Goal: Task Accomplishment & Management: Manage account settings

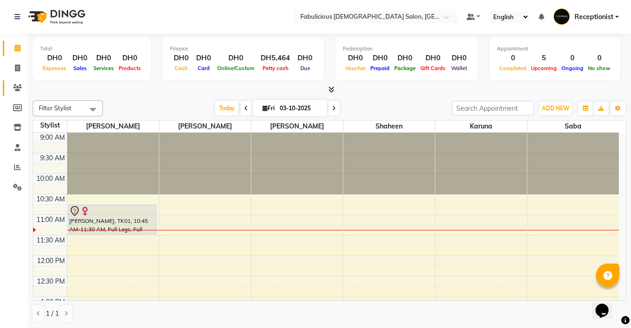
click at [18, 85] on icon at bounding box center [17, 87] width 9 height 7
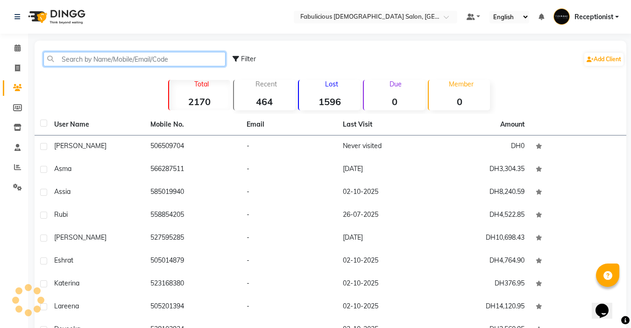
drag, startPoint x: 64, startPoint y: 63, endPoint x: 71, endPoint y: 56, distance: 9.6
click at [65, 60] on input "text" at bounding box center [134, 59] width 182 height 14
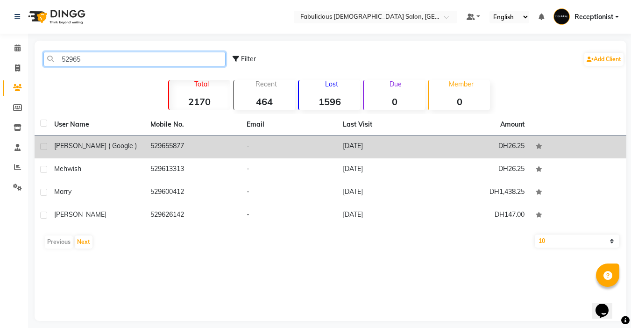
type input "52965"
click at [539, 144] on icon at bounding box center [539, 146] width 7 height 6
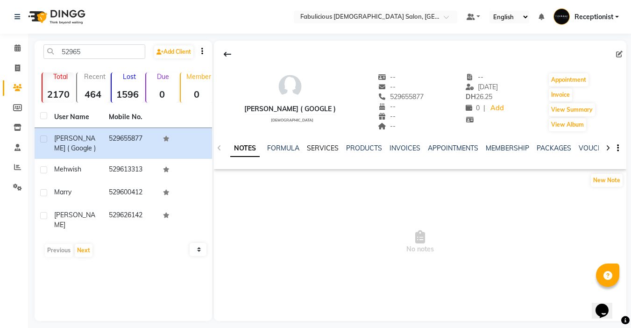
click at [316, 144] on link "SERVICES" at bounding box center [323, 148] width 32 height 8
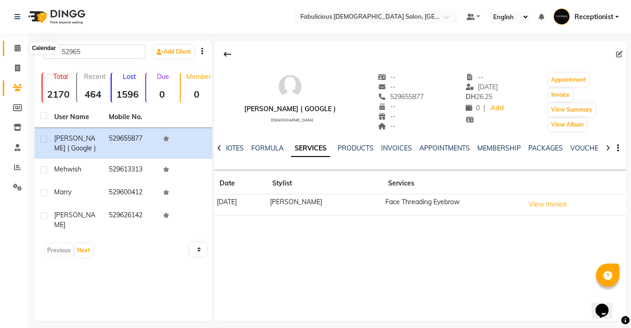
click at [15, 48] on icon at bounding box center [17, 47] width 6 height 7
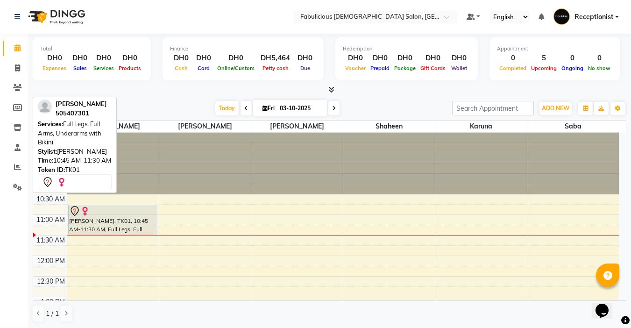
scroll to position [0, 0]
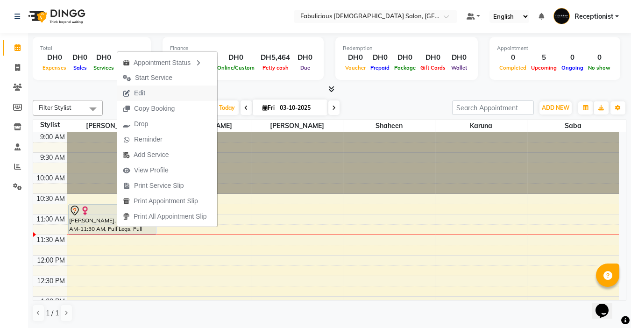
click at [142, 96] on span "Edit" at bounding box center [139, 93] width 11 height 10
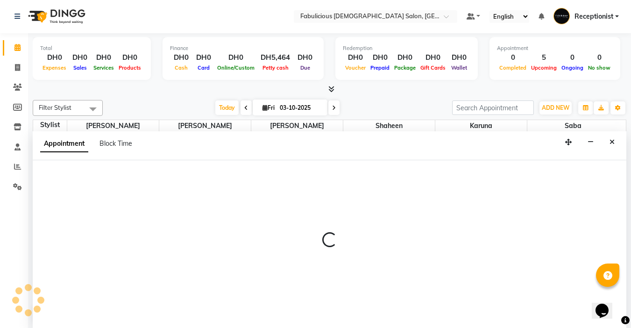
select select "tentative"
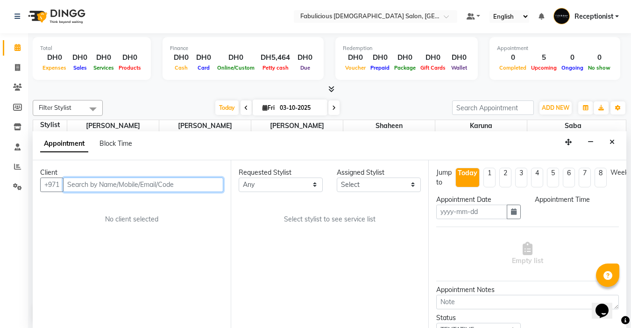
type input "03-10-2025"
select select "645"
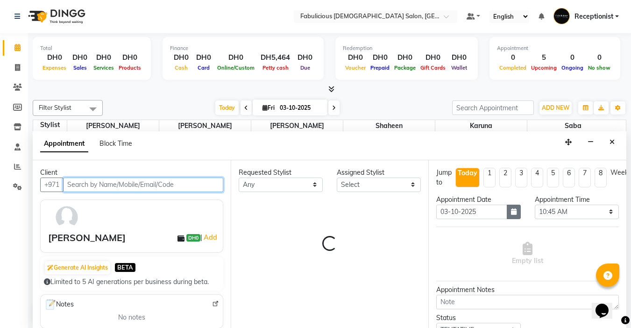
select select "11627"
select select "1134"
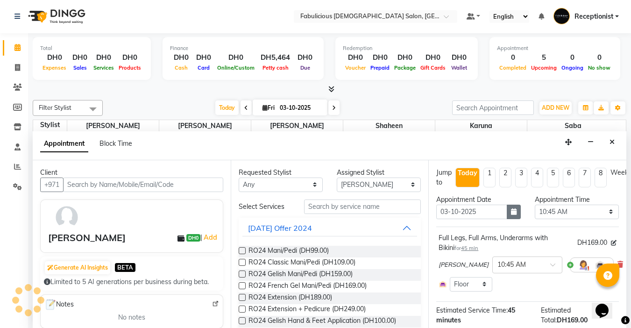
click at [511, 214] on icon "button" at bounding box center [514, 211] width 6 height 7
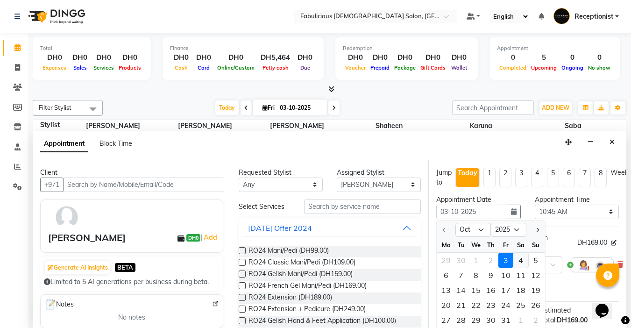
click at [519, 260] on div "4" at bounding box center [520, 260] width 15 height 15
type input "04-10-2025"
select select "645"
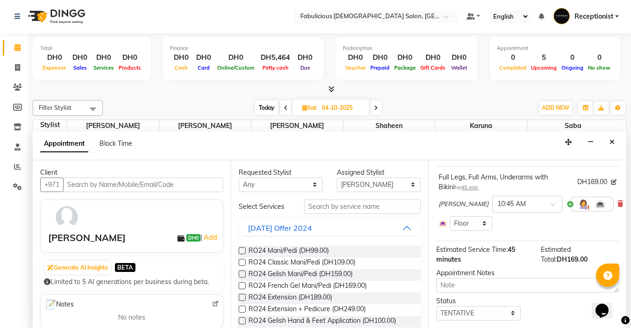
scroll to position [92, 0]
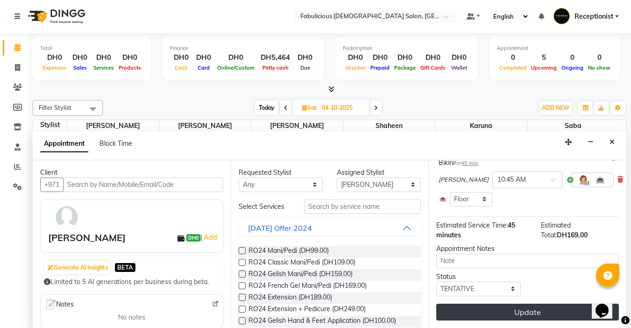
click at [545, 304] on button "Update" at bounding box center [527, 312] width 183 height 17
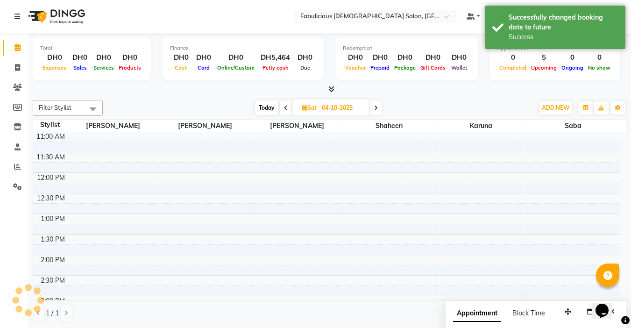
scroll to position [0, 0]
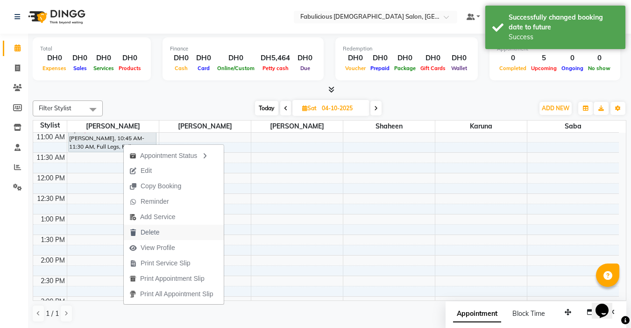
click at [147, 234] on span "Delete" at bounding box center [150, 232] width 19 height 10
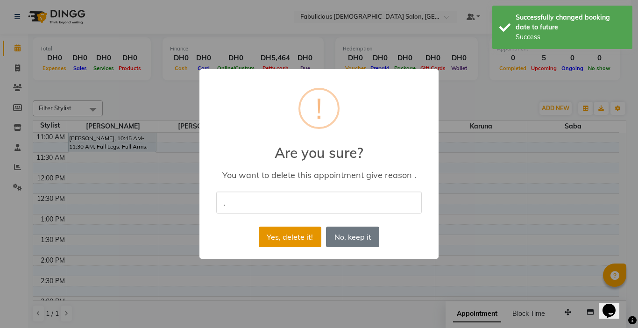
type input "."
click at [271, 238] on button "Yes, delete it!" at bounding box center [290, 237] width 63 height 21
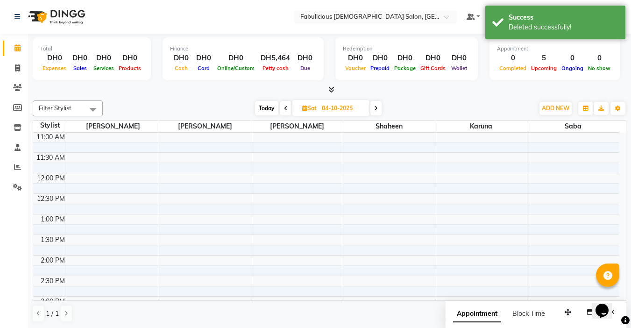
click at [285, 109] on icon at bounding box center [286, 109] width 4 height 6
type input "03-10-2025"
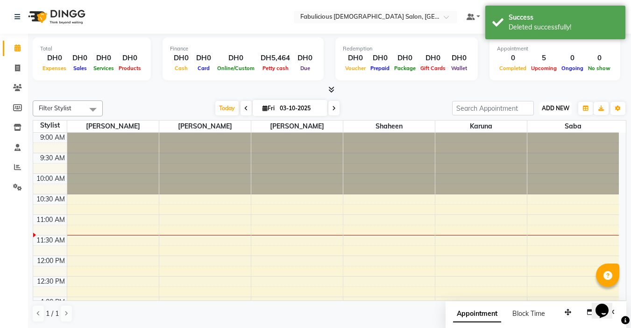
click at [545, 111] on span "ADD NEW" at bounding box center [556, 108] width 28 height 7
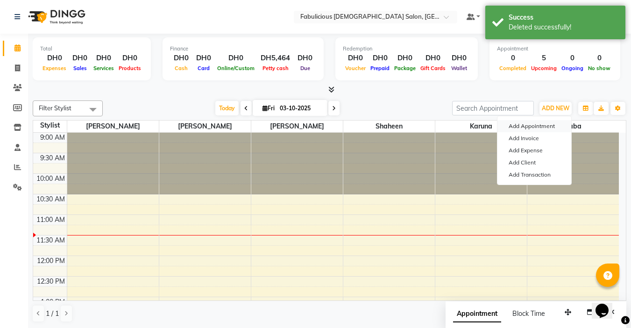
click at [511, 127] on button "Add Appointment" at bounding box center [534, 126] width 74 height 12
select select "tentative"
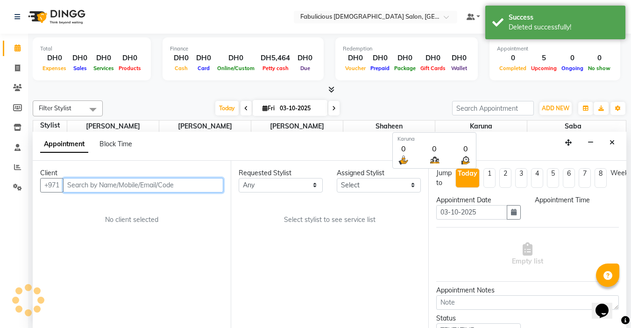
select select "600"
click at [180, 189] on input "text" at bounding box center [143, 184] width 160 height 14
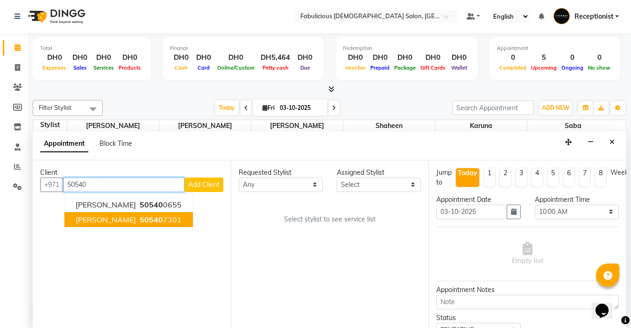
click at [92, 220] on span "[PERSON_NAME]" at bounding box center [106, 219] width 60 height 9
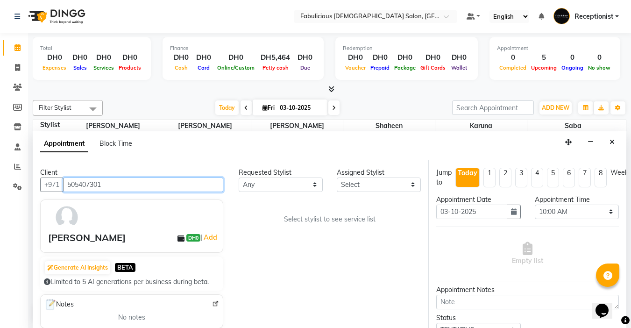
type input "505407301"
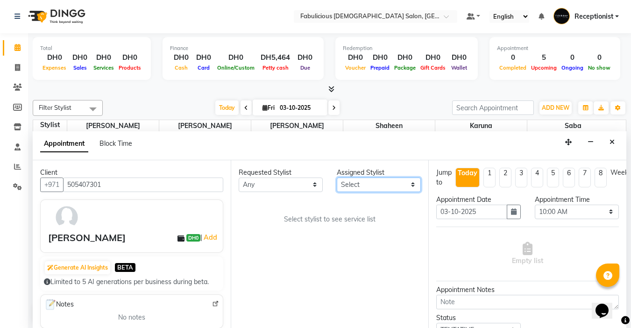
drag, startPoint x: 389, startPoint y: 186, endPoint x: 383, endPoint y: 188, distance: 5.9
click at [385, 187] on select "Select [PERSON_NAME] [PERSON_NAME] [PERSON_NAME] [PERSON_NAME]" at bounding box center [379, 184] width 84 height 14
select select "11627"
click at [337, 177] on select "Select [PERSON_NAME] [PERSON_NAME] [PERSON_NAME] [PERSON_NAME]" at bounding box center [379, 184] width 84 height 14
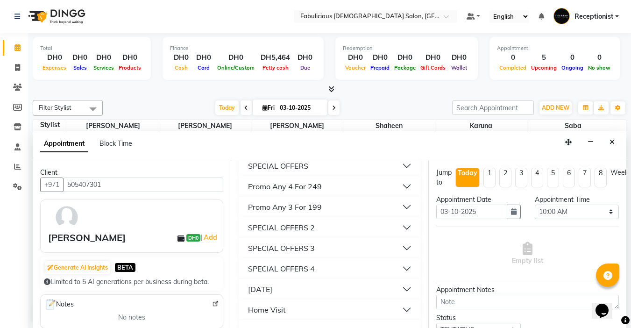
scroll to position [919, 0]
drag, startPoint x: 263, startPoint y: 310, endPoint x: 274, endPoint y: 306, distance: 11.4
click at [263, 310] on div "[DATE]" at bounding box center [260, 310] width 24 height 11
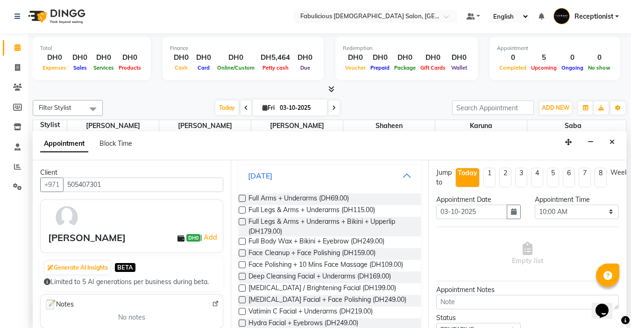
scroll to position [1059, 0]
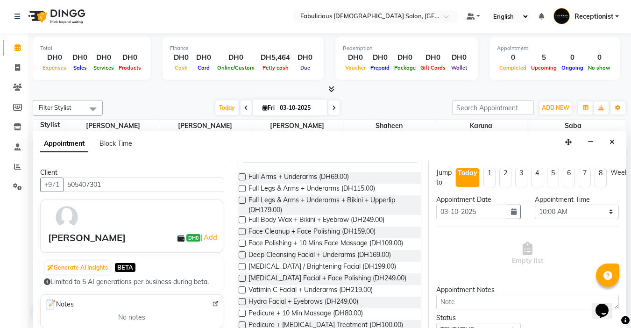
click at [241, 204] on label at bounding box center [242, 200] width 7 height 7
click at [241, 204] on input "checkbox" at bounding box center [242, 201] width 6 height 6
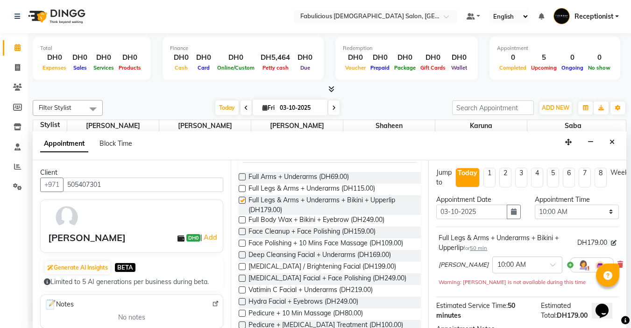
checkbox input "false"
click at [603, 212] on select "Select 10:00 AM 10:15 AM 10:30 AM 10:45 AM 11:00 AM 11:15 AM 11:30 AM 11:45 AM …" at bounding box center [577, 212] width 84 height 14
select select "645"
click at [535, 205] on select "Select 10:00 AM 10:15 AM 10:30 AM 10:45 AM 11:00 AM 11:15 AM 11:30 AM 11:45 AM …" at bounding box center [577, 212] width 84 height 14
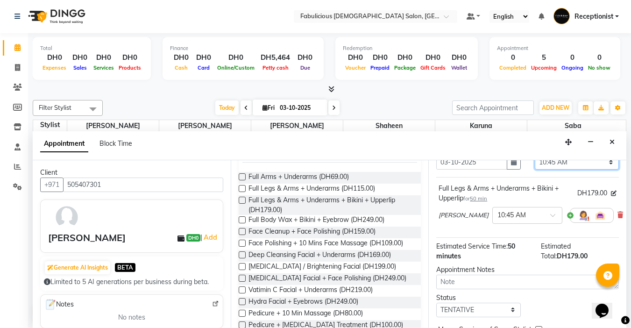
scroll to position [105, 0]
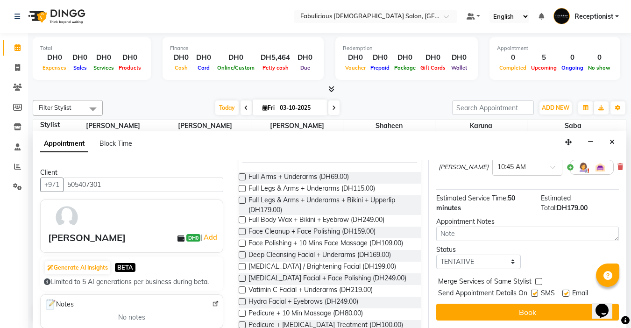
click at [538, 278] on label at bounding box center [538, 281] width 7 height 7
click at [538, 279] on input "checkbox" at bounding box center [538, 282] width 6 height 6
checkbox input "true"
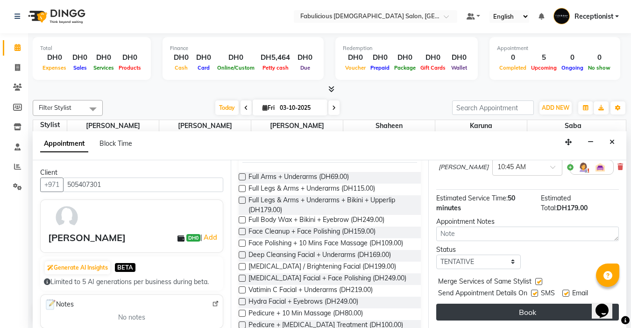
click at [520, 304] on button "Book" at bounding box center [527, 312] width 183 height 17
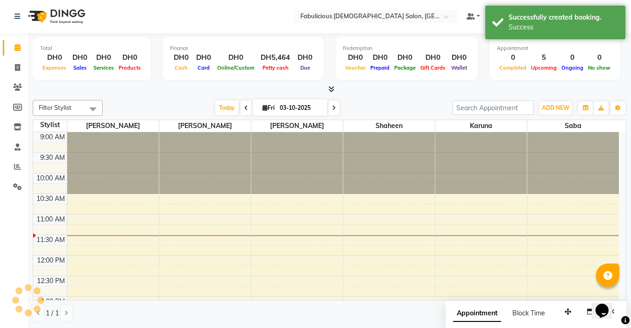
scroll to position [0, 0]
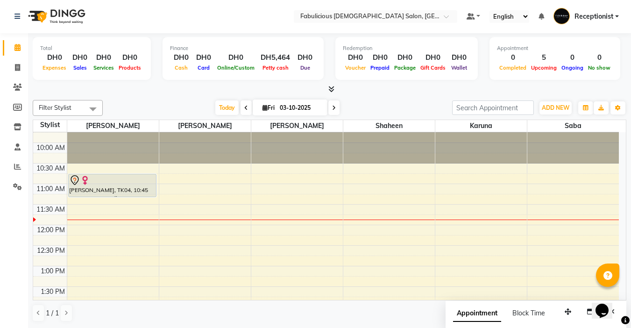
scroll to position [47, 0]
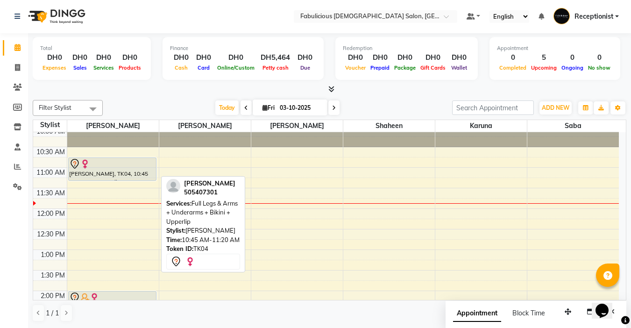
click at [107, 168] on div at bounding box center [112, 163] width 86 height 11
select select "7"
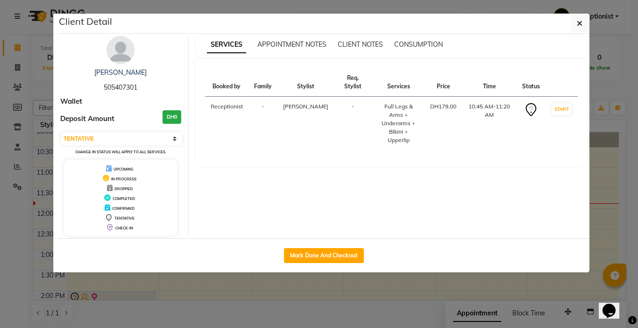
click at [628, 227] on ngb-modal-window "Client Detail [PERSON_NAME] 505407301 Wallet Deposit Amount DH0 Select IN SERVI…" at bounding box center [319, 164] width 638 height 328
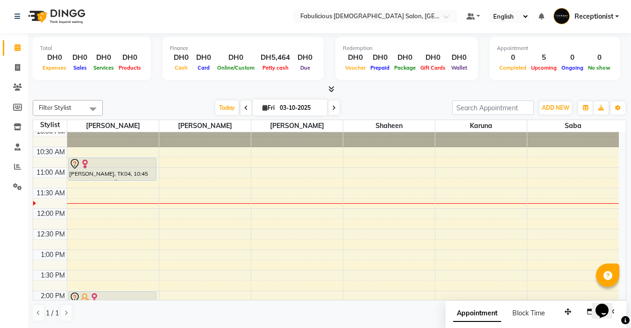
click at [333, 110] on icon at bounding box center [334, 108] width 4 height 6
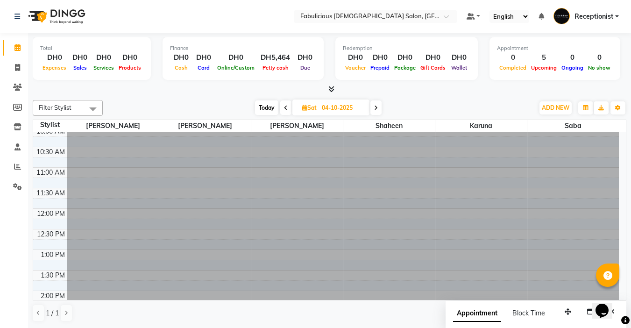
scroll to position [83, 0]
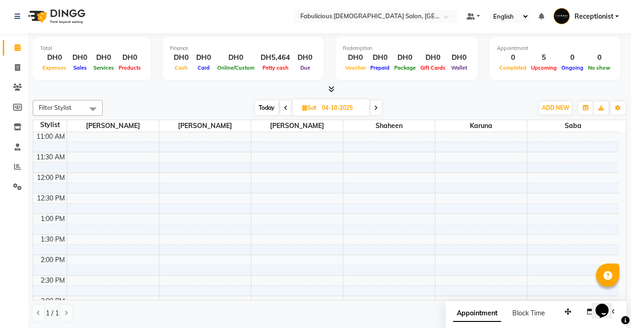
click at [378, 107] on icon at bounding box center [376, 108] width 4 height 6
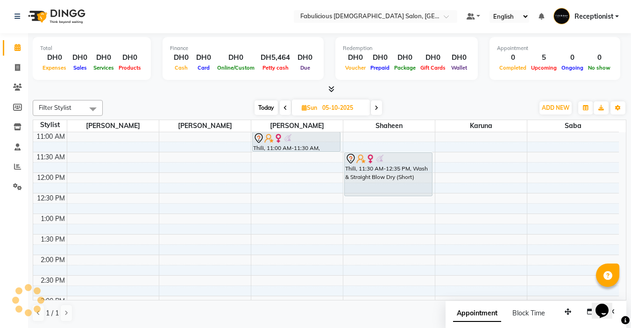
click at [378, 107] on icon at bounding box center [377, 108] width 4 height 6
type input "[DATE]"
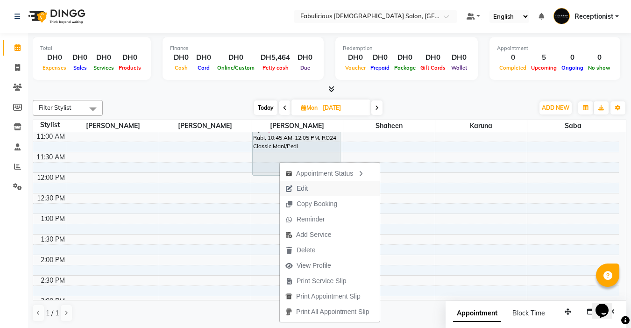
click at [307, 190] on span "Edit" at bounding box center [302, 189] width 11 height 10
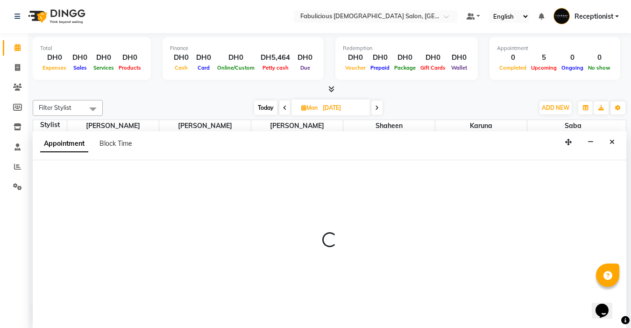
select select "tentative"
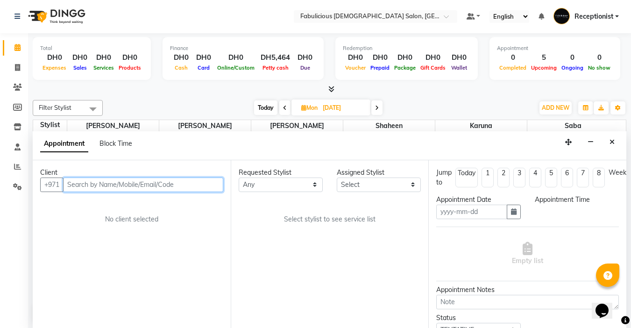
type input "[DATE]"
select select "645"
select select "11630"
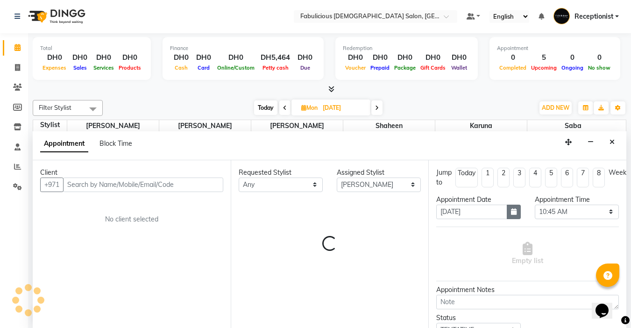
select select "1134"
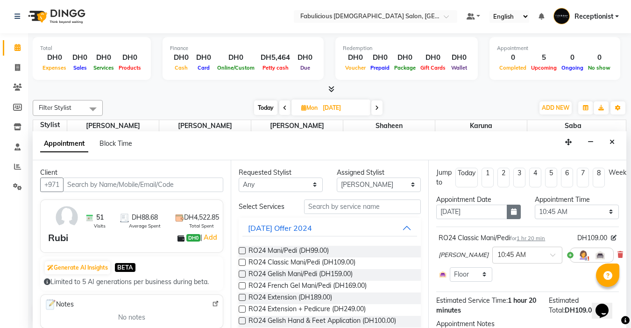
click at [511, 213] on icon "button" at bounding box center [514, 211] width 6 height 7
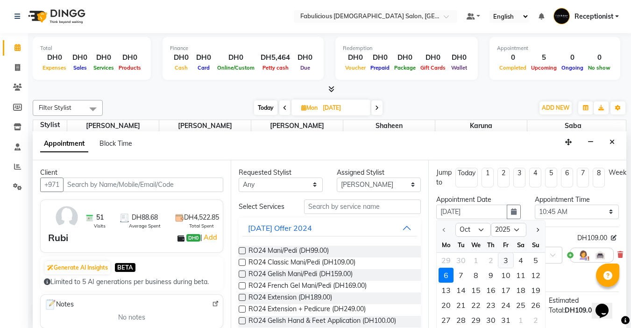
click at [507, 266] on div "3" at bounding box center [505, 260] width 15 height 15
type input "03-10-2025"
select select "645"
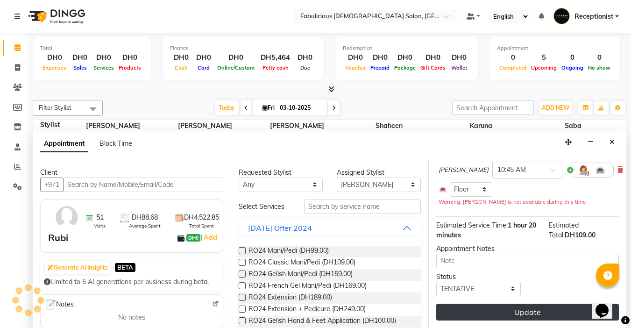
scroll to position [82, 0]
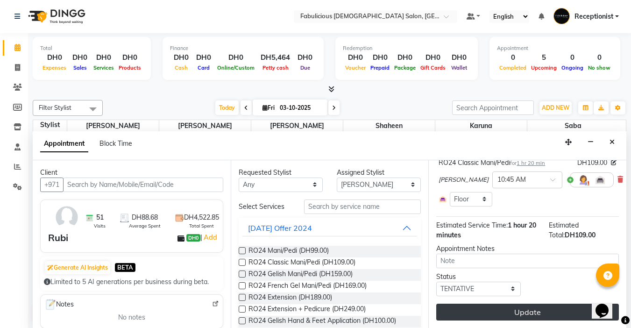
click at [542, 308] on button "Update" at bounding box center [527, 312] width 183 height 17
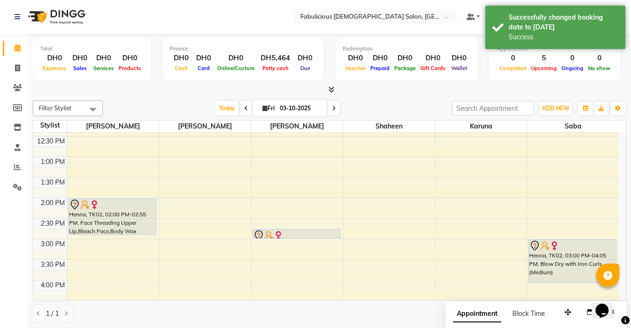
scroll to position [93, 0]
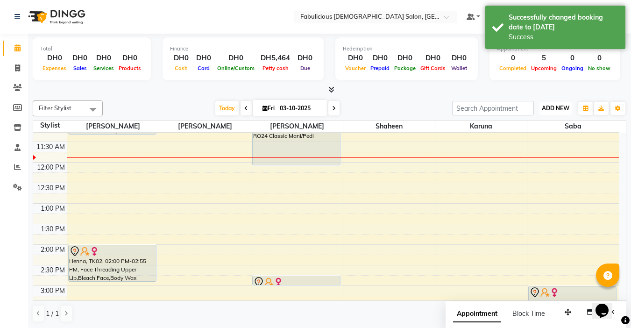
click at [544, 113] on button "ADD NEW Toggle Dropdown" at bounding box center [555, 108] width 32 height 13
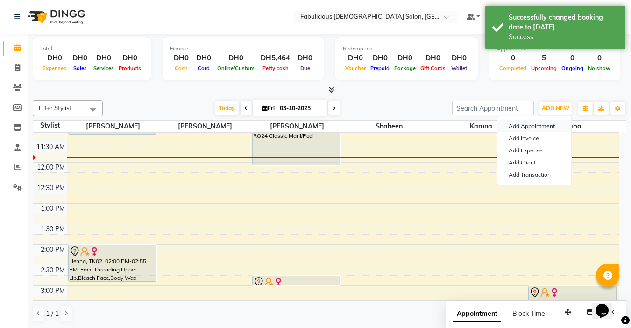
click at [534, 127] on button "Add Appointment" at bounding box center [534, 126] width 74 height 12
select select "600"
select select "tentative"
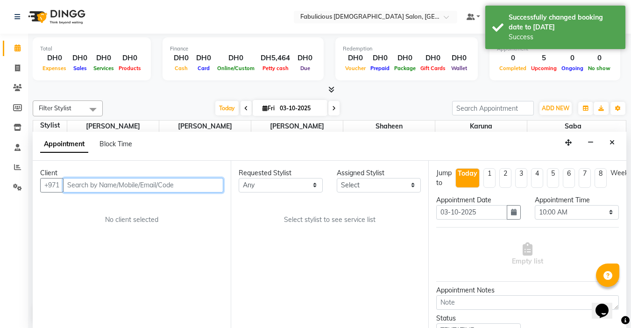
scroll to position [0, 0]
click at [177, 189] on input "text" at bounding box center [143, 184] width 160 height 14
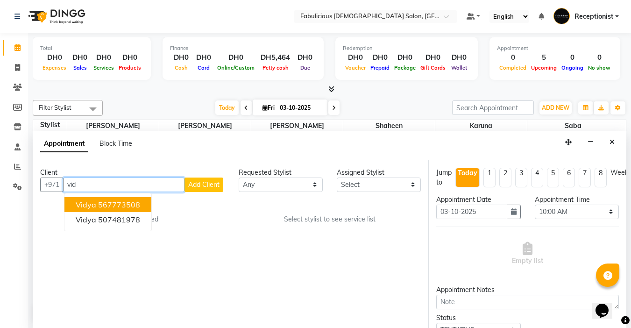
click at [112, 202] on ngb-highlight "567773508" at bounding box center [119, 204] width 42 height 9
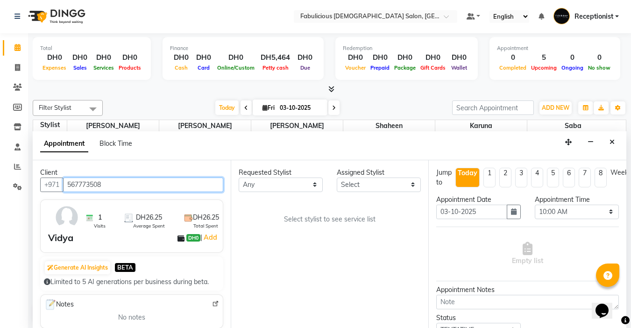
click at [192, 189] on input "567773508" at bounding box center [143, 184] width 160 height 14
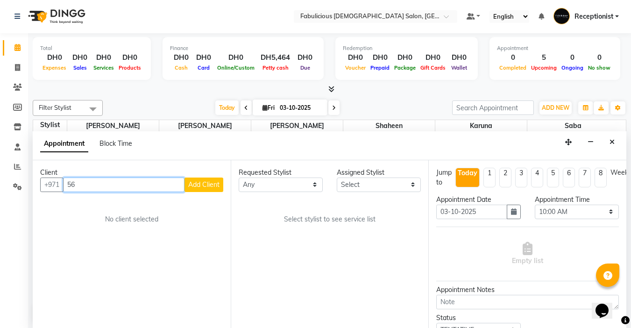
type input "5"
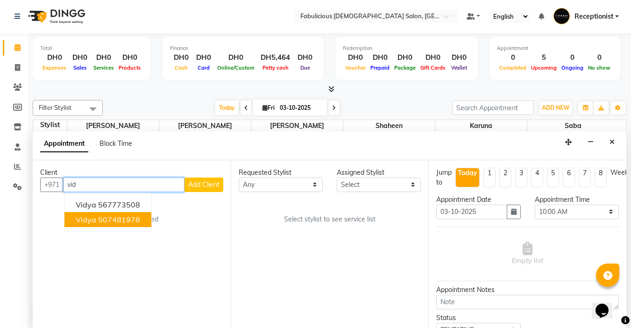
click at [107, 226] on button "Vidya 507481978" at bounding box center [107, 219] width 87 height 15
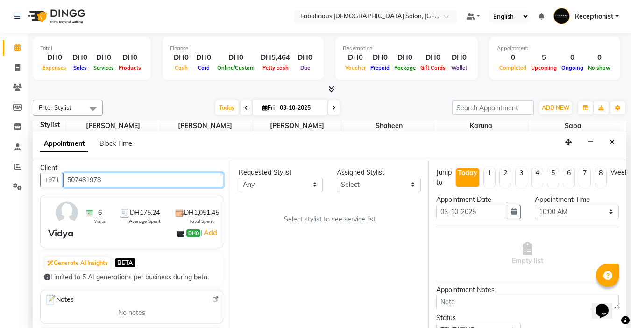
scroll to position [0, 0]
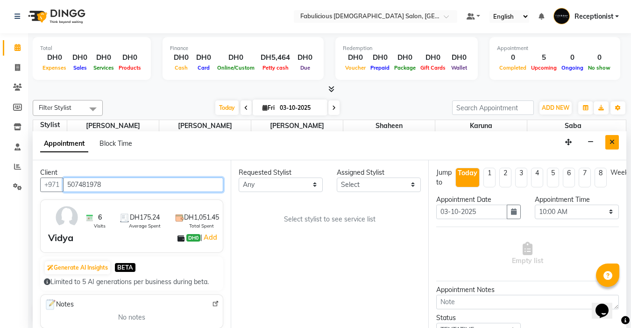
type input "507481978"
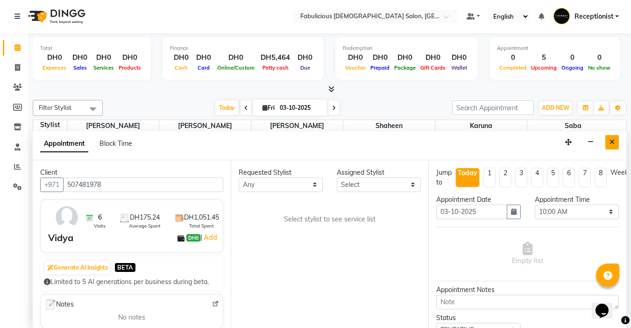
click at [611, 142] on icon "Close" at bounding box center [611, 142] width 5 height 7
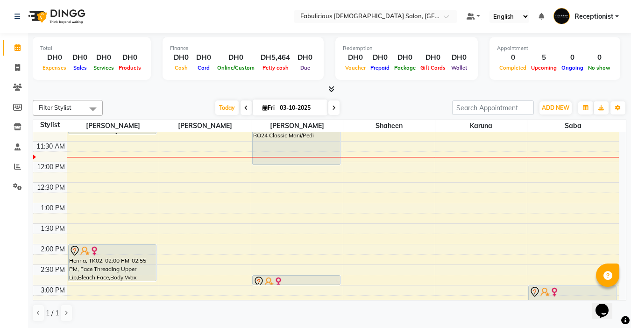
click at [334, 109] on icon at bounding box center [334, 108] width 4 height 6
type input "04-10-2025"
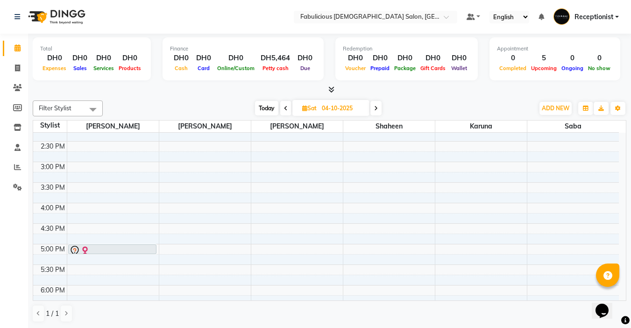
scroll to position [234, 0]
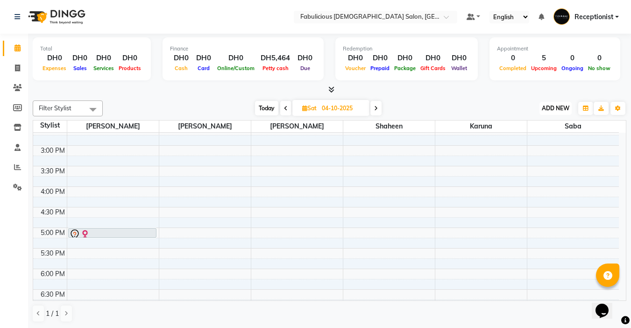
click at [545, 110] on span "ADD NEW" at bounding box center [556, 108] width 28 height 7
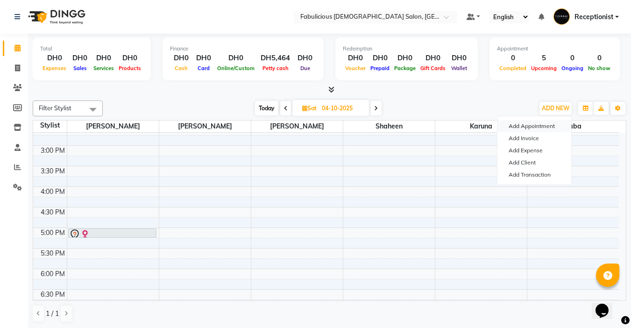
click at [524, 125] on button "Add Appointment" at bounding box center [534, 126] width 74 height 12
select select "tentative"
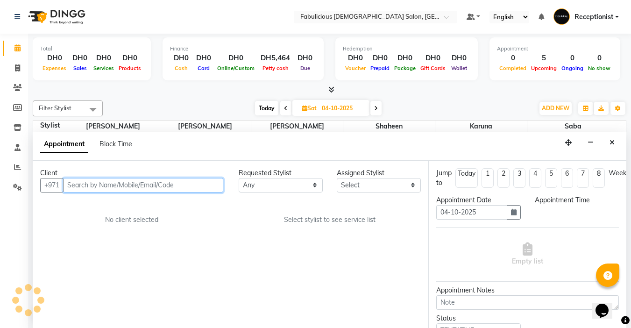
scroll to position [0, 0]
select select "600"
click at [105, 187] on input "text" at bounding box center [143, 184] width 160 height 14
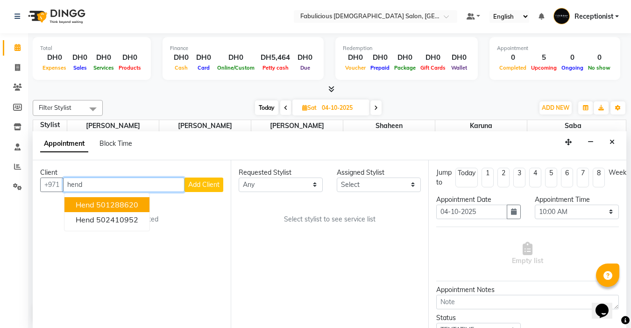
drag, startPoint x: 106, startPoint y: 202, endPoint x: 209, endPoint y: 184, distance: 105.1
click at [108, 202] on ngb-highlight "501288620" at bounding box center [117, 204] width 42 height 9
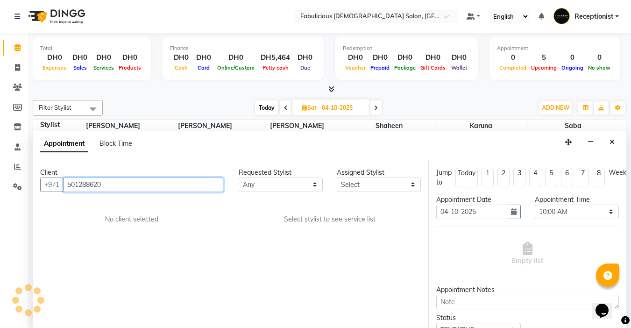
type input "501288620"
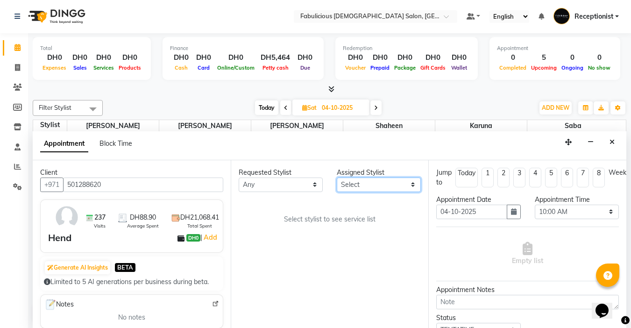
click at [342, 186] on select "Select [PERSON_NAME] [PERSON_NAME] [PERSON_NAME] [PERSON_NAME]" at bounding box center [379, 184] width 84 height 14
select select "11627"
click at [337, 177] on select "Select [PERSON_NAME] [PERSON_NAME] [PERSON_NAME] [PERSON_NAME]" at bounding box center [379, 184] width 84 height 14
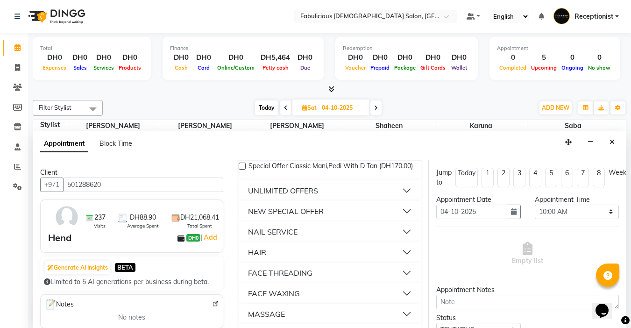
scroll to position [654, 0]
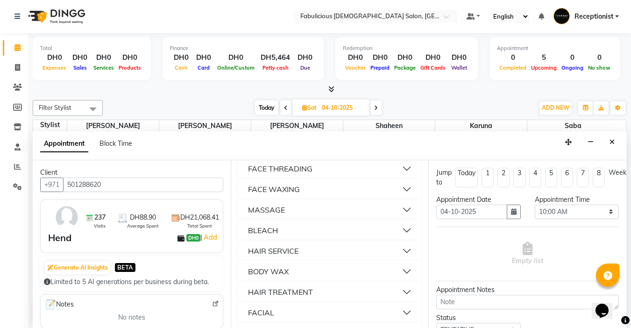
click at [250, 177] on button "FACE THREADING" at bounding box center [329, 168] width 175 height 17
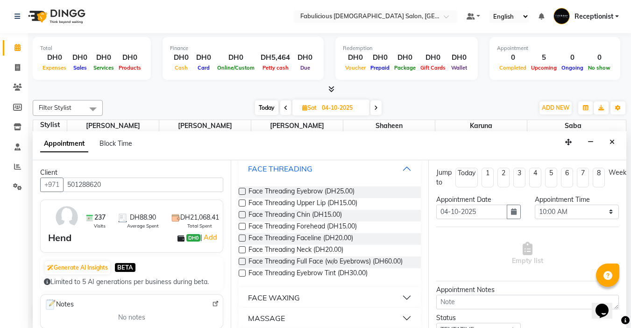
scroll to position [701, 0]
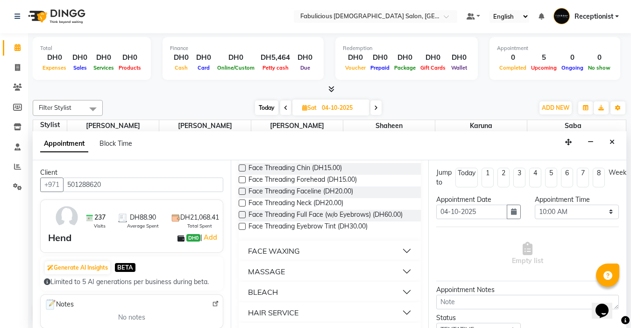
drag, startPoint x: 239, startPoint y: 185, endPoint x: 245, endPoint y: 184, distance: 6.1
click at [239, 171] on label at bounding box center [242, 167] width 7 height 7
click at [239, 172] on input "checkbox" at bounding box center [242, 169] width 6 height 6
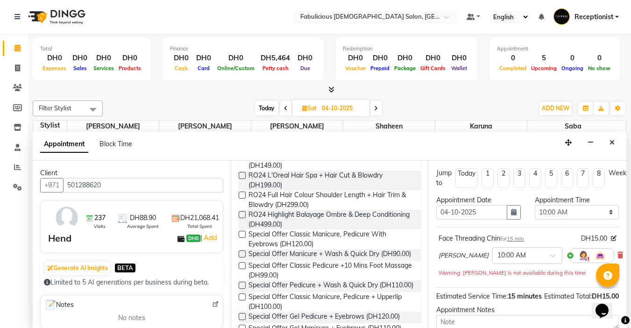
scroll to position [93, 0]
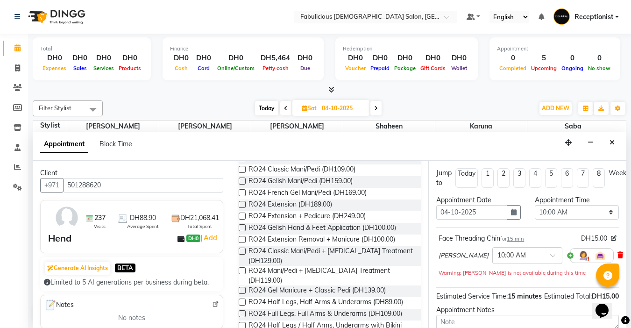
click at [617, 255] on icon at bounding box center [620, 255] width 6 height 7
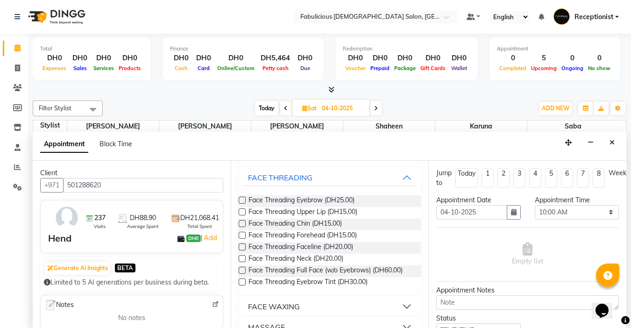
scroll to position [654, 0]
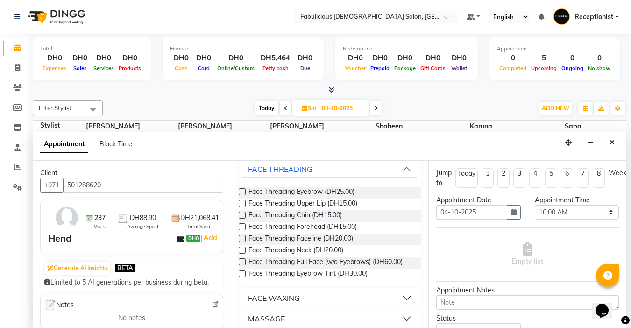
click at [242, 219] on label at bounding box center [242, 215] width 7 height 7
click at [242, 219] on input "checkbox" at bounding box center [242, 216] width 6 height 6
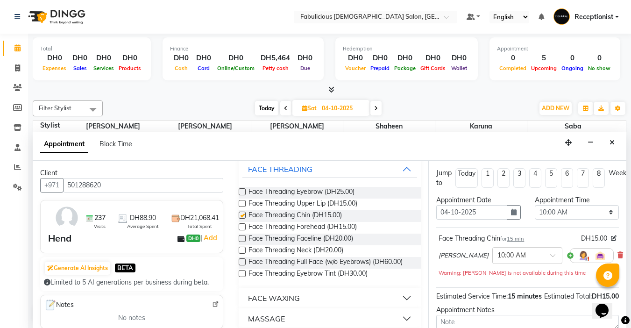
checkbox input "false"
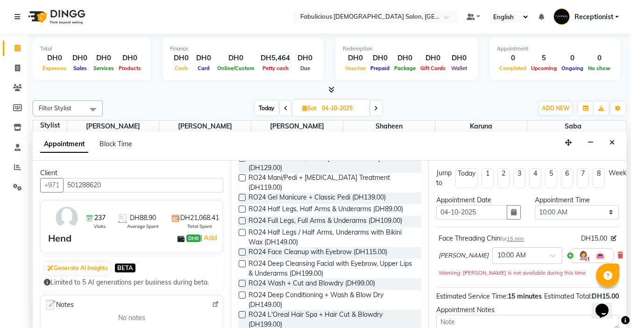
scroll to position [0, 0]
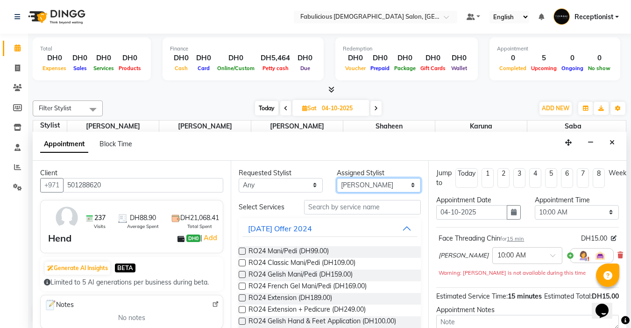
click at [356, 185] on select "Select [PERSON_NAME] [PERSON_NAME] [PERSON_NAME] [PERSON_NAME]" at bounding box center [379, 185] width 84 height 14
select select "33271"
click at [337, 178] on select "Select [PERSON_NAME] [PERSON_NAME] [PERSON_NAME] [PERSON_NAME]" at bounding box center [379, 185] width 84 height 14
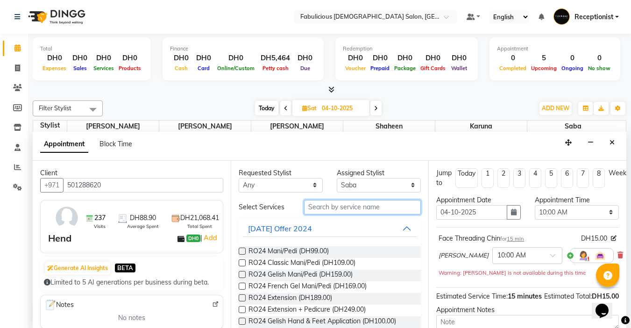
click at [336, 212] on input "text" at bounding box center [362, 207] width 117 height 14
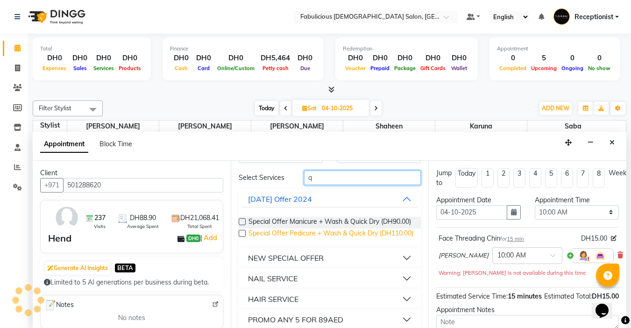
scroll to position [116, 0]
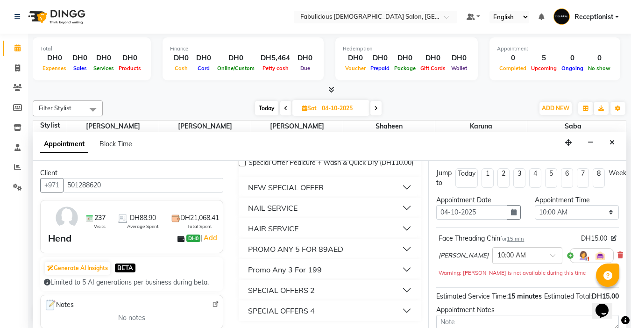
type input "q"
click at [277, 223] on div "HAIR SERVICE" at bounding box center [273, 228] width 50 height 11
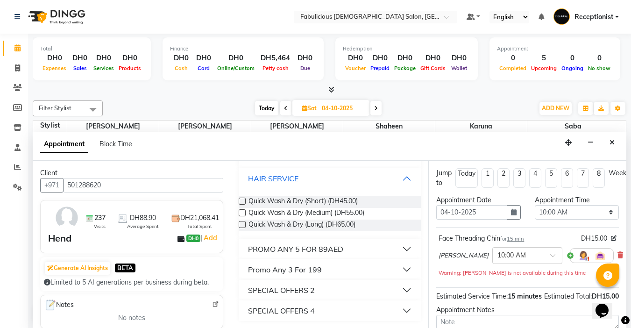
scroll to position [163, 0]
click at [242, 216] on label at bounding box center [242, 212] width 7 height 7
click at [242, 216] on input "checkbox" at bounding box center [242, 214] width 6 height 6
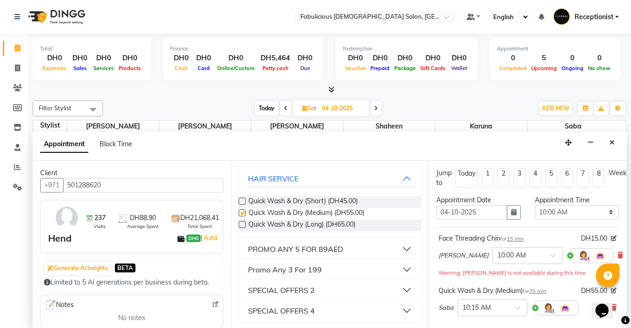
checkbox input "false"
click at [606, 212] on select "Select 10:00 AM 10:15 AM 10:30 AM 10:45 AM 11:00 AM 11:15 AM 11:30 AM 11:45 AM …" at bounding box center [577, 212] width 84 height 14
select select "1020"
click at [535, 205] on select "Select 10:00 AM 10:15 AM 10:30 AM 10:45 AM 11:00 AM 11:15 AM 11:30 AM 11:45 AM …" at bounding box center [577, 212] width 84 height 14
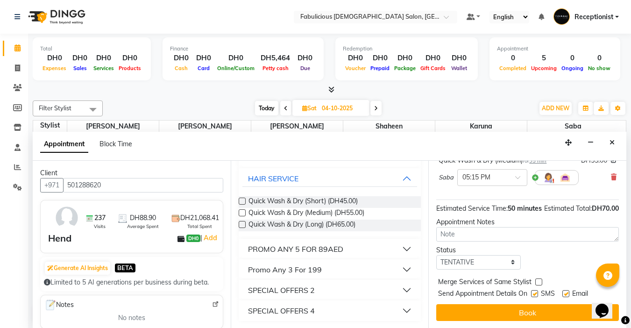
scroll to position [147, 0]
click at [537, 278] on label at bounding box center [538, 281] width 7 height 7
click at [537, 280] on input "checkbox" at bounding box center [538, 283] width 6 height 6
checkbox input "true"
click at [524, 304] on button "Book" at bounding box center [527, 312] width 183 height 17
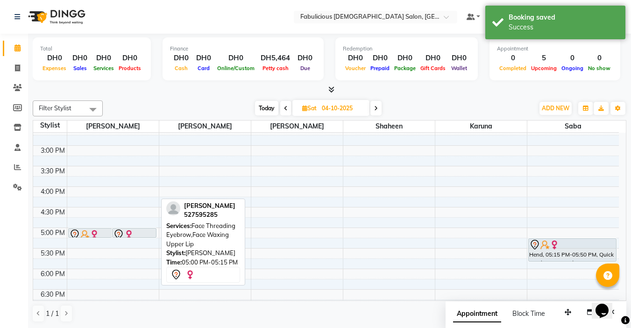
click at [131, 232] on img at bounding box center [128, 234] width 9 height 9
select select "7"
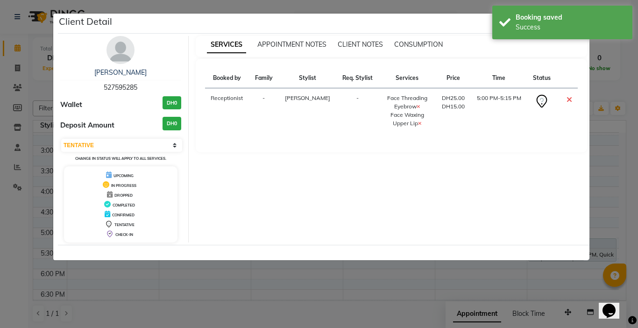
click at [294, 285] on ngb-modal-window "Client Detail [PERSON_NAME] 527595285 Wallet DH0 Deposit Amount DH0 Select CONF…" at bounding box center [319, 164] width 638 height 328
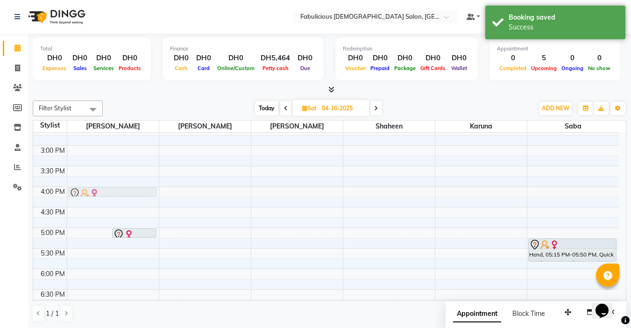
drag, startPoint x: 100, startPoint y: 231, endPoint x: 111, endPoint y: 187, distance: 45.2
click at [111, 187] on div "Hend, 05:00 PM-05:15 PM, Face Threading [PERSON_NAME] Kenuri [PERSON_NAME], 05:…" at bounding box center [113, 207] width 92 height 616
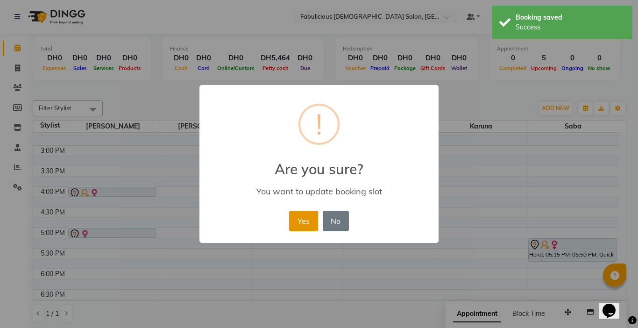
click at [306, 216] on button "Yes" at bounding box center [303, 221] width 28 height 21
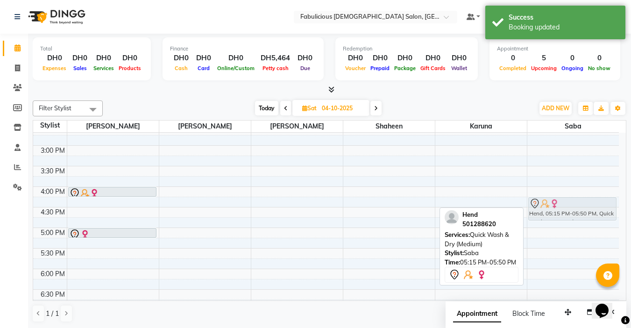
drag, startPoint x: 567, startPoint y: 252, endPoint x: 566, endPoint y: 212, distance: 39.3
click at [566, 212] on div "Hend, 05:15 PM-05:50 PM, Quick Wash & Dry (Medium) Hend, 05:15 PM-05:50 PM, Qui…" at bounding box center [573, 207] width 92 height 616
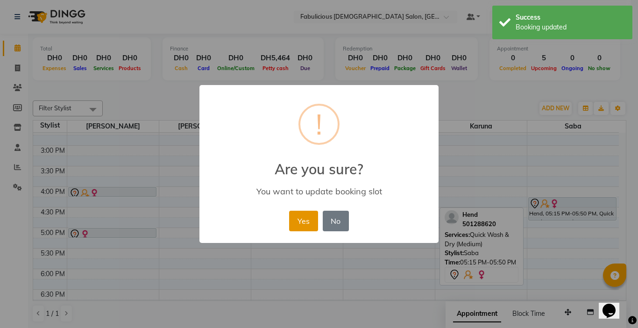
click at [306, 227] on button "Yes" at bounding box center [303, 221] width 28 height 21
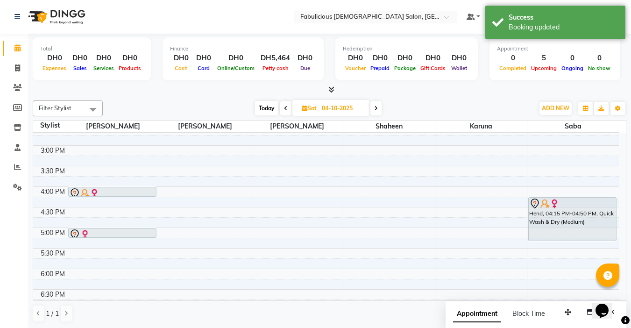
drag, startPoint x: 574, startPoint y: 219, endPoint x: 574, endPoint y: 241, distance: 22.4
click at [574, 241] on div "Hend, 04:15 PM-04:50 PM, Quick Wash & Dry (Medium) Hend, 04:15 PM-04:50 PM, Qui…" at bounding box center [573, 207] width 92 height 616
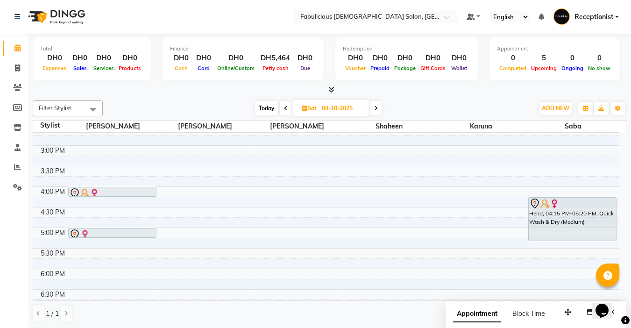
click at [282, 107] on span at bounding box center [285, 108] width 11 height 14
type input "03-10-2025"
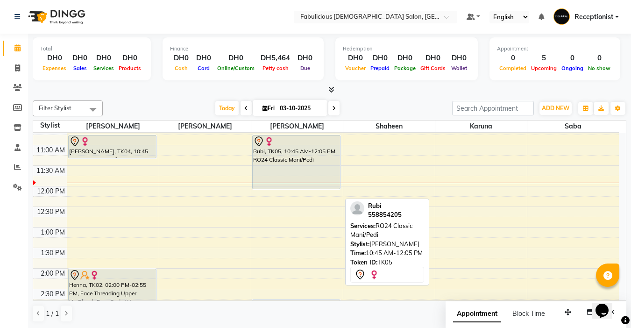
scroll to position [93, 0]
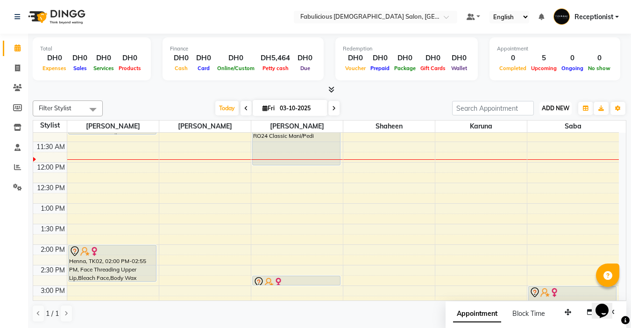
click at [555, 110] on span "ADD NEW" at bounding box center [556, 108] width 28 height 7
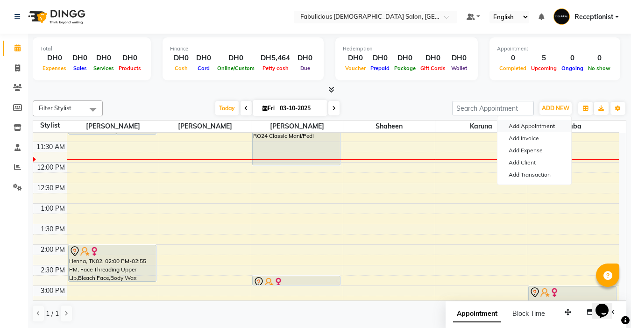
click at [544, 124] on button "Add Appointment" at bounding box center [534, 126] width 74 height 12
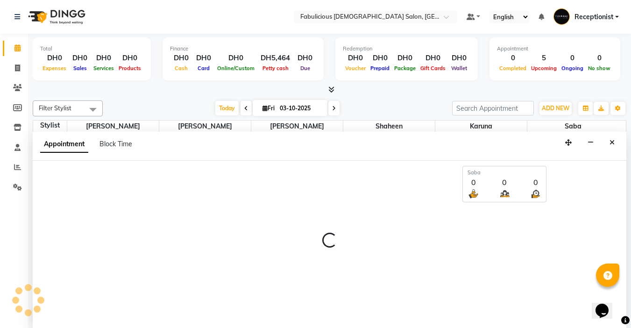
select select "tentative"
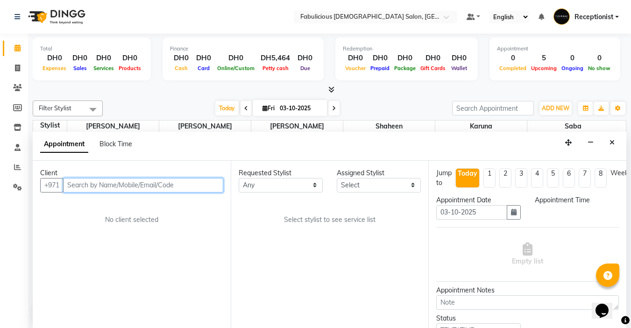
select select "600"
click at [171, 185] on input "text" at bounding box center [143, 184] width 160 height 14
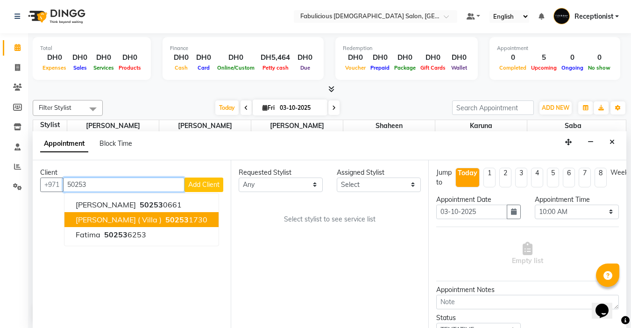
click at [122, 219] on span "[PERSON_NAME] ( Villa )" at bounding box center [119, 219] width 86 height 9
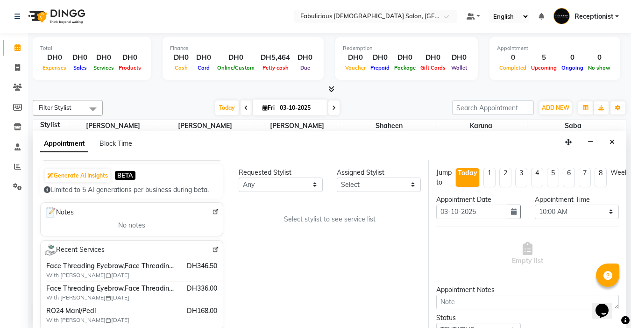
scroll to position [93, 0]
type input "502531730"
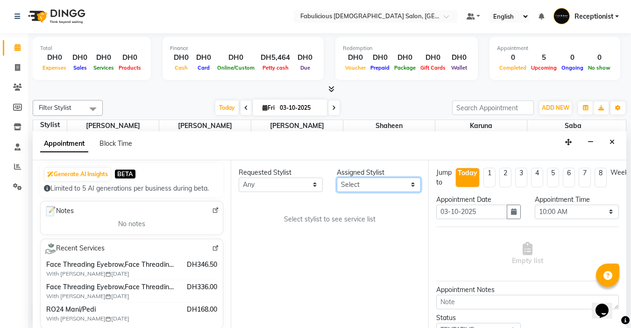
click at [368, 187] on select "Select [PERSON_NAME] [PERSON_NAME] [PERSON_NAME] [PERSON_NAME]" at bounding box center [379, 184] width 84 height 14
select select "11627"
click at [337, 177] on select "Select [PERSON_NAME] [PERSON_NAME] [PERSON_NAME] [PERSON_NAME]" at bounding box center [379, 184] width 84 height 14
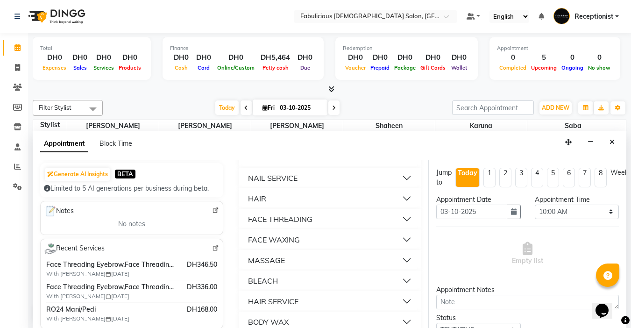
scroll to position [607, 0]
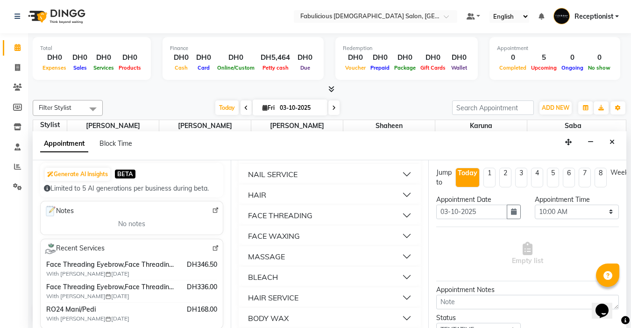
click at [285, 221] on div "FACE THREADING" at bounding box center [280, 215] width 64 height 11
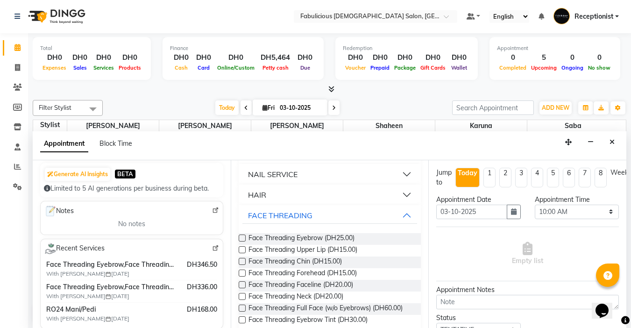
click at [241, 241] on label at bounding box center [242, 237] width 7 height 7
click at [241, 242] on input "checkbox" at bounding box center [242, 239] width 6 height 6
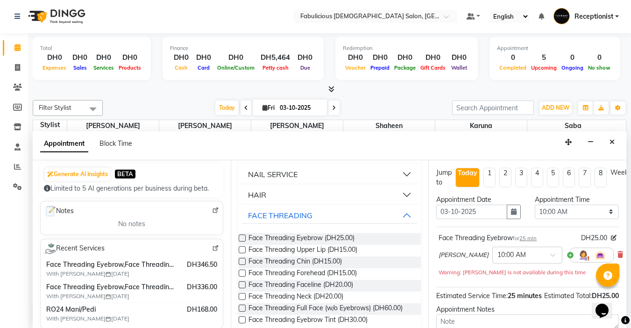
checkbox input "false"
click at [241, 253] on label at bounding box center [242, 249] width 7 height 7
click at [241, 254] on input "checkbox" at bounding box center [242, 251] width 6 height 6
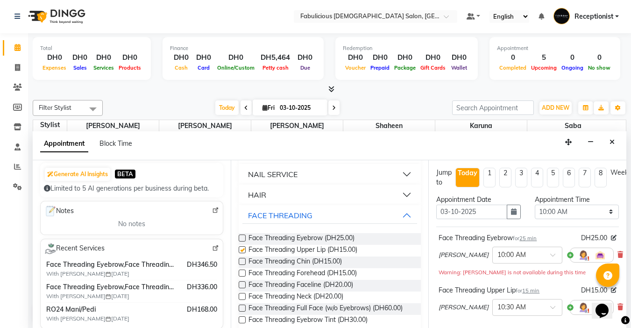
checkbox input "false"
click at [240, 265] on label at bounding box center [242, 261] width 7 height 7
click at [240, 265] on input "checkbox" at bounding box center [242, 262] width 6 height 6
checkbox input "false"
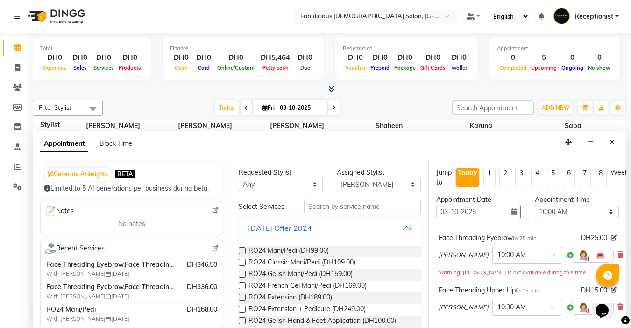
scroll to position [0, 0]
click at [373, 190] on select "Select [PERSON_NAME] [PERSON_NAME] [PERSON_NAME] [PERSON_NAME]" at bounding box center [379, 185] width 84 height 14
select select "11628"
click at [337, 178] on select "Select [PERSON_NAME] [PERSON_NAME] [PERSON_NAME] [PERSON_NAME]" at bounding box center [379, 185] width 84 height 14
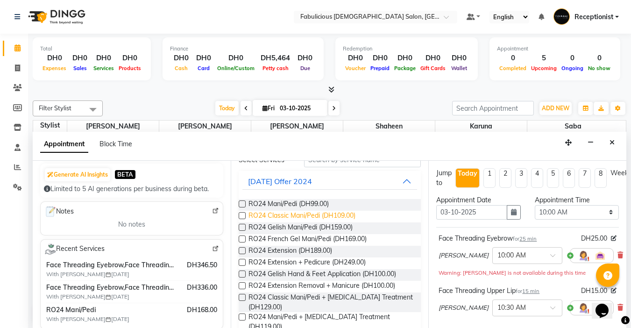
scroll to position [47, 0]
click at [242, 205] on label at bounding box center [242, 204] width 7 height 7
click at [242, 205] on input "checkbox" at bounding box center [242, 205] width 6 height 6
checkbox input "false"
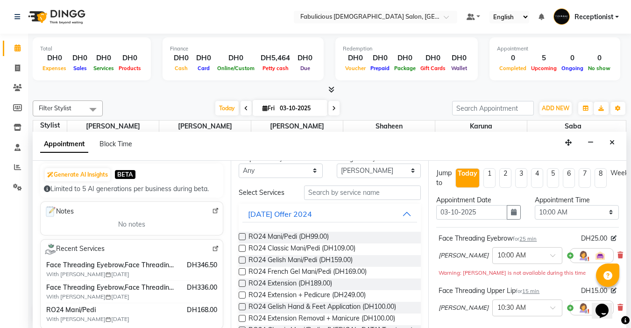
scroll to position [0, 0]
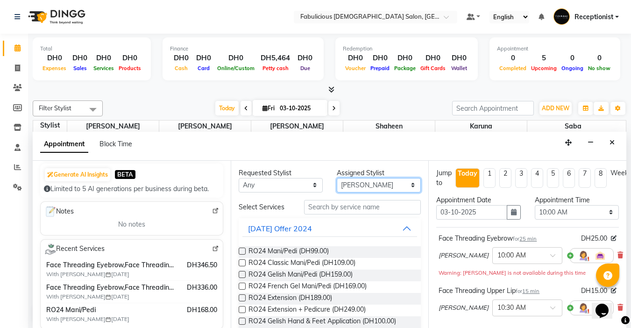
click at [375, 187] on select "Select [PERSON_NAME] [PERSON_NAME] [PERSON_NAME] [PERSON_NAME]" at bounding box center [379, 185] width 84 height 14
select select "11631"
click at [337, 178] on select "Select [PERSON_NAME] [PERSON_NAME] [PERSON_NAME] [PERSON_NAME]" at bounding box center [379, 185] width 84 height 14
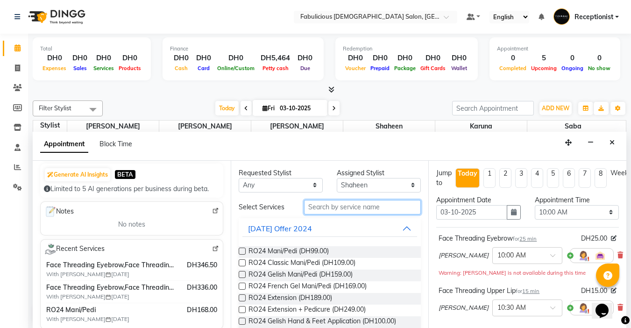
click at [342, 211] on input "text" at bounding box center [362, 207] width 117 height 14
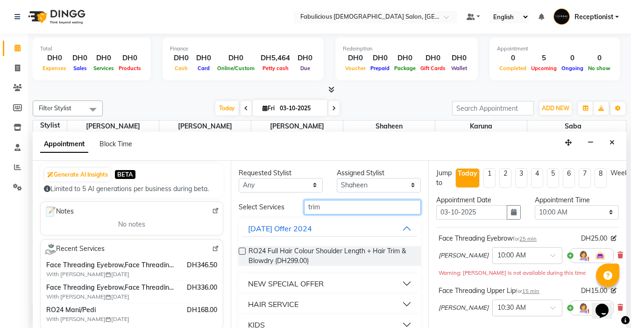
type input "trim"
click at [301, 303] on button "HAIR SERVICE" at bounding box center [329, 304] width 175 height 17
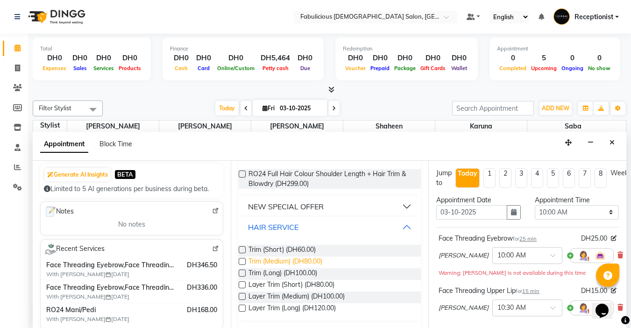
scroll to position [93, 0]
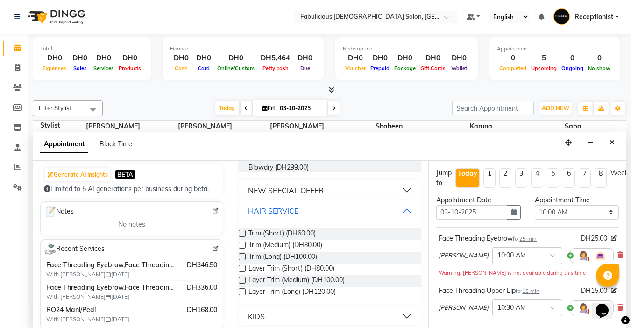
click at [241, 245] on label at bounding box center [242, 244] width 7 height 7
click at [241, 245] on input "checkbox" at bounding box center [242, 246] width 6 height 6
checkbox input "false"
click at [610, 211] on select "Select 10:00 AM 10:15 AM 10:30 AM 10:45 AM 11:00 AM 11:15 AM 11:30 AM 11:45 AM …" at bounding box center [577, 212] width 84 height 14
select select "810"
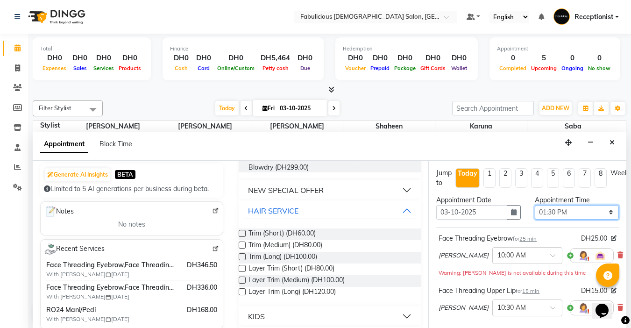
click at [535, 205] on select "Select 10:00 AM 10:15 AM 10:30 AM 10:45 AM 11:00 AM 11:15 AM 11:30 AM 11:45 AM …" at bounding box center [577, 212] width 84 height 14
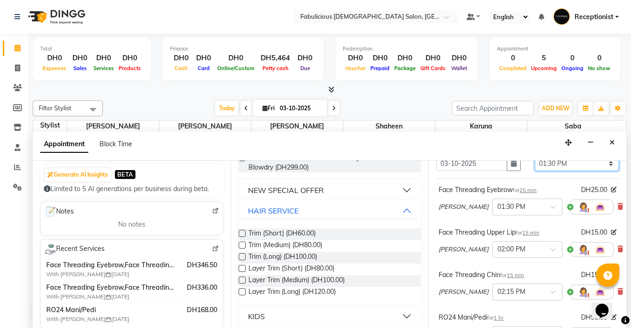
scroll to position [265, 0]
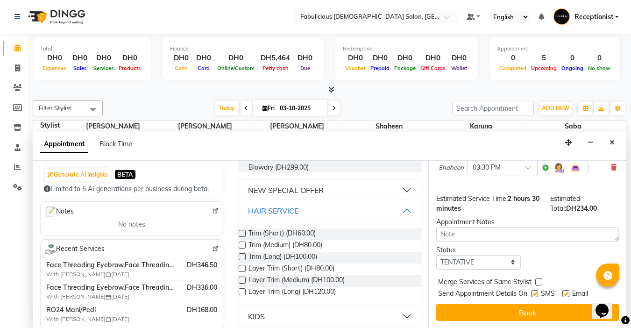
click at [538, 278] on label at bounding box center [538, 281] width 7 height 7
click at [538, 280] on input "checkbox" at bounding box center [538, 283] width 6 height 6
checkbox input "true"
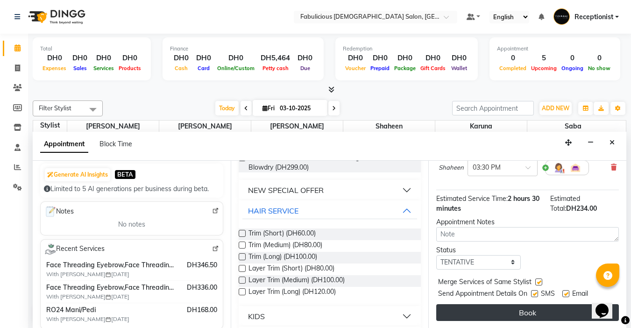
click at [526, 305] on button "Book" at bounding box center [527, 312] width 183 height 17
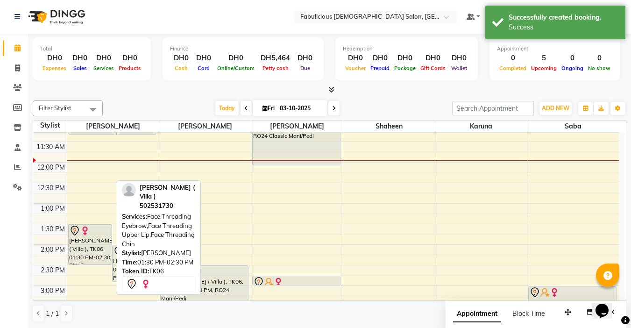
drag, startPoint x: 92, startPoint y: 266, endPoint x: 101, endPoint y: 260, distance: 10.9
click at [94, 231] on link "[PERSON_NAME] ( Villa ), TK06, 01:30 PM-02:30 PM, Face Threading Eyebrow,Face T…" at bounding box center [90, 244] width 44 height 41
drag, startPoint x: 90, startPoint y: 265, endPoint x: 132, endPoint y: 257, distance: 42.9
click at [94, 234] on div "[PERSON_NAME] ( Villa ), TK06, 01:30 PM-02:30 PM, Face Threading Eyebrow,Face T…" at bounding box center [90, 244] width 44 height 41
drag, startPoint x: 85, startPoint y: 262, endPoint x: 114, endPoint y: 248, distance: 32.8
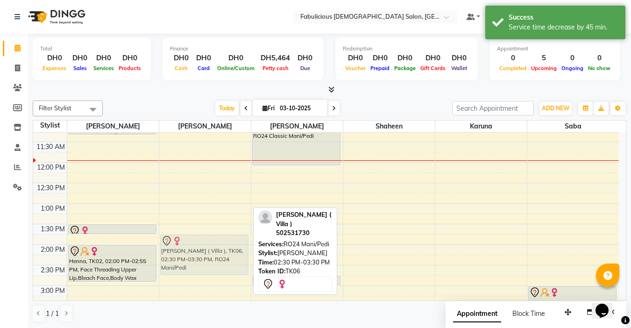
drag, startPoint x: 187, startPoint y: 272, endPoint x: 200, endPoint y: 236, distance: 38.9
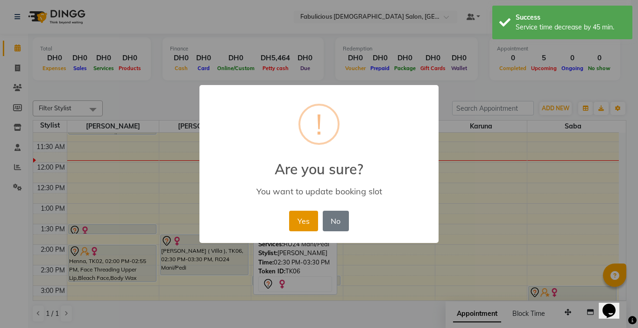
click at [304, 224] on button "Yes" at bounding box center [303, 221] width 28 height 21
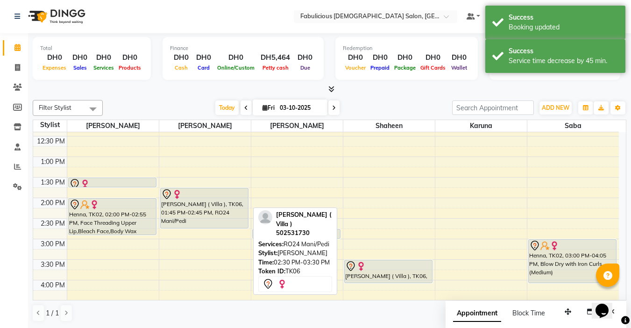
scroll to position [140, 0]
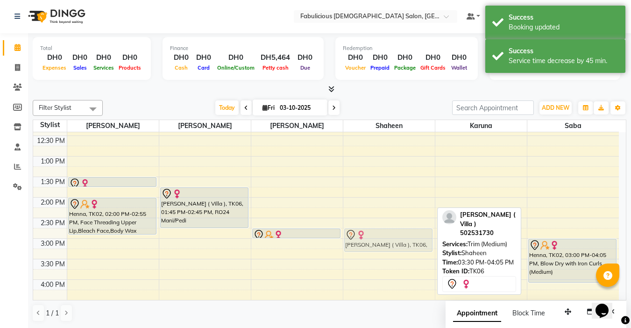
drag, startPoint x: 391, startPoint y: 268, endPoint x: 394, endPoint y: 239, distance: 28.7
click at [392, 239] on div "[PERSON_NAME] ( Villa ), TK06, 03:30 PM-04:05 PM, Trim (Medium) [PERSON_NAME] (…" at bounding box center [389, 300] width 92 height 616
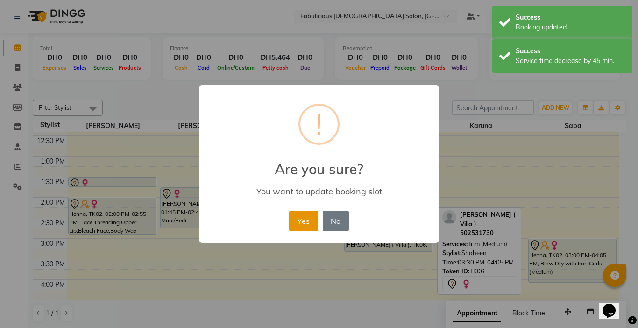
click at [296, 226] on button "Yes" at bounding box center [303, 221] width 28 height 21
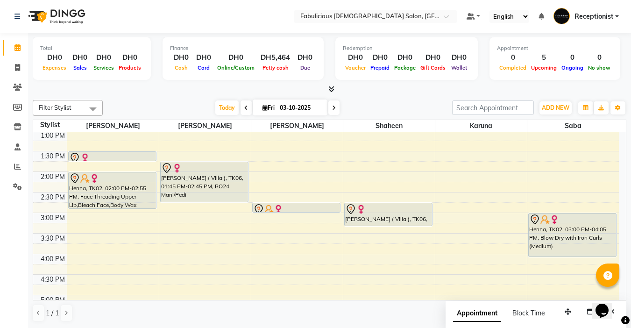
scroll to position [187, 0]
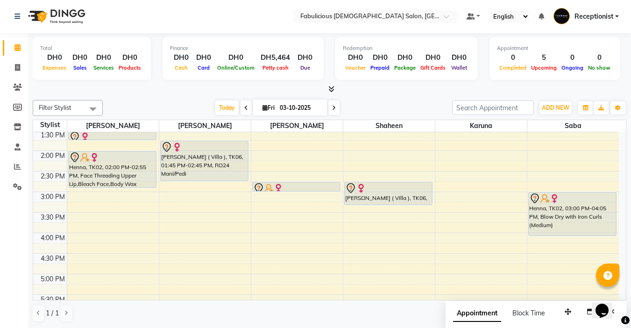
click at [263, 109] on icon at bounding box center [264, 108] width 5 height 6
select select "10"
select select "2025"
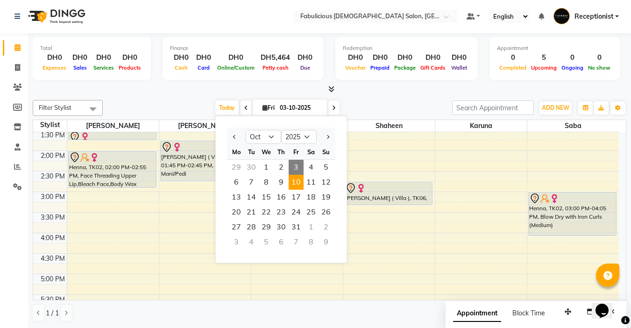
click at [295, 184] on span "10" at bounding box center [296, 182] width 15 height 15
type input "[DATE]"
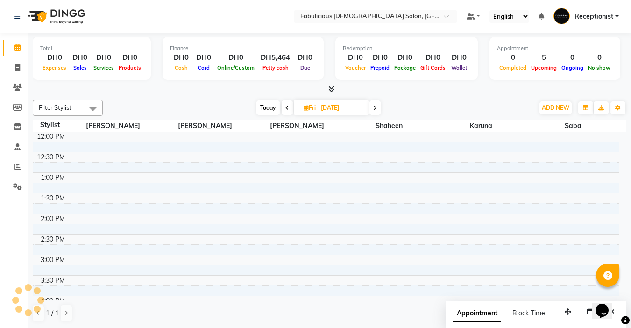
scroll to position [0, 0]
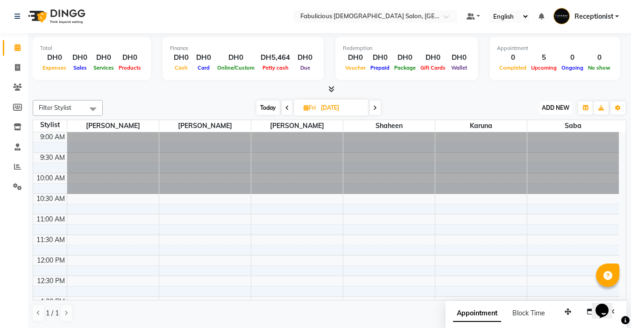
click at [551, 110] on span "ADD NEW" at bounding box center [556, 107] width 28 height 7
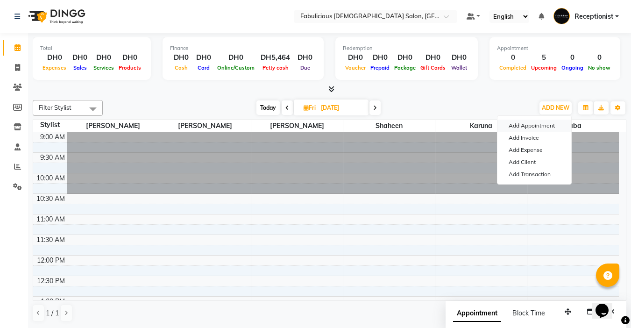
click at [533, 126] on button "Add Appointment" at bounding box center [534, 126] width 74 height 12
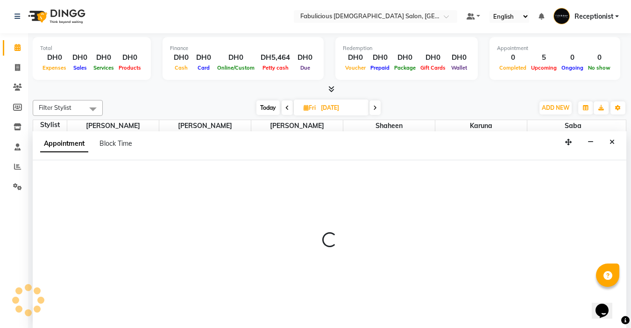
select select "tentative"
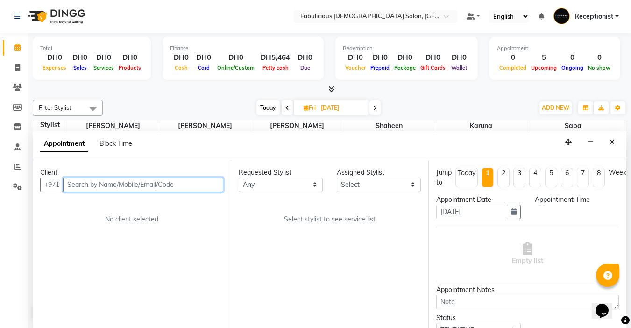
select select "600"
click at [172, 187] on input "text" at bounding box center [143, 184] width 160 height 14
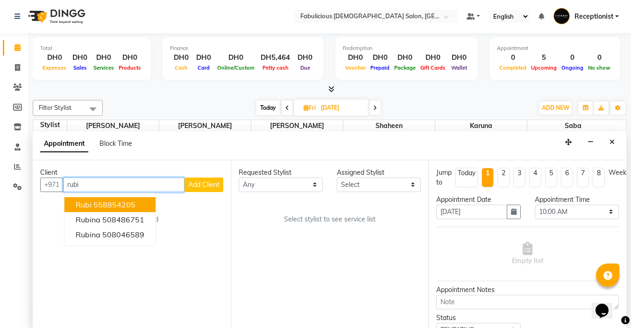
click at [132, 206] on ngb-highlight "558854205" at bounding box center [114, 204] width 42 height 9
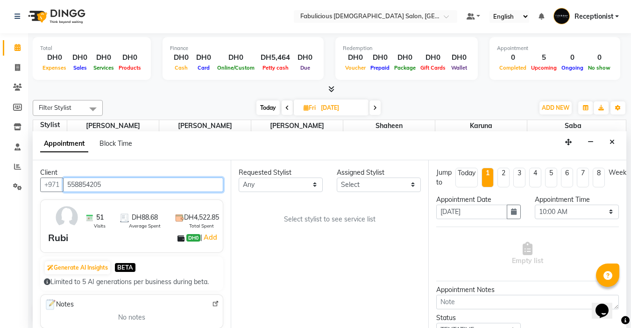
type input "558854205"
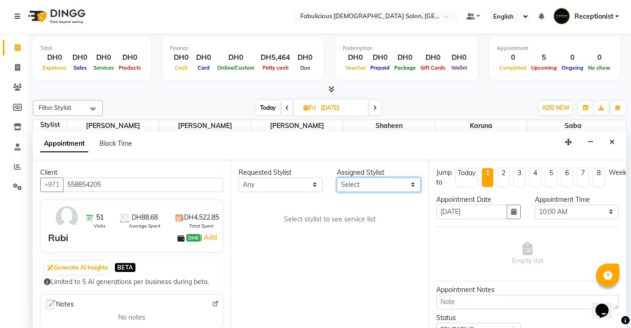
click at [397, 184] on select "Select [PERSON_NAME] [PERSON_NAME] [PERSON_NAME] [PERSON_NAME]" at bounding box center [379, 184] width 84 height 14
select select "33271"
click at [337, 177] on select "Select [PERSON_NAME] [PERSON_NAME] [PERSON_NAME] [PERSON_NAME]" at bounding box center [379, 184] width 84 height 14
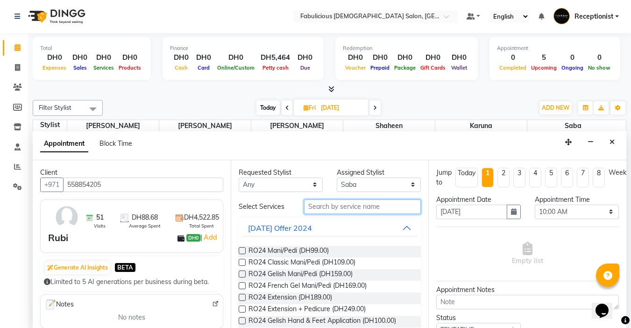
click at [351, 211] on input "text" at bounding box center [362, 206] width 117 height 14
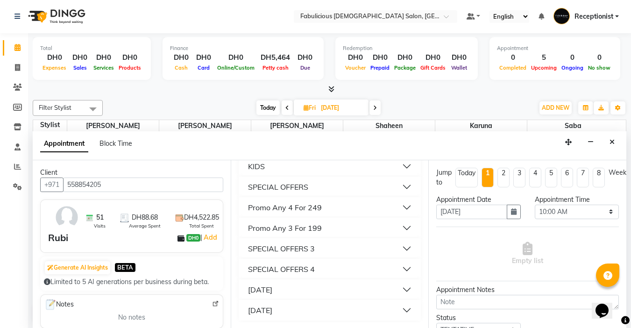
scroll to position [201, 0]
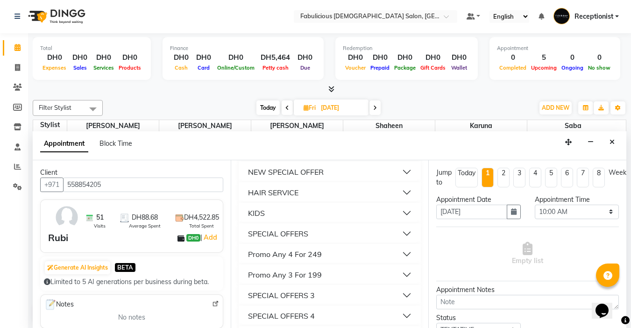
type input "blo"
click at [275, 196] on div "HAIR SERVICE" at bounding box center [273, 192] width 50 height 11
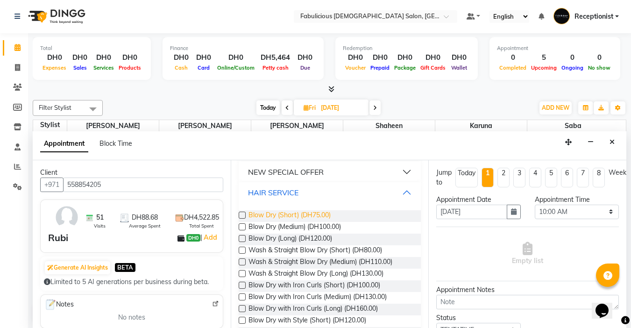
scroll to position [248, 0]
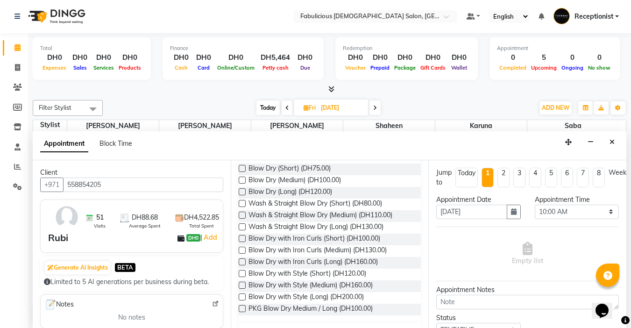
click at [239, 202] on label at bounding box center [242, 203] width 7 height 7
click at [239, 202] on input "checkbox" at bounding box center [242, 204] width 6 height 6
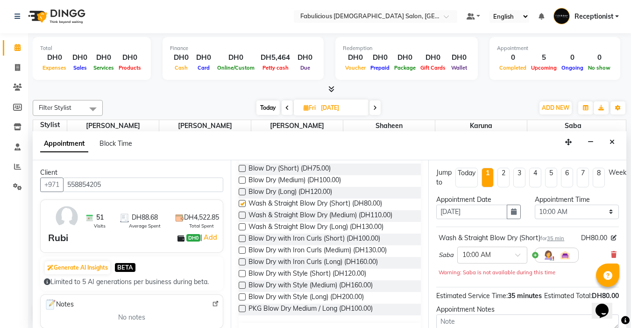
checkbox input "false"
click at [604, 212] on select "Select 10:00 AM 10:15 AM 10:30 AM 10:45 AM 11:00 AM 11:15 AM 11:30 AM 11:45 AM …" at bounding box center [577, 212] width 84 height 14
select select "660"
click at [535, 205] on select "Select 10:00 AM 10:15 AM 10:30 AM 10:45 AM 11:00 AM 11:15 AM 11:30 AM 11:45 AM …" at bounding box center [577, 212] width 84 height 14
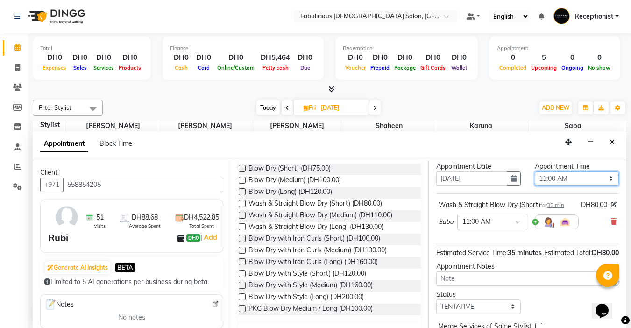
scroll to position [95, 0]
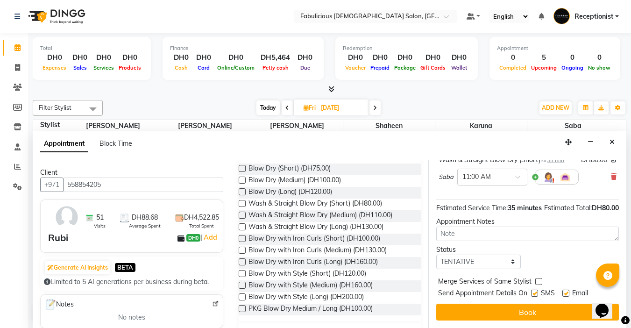
drag, startPoint x: 534, startPoint y: 272, endPoint x: 535, endPoint y: 280, distance: 8.0
click at [535, 278] on label at bounding box center [538, 281] width 7 height 7
click at [535, 279] on input "checkbox" at bounding box center [538, 282] width 6 height 6
checkbox input "true"
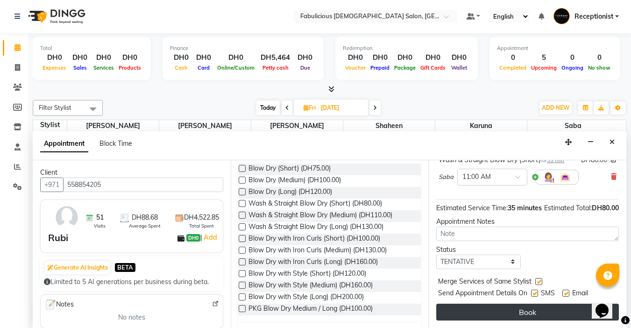
click at [525, 306] on button "Book" at bounding box center [527, 312] width 183 height 17
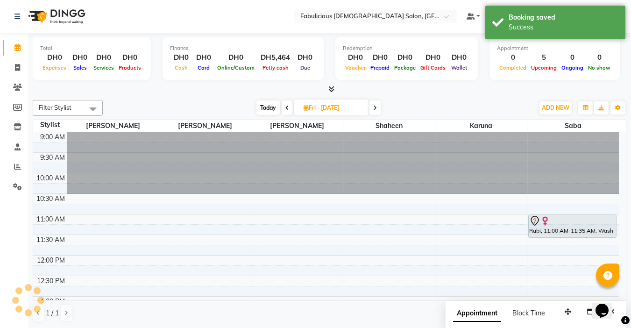
scroll to position [0, 0]
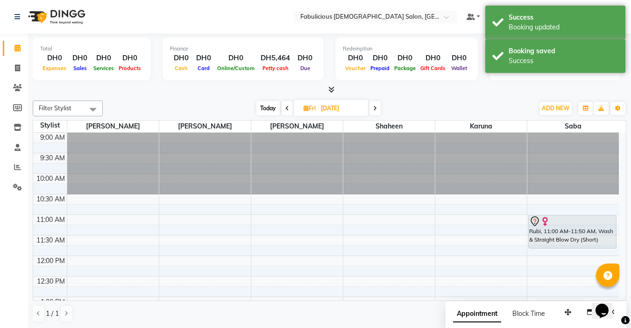
click at [302, 105] on span "Fri" at bounding box center [309, 108] width 17 height 7
select select "10"
select select "2025"
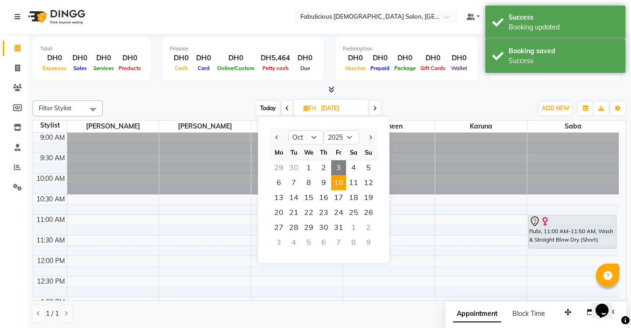
click at [340, 167] on span "3" at bounding box center [338, 167] width 15 height 15
type input "03-10-2025"
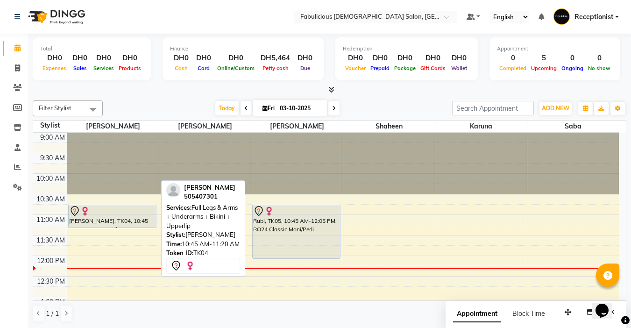
scroll to position [47, 0]
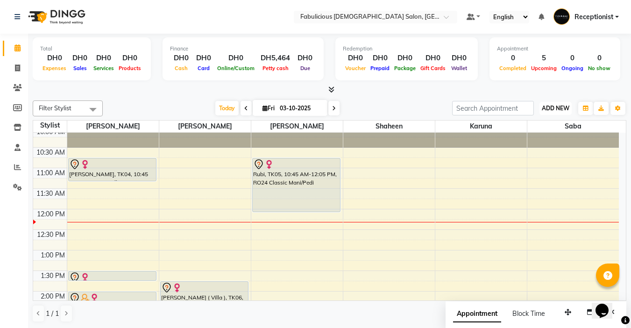
click at [545, 112] on button "ADD NEW Toggle Dropdown" at bounding box center [555, 108] width 32 height 13
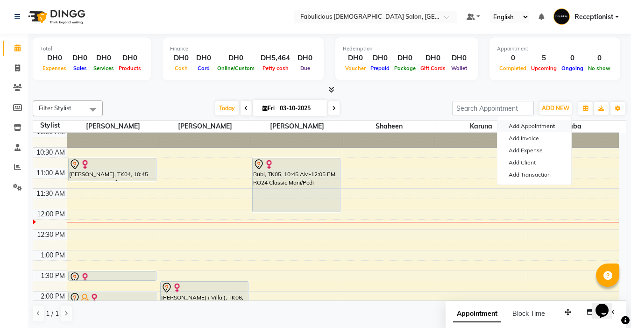
click at [522, 127] on button "Add Appointment" at bounding box center [534, 126] width 74 height 12
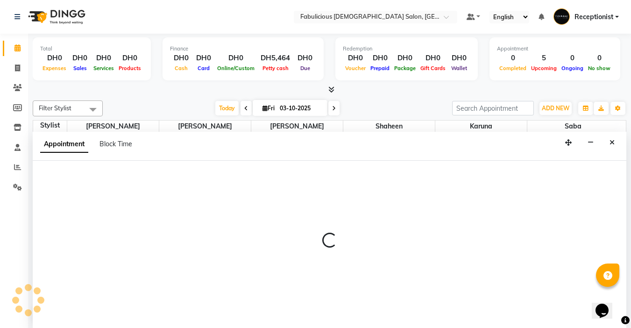
select select "tentative"
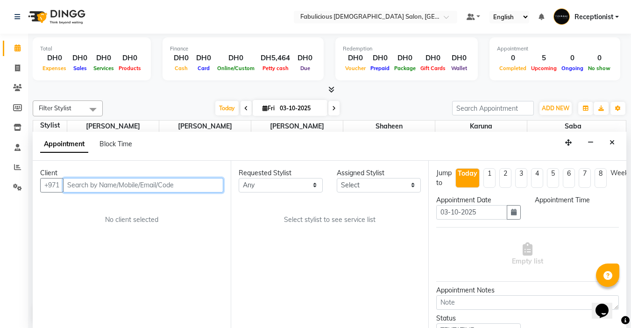
select select "600"
drag, startPoint x: 156, startPoint y: 187, endPoint x: 161, endPoint y: 186, distance: 4.7
click at [158, 186] on input "text" at bounding box center [143, 184] width 160 height 14
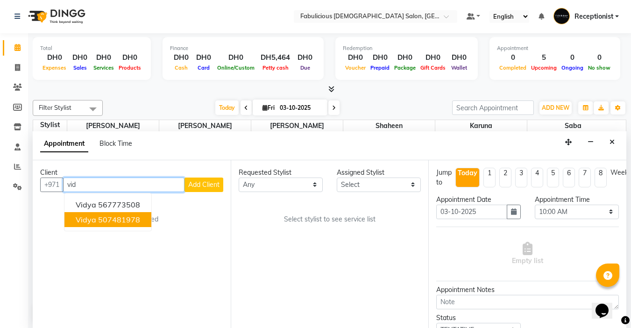
click at [132, 220] on ngb-highlight "507481978" at bounding box center [119, 219] width 42 height 9
type input "507481978"
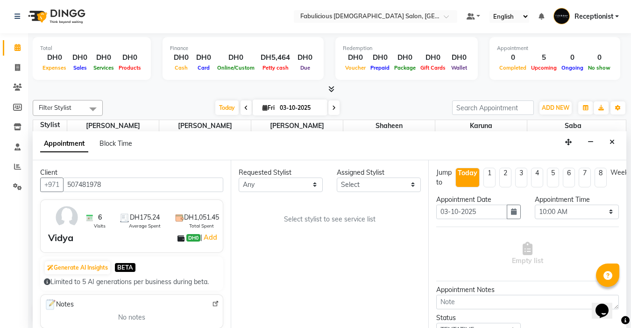
click at [613, 146] on button "Close" at bounding box center [612, 142] width 14 height 14
click at [611, 142] on div at bounding box center [573, 116] width 92 height 62
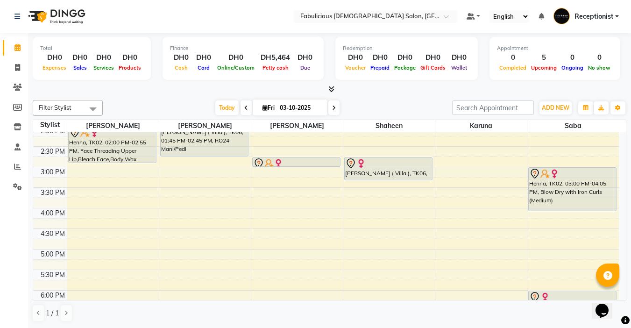
scroll to position [234, 0]
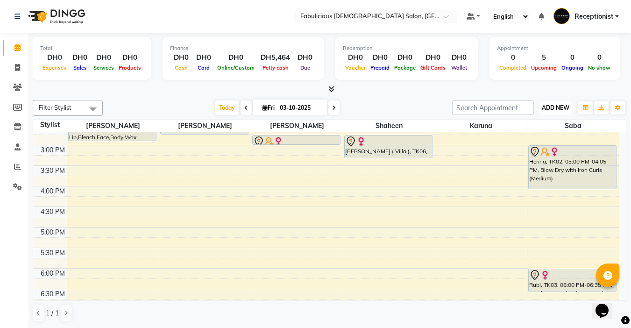
click at [546, 108] on span "ADD NEW" at bounding box center [556, 107] width 28 height 7
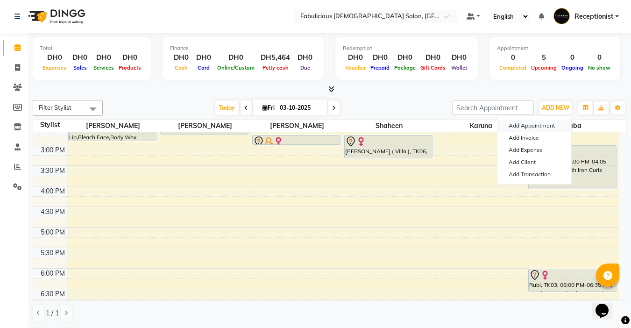
click at [514, 129] on button "Add Appointment" at bounding box center [534, 126] width 74 height 12
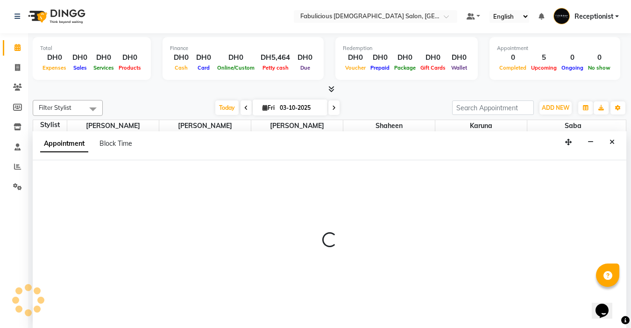
select select "tentative"
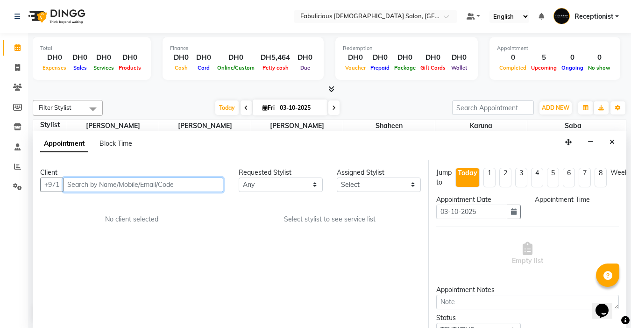
select select "600"
click at [200, 183] on input "text" at bounding box center [143, 184] width 160 height 14
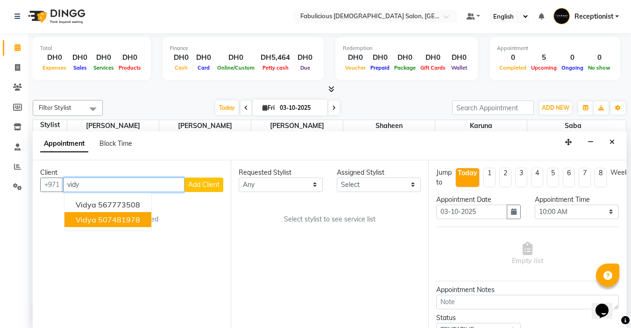
click at [118, 222] on ngb-highlight "507481978" at bounding box center [119, 219] width 42 height 9
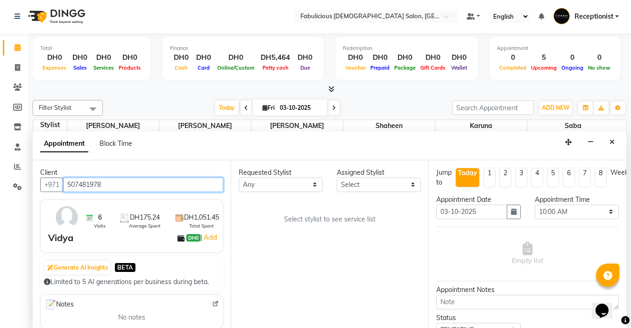
type input "507481978"
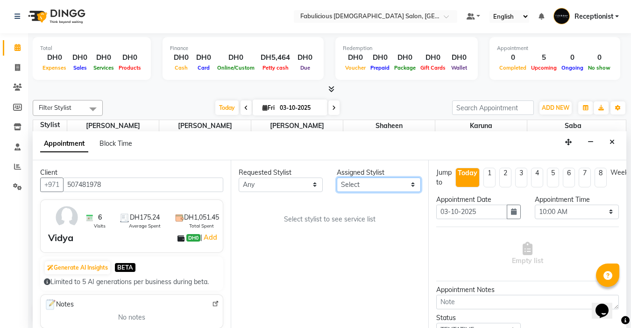
click at [370, 191] on select "Select [PERSON_NAME] [PERSON_NAME] [PERSON_NAME] [PERSON_NAME]" at bounding box center [379, 184] width 84 height 14
select select "33271"
click at [337, 177] on select "Select [PERSON_NAME] [PERSON_NAME] [PERSON_NAME] [PERSON_NAME]" at bounding box center [379, 184] width 84 height 14
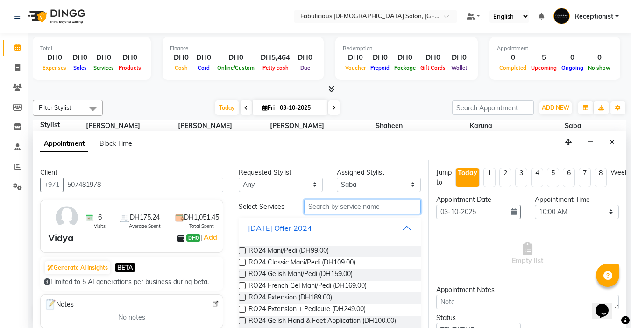
click at [368, 206] on input "text" at bounding box center [362, 206] width 117 height 14
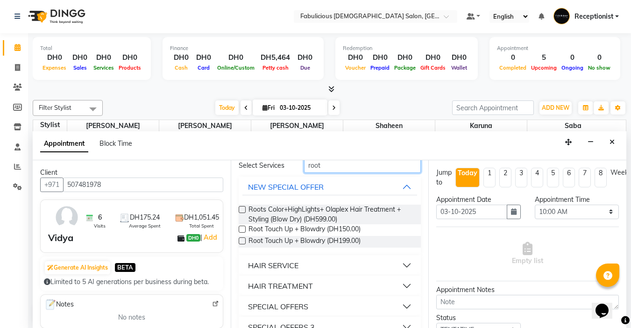
scroll to position [78, 0]
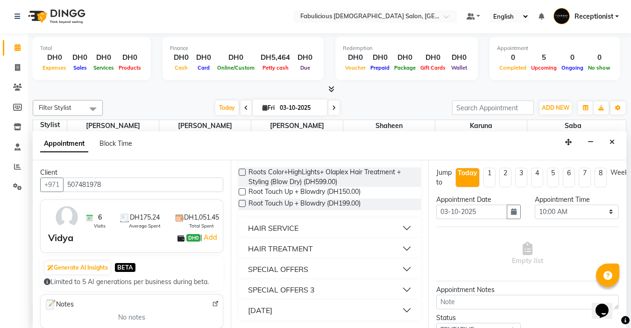
type input "root"
click at [300, 227] on button "HAIR SERVICE" at bounding box center [329, 228] width 175 height 17
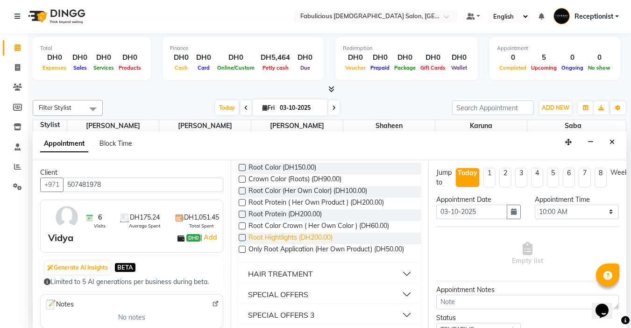
scroll to position [140, 0]
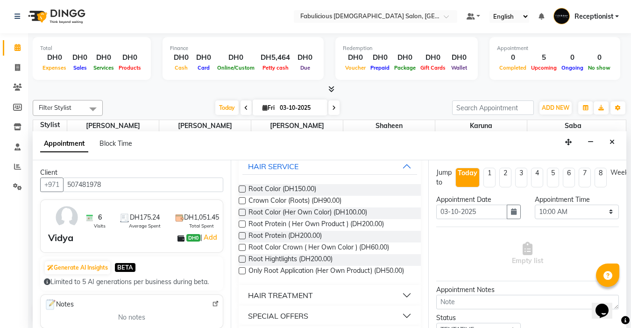
click at [240, 189] on label at bounding box center [242, 188] width 7 height 7
click at [240, 189] on input "checkbox" at bounding box center [242, 190] width 6 height 6
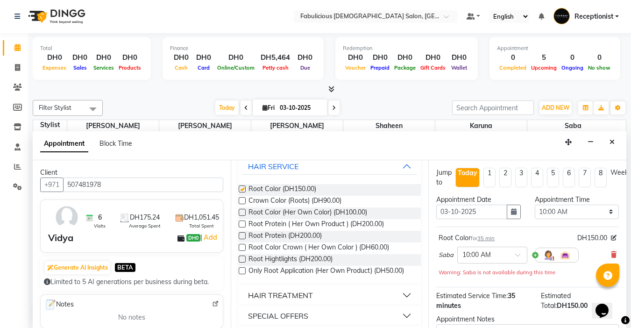
scroll to position [49, 0]
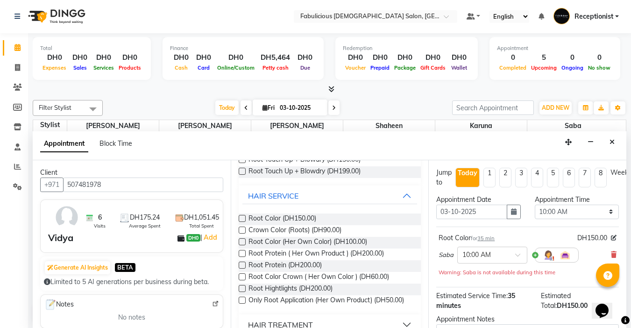
checkbox input "false"
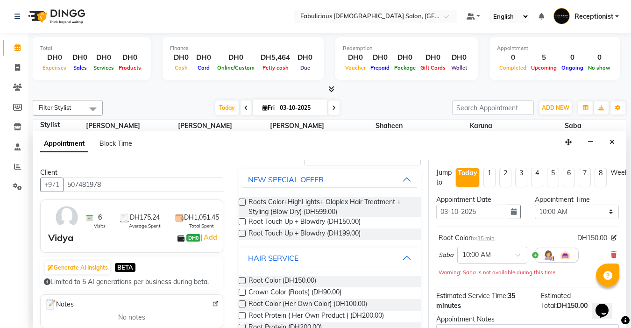
scroll to position [0, 0]
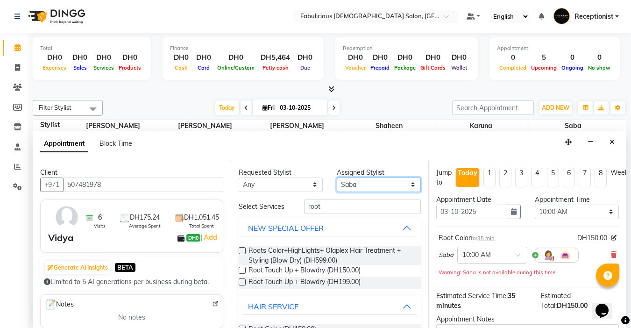
click at [369, 181] on select "Select [PERSON_NAME] [PERSON_NAME] [PERSON_NAME] [PERSON_NAME]" at bounding box center [379, 184] width 84 height 14
select select "11628"
click at [337, 177] on select "Select [PERSON_NAME] [PERSON_NAME] [PERSON_NAME] [PERSON_NAME]" at bounding box center [379, 184] width 84 height 14
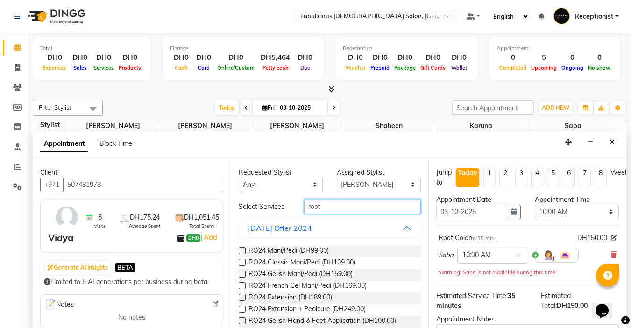
click at [344, 210] on input "root" at bounding box center [362, 206] width 117 height 14
type input "r"
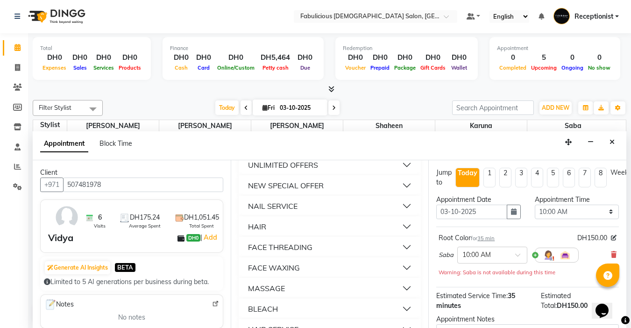
scroll to position [607, 0]
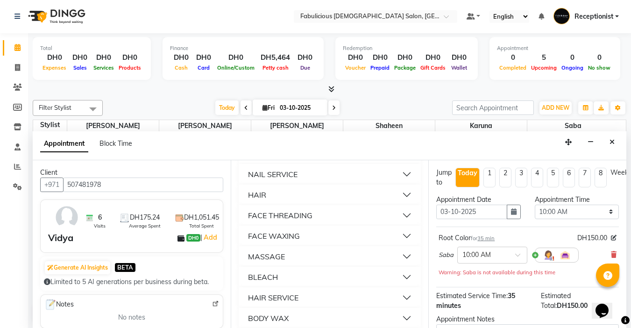
click at [266, 180] on div "NAIL SERVICE" at bounding box center [273, 174] width 50 height 11
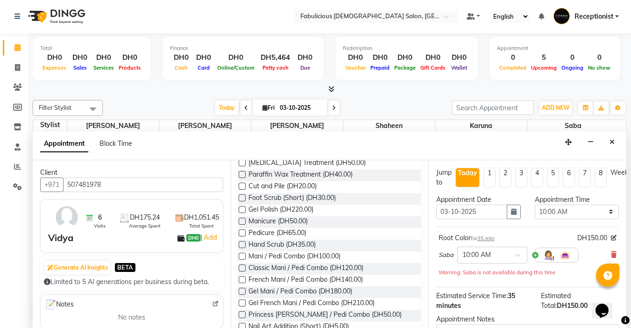
scroll to position [887, 0]
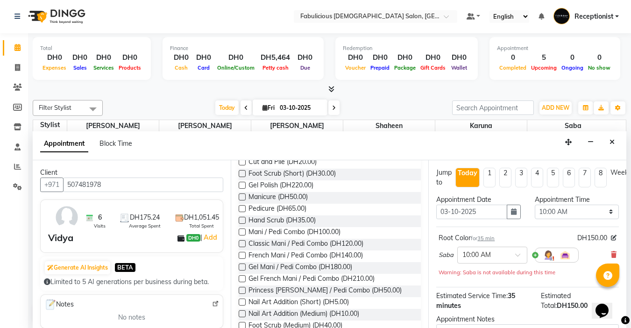
click at [244, 212] on label at bounding box center [242, 208] width 7 height 7
click at [244, 212] on input "checkbox" at bounding box center [242, 209] width 6 height 6
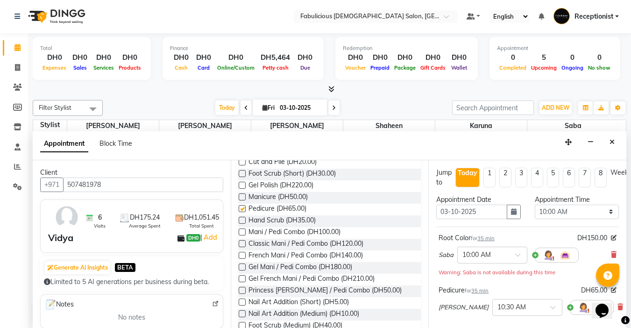
checkbox input "false"
click at [596, 212] on select "Select 10:00 AM 10:15 AM 10:30 AM 10:45 AM 11:00 AM 11:15 AM 11:30 AM 11:45 AM …" at bounding box center [577, 212] width 84 height 14
select select "990"
click at [535, 205] on select "Select 10:00 AM 10:15 AM 10:30 AM 10:45 AM 11:00 AM 11:15 AM 11:30 AM 11:45 AM …" at bounding box center [577, 212] width 84 height 14
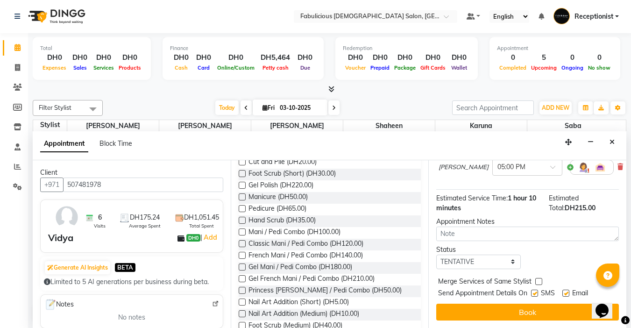
scroll to position [137, 0]
click at [538, 278] on label at bounding box center [538, 281] width 7 height 7
click at [538, 279] on input "checkbox" at bounding box center [538, 282] width 6 height 6
checkbox input "true"
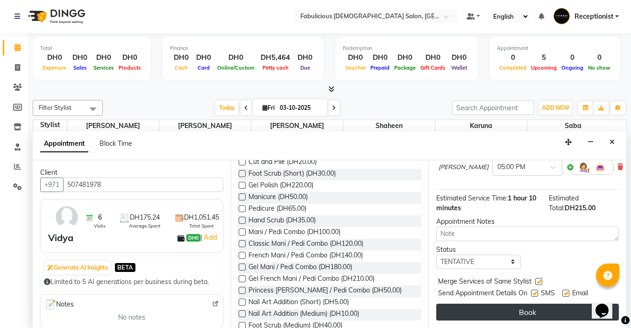
click at [516, 305] on button "Book" at bounding box center [527, 312] width 183 height 17
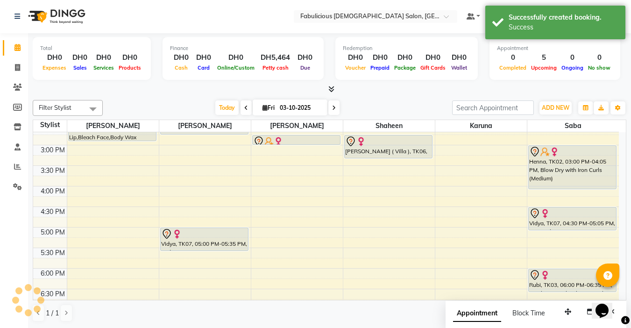
scroll to position [0, 0]
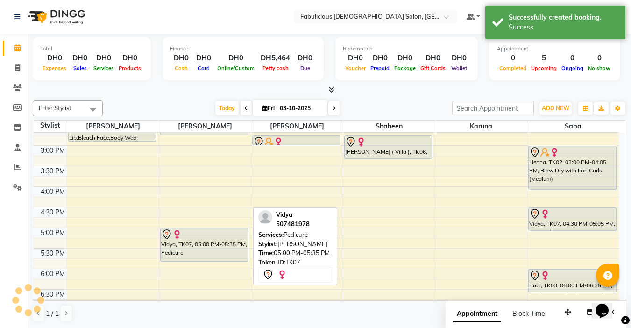
drag, startPoint x: 212, startPoint y: 248, endPoint x: 461, endPoint y: 222, distance: 250.3
click at [219, 264] on div "9:00 AM 9:30 AM 10:00 AM 10:30 AM 11:00 AM 11:30 AM 12:00 PM 12:30 PM 1:00 PM 1…" at bounding box center [326, 207] width 586 height 616
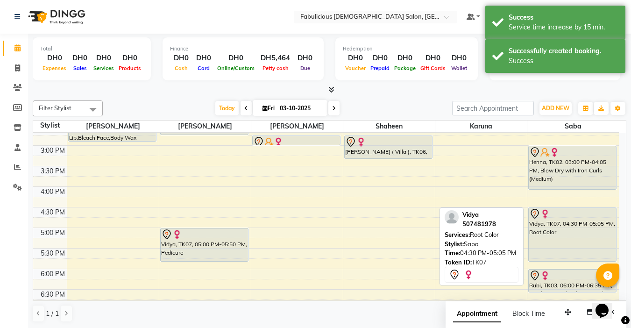
drag, startPoint x: 580, startPoint y: 229, endPoint x: 586, endPoint y: 267, distance: 38.2
click at [586, 267] on div "9:00 AM 9:30 AM 10:00 AM 10:30 AM 11:00 AM 11:30 AM 12:00 PM 12:30 PM 1:00 PM 1…" at bounding box center [326, 207] width 586 height 616
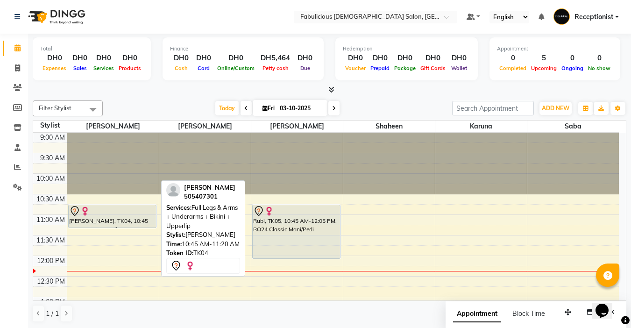
click at [136, 217] on div "[PERSON_NAME], TK04, 10:45 AM-11:20 AM, Full Legs & Arms + Underarms + Bikini +…" at bounding box center [112, 216] width 87 height 22
click at [131, 214] on div at bounding box center [112, 210] width 86 height 11
select select "7"
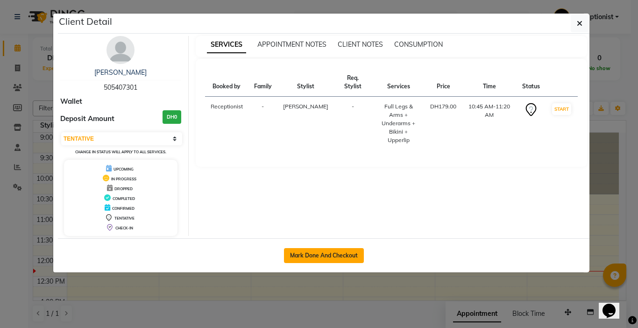
click at [300, 258] on button "Mark Done And Checkout" at bounding box center [324, 255] width 80 height 15
select select "service"
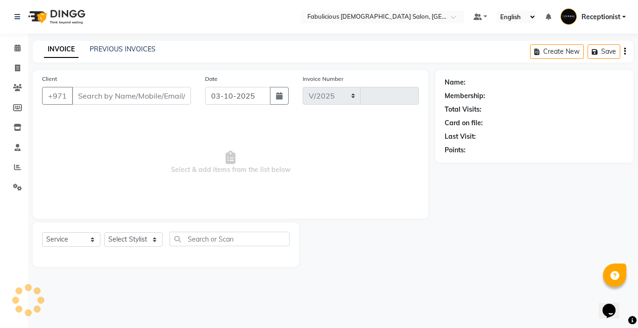
select select "738"
type input "2442"
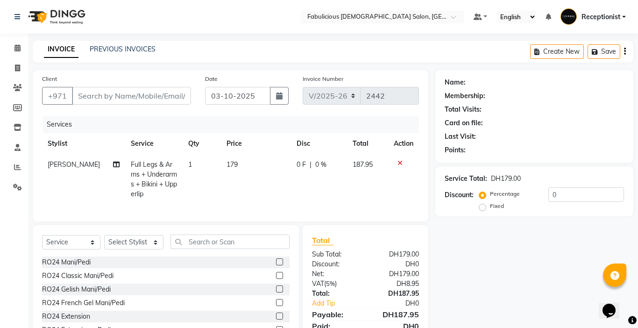
type input "505407301"
select select "11627"
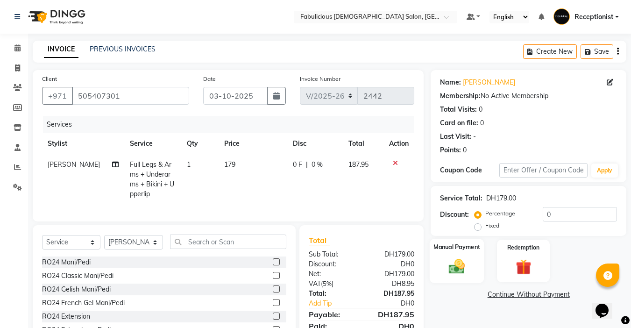
click at [451, 268] on img at bounding box center [457, 266] width 26 height 19
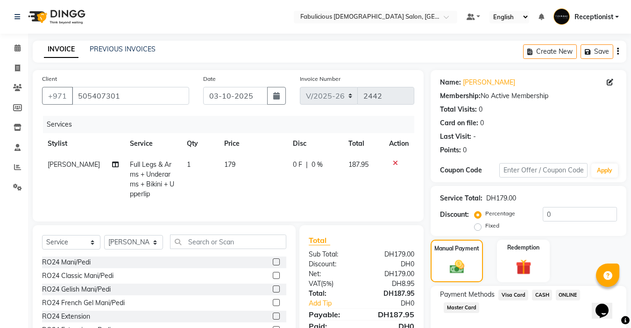
click at [512, 296] on span "Visa Card" at bounding box center [513, 295] width 30 height 11
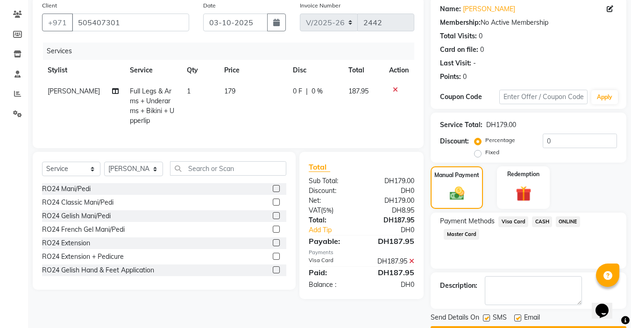
click at [515, 326] on button "Checkout" at bounding box center [529, 333] width 196 height 14
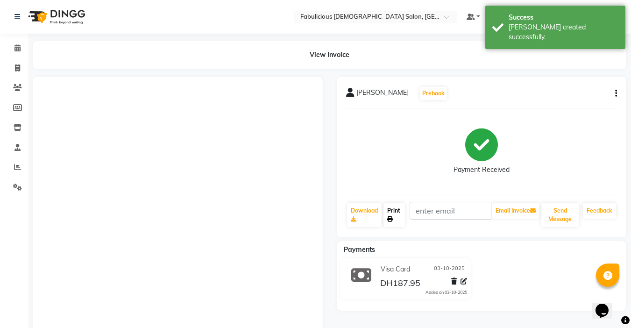
click at [397, 209] on link "Print" at bounding box center [393, 215] width 21 height 24
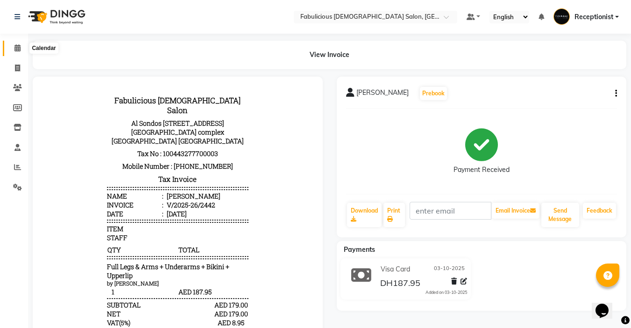
click at [14, 47] on icon at bounding box center [17, 47] width 6 height 7
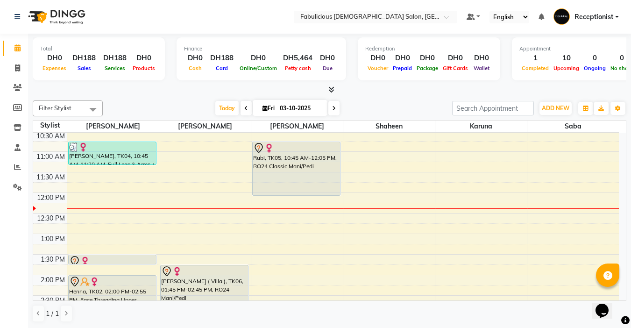
scroll to position [47, 0]
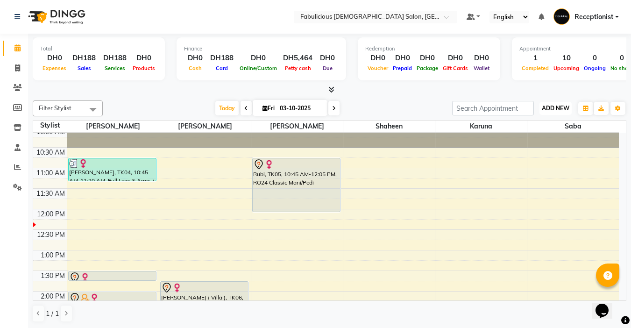
click at [545, 112] on button "ADD NEW Toggle Dropdown" at bounding box center [555, 108] width 32 height 13
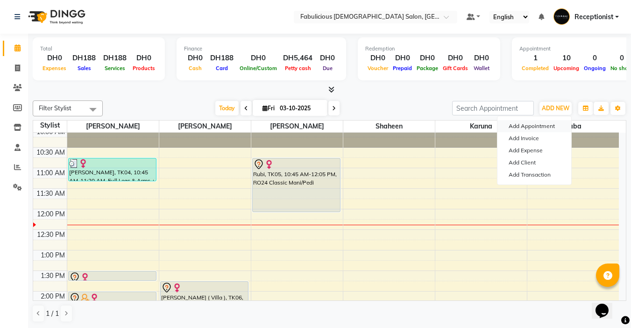
click at [503, 126] on button "Add Appointment" at bounding box center [534, 126] width 74 height 12
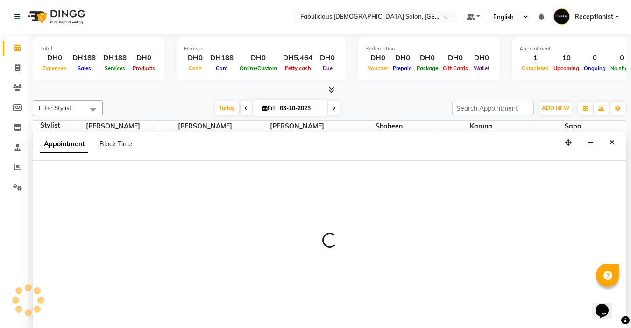
scroll to position [0, 0]
select select "tentative"
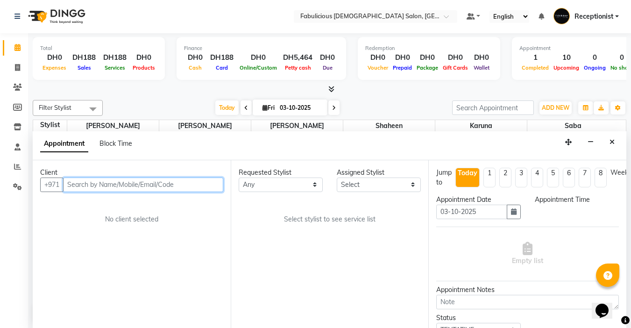
select select "600"
click at [151, 187] on input "text" at bounding box center [143, 184] width 160 height 14
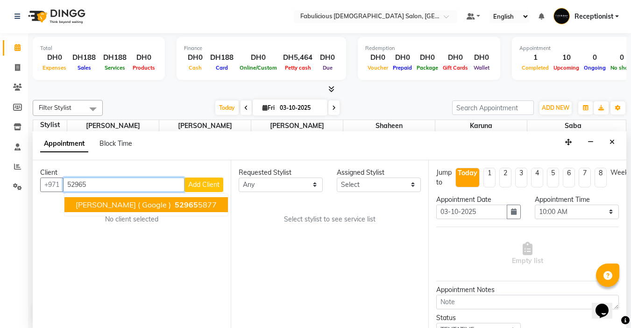
click at [91, 203] on span "[PERSON_NAME] ( Google )" at bounding box center [123, 204] width 95 height 9
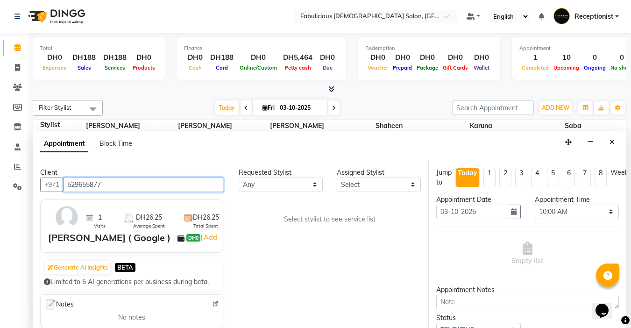
type input "529655877"
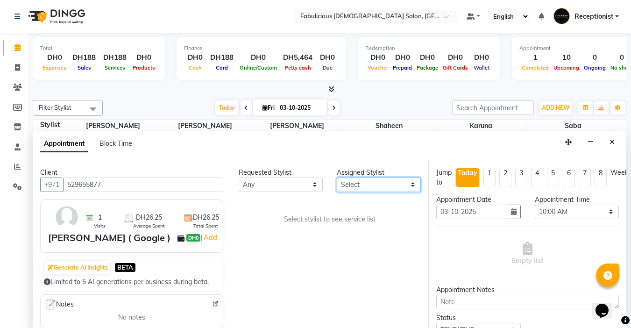
click at [365, 183] on select "Select [PERSON_NAME] [PERSON_NAME] [PERSON_NAME] [PERSON_NAME]" at bounding box center [379, 184] width 84 height 14
select select "11627"
click at [337, 177] on select "Select [PERSON_NAME] [PERSON_NAME] [PERSON_NAME] [PERSON_NAME]" at bounding box center [379, 184] width 84 height 14
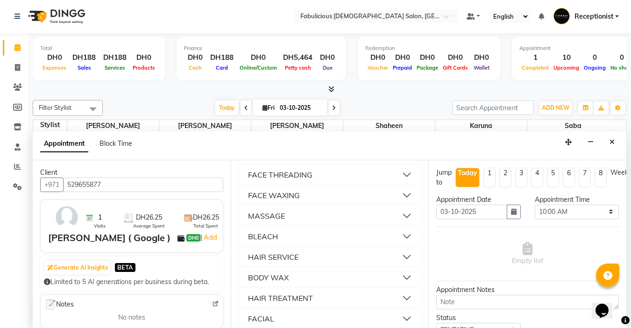
scroll to position [654, 0]
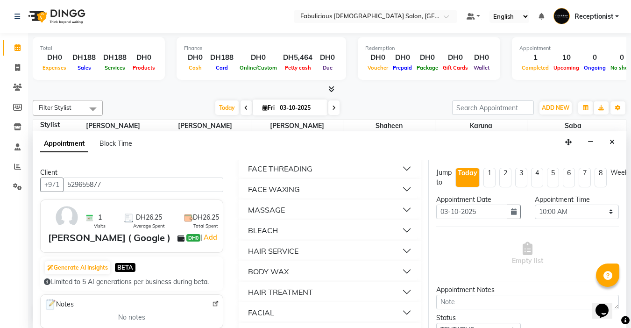
click at [286, 174] on div "FACE THREADING" at bounding box center [280, 168] width 64 height 11
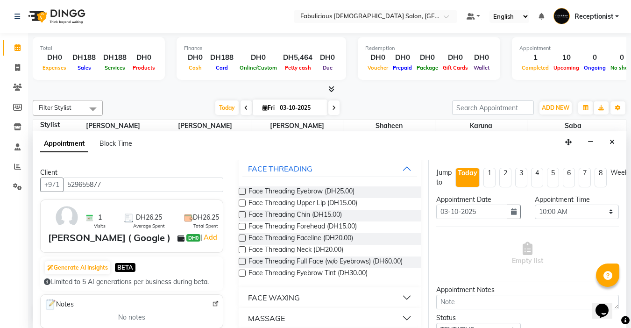
click at [243, 195] on label at bounding box center [242, 191] width 7 height 7
click at [243, 195] on input "checkbox" at bounding box center [242, 192] width 6 height 6
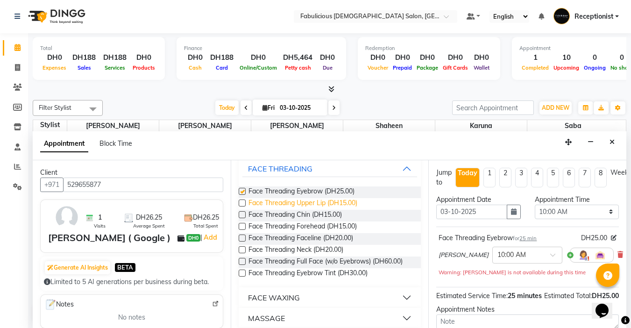
checkbox input "false"
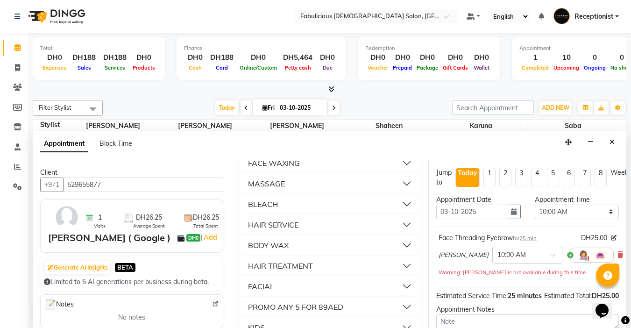
scroll to position [841, 0]
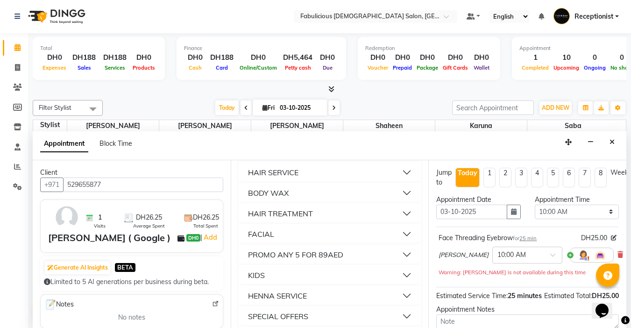
click at [284, 201] on button "BODY WAX" at bounding box center [329, 192] width 175 height 17
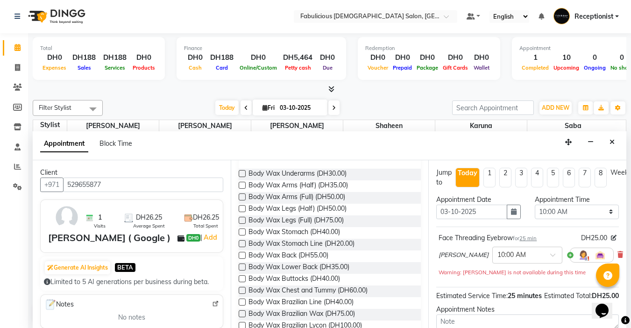
scroll to position [887, 0]
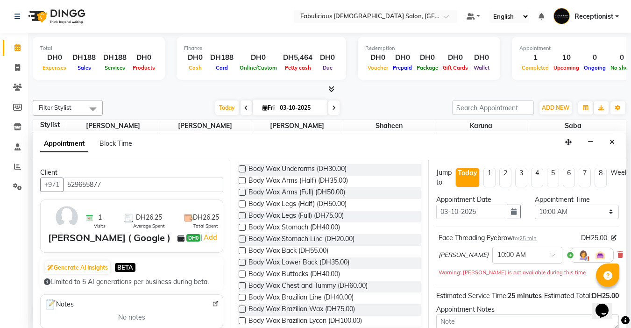
click at [242, 207] on label at bounding box center [242, 203] width 7 height 7
click at [242, 208] on input "checkbox" at bounding box center [242, 205] width 6 height 6
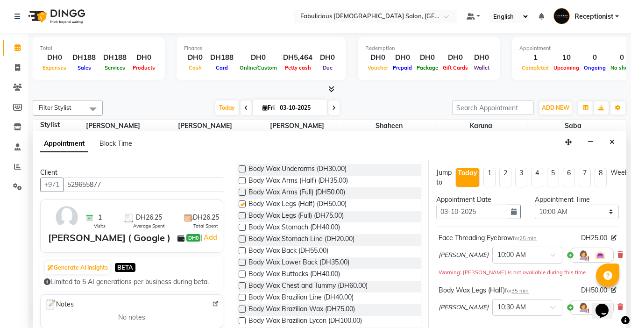
checkbox input "false"
click at [600, 212] on select "Select 10:00 AM 10:15 AM 10:30 AM 10:45 AM 11:00 AM 11:15 AM 11:30 AM 11:45 AM …" at bounding box center [577, 212] width 84 height 14
select select "690"
click at [535, 205] on select "Select 10:00 AM 10:15 AM 10:30 AM 10:45 AM 11:00 AM 11:15 AM 11:30 AM 11:45 AM …" at bounding box center [577, 212] width 84 height 14
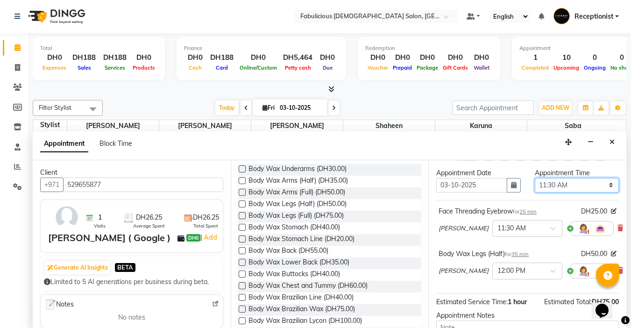
scroll to position [127, 0]
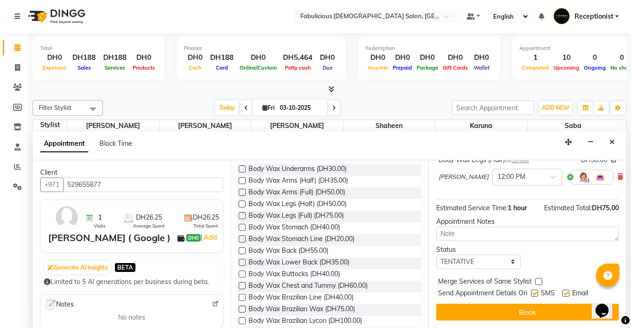
click at [538, 278] on label at bounding box center [538, 281] width 7 height 7
click at [538, 279] on input "checkbox" at bounding box center [538, 282] width 6 height 6
checkbox input "true"
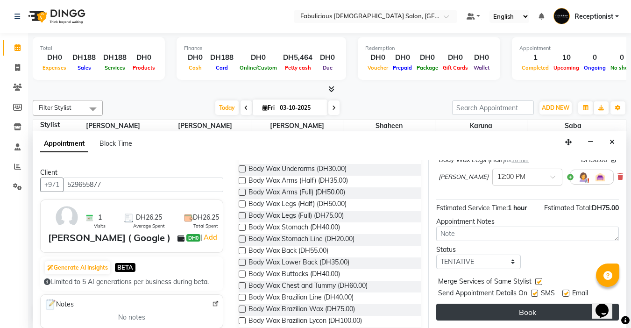
click at [521, 304] on button "Book" at bounding box center [527, 312] width 183 height 17
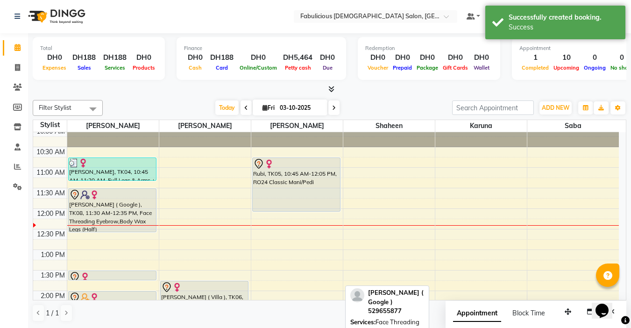
scroll to position [0, 0]
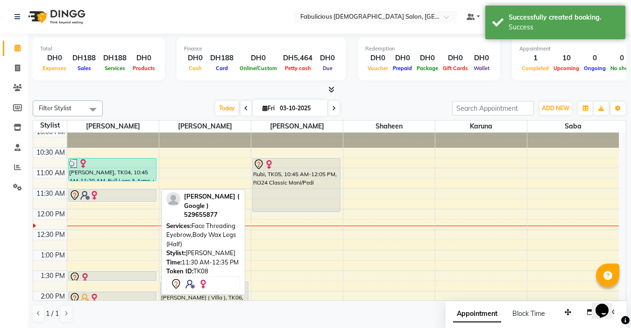
drag, startPoint x: 116, startPoint y: 231, endPoint x: 120, endPoint y: 207, distance: 23.8
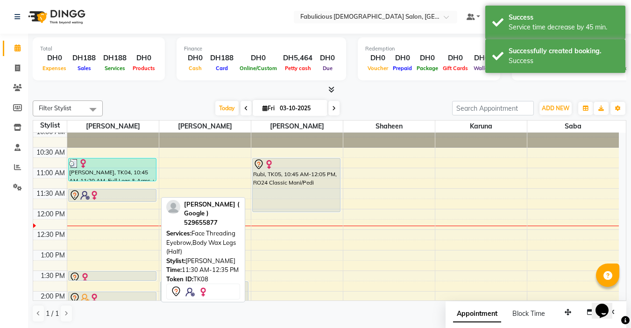
click at [129, 195] on div at bounding box center [112, 195] width 86 height 11
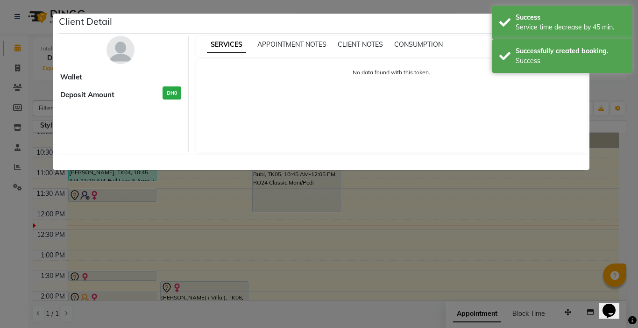
select select "7"
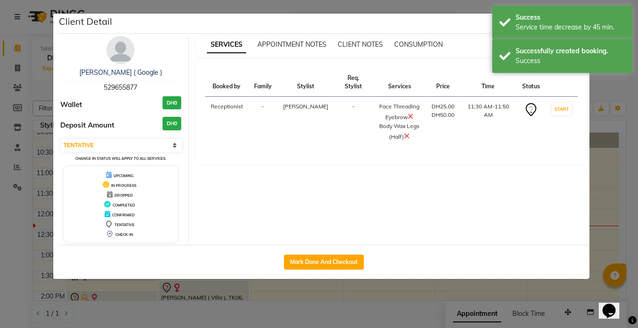
click at [306, 273] on div "Mark Done And Checkout" at bounding box center [323, 262] width 531 height 34
click at [323, 258] on button "Mark Done And Checkout" at bounding box center [324, 262] width 80 height 15
select select "service"
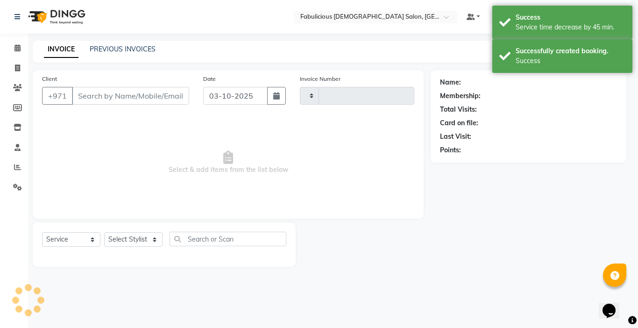
type input "2443"
select select "738"
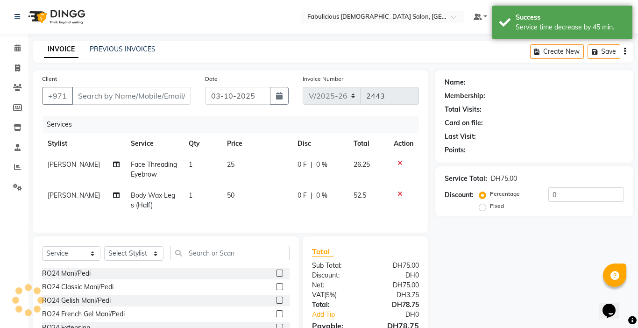
type input "529655877"
select select "11627"
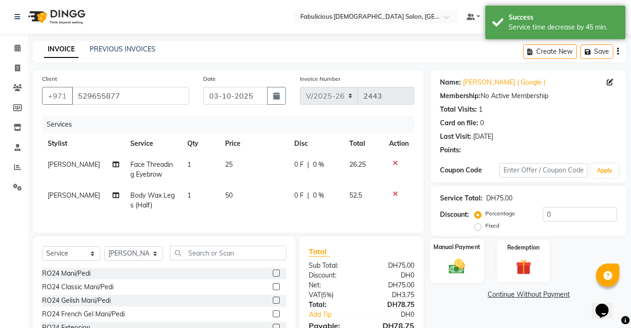
click at [460, 267] on img at bounding box center [457, 266] width 26 height 19
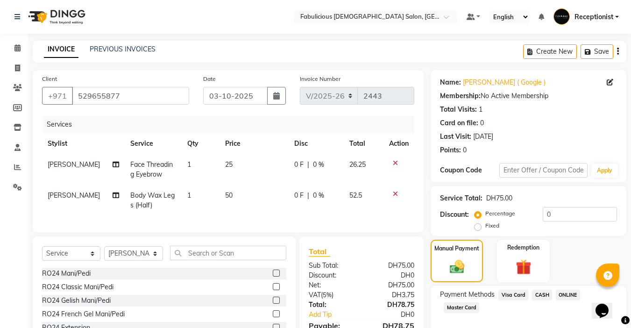
click at [453, 310] on span "Master Card" at bounding box center [461, 307] width 35 height 11
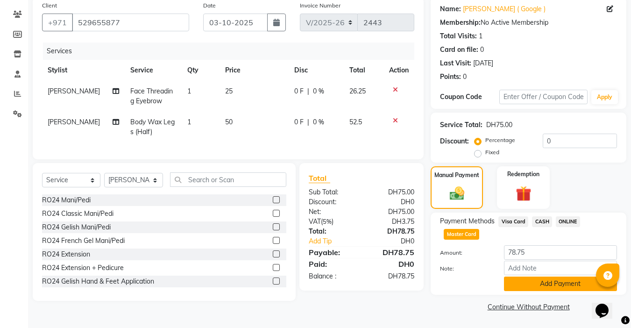
click at [525, 284] on button "Add Payment" at bounding box center [560, 283] width 113 height 14
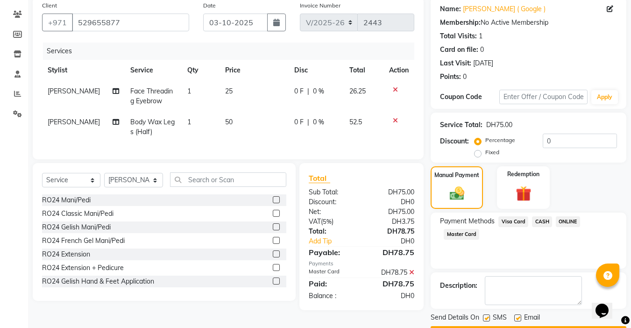
click at [525, 326] on button "Checkout" at bounding box center [529, 333] width 196 height 14
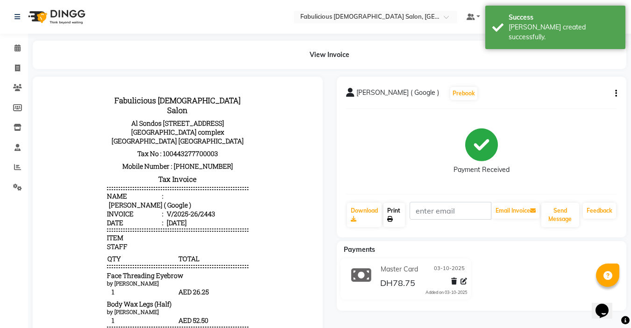
click at [394, 218] on link "Print" at bounding box center [393, 215] width 21 height 24
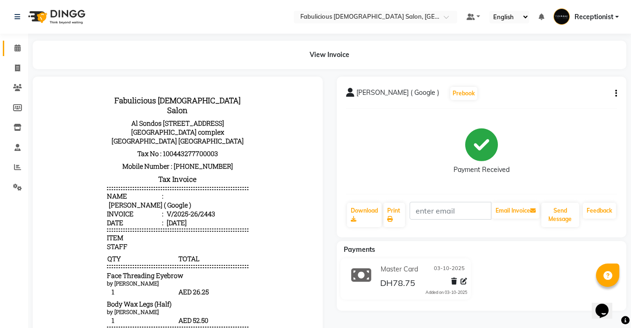
click at [19, 47] on icon at bounding box center [17, 47] width 6 height 7
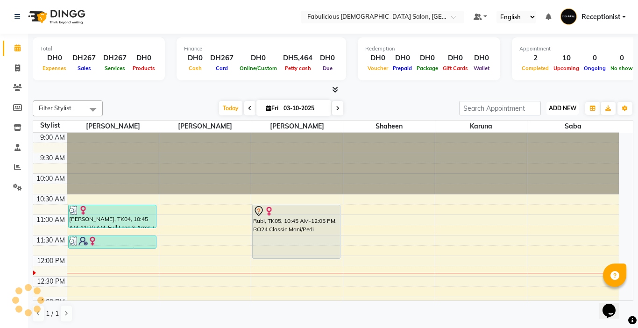
click at [549, 108] on span "ADD NEW" at bounding box center [563, 108] width 28 height 7
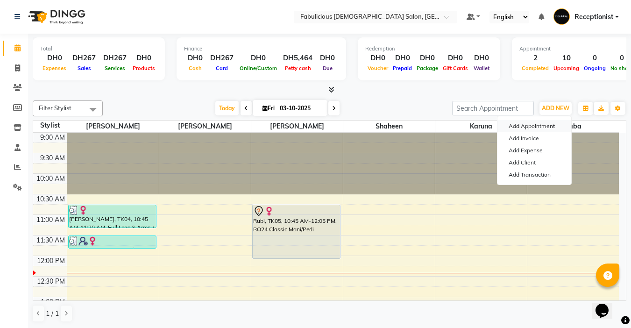
click at [536, 126] on button "Add Appointment" at bounding box center [534, 126] width 74 height 12
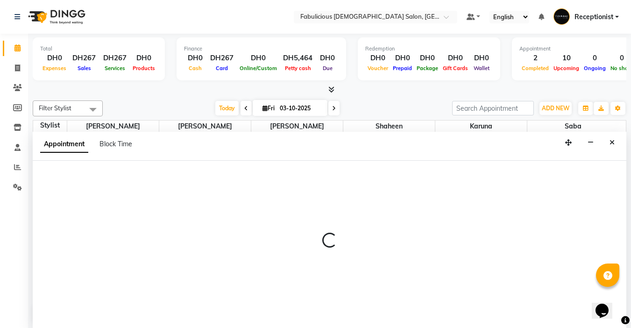
select select "tentative"
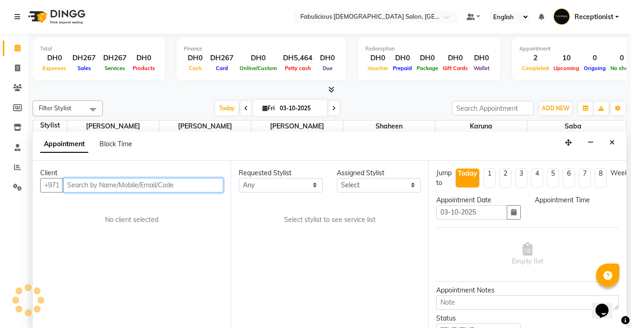
scroll to position [0, 0]
select select "600"
click at [196, 180] on input "text" at bounding box center [143, 184] width 160 height 14
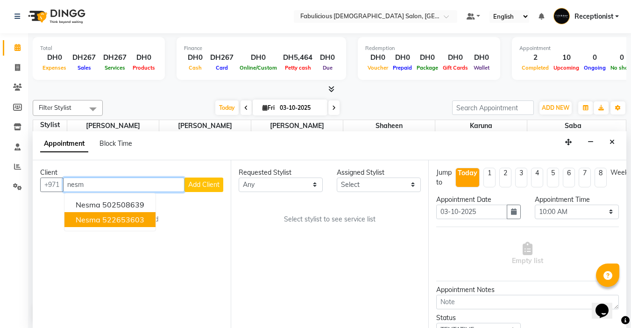
click at [134, 218] on ngb-highlight "522653603" at bounding box center [123, 219] width 42 height 9
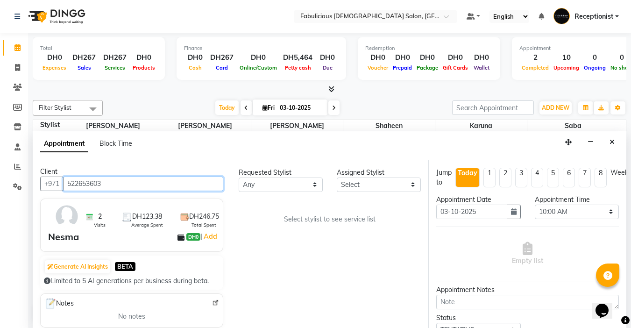
scroll to position [0, 0]
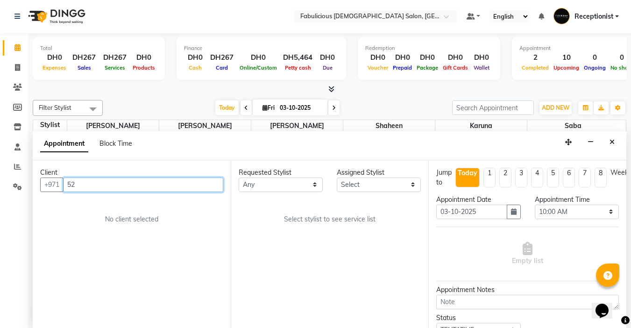
type input "5"
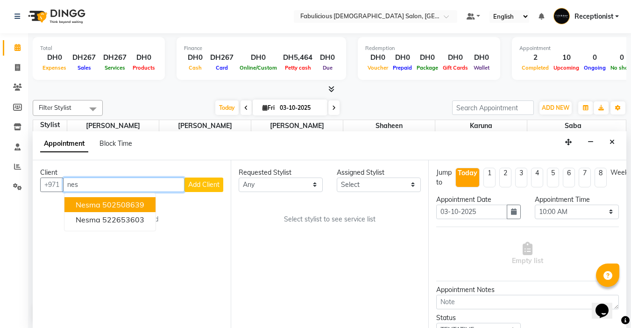
click at [143, 207] on ngb-highlight "502508639" at bounding box center [123, 204] width 42 height 9
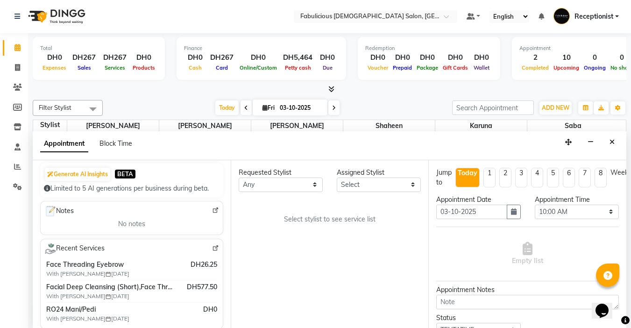
scroll to position [140, 0]
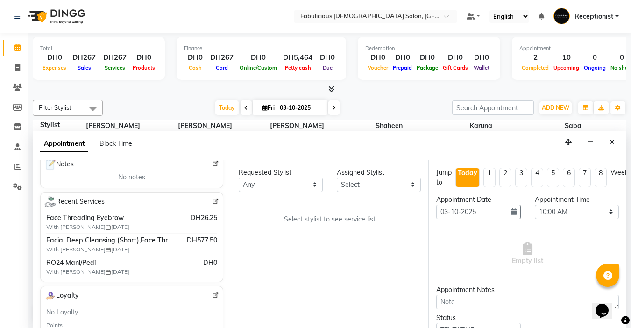
type input "502508639"
click at [380, 183] on select "Select [PERSON_NAME] [PERSON_NAME] [PERSON_NAME] [PERSON_NAME]" at bounding box center [379, 184] width 84 height 14
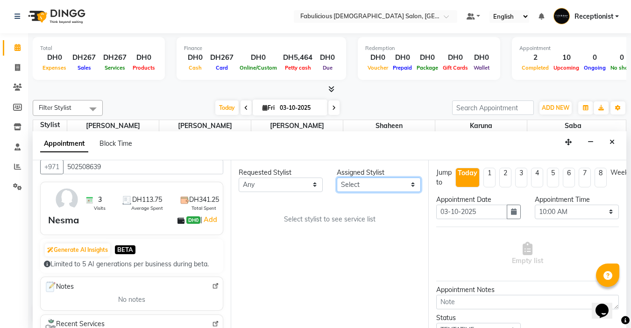
scroll to position [0, 0]
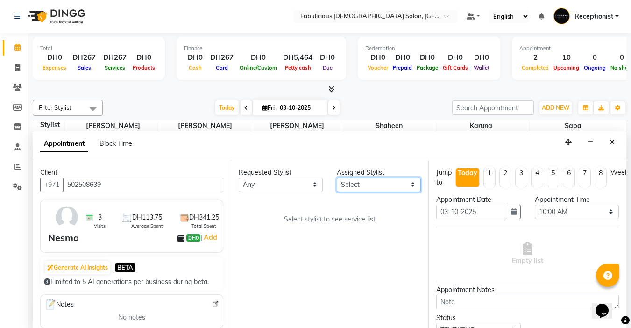
click at [372, 184] on select "Select [PERSON_NAME] [PERSON_NAME] [PERSON_NAME] [PERSON_NAME]" at bounding box center [379, 184] width 84 height 14
select select "11627"
click at [337, 177] on select "Select [PERSON_NAME] [PERSON_NAME] [PERSON_NAME] [PERSON_NAME]" at bounding box center [379, 184] width 84 height 14
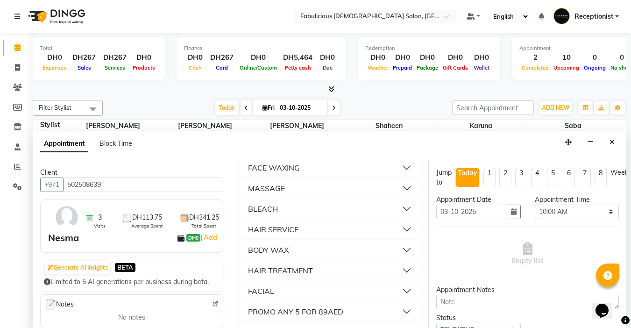
scroll to position [654, 0]
click at [289, 174] on div "FACE THREADING" at bounding box center [280, 168] width 64 height 11
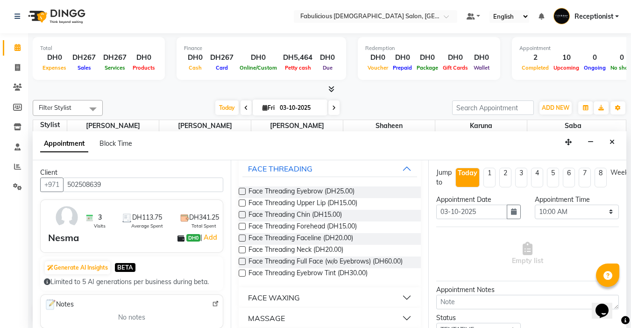
click at [242, 195] on label at bounding box center [242, 191] width 7 height 7
click at [242, 195] on input "checkbox" at bounding box center [242, 192] width 6 height 6
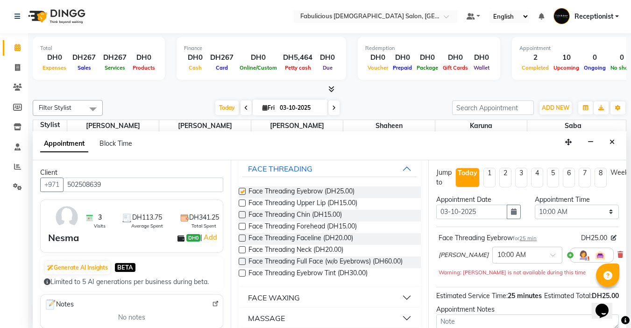
checkbox input "false"
click at [605, 209] on select "Select 10:00 AM 10:15 AM 10:30 AM 10:45 AM 11:00 AM 11:15 AM 11:30 AM 11:45 AM …" at bounding box center [577, 212] width 84 height 14
select select "705"
click at [535, 205] on select "Select 10:00 AM 10:15 AM 10:30 AM 10:45 AM 11:00 AM 11:15 AM 11:30 AM 11:45 AM …" at bounding box center [577, 212] width 84 height 14
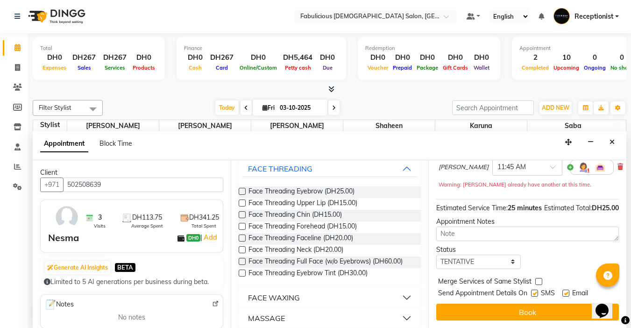
click at [537, 278] on label at bounding box center [538, 281] width 7 height 7
click at [537, 279] on input "checkbox" at bounding box center [538, 282] width 6 height 6
checkbox input "true"
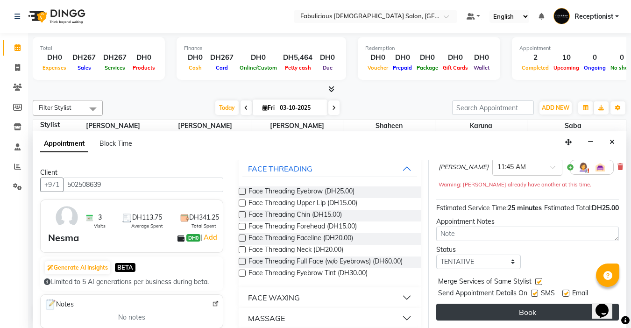
click at [521, 310] on button "Book" at bounding box center [527, 312] width 183 height 17
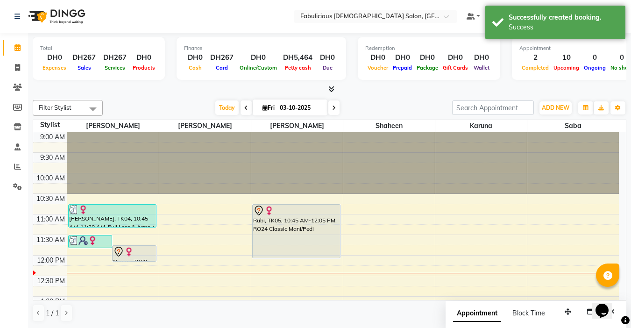
scroll to position [0, 0]
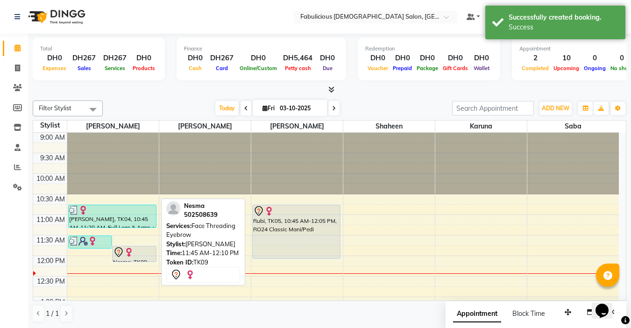
click at [146, 255] on div at bounding box center [134, 252] width 42 height 11
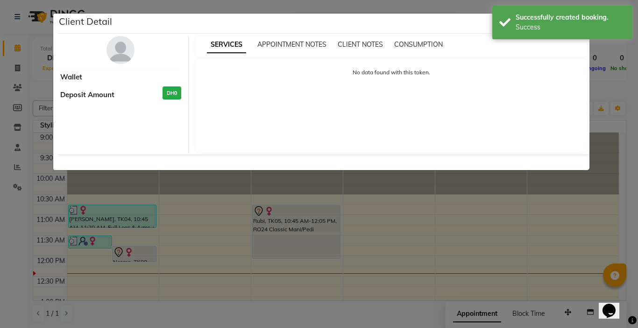
select select "7"
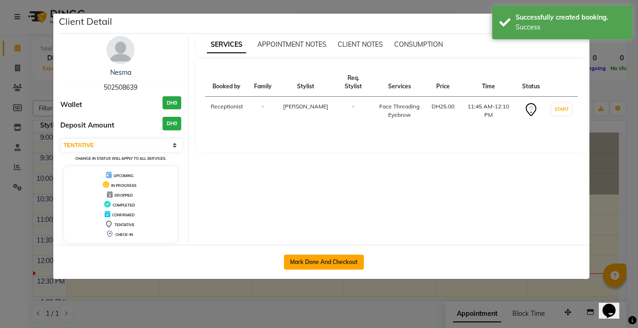
click at [302, 265] on button "Mark Done And Checkout" at bounding box center [324, 262] width 80 height 15
select select "service"
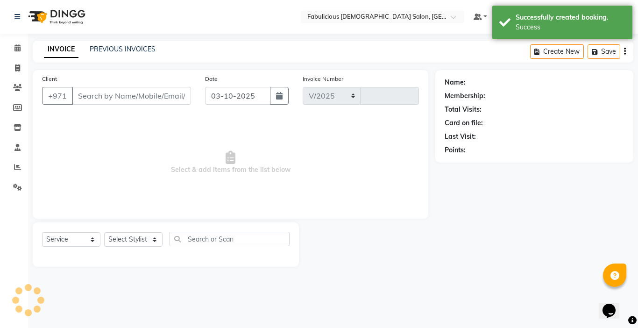
select select "738"
type input "2444"
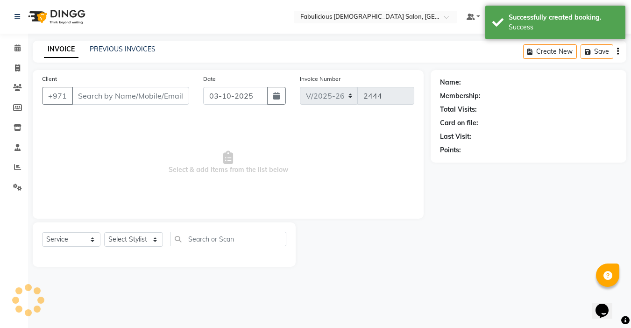
type input "502508639"
select select "11627"
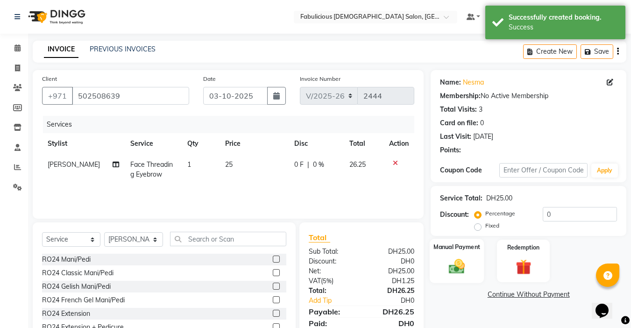
click at [454, 272] on img at bounding box center [457, 266] width 26 height 19
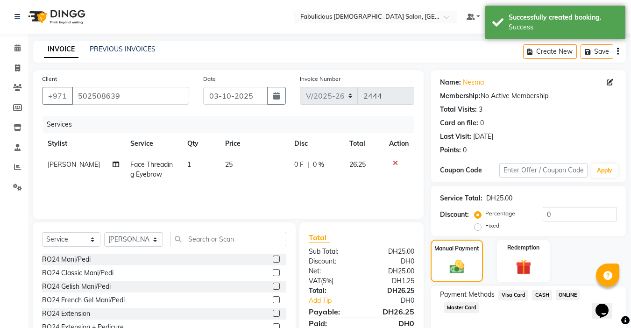
click at [464, 307] on span "Master Card" at bounding box center [461, 307] width 35 height 11
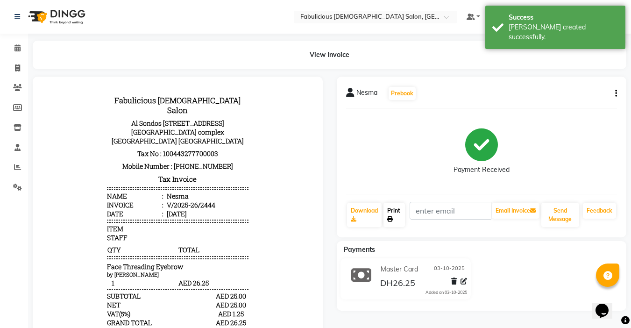
click at [383, 214] on link "Print" at bounding box center [393, 215] width 21 height 24
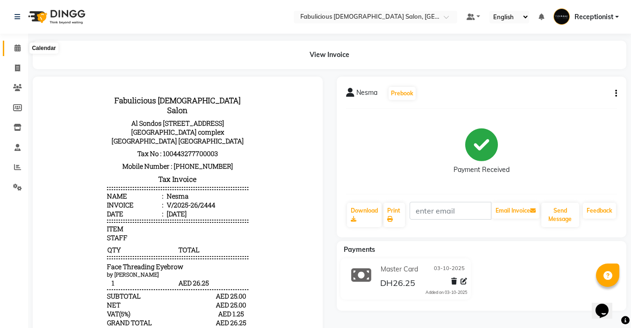
click at [18, 44] on span at bounding box center [17, 48] width 16 height 11
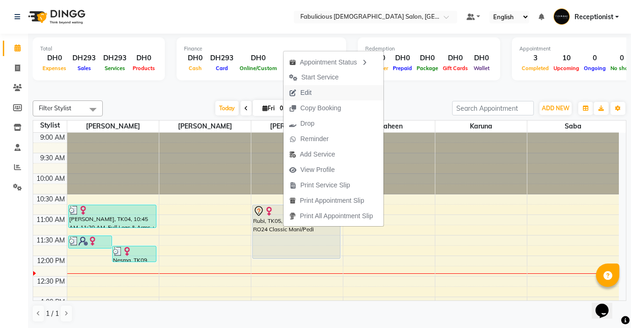
click at [307, 95] on span "Edit" at bounding box center [305, 93] width 11 height 10
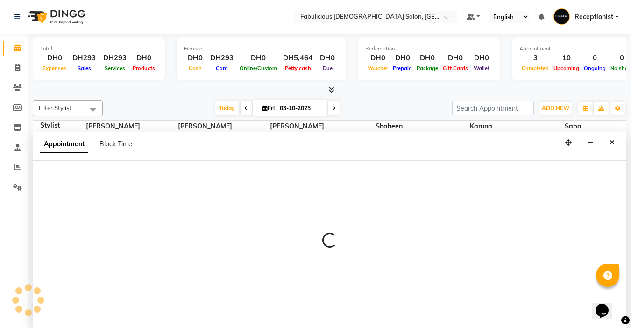
select select "tentative"
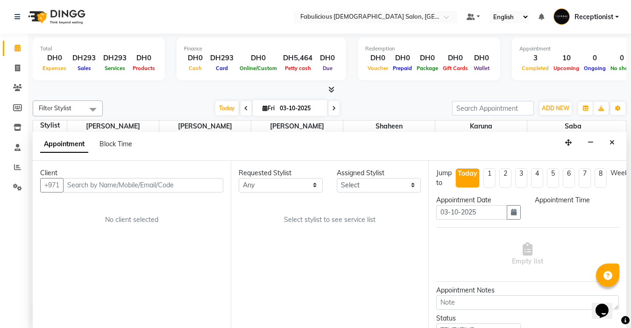
select select "645"
select select "11630"
drag, startPoint x: 380, startPoint y: 183, endPoint x: 380, endPoint y: 191, distance: 8.4
click at [380, 183] on select "Select [PERSON_NAME] [PERSON_NAME] [PERSON_NAME] [PERSON_NAME]" at bounding box center [379, 185] width 84 height 14
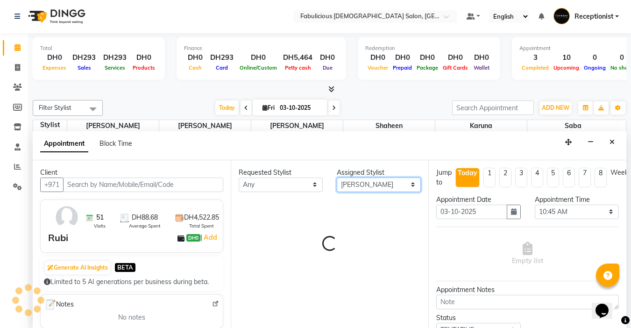
select select "1134"
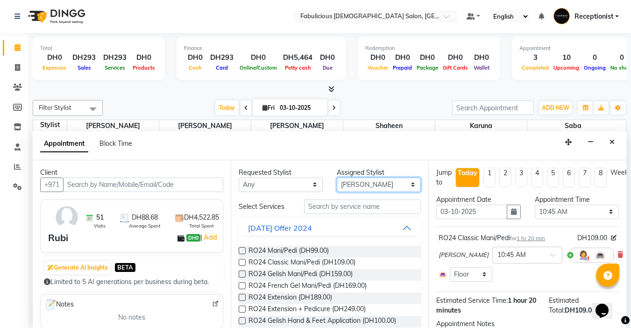
select select "11627"
click at [337, 177] on select "Select [PERSON_NAME] [PERSON_NAME] [PERSON_NAME] [PERSON_NAME]" at bounding box center [379, 184] width 84 height 14
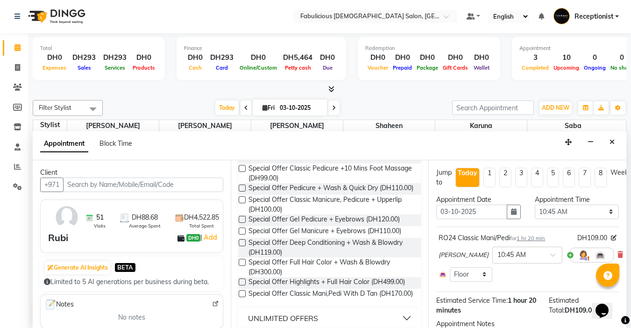
scroll to position [607, 0]
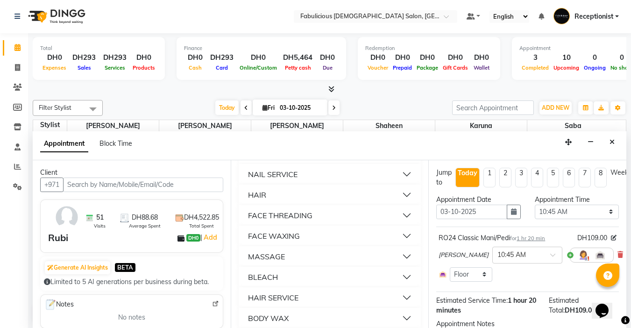
click at [319, 224] on button "FACE THREADING" at bounding box center [329, 215] width 175 height 17
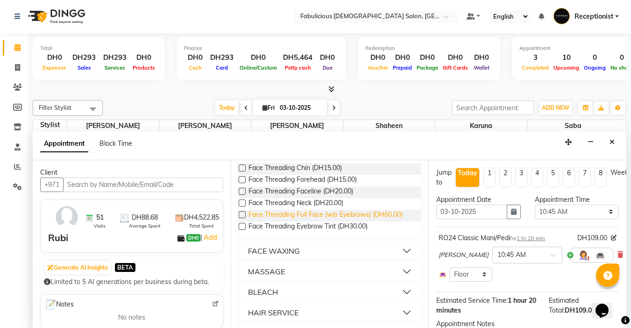
scroll to position [747, 0]
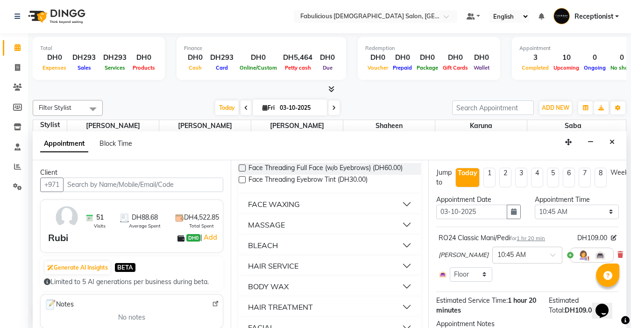
click at [289, 210] on div "FACE WAXING" at bounding box center [274, 203] width 52 height 11
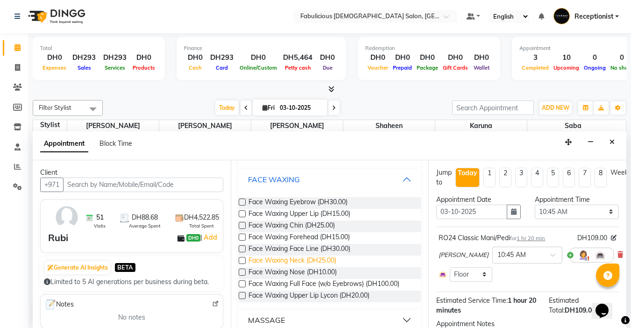
scroll to position [794, 0]
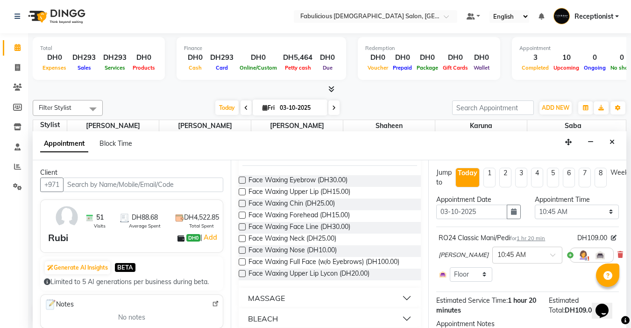
click at [245, 195] on label at bounding box center [242, 191] width 7 height 7
click at [245, 196] on input "checkbox" at bounding box center [242, 193] width 6 height 6
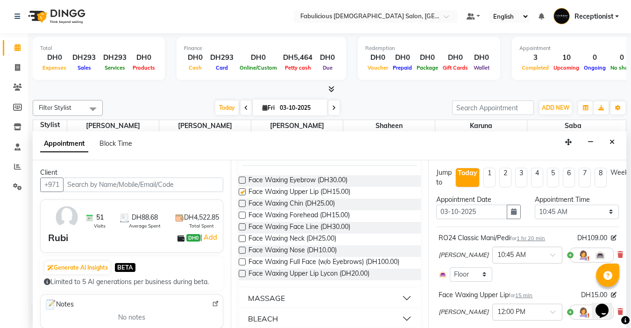
checkbox input "false"
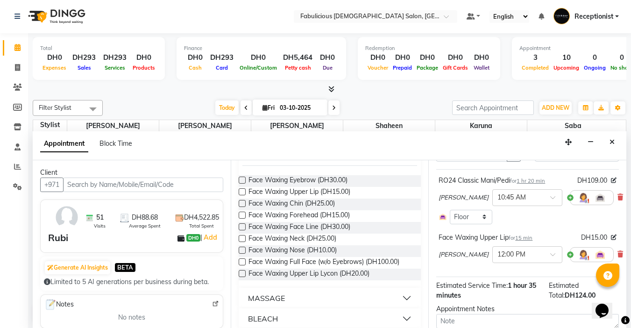
scroll to position [125, 0]
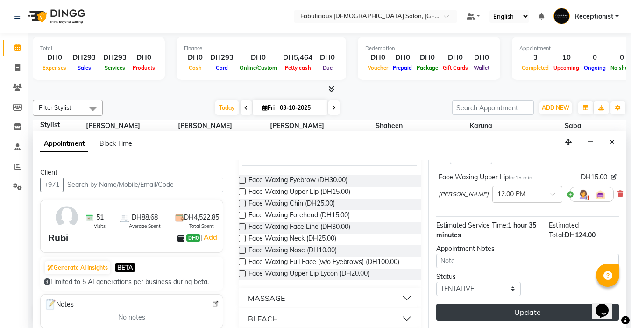
click at [501, 298] on div "Jump to [DATE] 1 2 3 4 5 6 7 8 Weeks Appointment Date [DATE] Appointment Time S…" at bounding box center [527, 244] width 198 height 168
click at [476, 304] on button "Update" at bounding box center [527, 312] width 183 height 17
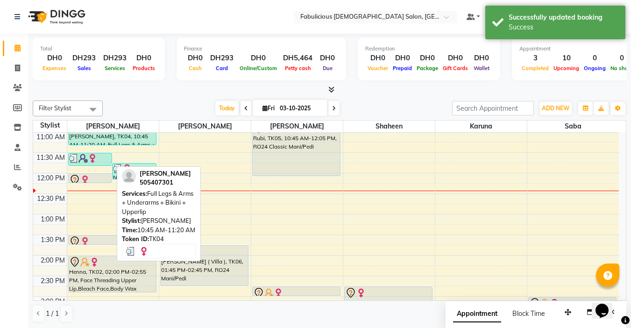
scroll to position [77, 0]
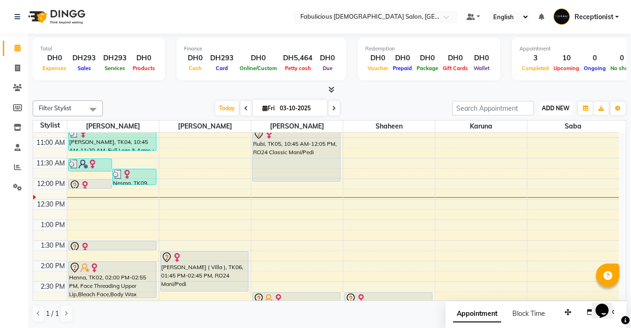
click at [549, 106] on span "ADD NEW" at bounding box center [556, 108] width 28 height 7
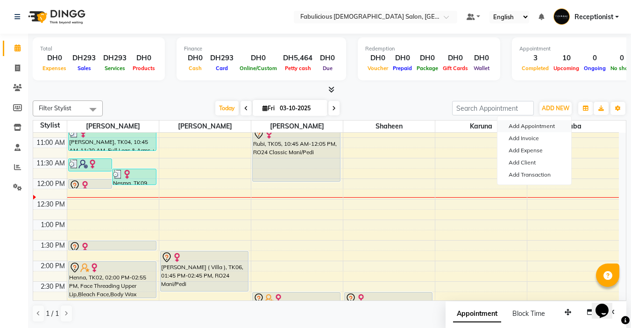
click at [522, 126] on button "Add Appointment" at bounding box center [534, 126] width 74 height 12
select select "tentative"
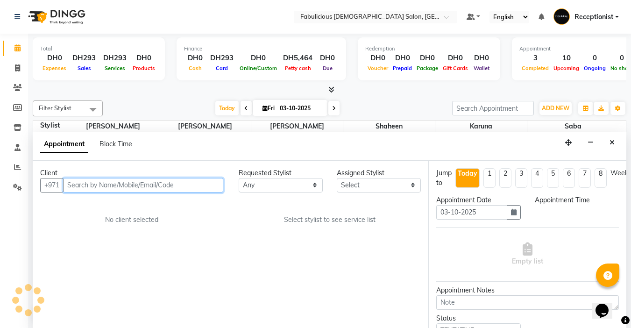
select select "600"
click at [142, 191] on input "text" at bounding box center [143, 184] width 160 height 14
click at [148, 185] on input "text" at bounding box center [143, 184] width 160 height 14
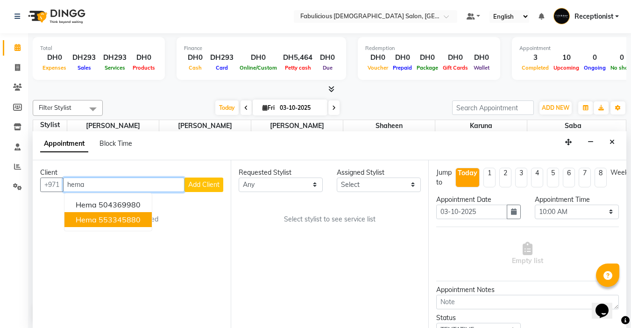
click at [79, 212] on button "Hema 553345880" at bounding box center [107, 219] width 87 height 15
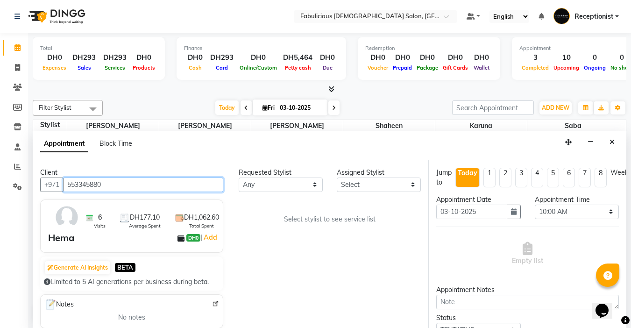
click at [118, 184] on input "553345880" at bounding box center [143, 184] width 160 height 14
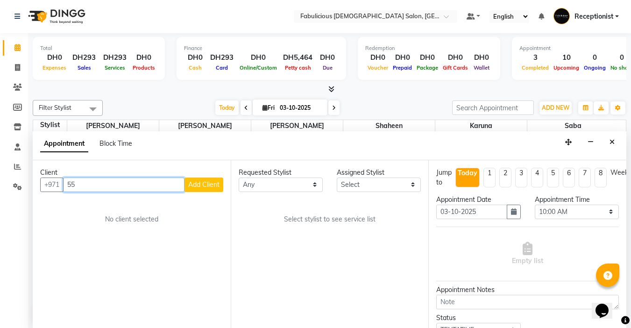
type input "5"
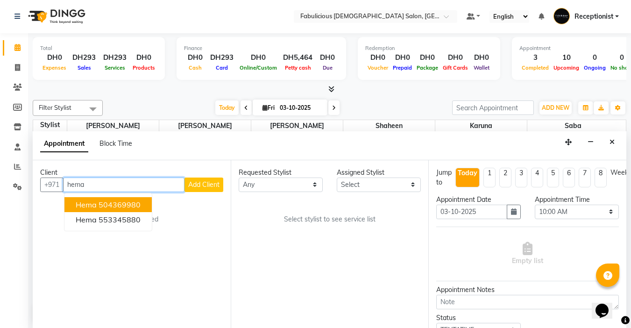
click at [103, 204] on ngb-highlight "504369980" at bounding box center [120, 204] width 42 height 9
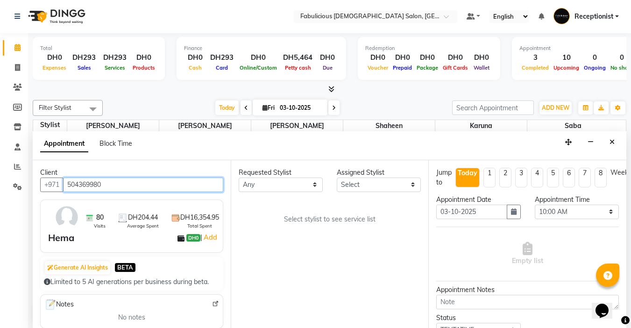
type input "504369980"
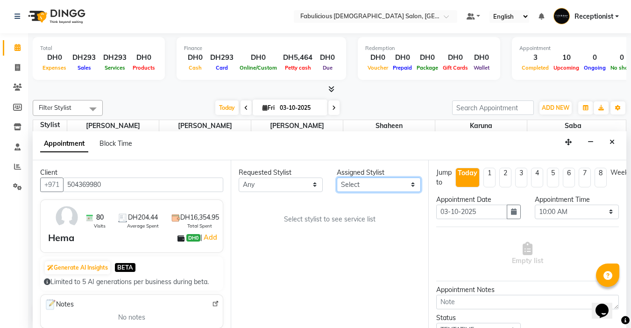
click at [365, 181] on select "Select [PERSON_NAME] [PERSON_NAME] [PERSON_NAME] [PERSON_NAME]" at bounding box center [379, 184] width 84 height 14
select select "11627"
click at [337, 177] on select "Select [PERSON_NAME] [PERSON_NAME] [PERSON_NAME] [PERSON_NAME]" at bounding box center [379, 184] width 84 height 14
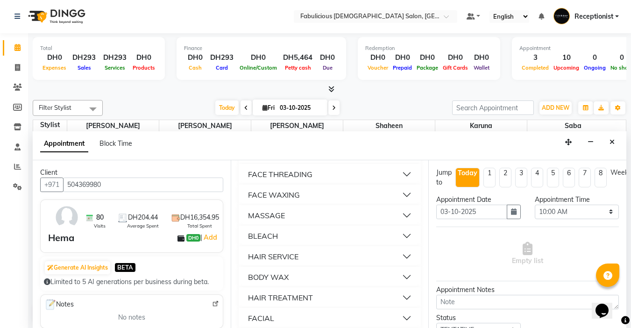
scroll to position [654, 0]
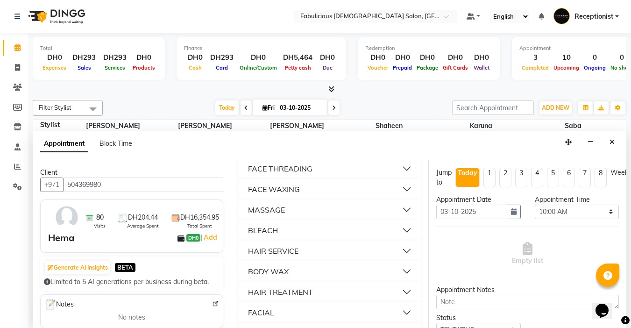
click at [273, 277] on div "BODY WAX" at bounding box center [268, 271] width 41 height 11
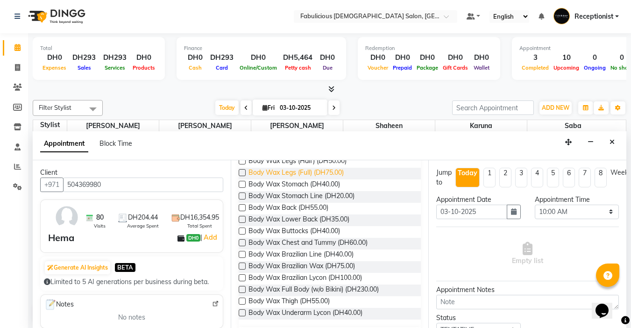
scroll to position [841, 0]
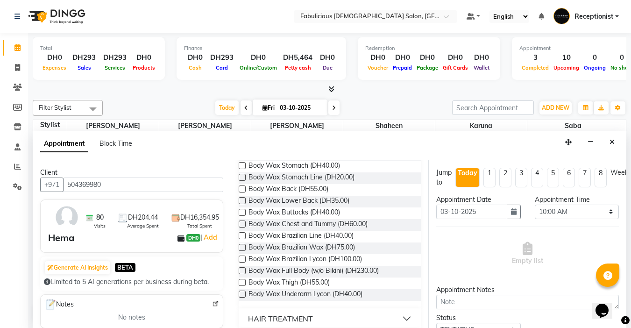
click at [241, 251] on label at bounding box center [242, 247] width 7 height 7
click at [241, 251] on input "checkbox" at bounding box center [242, 248] width 6 height 6
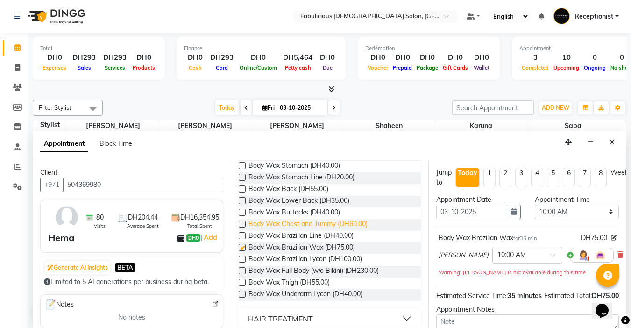
checkbox input "false"
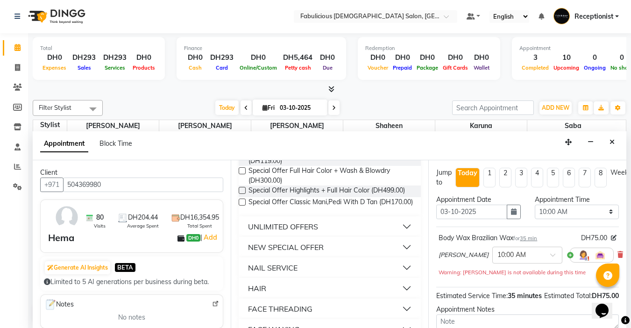
scroll to position [0, 0]
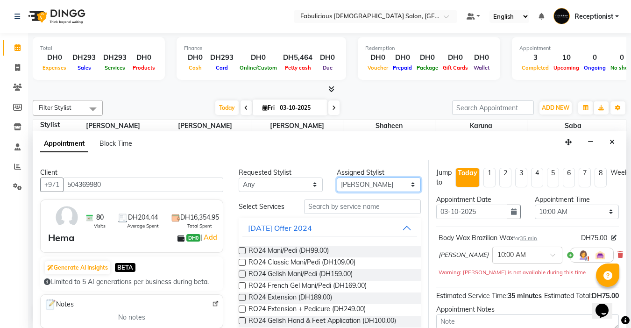
click at [369, 189] on select "Select [PERSON_NAME] [PERSON_NAME] [PERSON_NAME] [PERSON_NAME]" at bounding box center [379, 184] width 84 height 14
select select "11630"
click at [337, 177] on select "Select [PERSON_NAME] [PERSON_NAME] [PERSON_NAME] [PERSON_NAME]" at bounding box center [379, 184] width 84 height 14
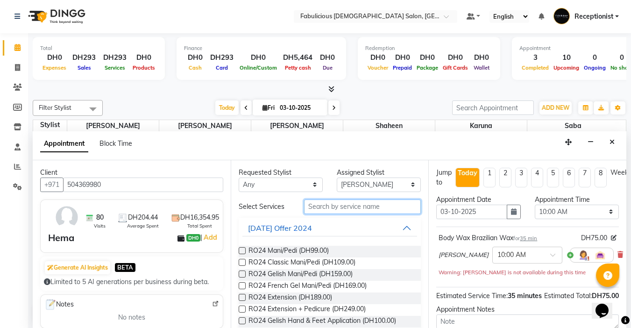
click at [344, 209] on input "text" at bounding box center [362, 206] width 117 height 14
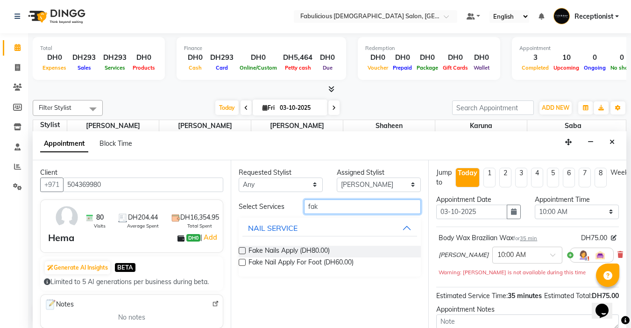
type input "fak"
click at [242, 251] on label at bounding box center [242, 250] width 7 height 7
click at [242, 251] on input "checkbox" at bounding box center [242, 251] width 6 height 6
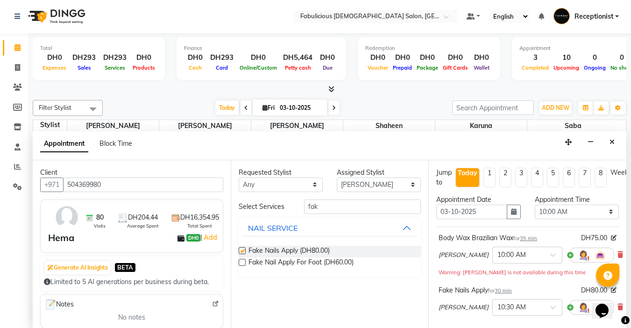
checkbox input "false"
click at [336, 204] on input "fak" at bounding box center [362, 206] width 117 height 14
type input "f"
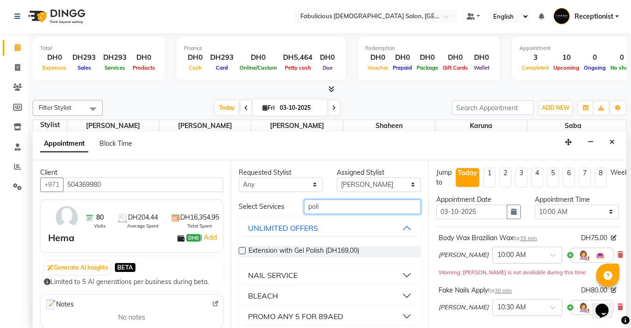
type input "poli"
click at [277, 279] on div "NAIL SERVICE" at bounding box center [273, 274] width 50 height 11
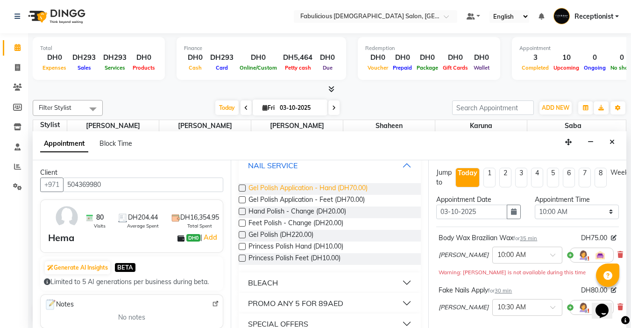
scroll to position [93, 0]
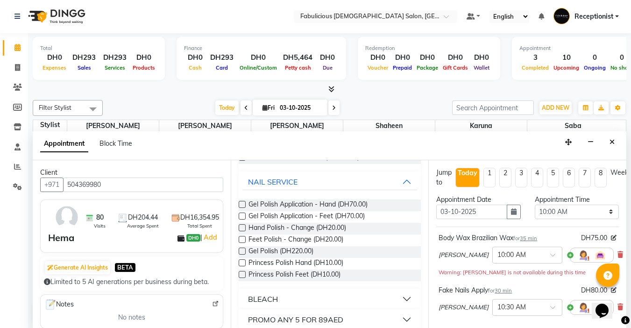
click at [241, 203] on label at bounding box center [242, 204] width 7 height 7
click at [241, 203] on input "checkbox" at bounding box center [242, 205] width 6 height 6
checkbox input "false"
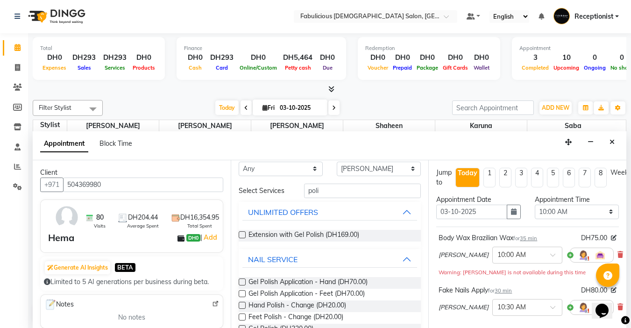
scroll to position [0, 0]
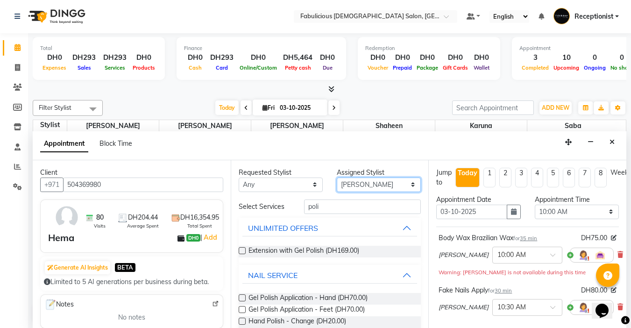
click at [378, 181] on select "Select [PERSON_NAME] [PERSON_NAME] [PERSON_NAME] [PERSON_NAME]" at bounding box center [379, 184] width 84 height 14
select select "11628"
click at [337, 177] on select "Select [PERSON_NAME] [PERSON_NAME] [PERSON_NAME] [PERSON_NAME]" at bounding box center [379, 184] width 84 height 14
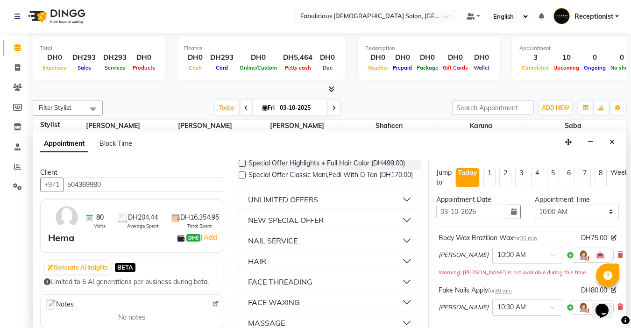
scroll to position [560, 0]
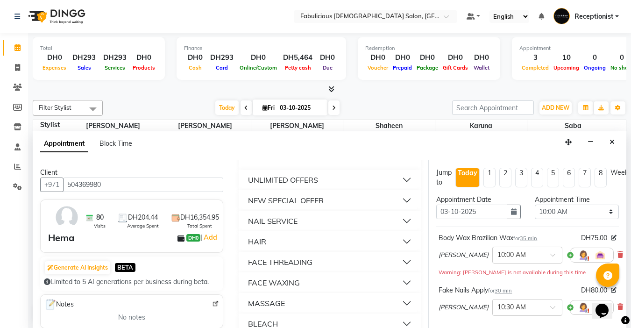
click at [286, 227] on div "NAIL SERVICE" at bounding box center [273, 220] width 50 height 11
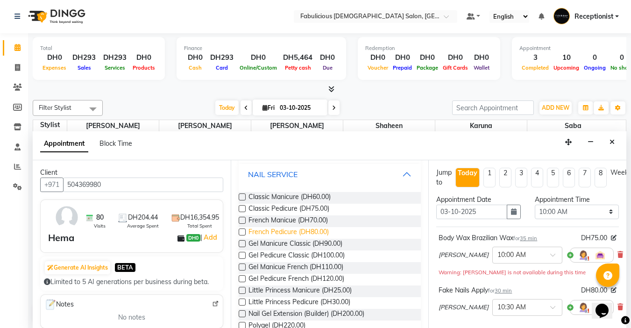
scroll to position [654, 0]
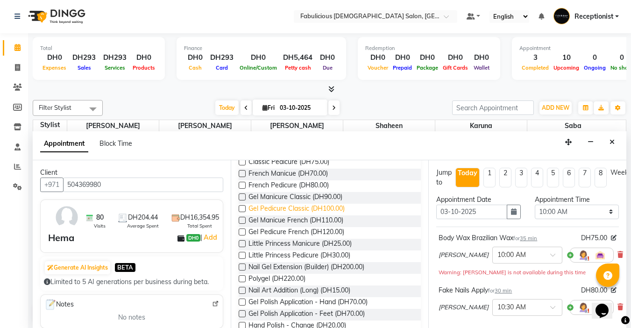
drag, startPoint x: 241, startPoint y: 222, endPoint x: 290, endPoint y: 223, distance: 49.5
click at [241, 212] on label at bounding box center [242, 208] width 7 height 7
click at [241, 212] on input "checkbox" at bounding box center [242, 209] width 6 height 6
checkbox input "false"
click at [605, 209] on select "Select 10:00 AM 10:15 AM 10:30 AM 10:45 AM 11:00 AM 11:15 AM 11:30 AM 11:45 AM …" at bounding box center [577, 212] width 84 height 14
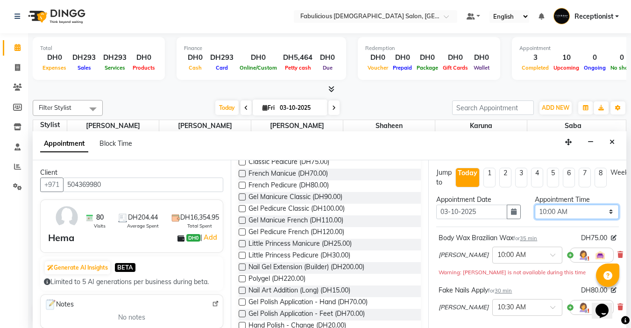
select select "915"
click at [535, 205] on select "Select 10:00 AM 10:15 AM 10:30 AM 10:45 AM 11:00 AM 11:15 AM 11:30 AM 11:45 AM …" at bounding box center [577, 212] width 84 height 14
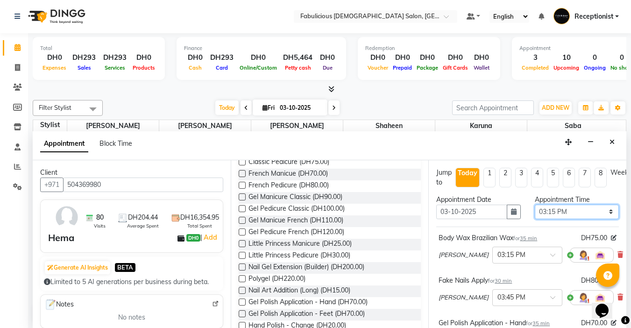
scroll to position [222, 0]
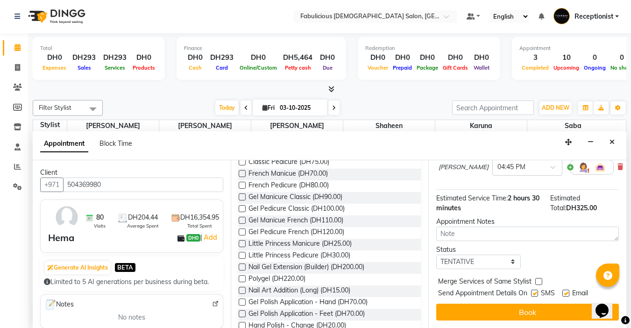
click at [539, 278] on label at bounding box center [538, 281] width 7 height 7
click at [539, 279] on input "checkbox" at bounding box center [538, 282] width 6 height 6
checkbox input "true"
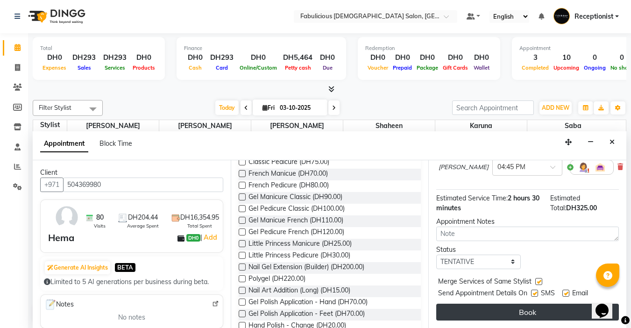
click at [521, 308] on button "Book" at bounding box center [527, 312] width 183 height 17
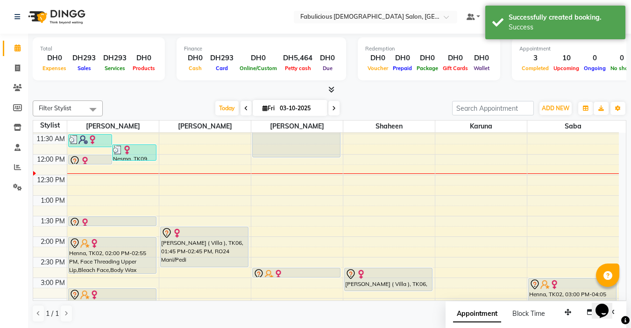
scroll to position [124, 0]
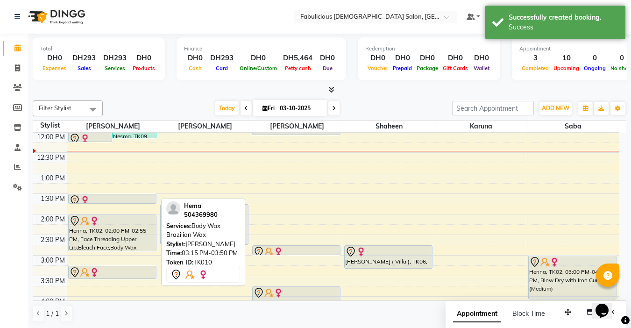
click at [124, 286] on div "9:00 AM 9:30 AM 10:00 AM 10:30 AM 11:00 AM 11:30 AM 12:00 PM 12:30 PM 1:00 PM 1…" at bounding box center [326, 317] width 586 height 616
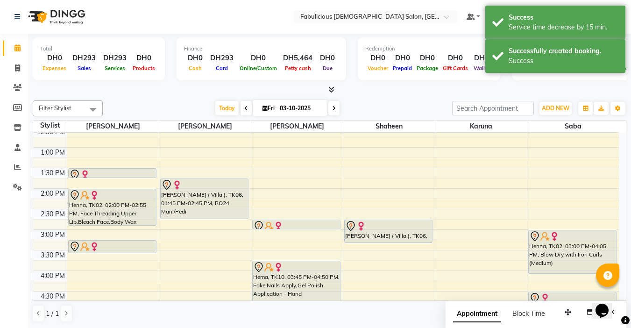
scroll to position [170, 0]
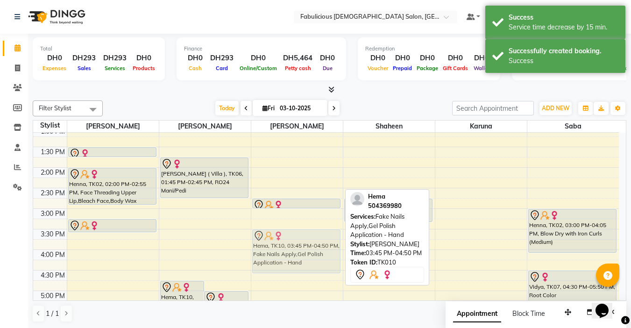
drag, startPoint x: 301, startPoint y: 255, endPoint x: 303, endPoint y: 240, distance: 14.7
click at [303, 240] on div "Rubi, TK05, 10:45 AM-12:05 PM, RO24 Classic Mani/Pedi Henna, TK02, 02:45 PM-03:…" at bounding box center [297, 270] width 92 height 616
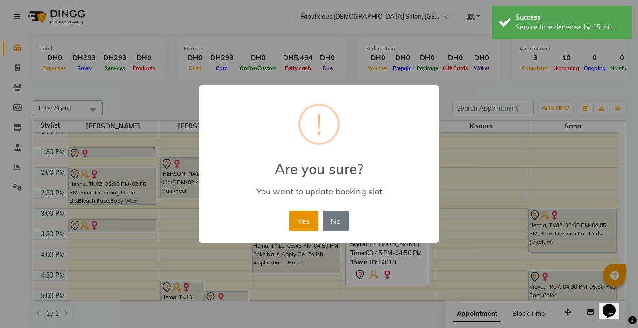
click at [304, 222] on button "Yes" at bounding box center [303, 221] width 28 height 21
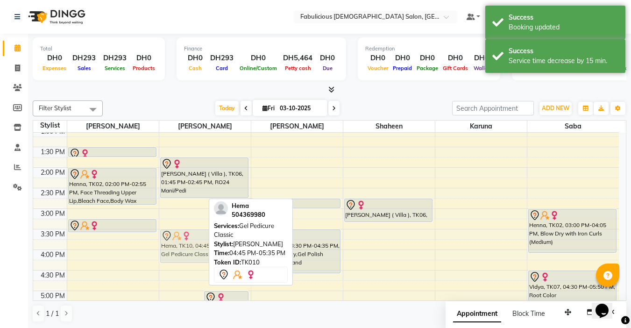
drag, startPoint x: 191, startPoint y: 295, endPoint x: 197, endPoint y: 244, distance: 51.3
click at [197, 244] on div "Hema, TK10, 04:45 PM-05:35 PM, Gel Pedicure Classic Vidya, TK07, 05:00 PM-05:50…" at bounding box center [205, 270] width 92 height 616
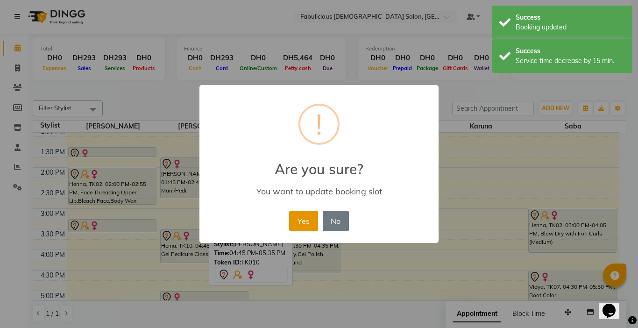
click at [302, 221] on button "Yes" at bounding box center [303, 221] width 28 height 21
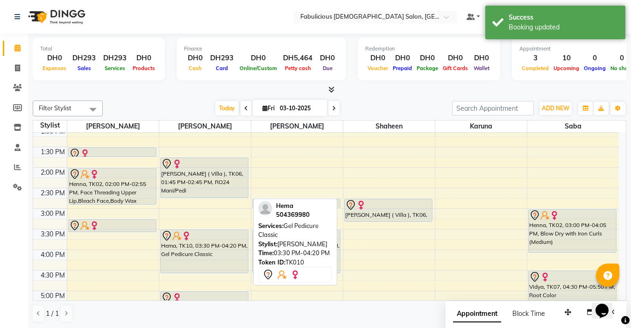
drag, startPoint x: 204, startPoint y: 262, endPoint x: 204, endPoint y: 271, distance: 9.8
click at [204, 271] on div "[PERSON_NAME] ( Villa ), TK06, 01:45 PM-02:45 PM, RO24 Mani/Pedi Hema, TK10, 03…" at bounding box center [205, 270] width 92 height 616
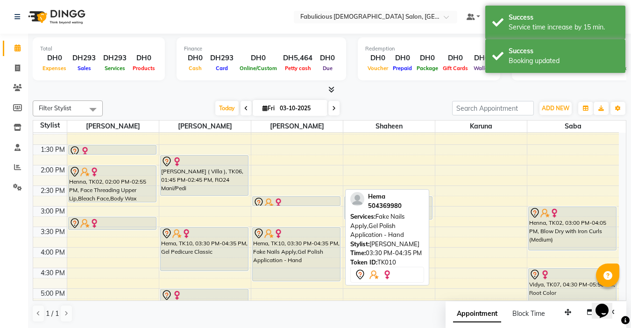
drag, startPoint x: 316, startPoint y: 271, endPoint x: 316, endPoint y: 285, distance: 14.0
click at [316, 285] on div "9:00 AM 9:30 AM 10:00 AM 10:30 AM 11:00 AM 11:30 AM 12:00 PM 12:30 PM 1:00 PM 1…" at bounding box center [326, 268] width 586 height 616
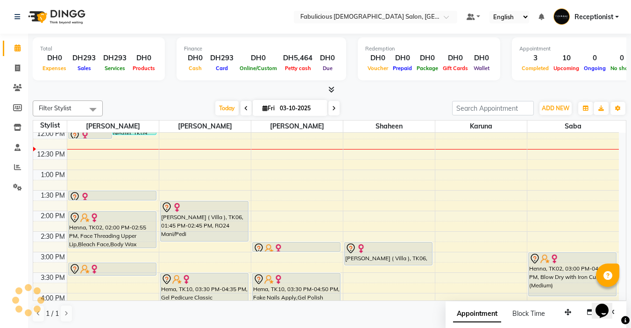
scroll to position [140, 0]
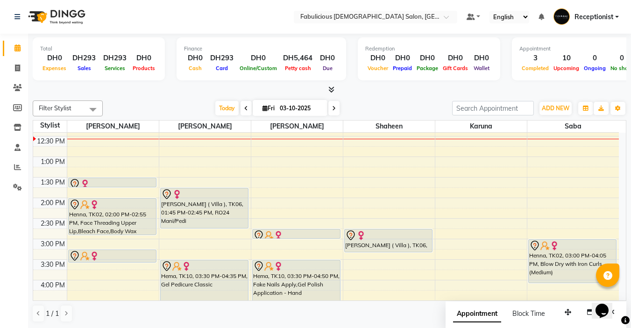
click at [335, 108] on span at bounding box center [333, 108] width 11 height 14
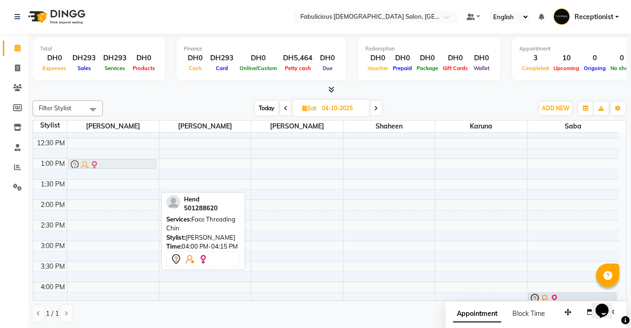
scroll to position [138, 0]
drag, startPoint x: 132, startPoint y: 192, endPoint x: 133, endPoint y: 164, distance: 28.1
click at [133, 164] on div "Hend, 04:00 PM-04:15 PM, Face Threading [PERSON_NAME] Kenuri [PERSON_NAME], 05:…" at bounding box center [113, 302] width 92 height 616
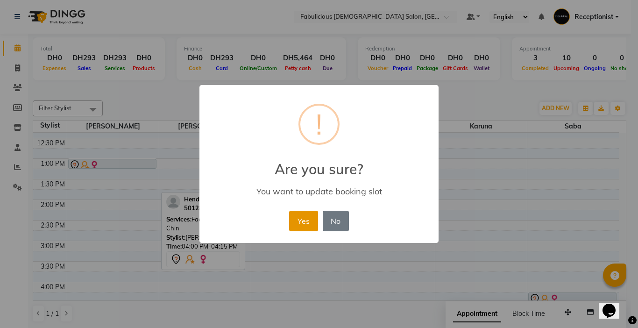
click at [298, 225] on button "Yes" at bounding box center [303, 221] width 28 height 21
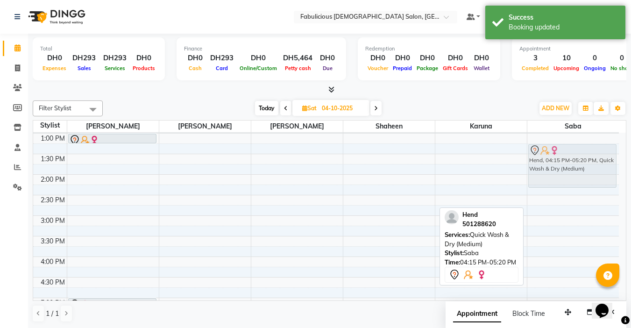
scroll to position [163, 0]
drag, startPoint x: 557, startPoint y: 215, endPoint x: 543, endPoint y: 158, distance: 58.8
click at [543, 158] on div "Hend, 04:15 PM-05:20 PM, Quick Wash & Dry (Medium) Hend, 04:15 PM-05:20 PM, Qui…" at bounding box center [573, 277] width 92 height 616
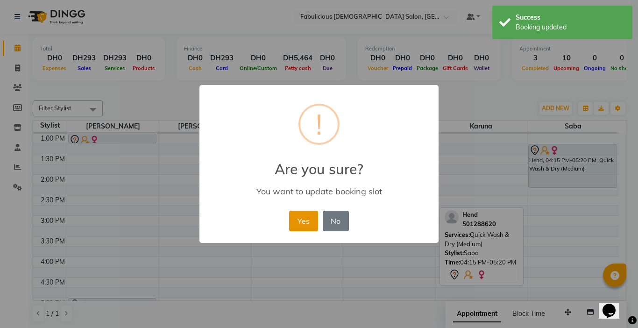
click at [299, 219] on button "Yes" at bounding box center [303, 221] width 28 height 21
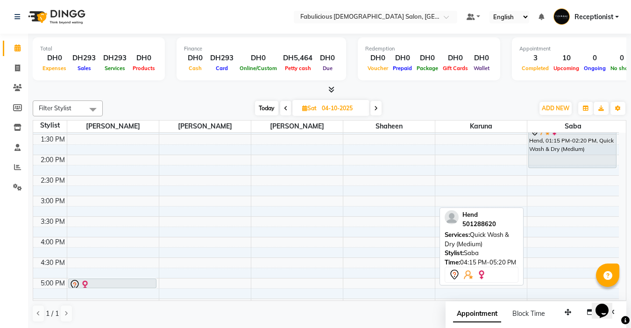
scroll to position [187, 0]
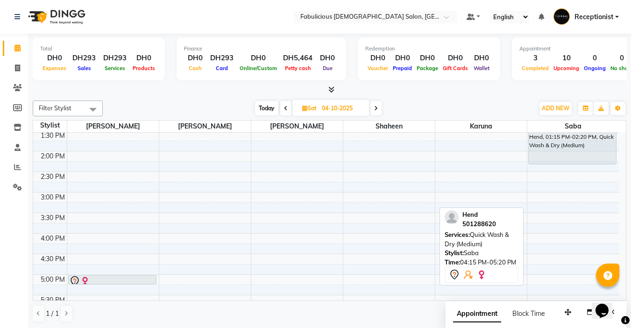
click at [269, 106] on span "Today" at bounding box center [266, 108] width 23 height 14
type input "03-10-2025"
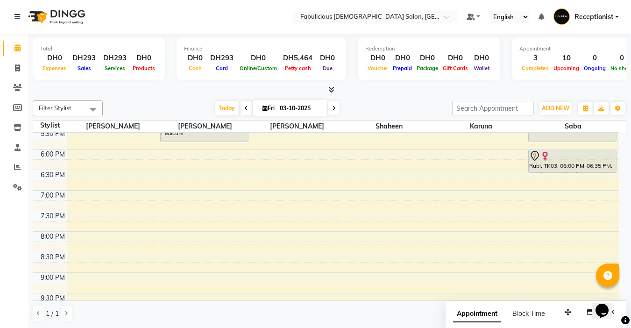
scroll to position [374, 0]
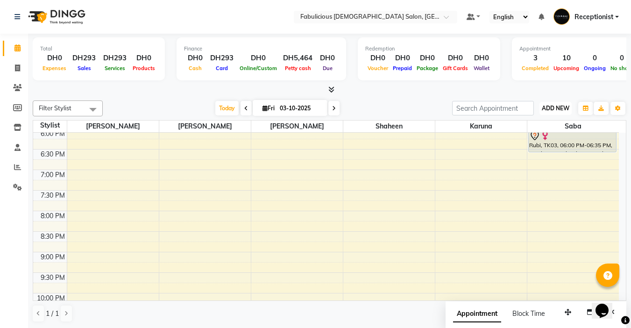
click at [544, 110] on span "ADD NEW" at bounding box center [556, 108] width 28 height 7
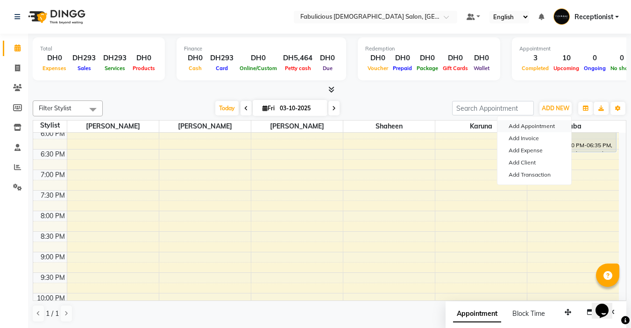
click at [514, 128] on button "Add Appointment" at bounding box center [534, 126] width 74 height 12
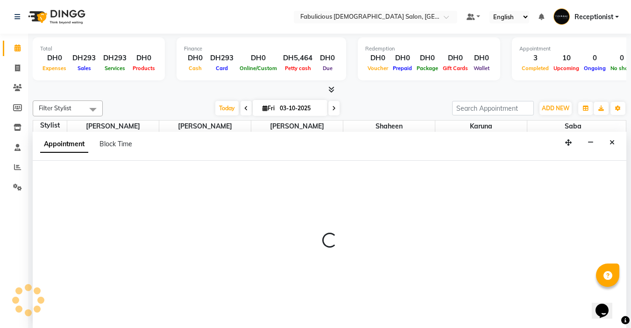
select select "tentative"
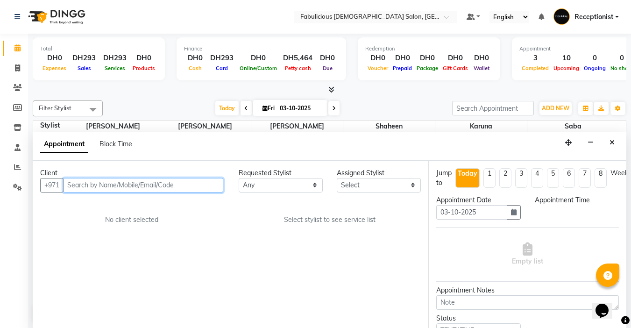
select select "600"
click at [159, 188] on input "text" at bounding box center [143, 184] width 160 height 14
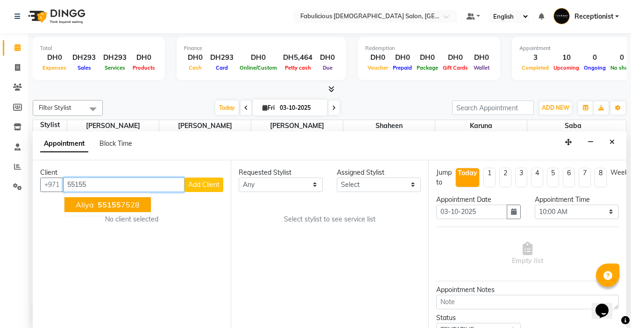
click at [87, 204] on span "Aliya" at bounding box center [85, 204] width 18 height 9
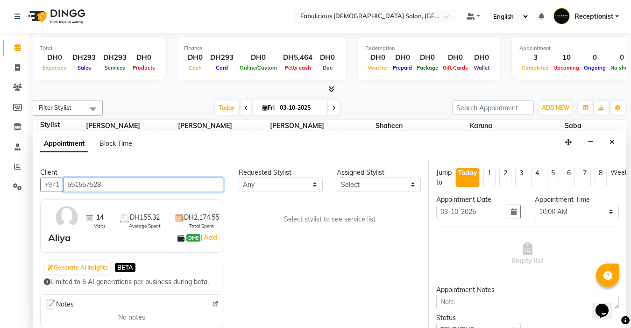
type input "551557528"
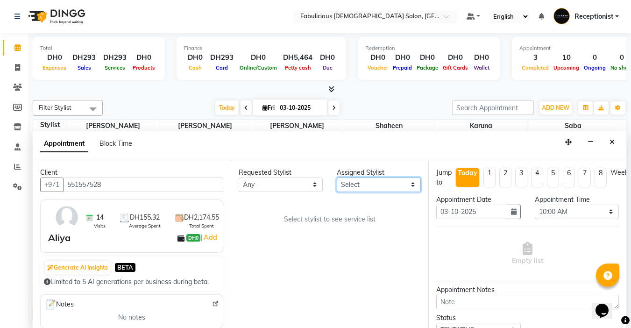
click at [356, 181] on select "Select [PERSON_NAME] [PERSON_NAME] [PERSON_NAME] [PERSON_NAME]" at bounding box center [379, 184] width 84 height 14
select select "11630"
click at [337, 177] on select "Select [PERSON_NAME] [PERSON_NAME] [PERSON_NAME] [PERSON_NAME]" at bounding box center [379, 184] width 84 height 14
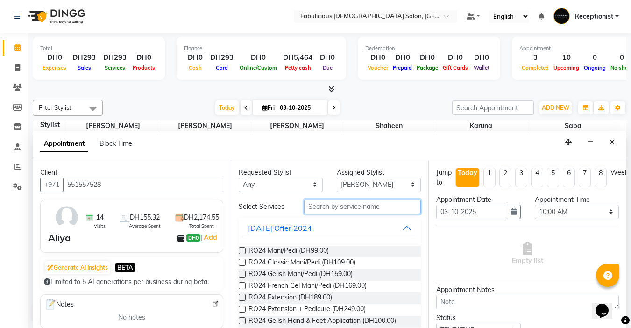
click at [347, 206] on input "text" at bounding box center [362, 206] width 117 height 14
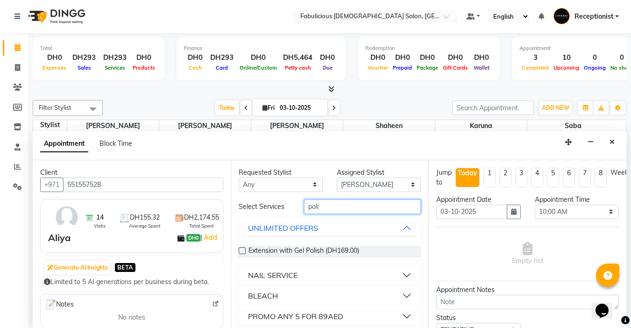
type input "poli"
click at [282, 275] on div "NAIL SERVICE" at bounding box center [273, 274] width 50 height 11
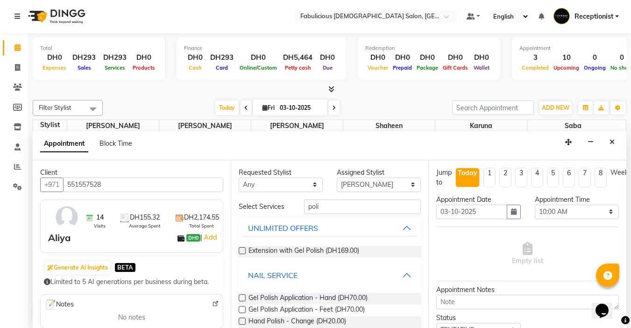
scroll to position [47, 0]
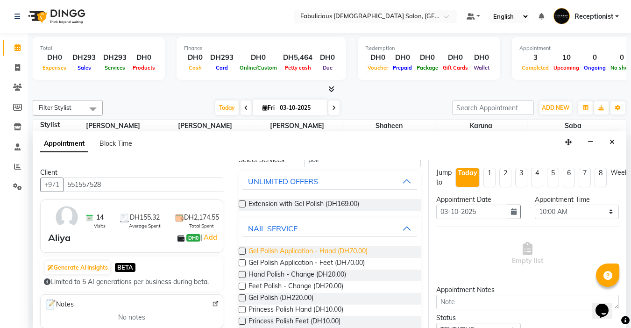
drag, startPoint x: 240, startPoint y: 251, endPoint x: 259, endPoint y: 252, distance: 18.7
click at [241, 251] on label at bounding box center [242, 251] width 7 height 7
click at [241, 251] on input "checkbox" at bounding box center [242, 252] width 6 height 6
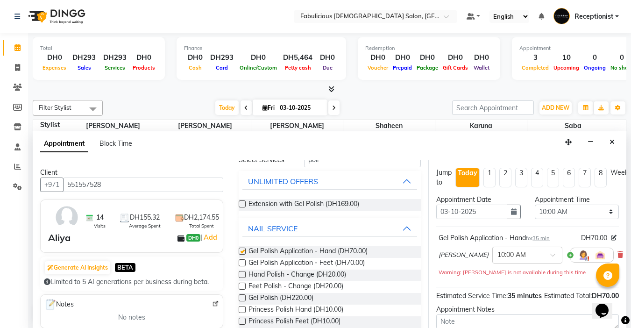
checkbox input "false"
click at [602, 212] on select "Select 10:00 AM 10:15 AM 10:30 AM 10:45 AM 11:00 AM 11:15 AM 11:30 AM 11:45 AM …" at bounding box center [577, 212] width 84 height 14
select select "1230"
click at [535, 205] on select "Select 10:00 AM 10:15 AM 10:30 AM 10:45 AM 11:00 AM 11:15 AM 11:30 AM 11:45 AM …" at bounding box center [577, 212] width 84 height 14
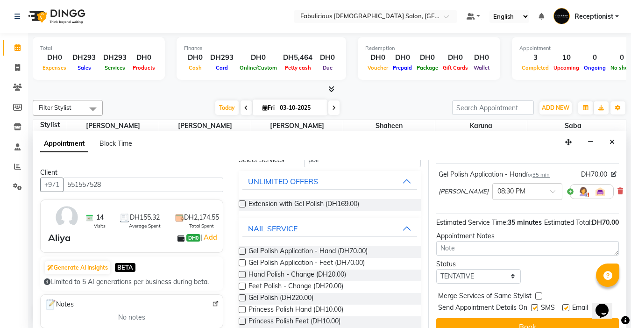
scroll to position [95, 0]
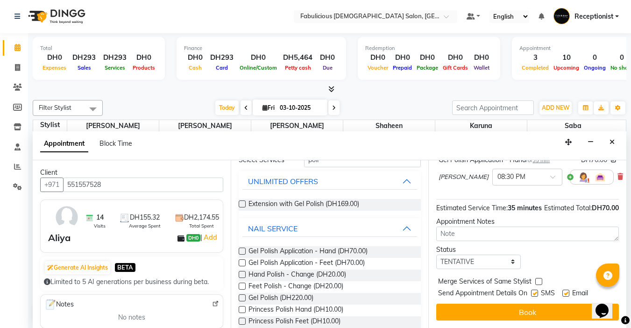
click at [538, 278] on label at bounding box center [538, 281] width 7 height 7
click at [538, 279] on input "checkbox" at bounding box center [538, 282] width 6 height 6
checkbox input "true"
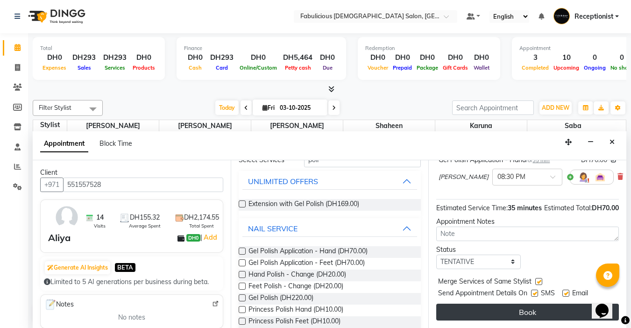
click at [534, 304] on button "Book" at bounding box center [527, 312] width 183 height 17
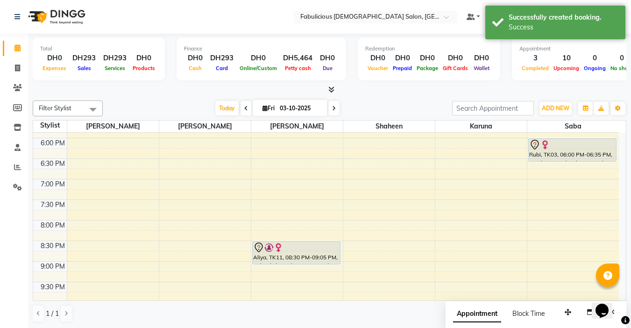
scroll to position [374, 0]
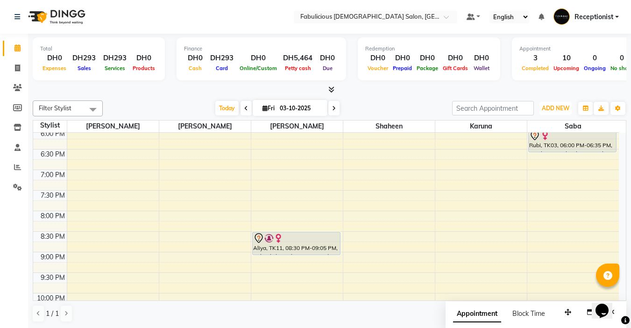
drag, startPoint x: 550, startPoint y: 108, endPoint x: 541, endPoint y: 115, distance: 10.9
click at [548, 108] on span "ADD NEW" at bounding box center [556, 108] width 28 height 7
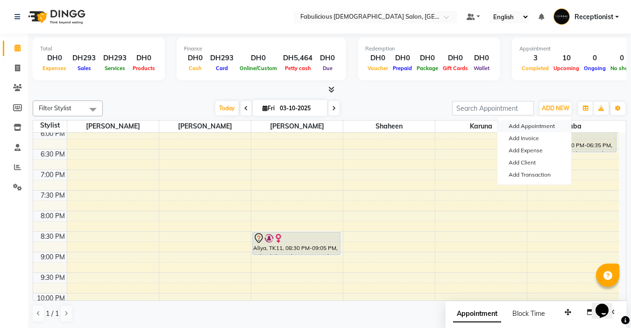
click at [526, 121] on button "Add Appointment" at bounding box center [534, 126] width 74 height 12
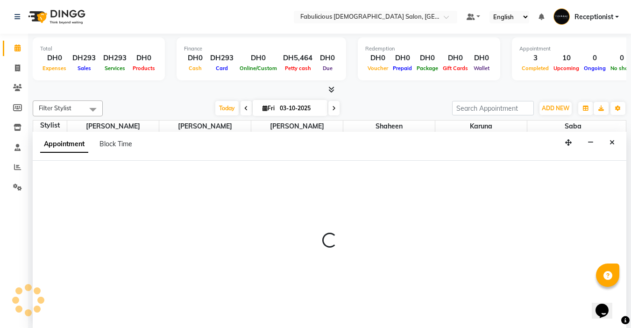
select select "tentative"
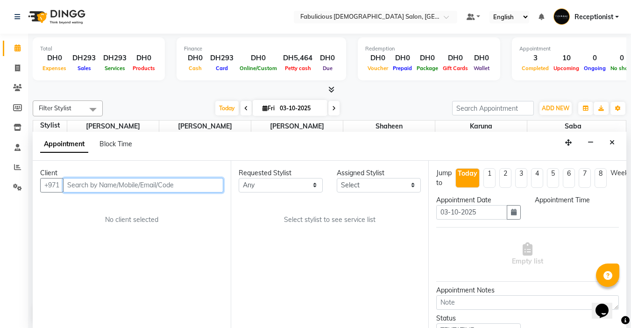
select select "600"
click at [98, 185] on input "text" at bounding box center [143, 185] width 160 height 14
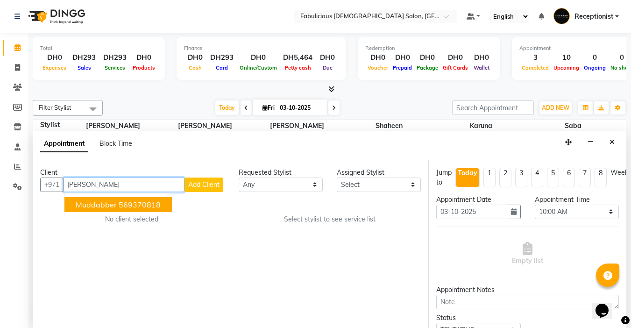
click at [119, 206] on ngb-highlight "569370818" at bounding box center [140, 204] width 42 height 9
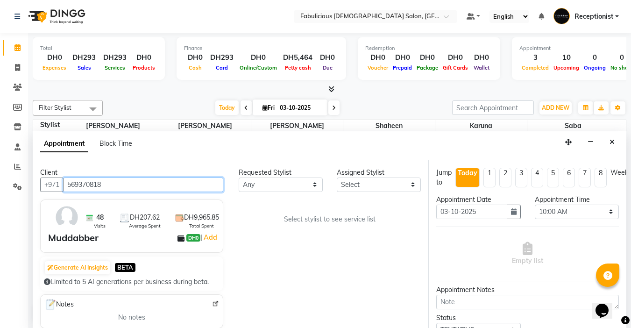
type input "569370818"
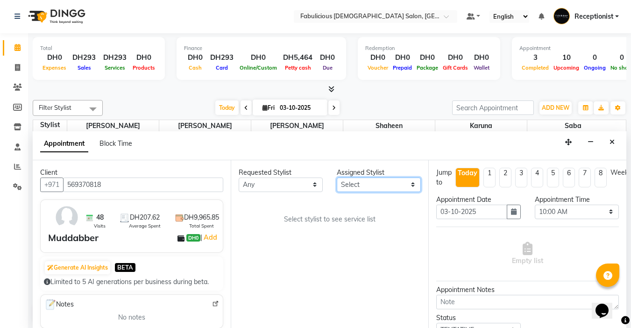
click at [363, 184] on select "Select [PERSON_NAME] [PERSON_NAME] [PERSON_NAME] [PERSON_NAME]" at bounding box center [379, 184] width 84 height 14
select select "33271"
click at [337, 177] on select "Select [PERSON_NAME] [PERSON_NAME] [PERSON_NAME] [PERSON_NAME]" at bounding box center [379, 184] width 84 height 14
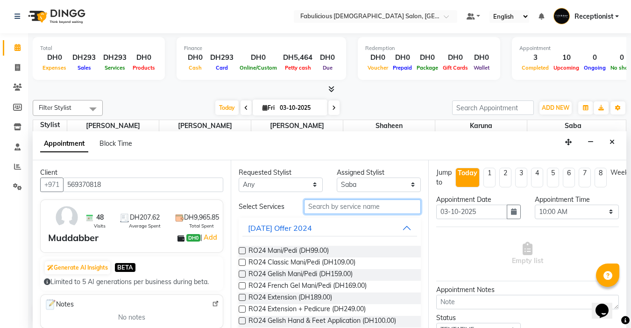
click at [338, 205] on input "text" at bounding box center [362, 206] width 117 height 14
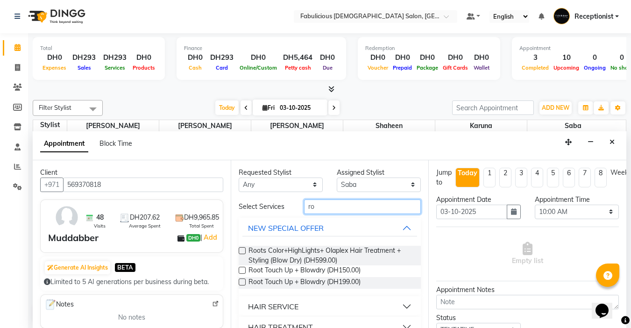
type input "r"
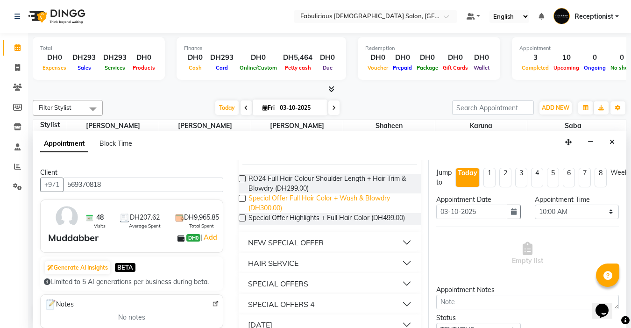
scroll to position [86, 0]
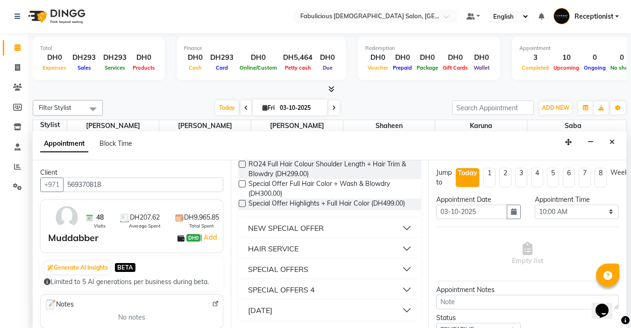
type input "full colo"
click at [288, 253] on div "HAIR SERVICE" at bounding box center [273, 248] width 50 height 11
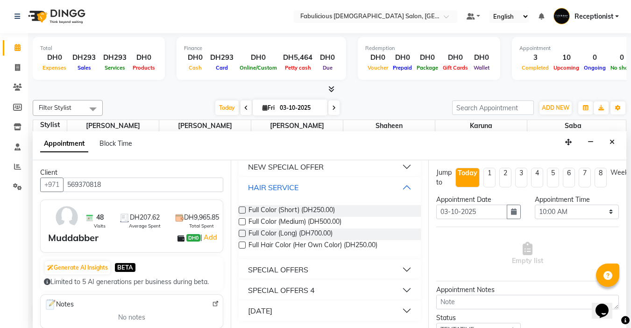
scroll to position [148, 0]
click at [244, 248] on label at bounding box center [242, 244] width 7 height 7
click at [244, 248] on input "checkbox" at bounding box center [242, 245] width 6 height 6
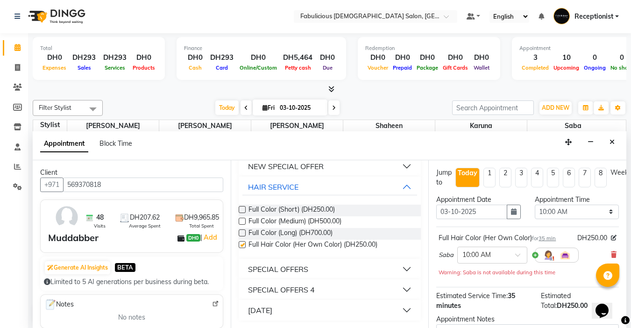
checkbox input "false"
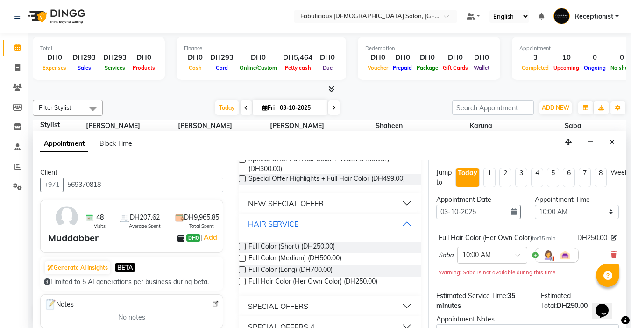
scroll to position [0, 0]
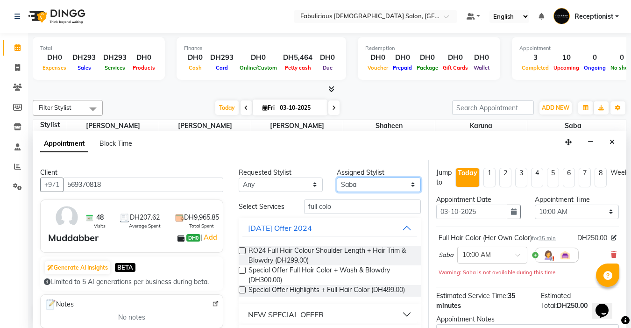
click at [353, 185] on select "Select [PERSON_NAME] [PERSON_NAME] [PERSON_NAME] [PERSON_NAME]" at bounding box center [379, 184] width 84 height 14
select select "11630"
click at [337, 177] on select "Select [PERSON_NAME] [PERSON_NAME] [PERSON_NAME] [PERSON_NAME]" at bounding box center [379, 184] width 84 height 14
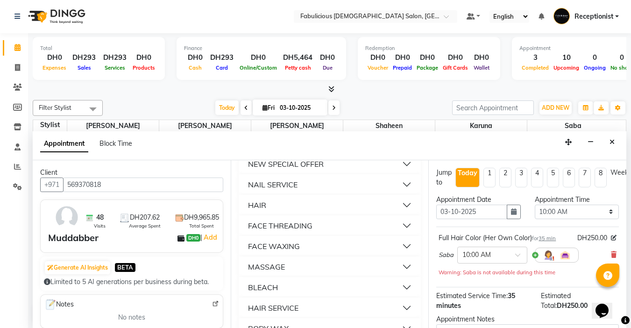
scroll to position [607, 0]
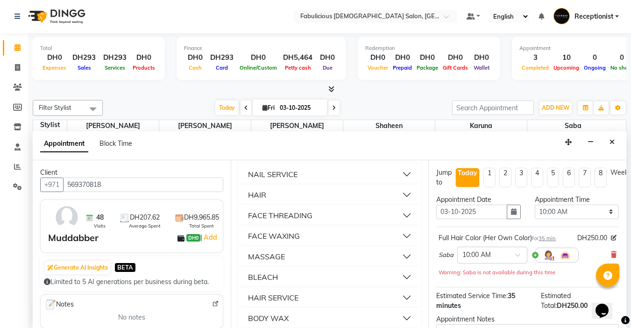
click at [271, 180] on div "NAIL SERVICE" at bounding box center [273, 174] width 50 height 11
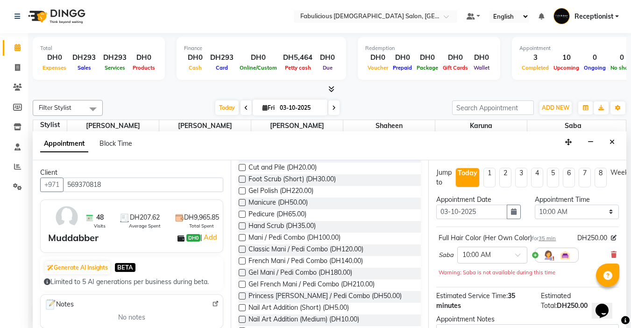
scroll to position [909, 0]
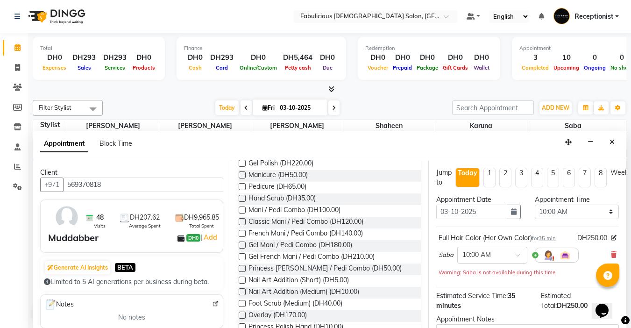
click at [240, 190] on label at bounding box center [242, 186] width 7 height 7
click at [240, 191] on input "checkbox" at bounding box center [242, 187] width 6 height 6
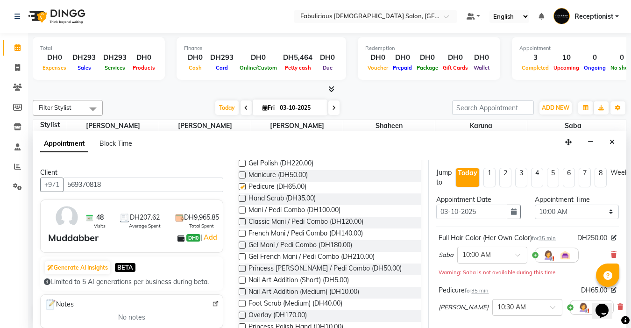
checkbox input "false"
click at [602, 216] on select "Select 10:00 AM 10:15 AM 10:30 AM 10:45 AM 11:00 AM 11:15 AM 11:30 AM 11:45 AM …" at bounding box center [577, 212] width 84 height 14
select select "1125"
click at [535, 205] on select "Select 10:00 AM 10:15 AM 10:30 AM 10:45 AM 11:00 AM 11:15 AM 11:30 AM 11:45 AM …" at bounding box center [577, 212] width 84 height 14
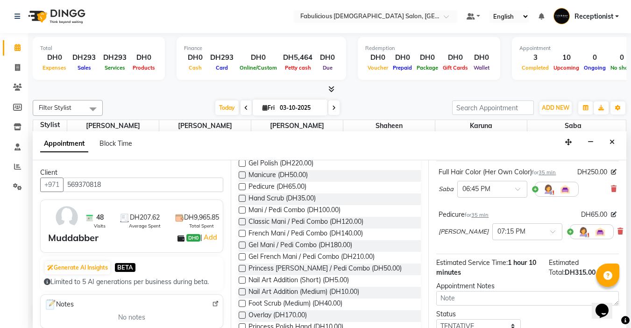
scroll to position [137, 0]
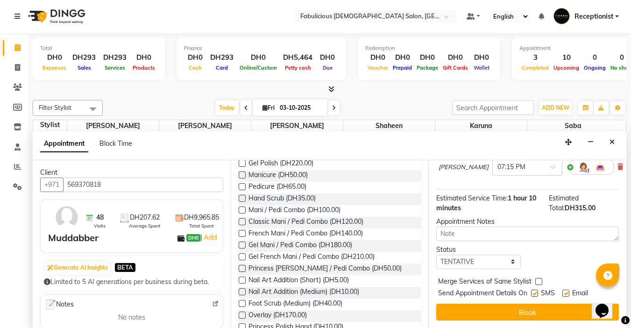
drag, startPoint x: 538, startPoint y: 272, endPoint x: 538, endPoint y: 282, distance: 9.3
click at [538, 278] on label at bounding box center [538, 281] width 7 height 7
click at [538, 279] on input "checkbox" at bounding box center [538, 282] width 6 height 6
checkbox input "true"
click at [516, 307] on button "Book" at bounding box center [527, 312] width 183 height 17
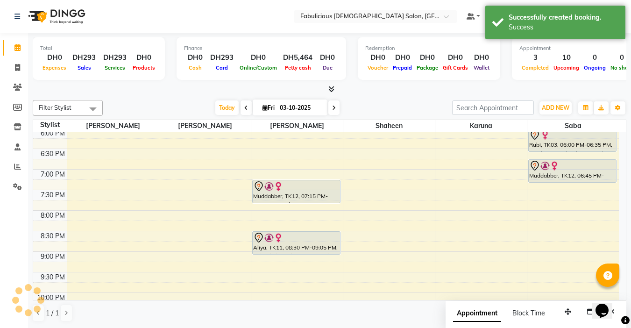
scroll to position [0, 0]
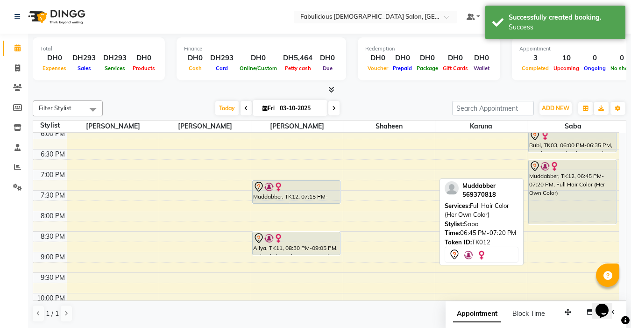
drag, startPoint x: 548, startPoint y: 181, endPoint x: 554, endPoint y: 229, distance: 48.0
click at [554, 229] on div "9:00 AM 9:30 AM 10:00 AM 10:30 AM 11:00 AM 11:30 AM 12:00 PM 12:30 PM 1:00 PM 1…" at bounding box center [326, 67] width 586 height 616
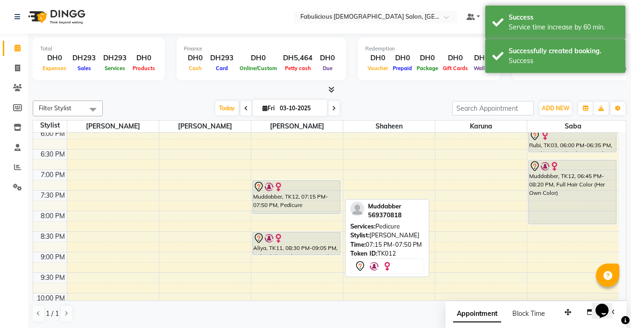
drag, startPoint x: 311, startPoint y: 201, endPoint x: 312, endPoint y: 216, distance: 15.5
click at [312, 216] on div "9:00 AM 9:30 AM 10:00 AM 10:30 AM 11:00 AM 11:30 AM 12:00 PM 12:30 PM 1:00 PM 1…" at bounding box center [326, 67] width 586 height 616
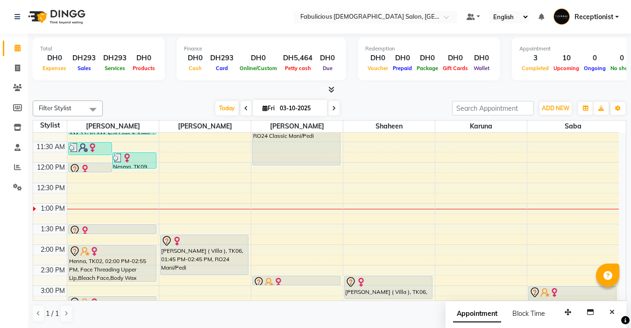
scroll to position [47, 0]
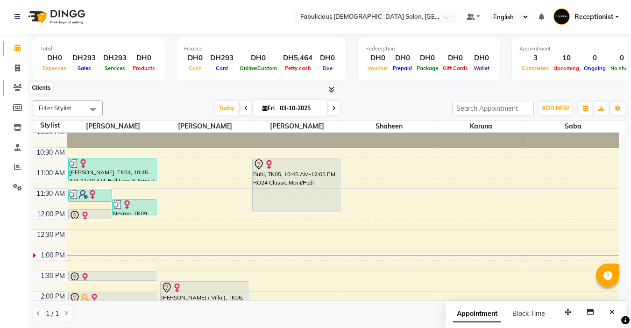
click at [14, 87] on icon at bounding box center [17, 87] width 9 height 7
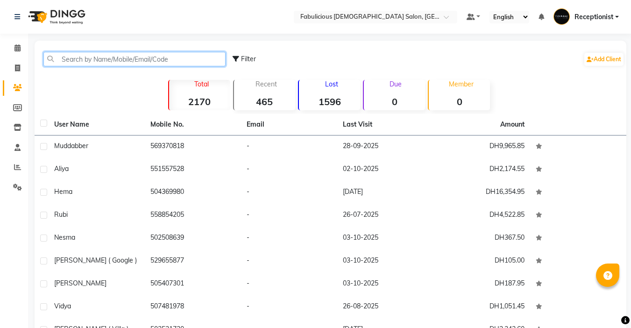
click at [139, 56] on input "text" at bounding box center [134, 59] width 182 height 14
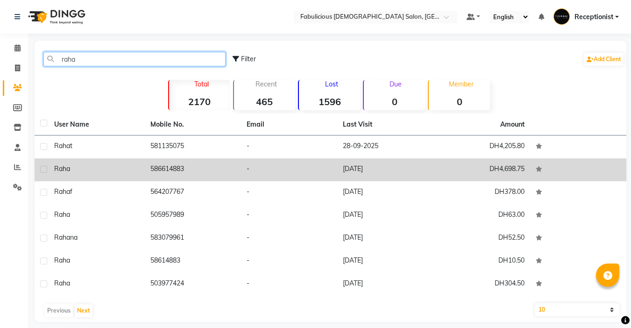
type input "raha"
click at [186, 167] on td "586614883" at bounding box center [193, 169] width 96 height 23
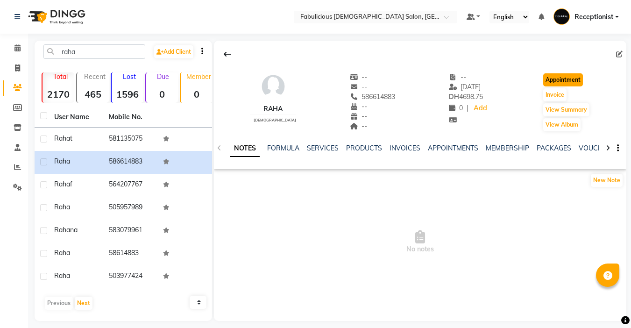
click at [566, 78] on button "Appointment" at bounding box center [563, 79] width 40 height 13
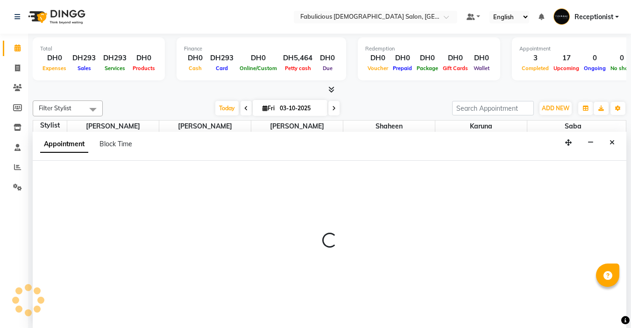
select select "tentative"
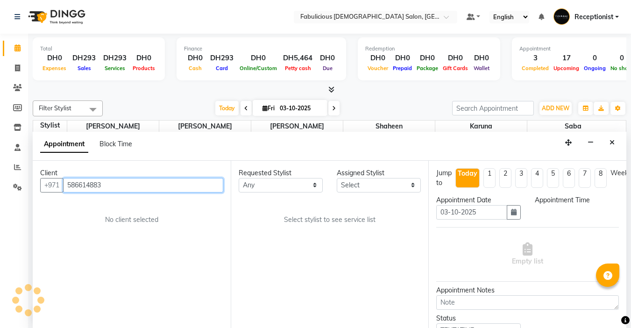
select select "600"
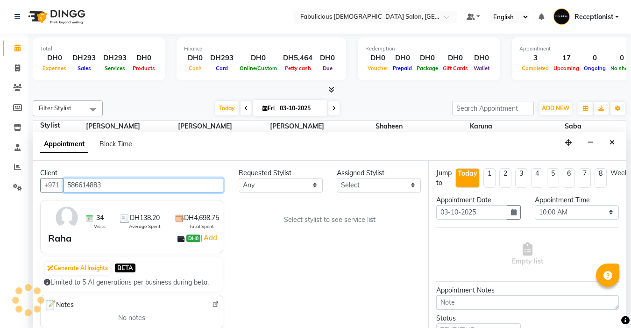
scroll to position [0, 0]
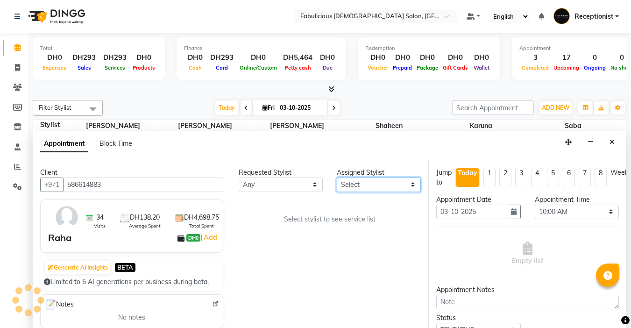
click at [359, 181] on select "Select [PERSON_NAME] [PERSON_NAME] [PERSON_NAME] [PERSON_NAME]" at bounding box center [379, 184] width 84 height 14
select select "11630"
click at [337, 177] on select "Select [PERSON_NAME] [PERSON_NAME] [PERSON_NAME] [PERSON_NAME]" at bounding box center [379, 184] width 84 height 14
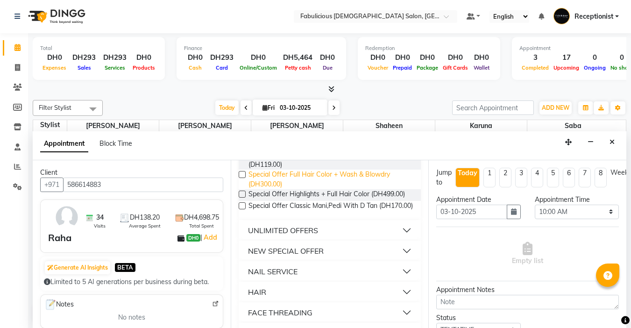
scroll to position [514, 0]
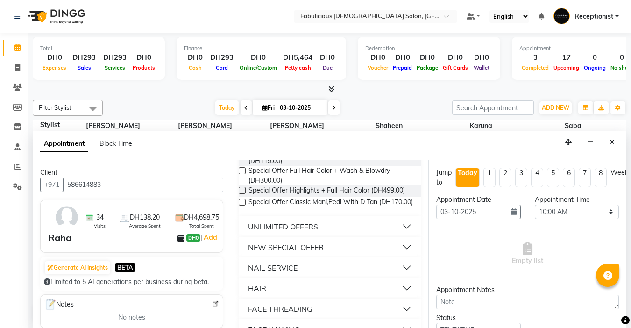
click at [400, 276] on button "NAIL SERVICE" at bounding box center [329, 267] width 175 height 17
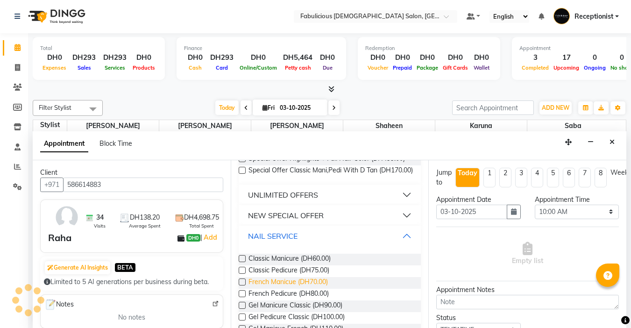
scroll to position [560, 0]
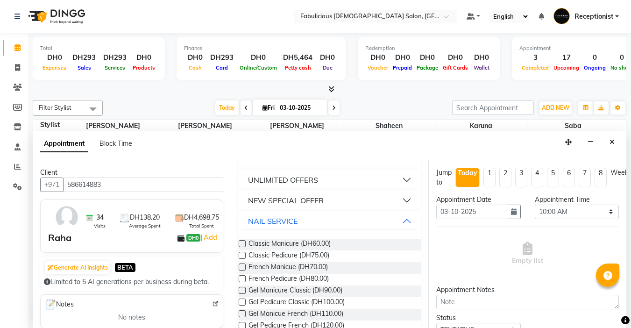
click at [241, 305] on label at bounding box center [242, 301] width 7 height 7
click at [241, 306] on input "checkbox" at bounding box center [242, 303] width 6 height 6
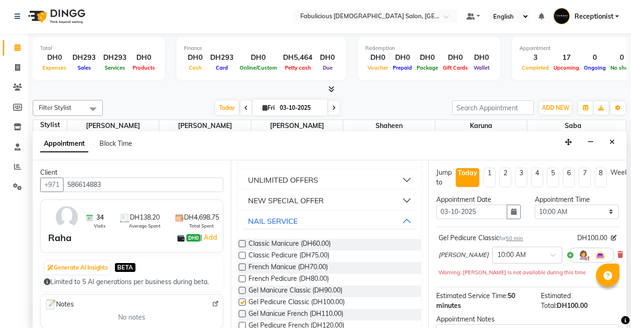
checkbox input "false"
drag, startPoint x: 588, startPoint y: 212, endPoint x: 574, endPoint y: 210, distance: 14.7
click at [586, 212] on select "Select 10:00 AM 10:15 AM 10:30 AM 10:45 AM 11:00 AM 11:15 AM 11:30 AM 11:45 AM …" at bounding box center [577, 212] width 84 height 14
select select "735"
click at [535, 205] on select "Select 10:00 AM 10:15 AM 10:30 AM 10:45 AM 11:00 AM 11:15 AM 11:30 AM 11:45 AM …" at bounding box center [577, 212] width 84 height 14
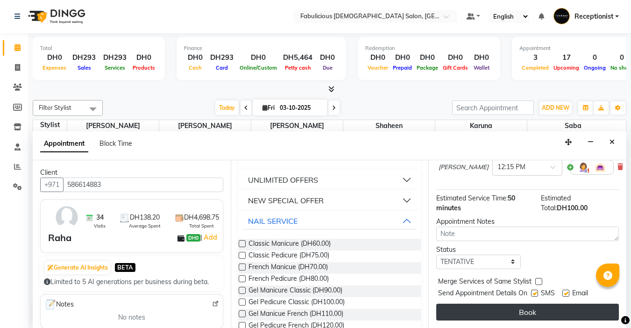
scroll to position [95, 0]
click at [520, 304] on button "Book" at bounding box center [527, 312] width 183 height 17
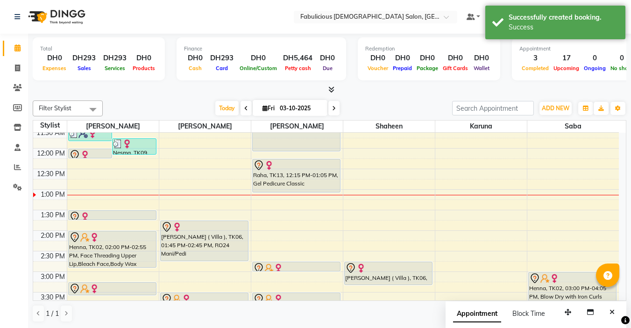
scroll to position [71, 0]
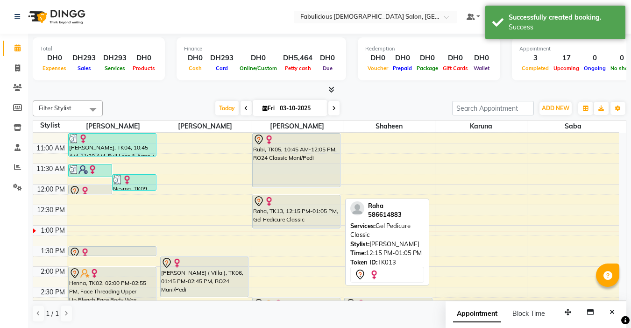
click at [301, 211] on div "Raha, TK13, 12:15 PM-01:05 PM, Gel Pedicure Classic" at bounding box center [296, 211] width 87 height 33
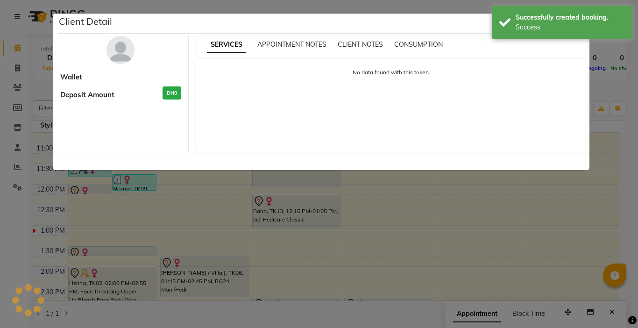
select select "7"
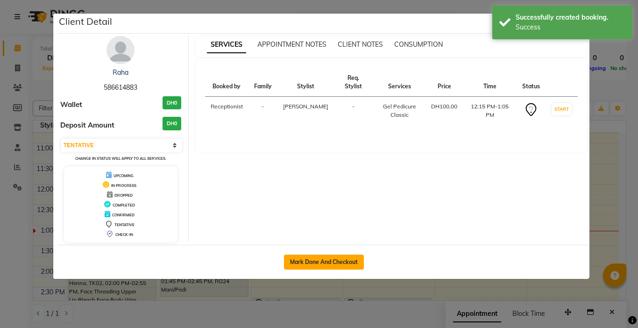
click at [341, 262] on button "Mark Done And Checkout" at bounding box center [324, 262] width 80 height 15
select select "service"
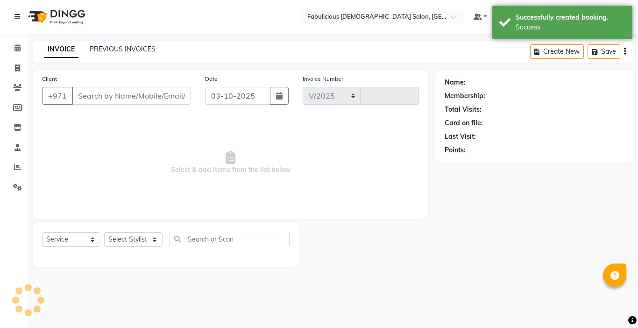
select select "738"
type input "2445"
type input "586614883"
select select "11630"
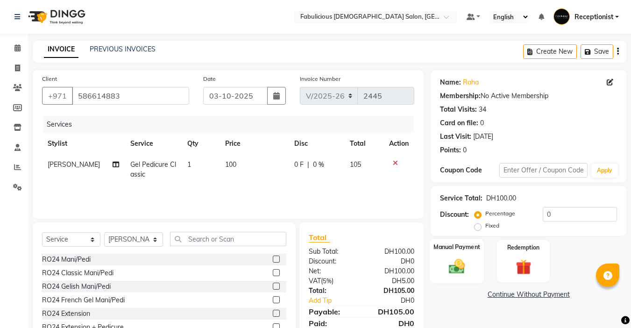
click at [464, 246] on label "Manual Payment" at bounding box center [456, 246] width 47 height 9
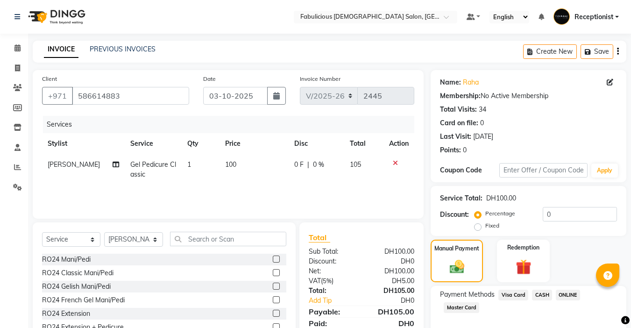
click at [510, 291] on span "Visa Card" at bounding box center [513, 295] width 30 height 11
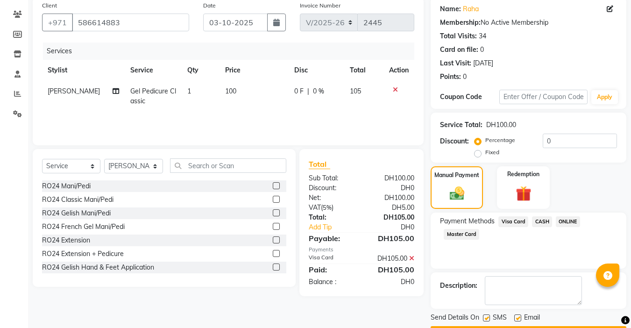
click at [526, 326] on button "Checkout" at bounding box center [529, 333] width 196 height 14
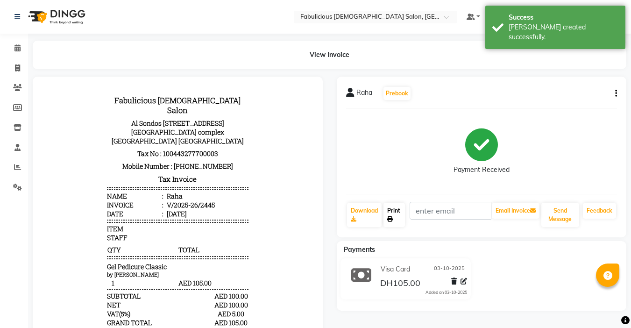
click at [393, 215] on link "Print" at bounding box center [393, 215] width 21 height 24
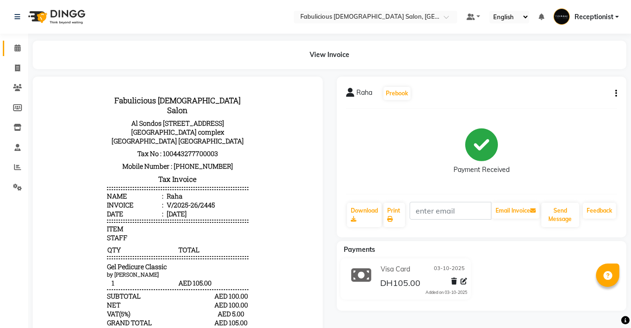
click at [16, 47] on icon at bounding box center [17, 47] width 6 height 7
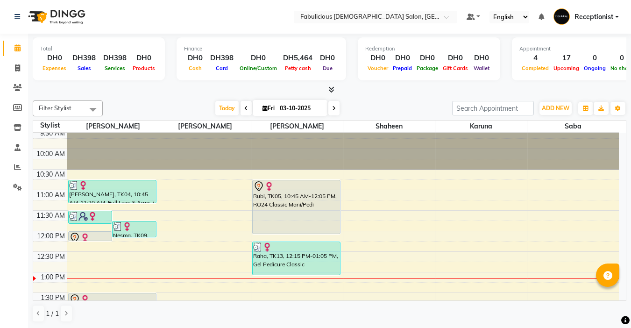
scroll to position [140, 0]
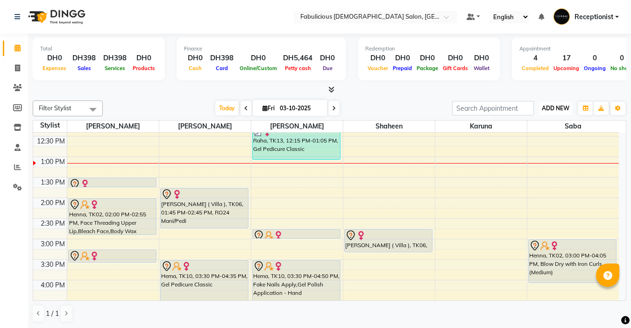
click at [543, 109] on span "ADD NEW" at bounding box center [556, 108] width 28 height 7
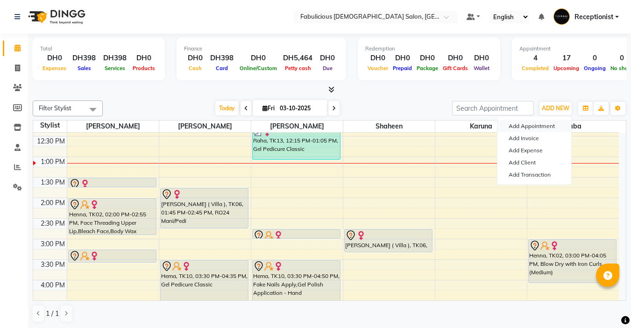
click at [514, 125] on button "Add Appointment" at bounding box center [534, 126] width 74 height 12
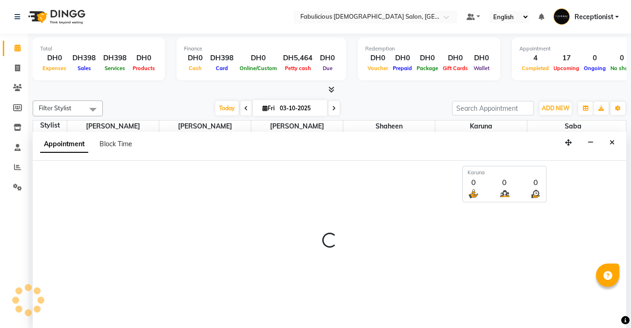
select select "tentative"
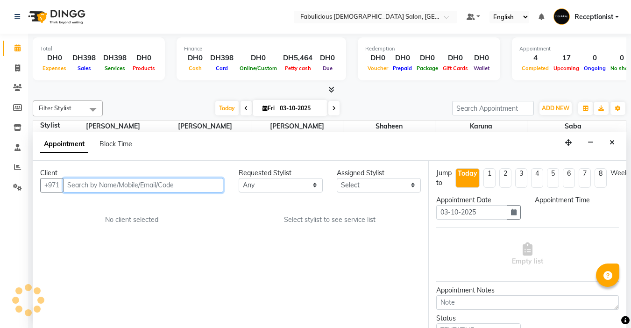
select select "600"
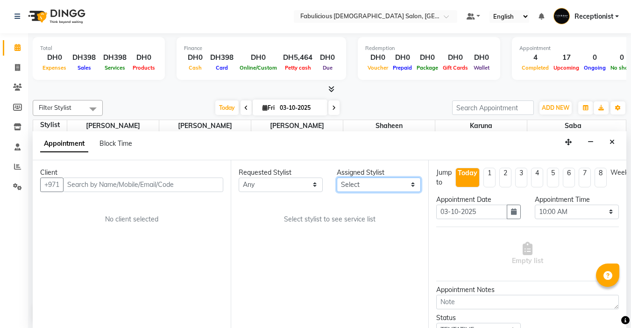
click at [361, 186] on select "Select [PERSON_NAME] [PERSON_NAME] [PERSON_NAME] [PERSON_NAME]" at bounding box center [379, 184] width 84 height 14
select select "11631"
click at [337, 177] on select "Select [PERSON_NAME] [PERSON_NAME] [PERSON_NAME] [PERSON_NAME]" at bounding box center [379, 184] width 84 height 14
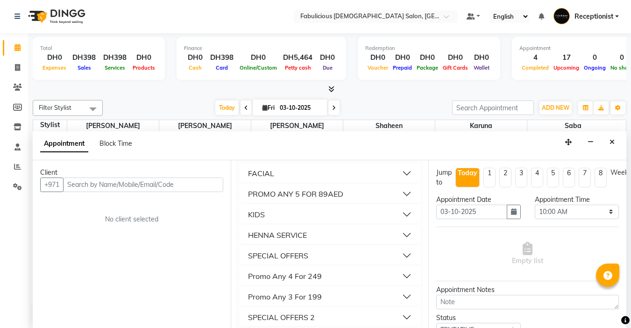
scroll to position [794, 0]
click at [266, 222] on button "KIDS" at bounding box center [329, 213] width 175 height 17
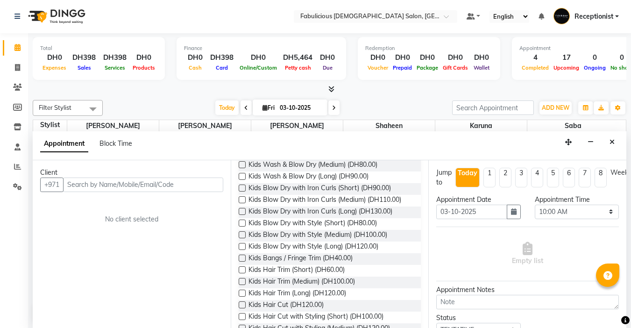
scroll to position [934, 0]
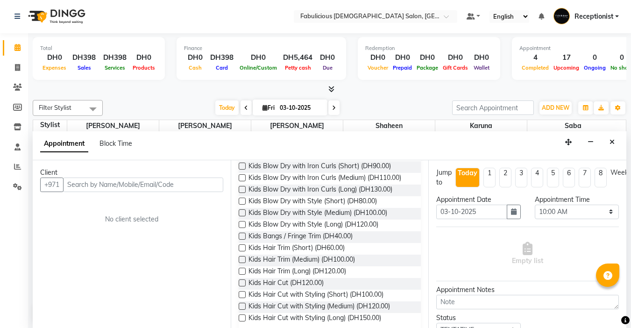
click at [243, 251] on label at bounding box center [242, 247] width 7 height 7
click at [243, 252] on input "checkbox" at bounding box center [242, 249] width 6 height 6
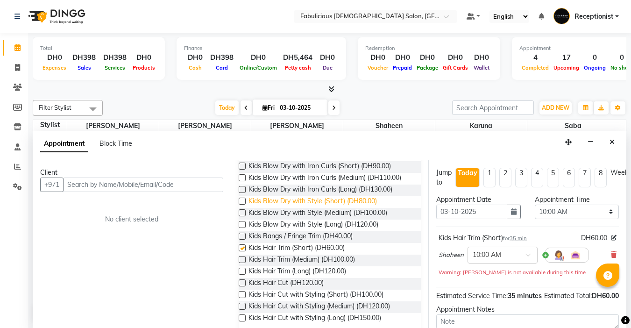
checkbox input "false"
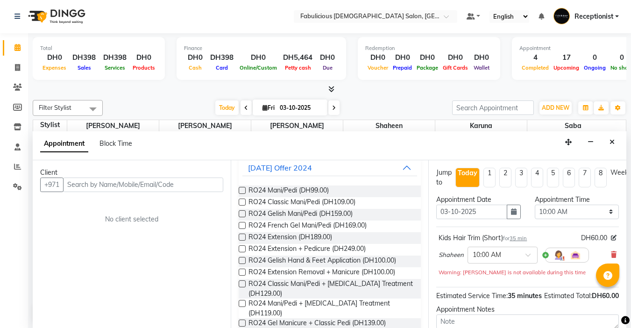
scroll to position [0, 0]
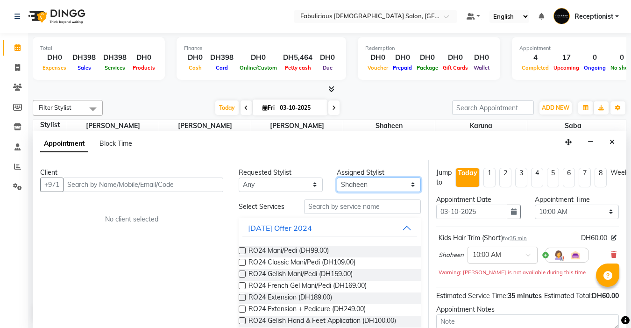
click at [371, 188] on select "Select [PERSON_NAME] [PERSON_NAME] [PERSON_NAME] [PERSON_NAME]" at bounding box center [379, 184] width 84 height 14
select select "11627"
click at [337, 177] on select "Select [PERSON_NAME] [PERSON_NAME] [PERSON_NAME] [PERSON_NAME]" at bounding box center [379, 184] width 84 height 14
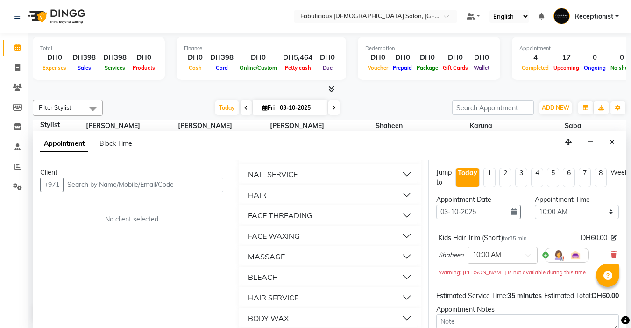
scroll to position [654, 0]
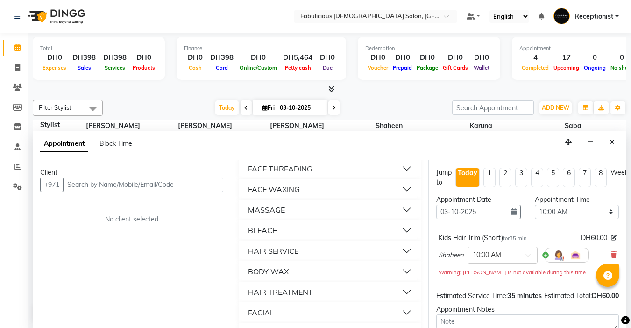
click at [297, 177] on button "FACE THREADING" at bounding box center [329, 168] width 175 height 17
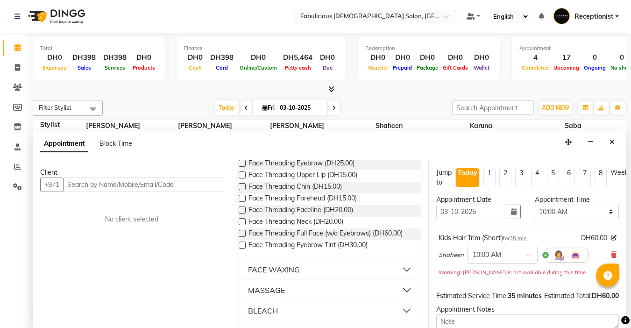
scroll to position [689, 0]
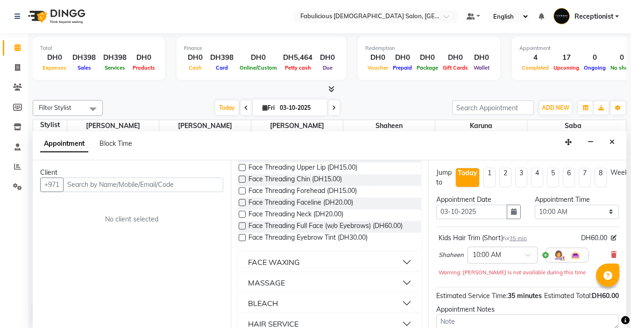
click at [243, 171] on label at bounding box center [242, 167] width 7 height 7
click at [243, 171] on input "checkbox" at bounding box center [242, 168] width 6 height 6
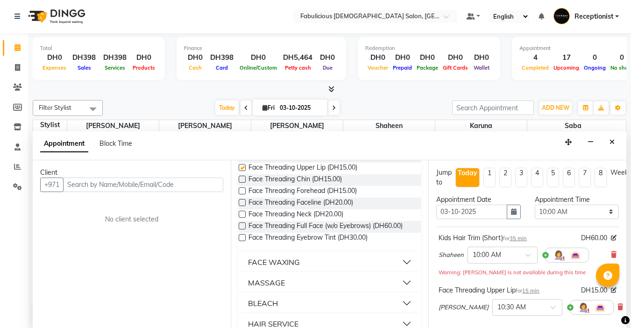
checkbox input "false"
click at [604, 214] on select "Select 10:00 AM 10:15 AM 10:30 AM 10:45 AM 11:00 AM 11:15 AM 11:30 AM 11:45 AM …" at bounding box center [577, 212] width 84 height 14
select select "765"
click at [535, 205] on select "Select 10:00 AM 10:15 AM 10:30 AM 10:45 AM 11:00 AM 11:15 AM 11:30 AM 11:45 AM …" at bounding box center [577, 212] width 84 height 14
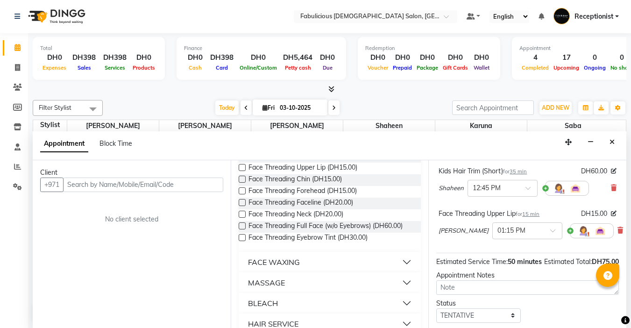
scroll to position [138, 0]
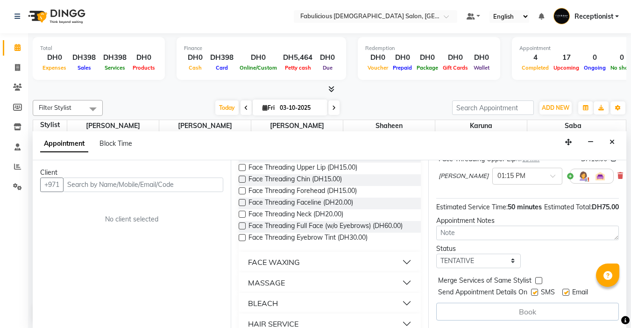
click at [538, 277] on label at bounding box center [538, 280] width 7 height 7
click at [538, 278] on input "checkbox" at bounding box center [538, 281] width 6 height 6
checkbox input "true"
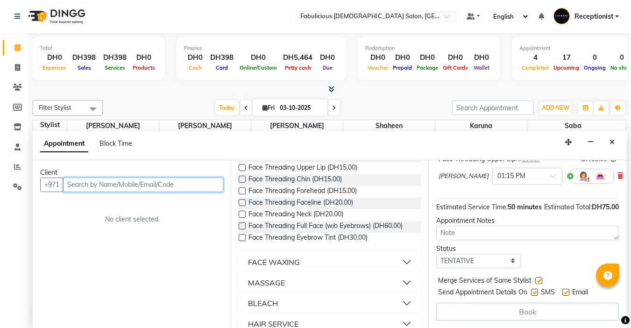
click at [212, 188] on input "text" at bounding box center [143, 184] width 160 height 14
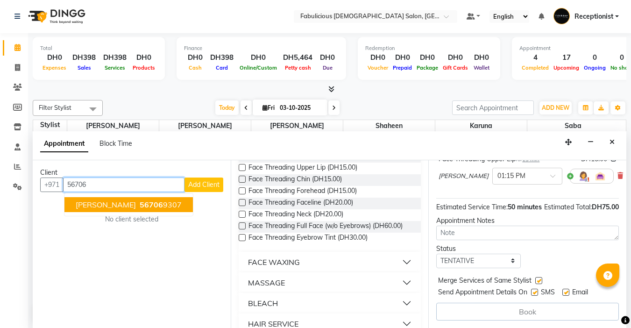
click at [140, 201] on span "56706" at bounding box center [151, 204] width 23 height 9
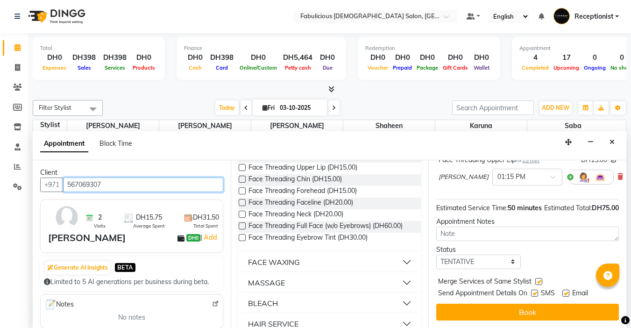
scroll to position [137, 0]
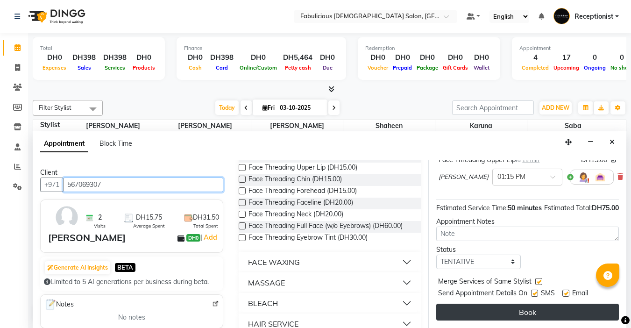
type input "567069307"
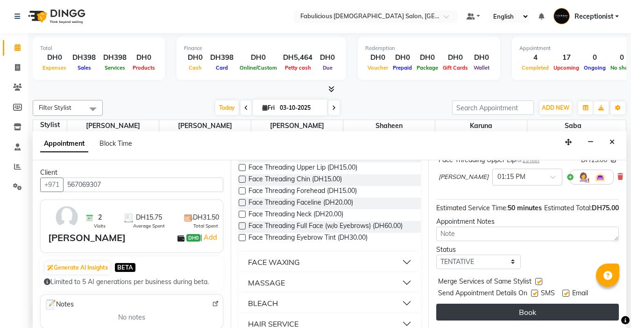
click at [545, 308] on button "Book" at bounding box center [527, 312] width 183 height 17
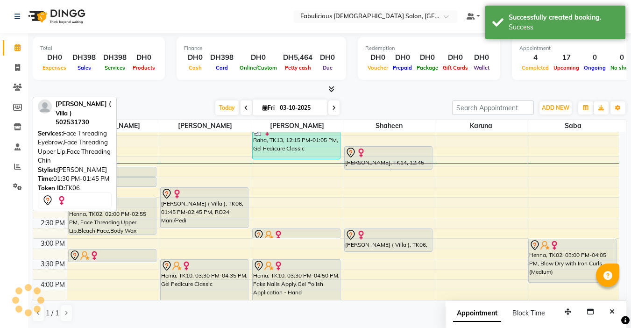
scroll to position [0, 0]
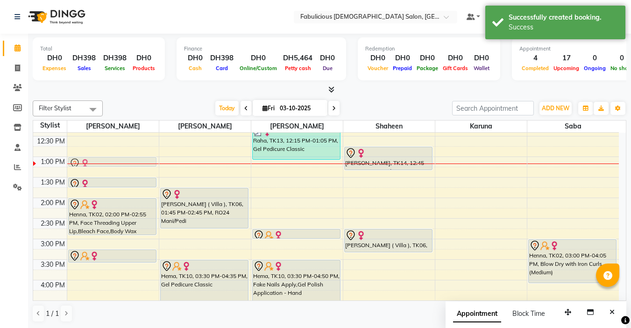
drag, startPoint x: 110, startPoint y: 170, endPoint x: 110, endPoint y: 162, distance: 7.9
click at [110, 161] on div "[PERSON_NAME] ( Google ), TK08, 11:30 AM-11:50 AM, Face Threading Eyebrow,Body …" at bounding box center [113, 301] width 92 height 616
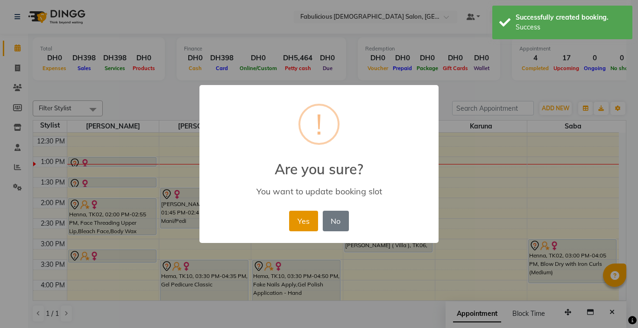
click at [302, 222] on button "Yes" at bounding box center [303, 221] width 28 height 21
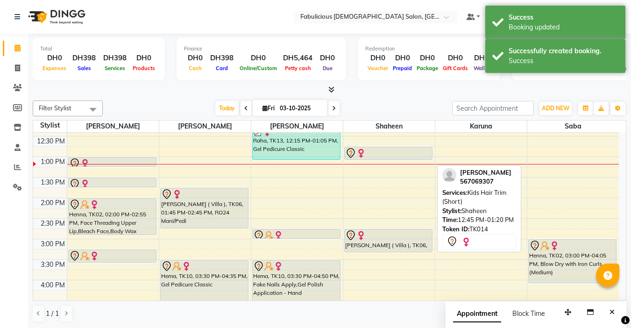
drag, startPoint x: 385, startPoint y: 169, endPoint x: 386, endPoint y: 162, distance: 6.6
click at [386, 162] on div "9:00 AM 9:30 AM 10:00 AM 10:30 AM 11:00 AM 11:30 AM 12:00 PM 12:30 PM 1:00 PM 1…" at bounding box center [326, 301] width 586 height 616
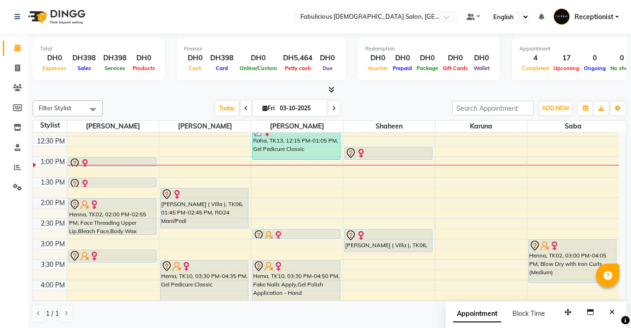
click at [333, 114] on span at bounding box center [333, 108] width 11 height 14
click at [324, 109] on input "03-10-2025" at bounding box center [300, 108] width 47 height 14
select select "10"
select select "2025"
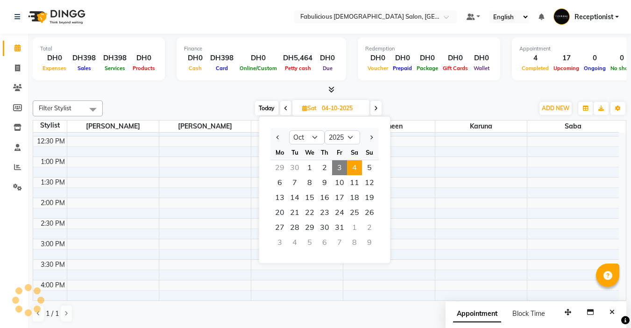
scroll to position [165, 0]
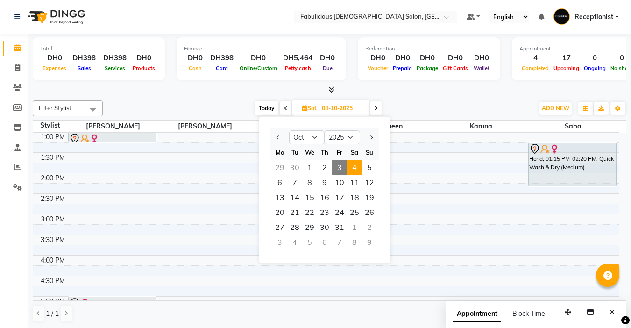
click at [374, 110] on span at bounding box center [375, 108] width 11 height 14
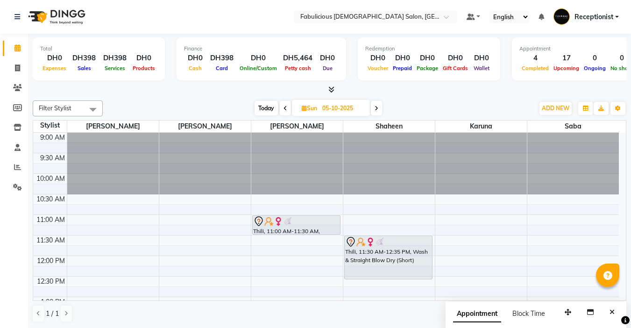
scroll to position [47, 0]
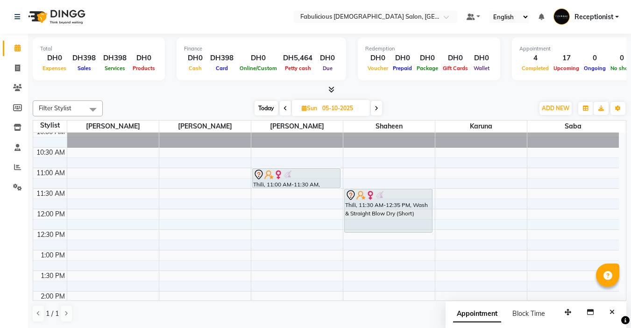
click at [285, 109] on icon at bounding box center [285, 109] width 4 height 6
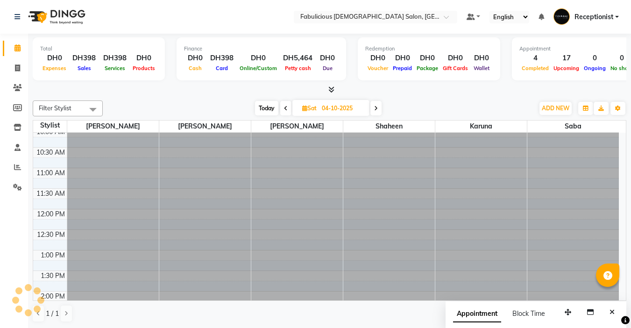
scroll to position [0, 0]
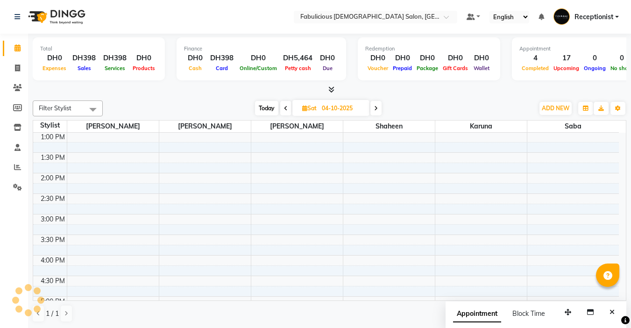
click at [285, 109] on icon at bounding box center [286, 109] width 4 height 6
type input "03-10-2025"
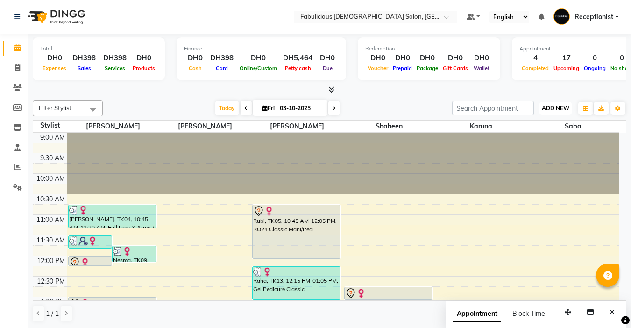
click at [545, 109] on span "ADD NEW" at bounding box center [556, 108] width 28 height 7
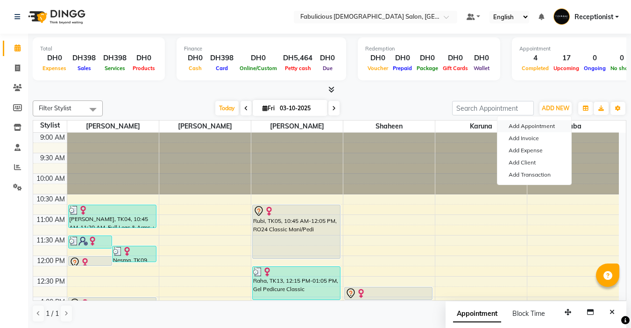
click at [545, 122] on button "Add Appointment" at bounding box center [534, 126] width 74 height 12
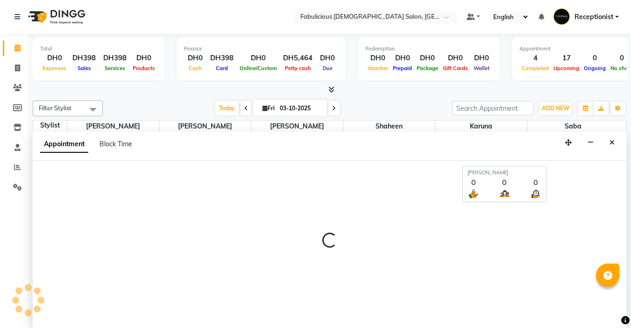
select select "tentative"
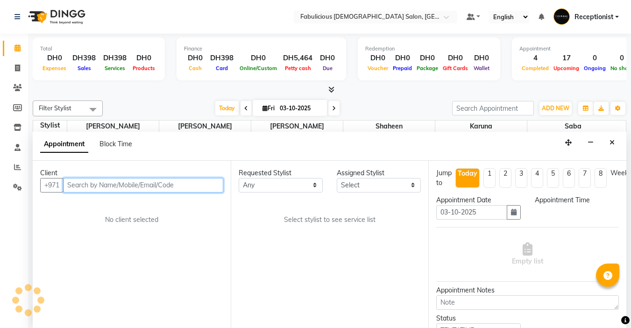
select select "600"
click at [167, 187] on input "text" at bounding box center [143, 185] width 160 height 14
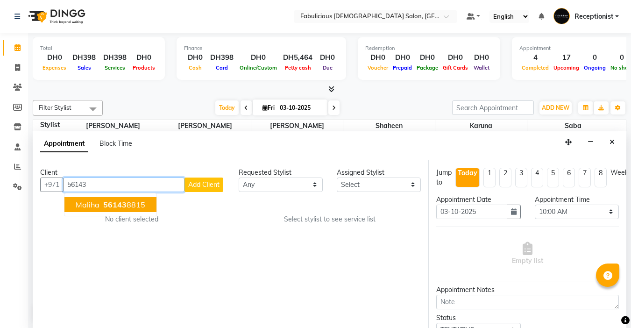
click at [110, 208] on span "56143" at bounding box center [114, 204] width 23 height 9
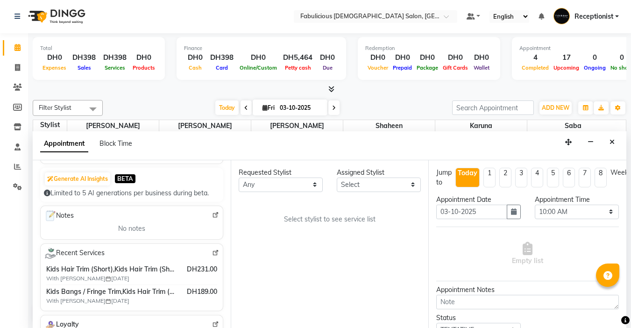
scroll to position [47, 0]
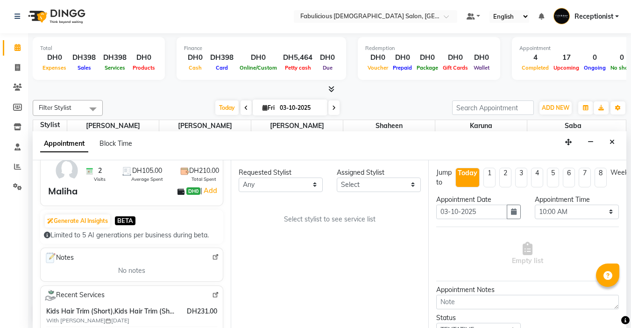
type input "561438815"
click at [381, 184] on select "Select [PERSON_NAME] [PERSON_NAME] [PERSON_NAME] [PERSON_NAME]" at bounding box center [379, 184] width 84 height 14
select select "33271"
click at [337, 177] on select "Select [PERSON_NAME] [PERSON_NAME] [PERSON_NAME] [PERSON_NAME]" at bounding box center [379, 184] width 84 height 14
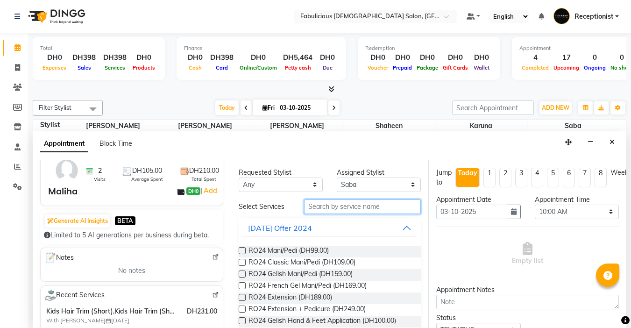
click at [347, 209] on input "text" at bounding box center [362, 206] width 117 height 14
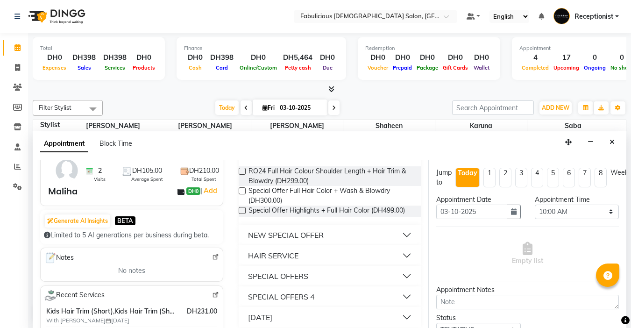
scroll to position [86, 0]
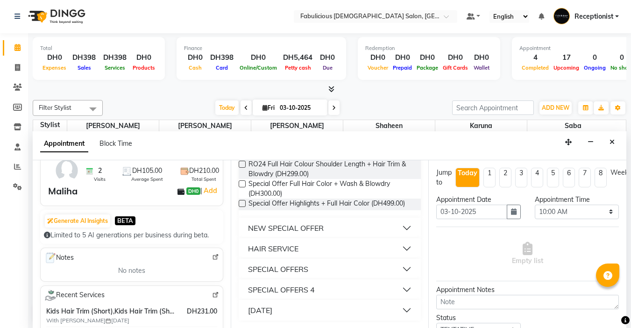
type input "full col"
click at [274, 250] on div "HAIR SERVICE" at bounding box center [273, 248] width 50 height 11
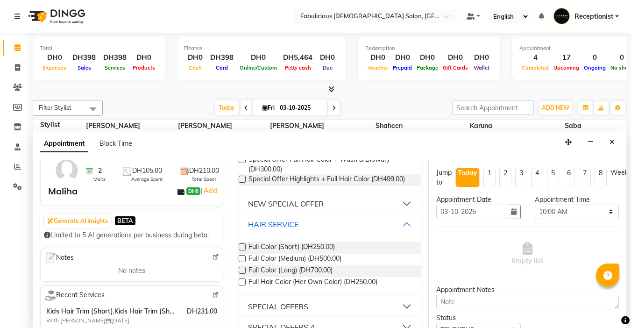
scroll to position [133, 0]
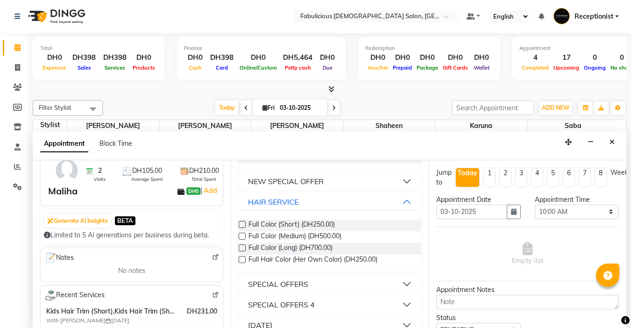
click at [241, 236] on label at bounding box center [242, 236] width 7 height 7
click at [241, 236] on input "checkbox" at bounding box center [242, 237] width 6 height 6
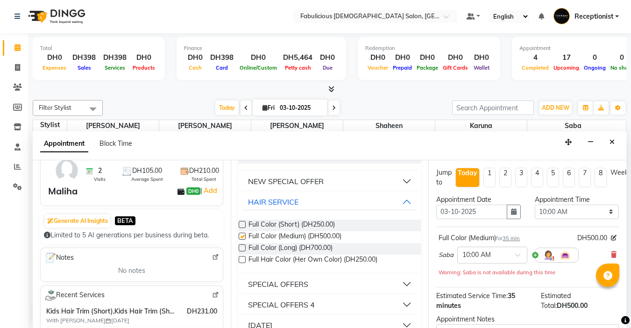
checkbox input "false"
click at [603, 211] on select "Select 10:00 AM 10:15 AM 10:30 AM 10:45 AM 11:00 AM 11:15 AM 11:30 AM 11:45 AM …" at bounding box center [577, 212] width 84 height 14
select select "690"
click at [535, 205] on select "Select 10:00 AM 10:15 AM 10:30 AM 10:45 AM 11:00 AM 11:15 AM 11:30 AM 11:45 AM …" at bounding box center [577, 212] width 84 height 14
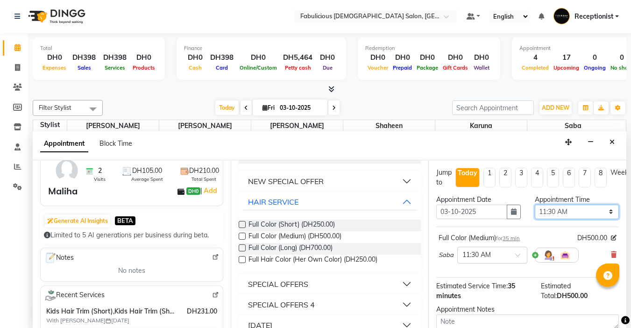
scroll to position [95, 0]
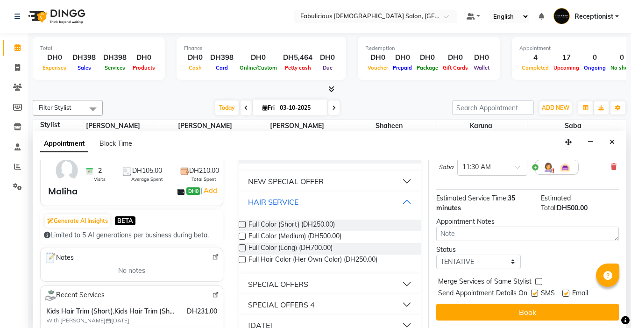
drag, startPoint x: 538, startPoint y: 274, endPoint x: 536, endPoint y: 289, distance: 15.1
click at [538, 278] on label at bounding box center [538, 281] width 7 height 7
click at [538, 279] on input "checkbox" at bounding box center [538, 282] width 6 height 6
checkbox input "true"
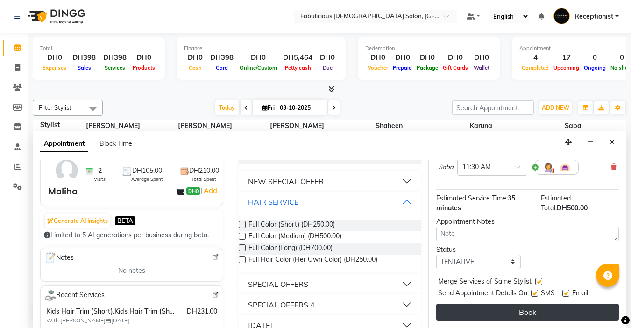
click at [531, 304] on button "Book" at bounding box center [527, 312] width 183 height 17
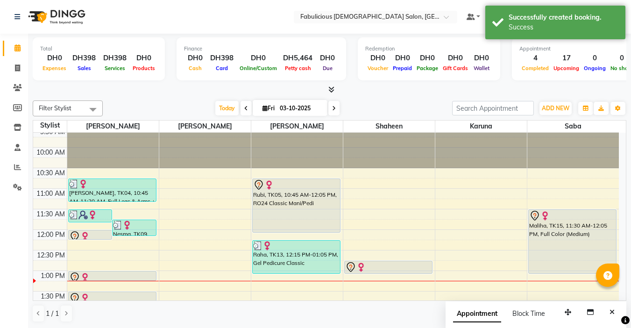
scroll to position [26, 0]
drag, startPoint x: 570, startPoint y: 258, endPoint x: 575, endPoint y: 276, distance: 17.9
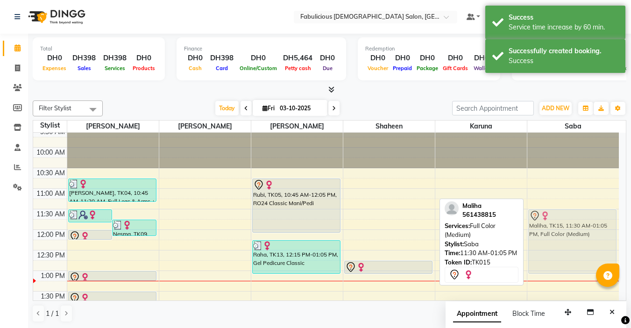
drag, startPoint x: 564, startPoint y: 252, endPoint x: 566, endPoint y: 256, distance: 5.0
click at [562, 241] on div "Maliha, TK15, 11:30 AM-01:05 PM, Full Color (Medium)" at bounding box center [573, 242] width 88 height 64
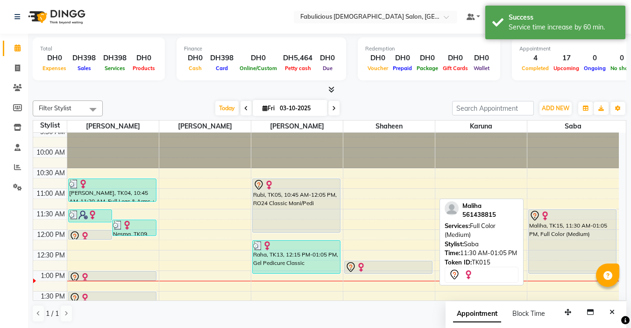
click at [563, 239] on div "Maliha, TK15, 11:30 AM-01:05 PM, Full Color (Medium)" at bounding box center [573, 242] width 88 height 64
select select "7"
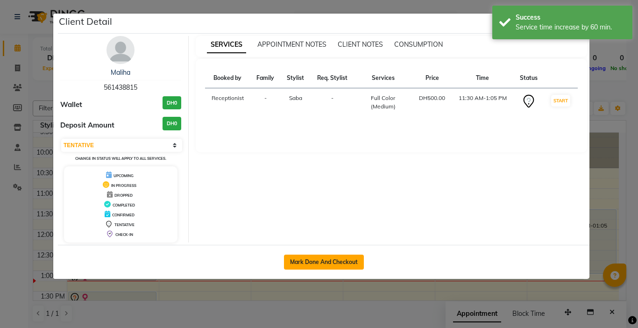
click at [333, 264] on button "Mark Done And Checkout" at bounding box center [324, 262] width 80 height 15
select select "service"
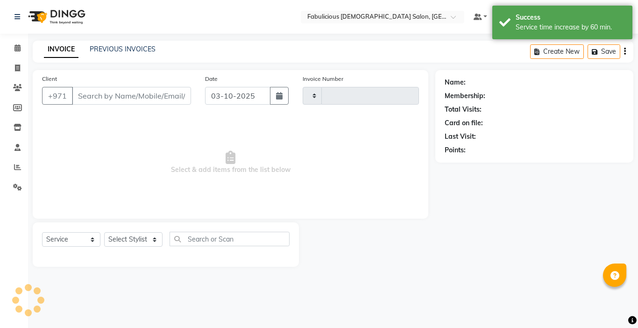
type input "2446"
select select "738"
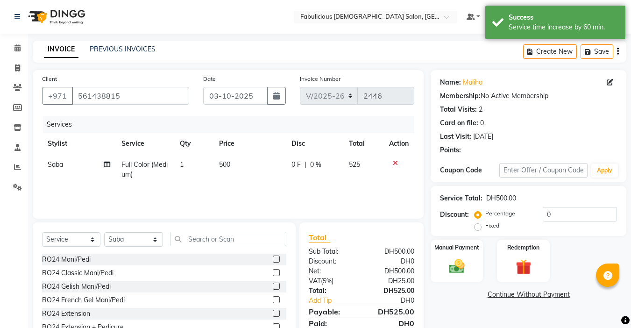
click at [236, 164] on td "500" at bounding box center [249, 169] width 72 height 31
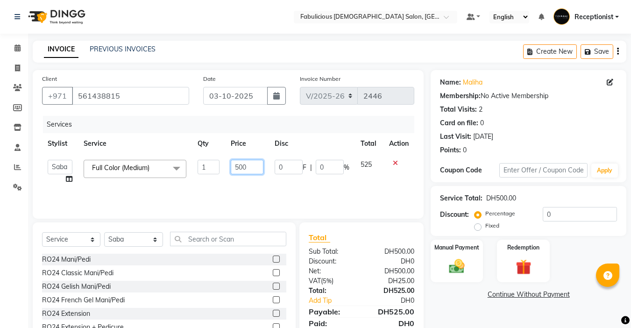
click at [255, 167] on input "500" at bounding box center [247, 167] width 32 height 14
click at [258, 185] on div "Services Stylist Service Qty Price Disc Total Action [PERSON_NAME] [PERSON_NAME…" at bounding box center [228, 162] width 372 height 93
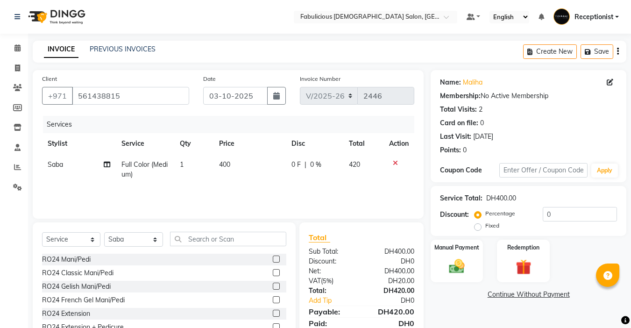
click at [457, 257] on img at bounding box center [456, 266] width 25 height 18
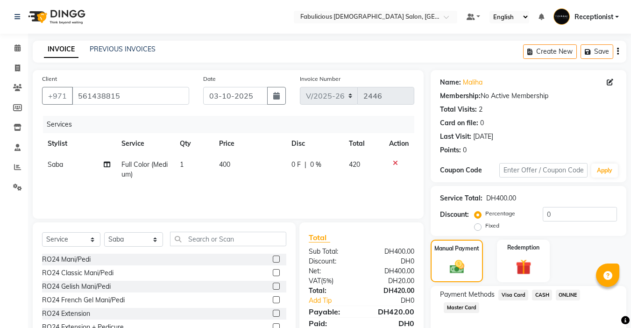
scroll to position [46, 0]
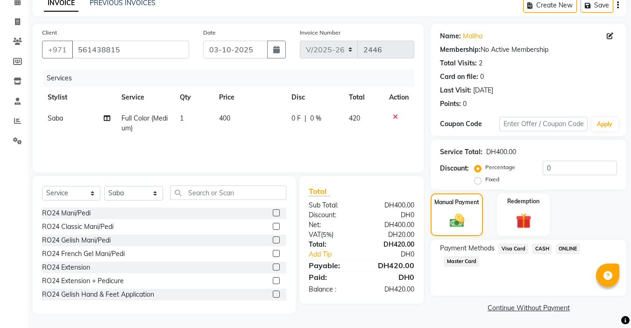
click at [541, 249] on span "CASH" at bounding box center [542, 248] width 20 height 11
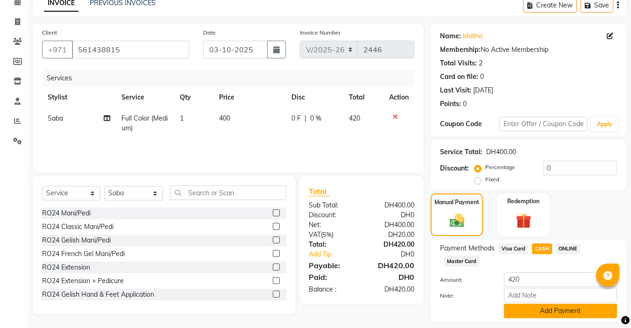
click at [546, 316] on button "Add Payment" at bounding box center [560, 311] width 113 height 14
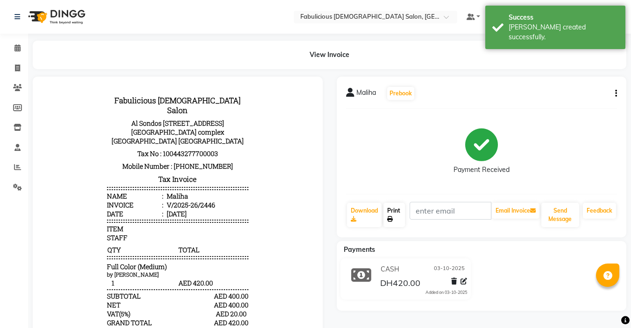
click at [398, 212] on link "Print" at bounding box center [393, 215] width 21 height 24
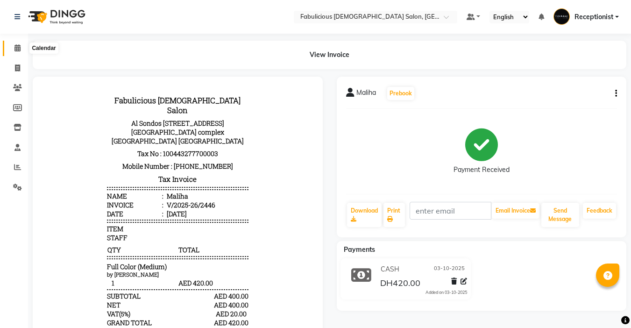
click at [17, 50] on icon at bounding box center [17, 47] width 6 height 7
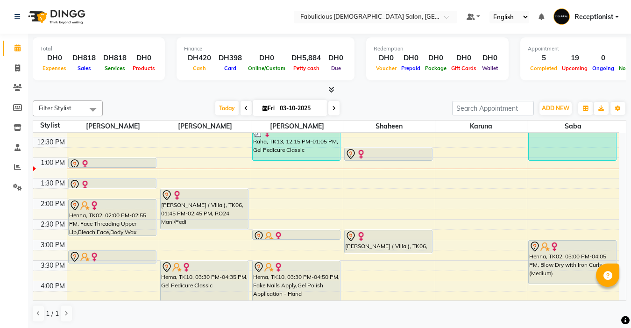
scroll to position [140, 0]
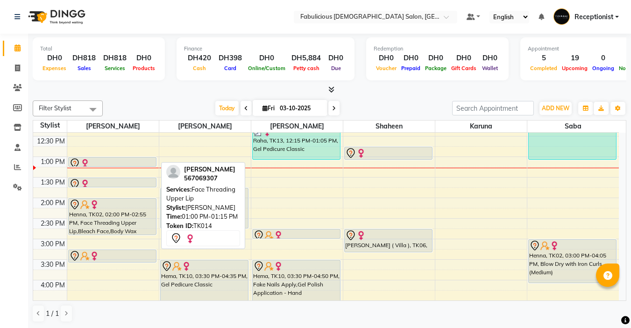
click at [115, 163] on div at bounding box center [112, 163] width 86 height 11
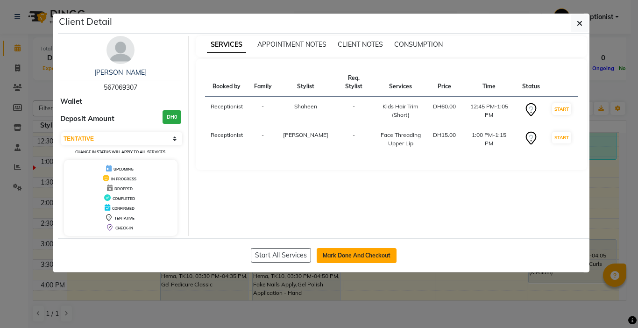
click at [323, 250] on button "Mark Done And Checkout" at bounding box center [357, 255] width 80 height 15
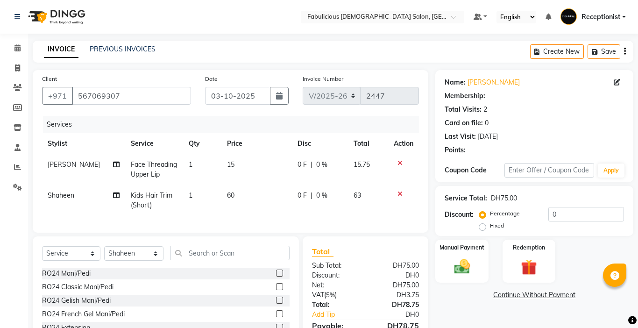
click at [250, 193] on td "60" at bounding box center [256, 200] width 71 height 31
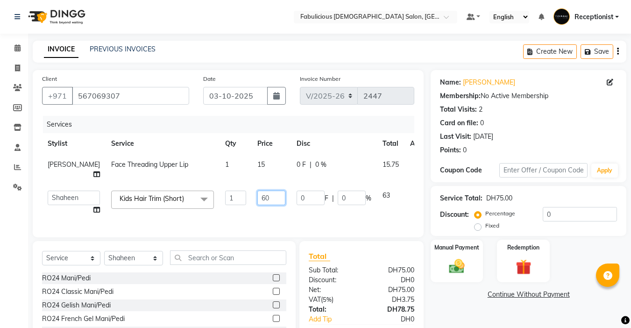
click at [257, 191] on input "60" at bounding box center [271, 198] width 28 height 14
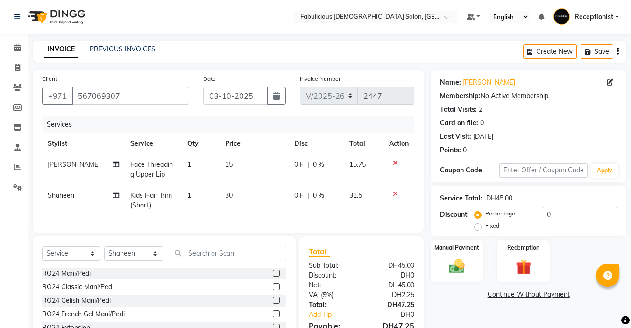
click at [237, 206] on td "30" at bounding box center [254, 200] width 69 height 31
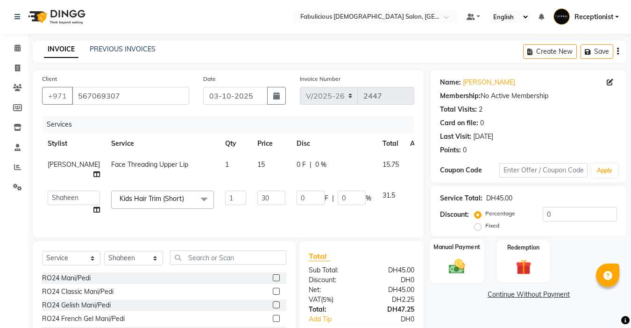
click at [456, 268] on img at bounding box center [457, 266] width 26 height 19
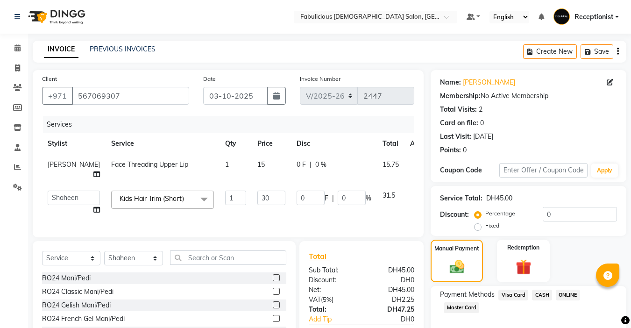
click at [451, 302] on span "Master Card" at bounding box center [461, 307] width 35 height 11
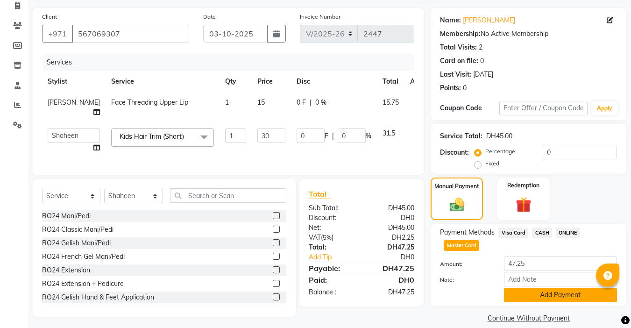
click at [546, 295] on button "Add Payment" at bounding box center [560, 295] width 113 height 14
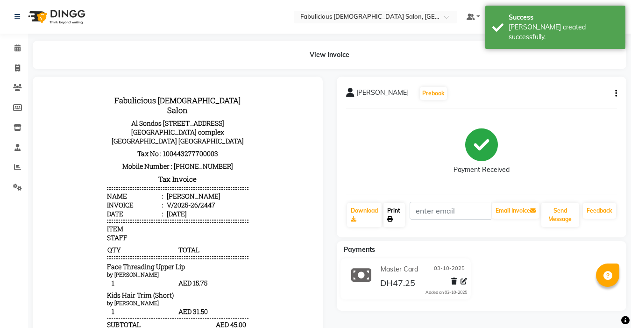
click at [389, 209] on link "Print" at bounding box center [393, 215] width 21 height 24
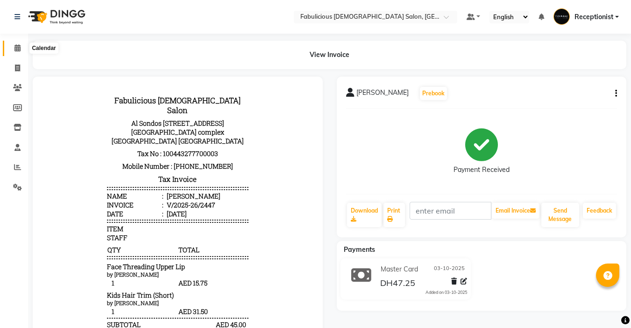
click at [15, 46] on icon at bounding box center [17, 47] width 6 height 7
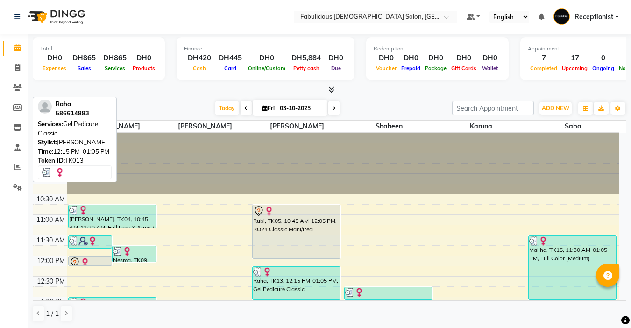
scroll to position [140, 0]
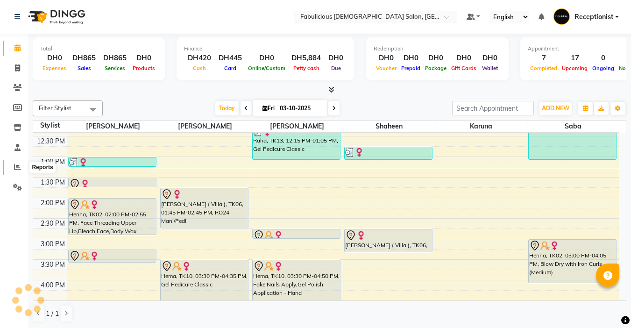
click at [19, 167] on icon at bounding box center [17, 166] width 7 height 7
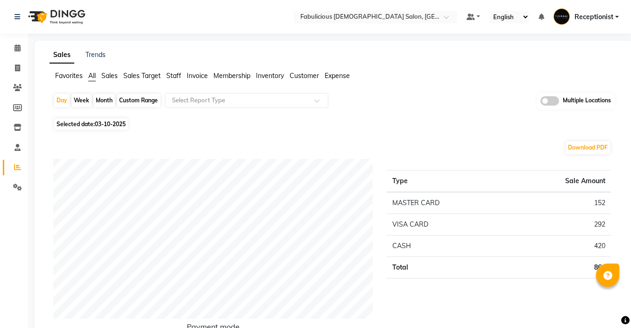
scroll to position [234, 0]
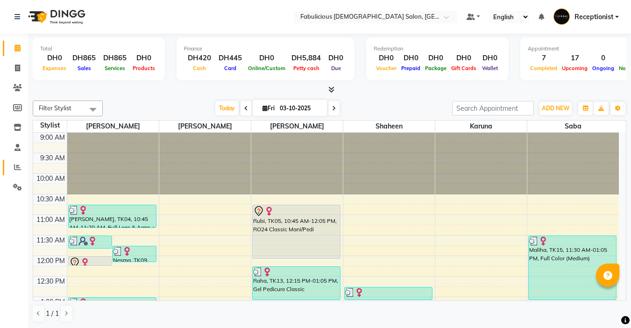
click at [15, 169] on icon at bounding box center [17, 166] width 7 height 7
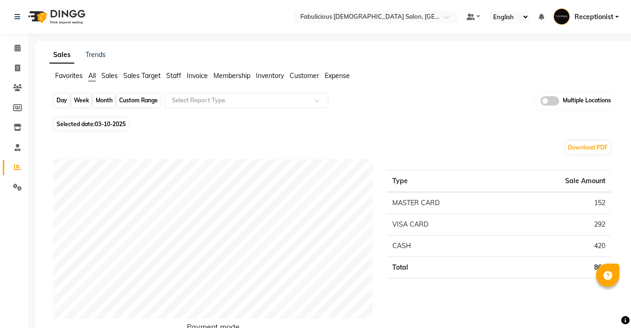
click at [61, 101] on div "Day" at bounding box center [61, 100] width 15 height 13
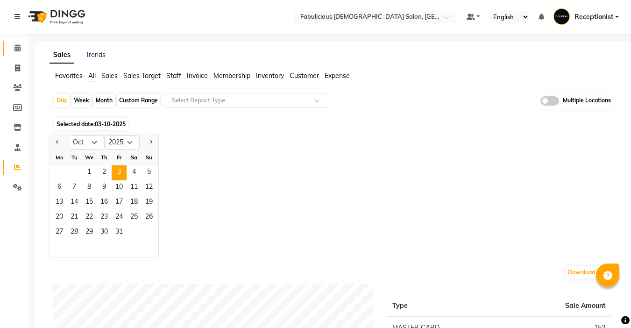
scroll to position [47, 0]
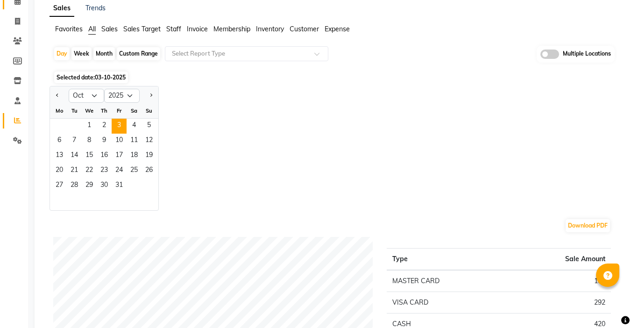
click at [20, 5] on icon at bounding box center [17, 1] width 6 height 7
click at [15, 5] on icon at bounding box center [17, 1] width 6 height 7
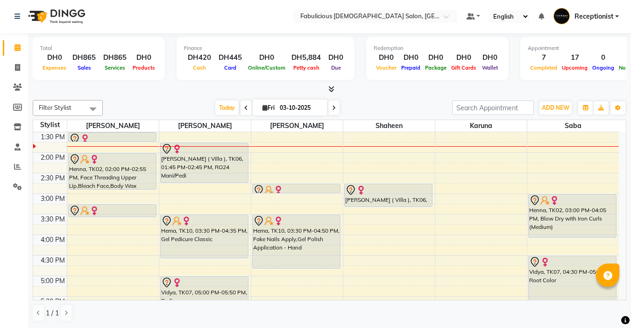
scroll to position [234, 0]
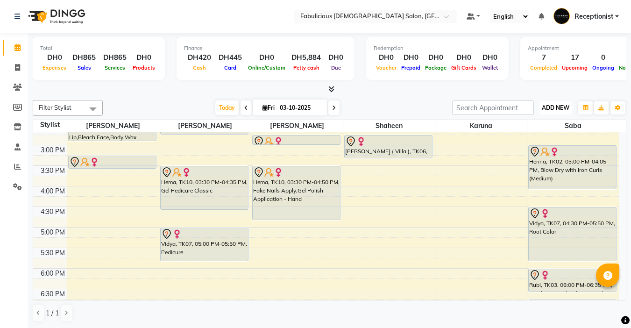
click at [546, 108] on span "ADD NEW" at bounding box center [556, 107] width 28 height 7
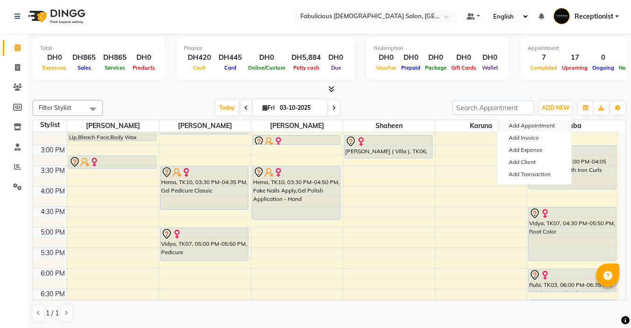
click at [513, 124] on button "Add Appointment" at bounding box center [534, 126] width 74 height 12
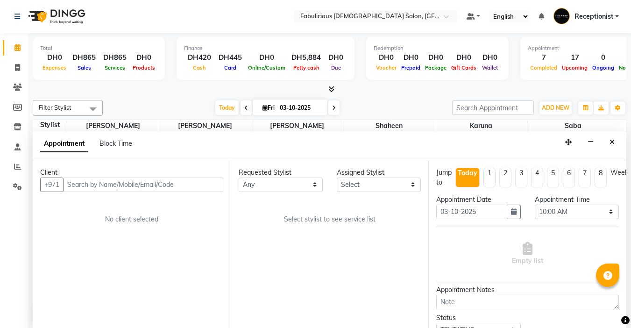
click at [209, 188] on input "text" at bounding box center [143, 184] width 160 height 14
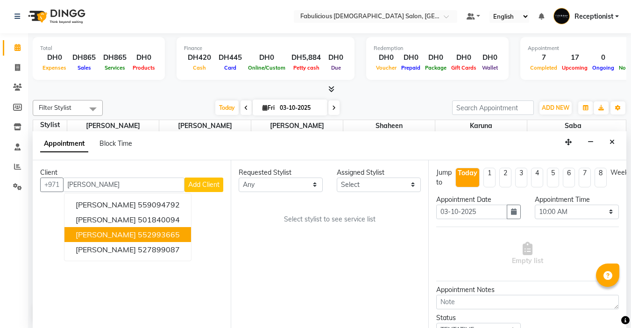
click at [84, 235] on span "[PERSON_NAME]" at bounding box center [106, 234] width 60 height 9
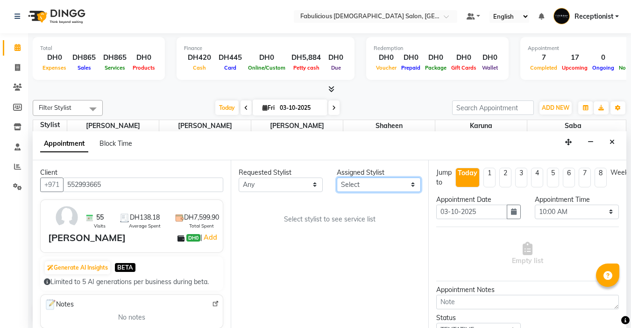
click at [361, 185] on select "Select [PERSON_NAME] [PERSON_NAME] [PERSON_NAME] [PERSON_NAME]" at bounding box center [379, 184] width 84 height 14
click at [337, 177] on select "Select [PERSON_NAME] [PERSON_NAME] [PERSON_NAME] [PERSON_NAME]" at bounding box center [379, 184] width 84 height 14
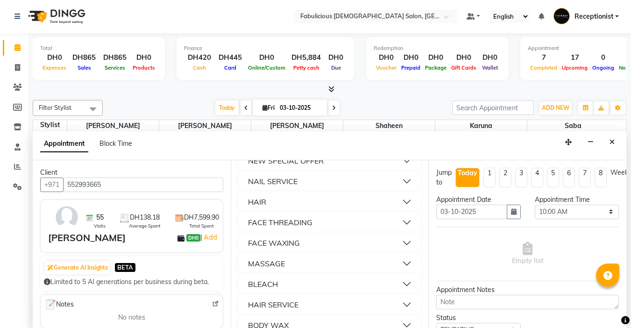
scroll to position [607, 0]
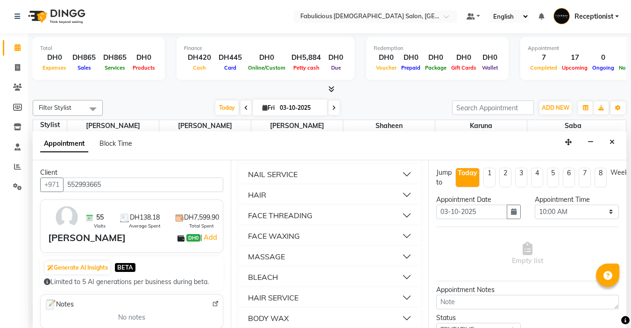
click at [277, 221] on div "FACE THREADING" at bounding box center [280, 215] width 64 height 11
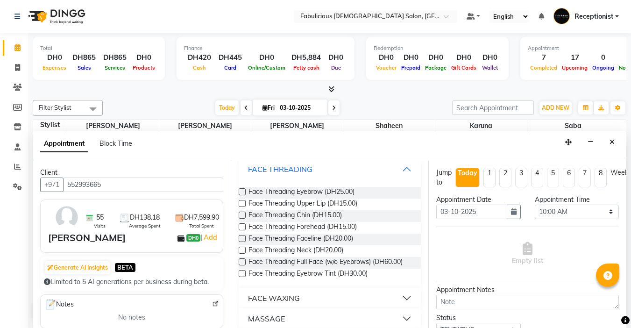
scroll to position [654, 0]
click at [242, 195] on label at bounding box center [242, 191] width 7 height 7
click at [242, 195] on input "checkbox" at bounding box center [242, 192] width 6 height 6
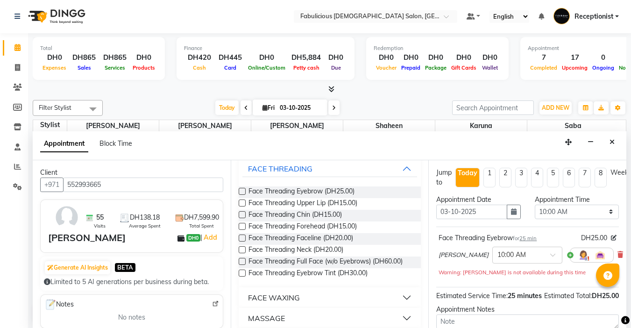
click at [244, 206] on label at bounding box center [242, 202] width 7 height 7
click at [244, 207] on input "checkbox" at bounding box center [242, 204] width 6 height 6
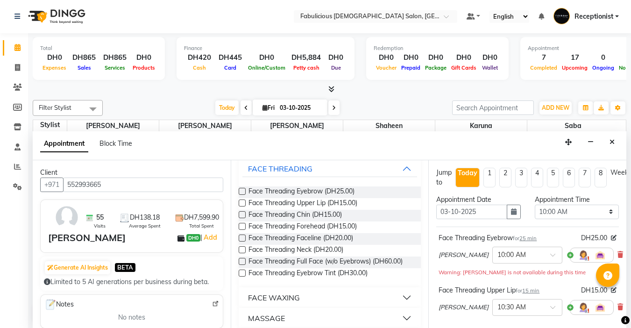
click at [241, 218] on label at bounding box center [242, 214] width 7 height 7
click at [241, 219] on input "checkbox" at bounding box center [242, 215] width 6 height 6
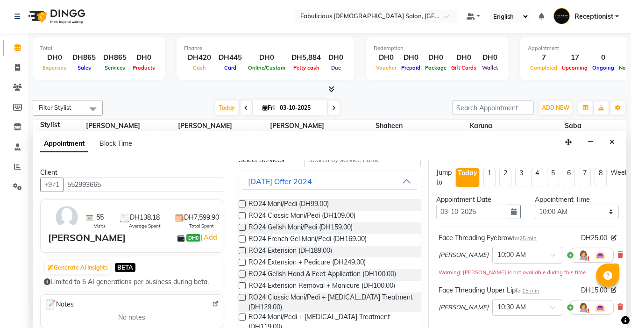
scroll to position [0, 0]
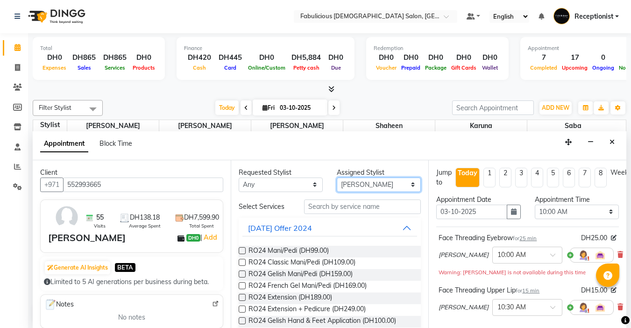
click at [378, 180] on select "Select [PERSON_NAME] [PERSON_NAME] [PERSON_NAME] [PERSON_NAME]" at bounding box center [379, 184] width 84 height 14
click at [337, 177] on select "Select [PERSON_NAME] [PERSON_NAME] [PERSON_NAME] [PERSON_NAME]" at bounding box center [379, 184] width 84 height 14
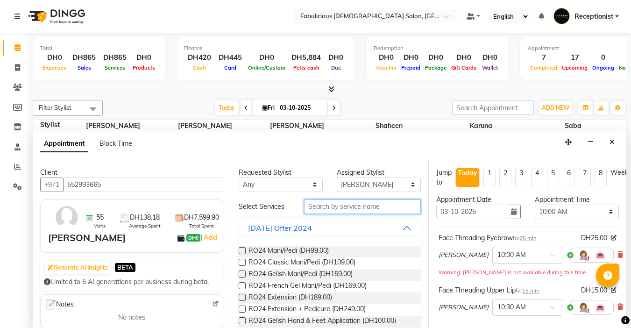
click at [340, 212] on input "text" at bounding box center [362, 206] width 117 height 14
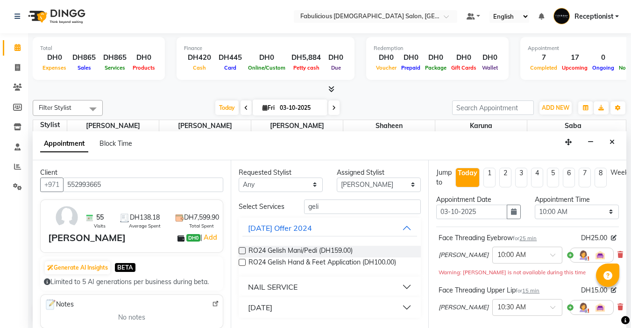
click at [272, 286] on div "NAIL SERVICE" at bounding box center [273, 286] width 50 height 11
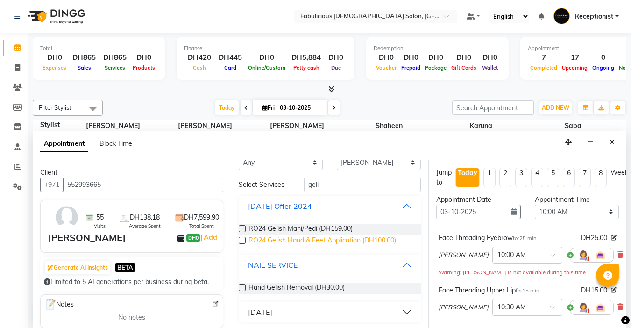
scroll to position [24, 0]
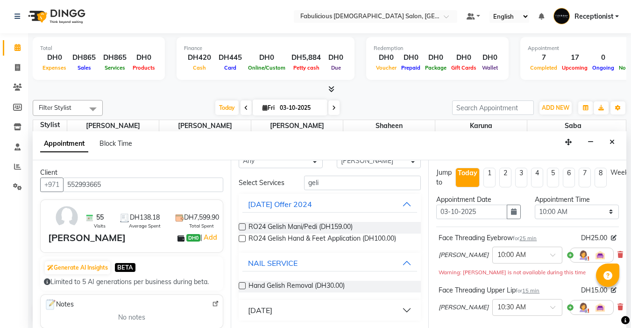
click at [239, 284] on label at bounding box center [242, 285] width 7 height 7
click at [239, 284] on input "checkbox" at bounding box center [242, 286] width 6 height 6
click at [604, 212] on select "Select 10:00 AM 10:15 AM 10:30 AM 10:45 AM 11:00 AM 11:15 AM 11:30 AM 11:45 AM …" at bounding box center [577, 212] width 84 height 14
click at [535, 205] on select "Select 10:00 AM 10:15 AM 10:30 AM 10:45 AM 11:00 AM 11:15 AM 11:30 AM 11:45 AM …" at bounding box center [577, 212] width 84 height 14
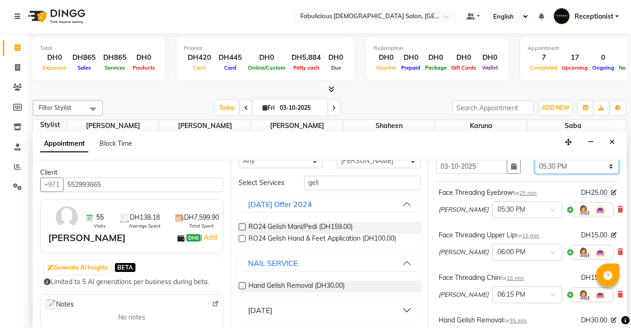
scroll to position [222, 0]
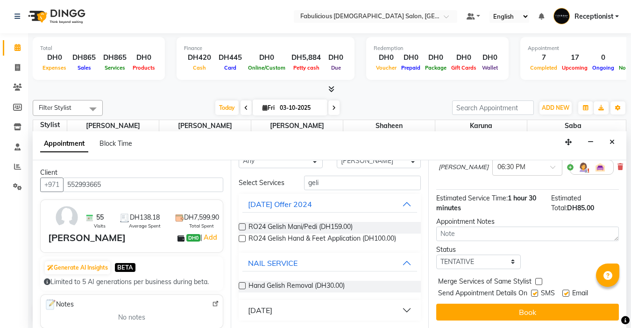
click at [538, 278] on label at bounding box center [538, 281] width 7 height 7
click at [538, 279] on input "checkbox" at bounding box center [538, 282] width 6 height 6
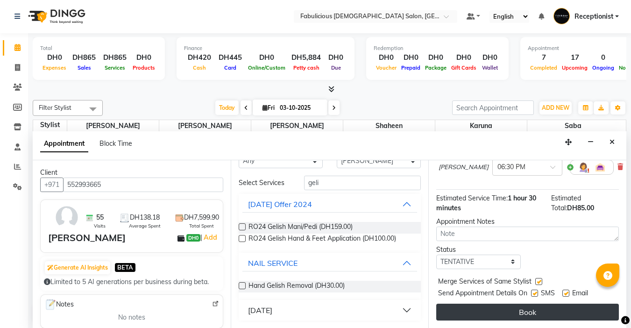
click at [527, 309] on button "Book" at bounding box center [527, 312] width 183 height 17
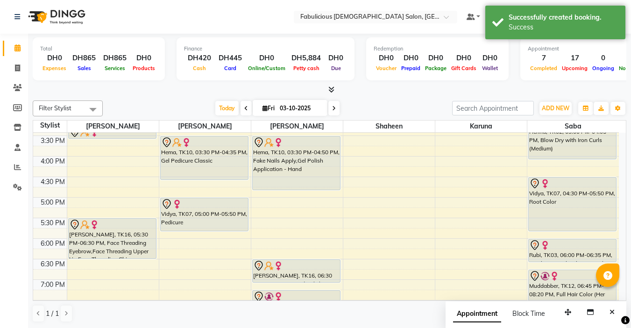
scroll to position [280, 0]
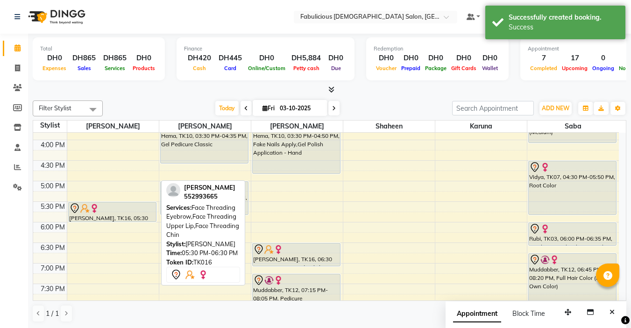
drag, startPoint x: 104, startPoint y: 241, endPoint x: 115, endPoint y: 221, distance: 23.0
click at [115, 221] on div "[PERSON_NAME] ( Google ), TK08, 11:30 AM-11:50 AM, Face Threading Eyebrow,Body …" at bounding box center [113, 160] width 92 height 616
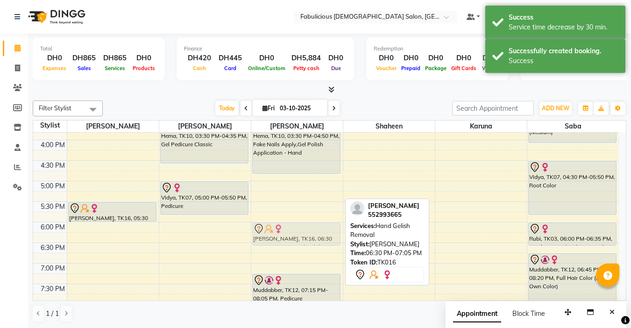
drag, startPoint x: 295, startPoint y: 242, endPoint x: 294, endPoint y: 232, distance: 10.3
click at [294, 232] on div "Rubi, TK05, 10:45 AM-12:05 PM, RO24 Classic Mani/Pedi Raha, TK13, 12:15 PM-01:0…" at bounding box center [297, 160] width 92 height 616
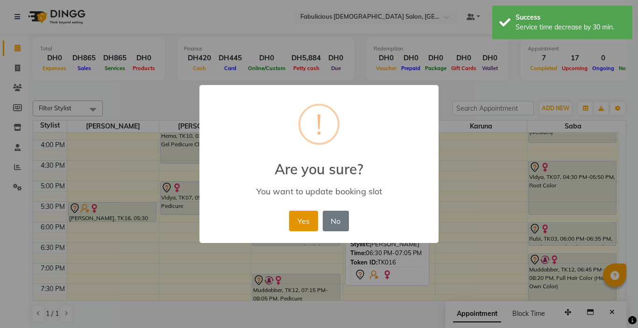
click at [305, 220] on button "Yes" at bounding box center [303, 221] width 28 height 21
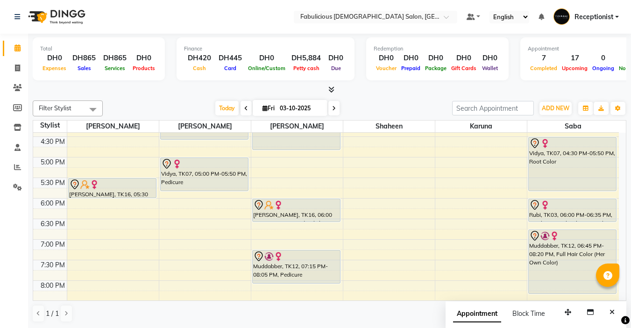
scroll to position [327, 0]
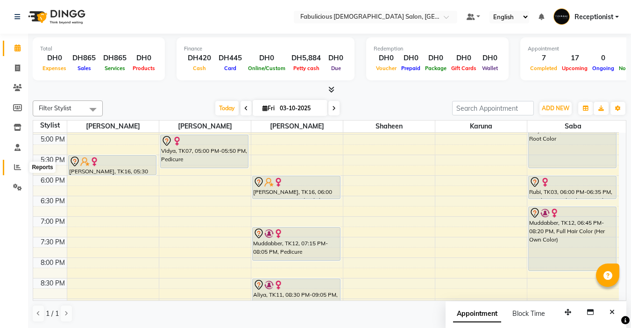
click at [16, 168] on icon at bounding box center [17, 166] width 7 height 7
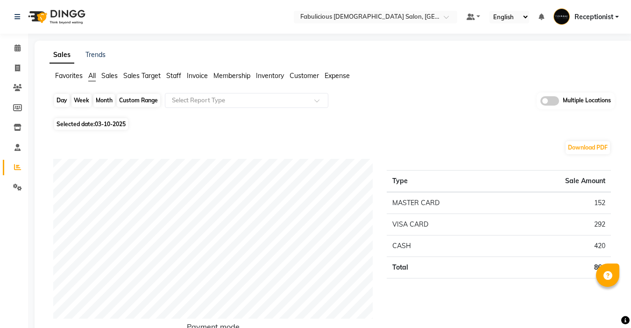
click at [60, 102] on div "Day" at bounding box center [61, 100] width 15 height 13
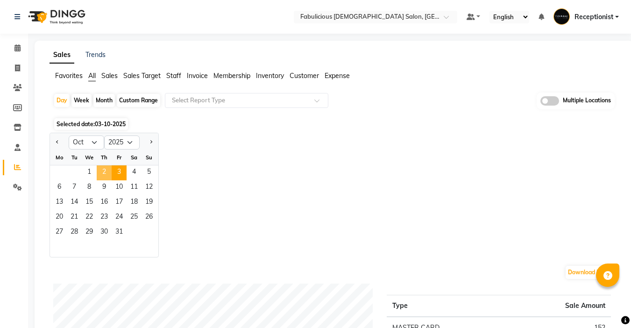
click at [104, 173] on span "2" at bounding box center [104, 172] width 15 height 15
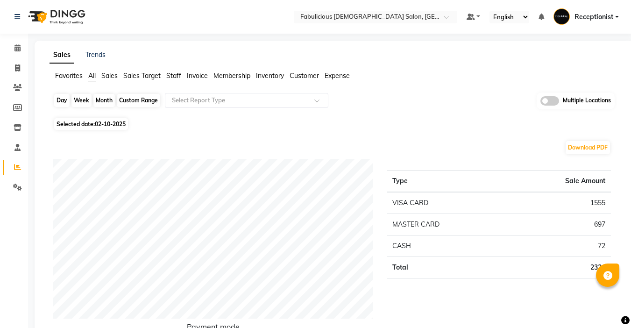
click at [60, 99] on div "Day" at bounding box center [61, 100] width 15 height 13
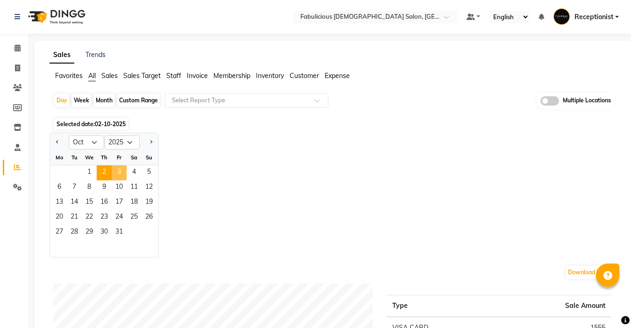
click at [119, 170] on span "3" at bounding box center [119, 172] width 15 height 15
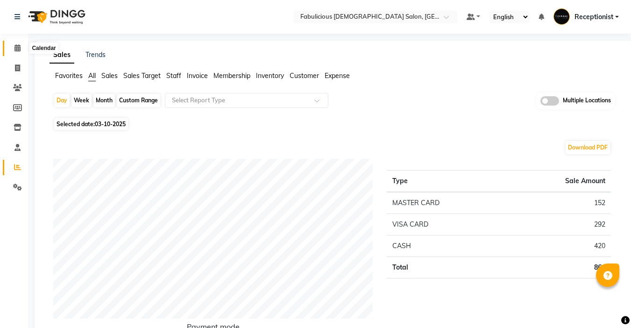
click at [17, 47] on icon at bounding box center [17, 47] width 6 height 7
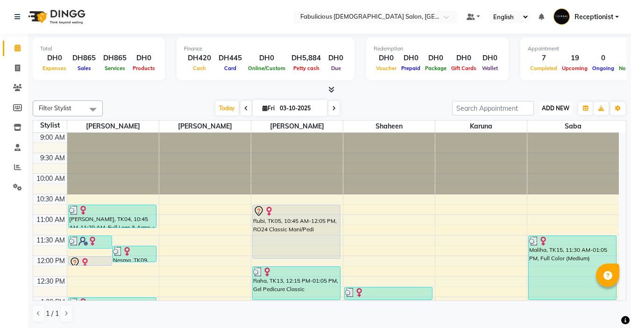
click at [544, 106] on span "ADD NEW" at bounding box center [556, 108] width 28 height 7
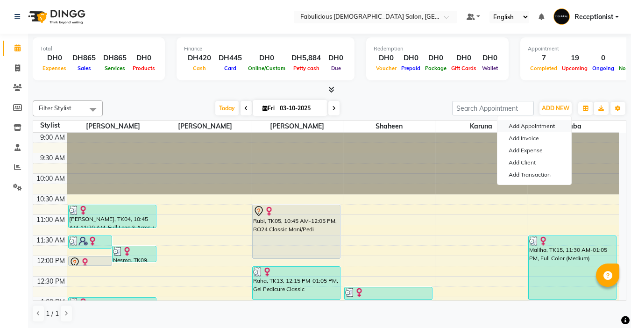
click at [521, 126] on button "Add Appointment" at bounding box center [534, 126] width 74 height 12
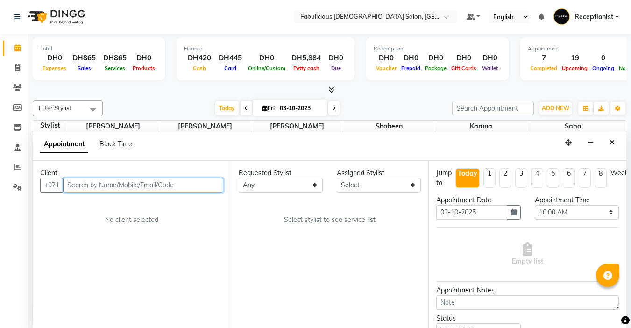
scroll to position [0, 0]
click at [140, 184] on input "text" at bounding box center [143, 184] width 160 height 14
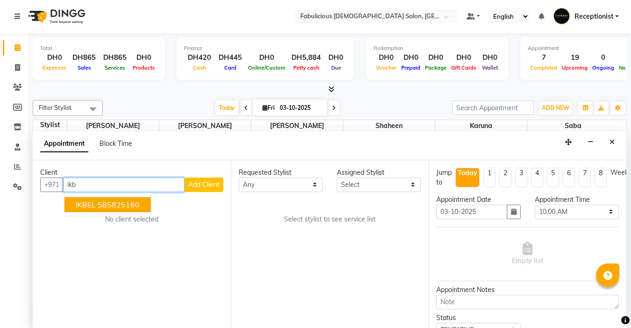
click at [88, 207] on span "IKBEL" at bounding box center [86, 204] width 20 height 9
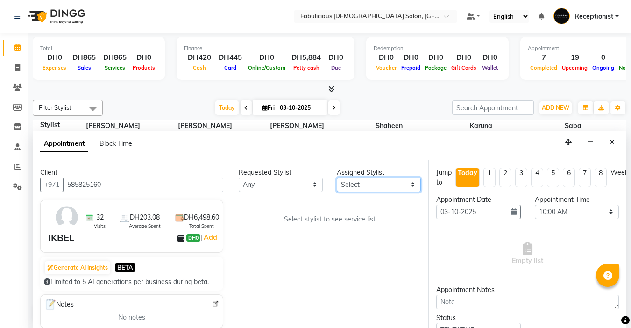
click at [367, 183] on select "Select [PERSON_NAME] [PERSON_NAME] [PERSON_NAME] [PERSON_NAME]" at bounding box center [379, 184] width 84 height 14
click at [337, 177] on select "Select [PERSON_NAME] [PERSON_NAME] [PERSON_NAME] [PERSON_NAME]" at bounding box center [379, 184] width 84 height 14
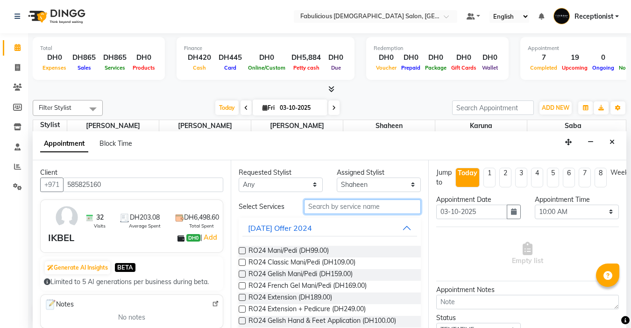
click at [352, 213] on input "text" at bounding box center [362, 206] width 117 height 14
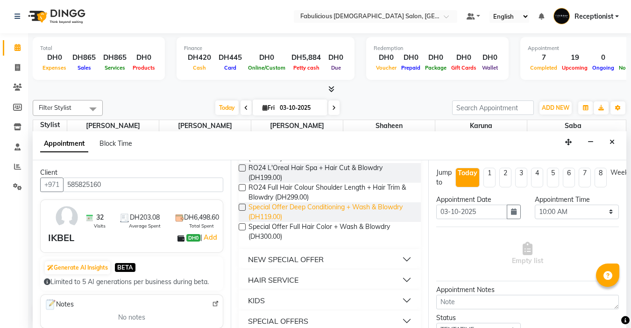
scroll to position [140, 0]
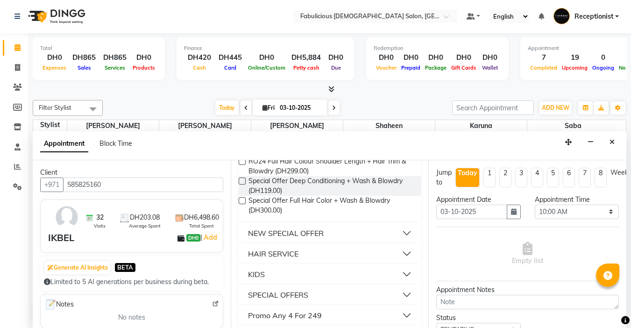
click at [300, 257] on button "HAIR SERVICE" at bounding box center [329, 253] width 175 height 17
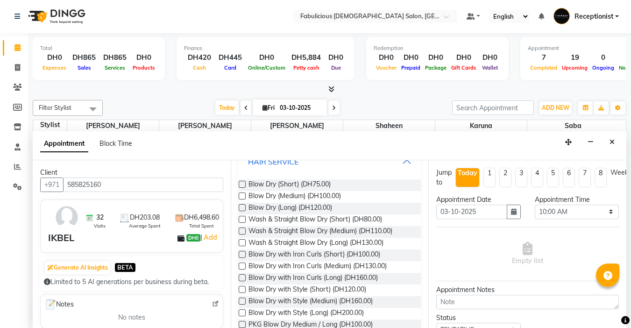
scroll to position [234, 0]
click at [241, 216] on label at bounding box center [242, 217] width 7 height 7
click at [241, 216] on input "checkbox" at bounding box center [242, 219] width 6 height 6
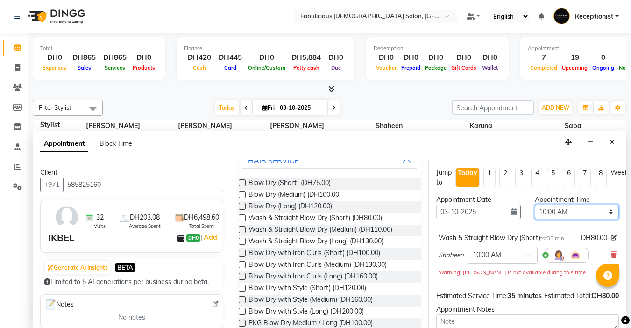
click at [602, 210] on select "Select 10:00 AM 10:15 AM 10:30 AM 10:45 AM 11:00 AM 11:15 AM 11:30 AM 11:45 AM …" at bounding box center [577, 212] width 84 height 14
click at [535, 205] on select "Select 10:00 AM 10:15 AM 10:30 AM 10:45 AM 11:00 AM 11:15 AM 11:30 AM 11:45 AM …" at bounding box center [577, 212] width 84 height 14
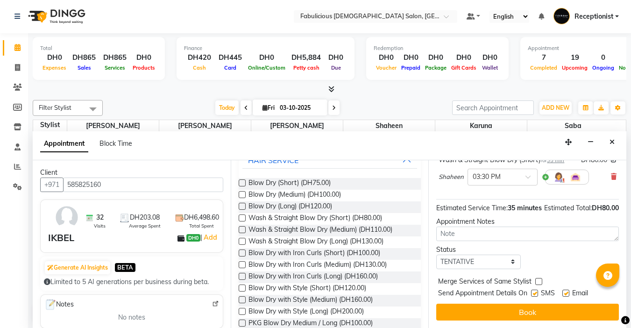
scroll to position [95, 0]
click at [537, 278] on label at bounding box center [538, 281] width 7 height 7
click at [537, 279] on input "checkbox" at bounding box center [538, 282] width 6 height 6
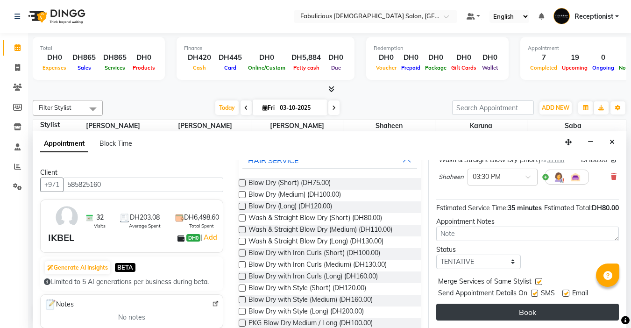
click at [518, 309] on button "Book" at bounding box center [527, 312] width 183 height 17
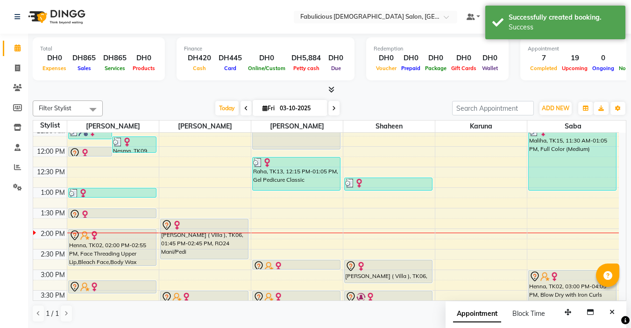
scroll to position [140, 0]
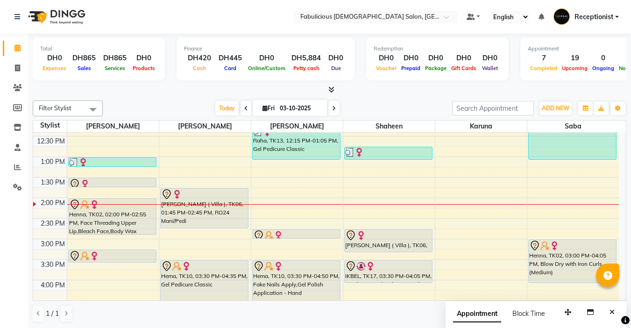
click at [330, 106] on span at bounding box center [333, 108] width 11 height 14
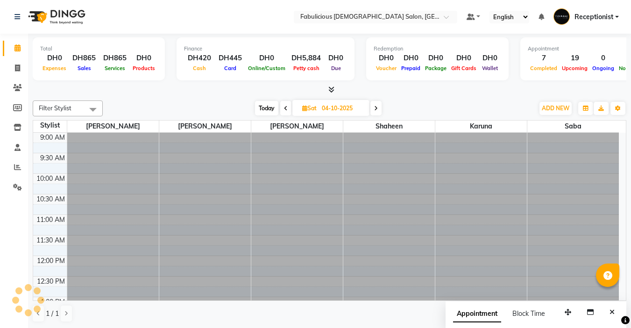
scroll to position [206, 0]
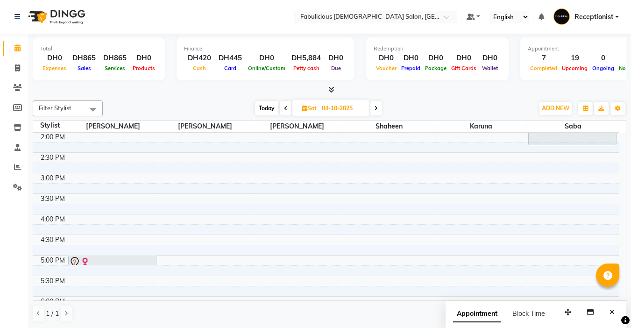
click at [377, 109] on icon at bounding box center [376, 109] width 4 height 6
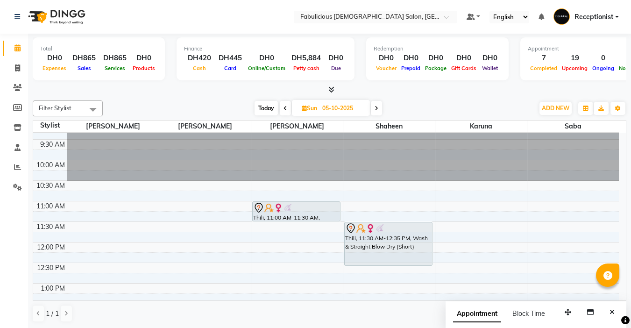
scroll to position [0, 0]
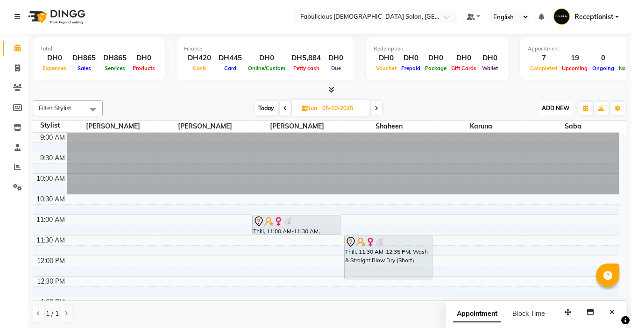
click at [545, 110] on span "ADD NEW" at bounding box center [556, 108] width 28 height 7
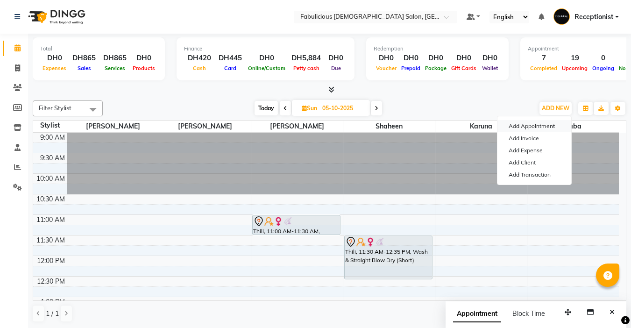
click at [512, 128] on button "Add Appointment" at bounding box center [534, 126] width 74 height 12
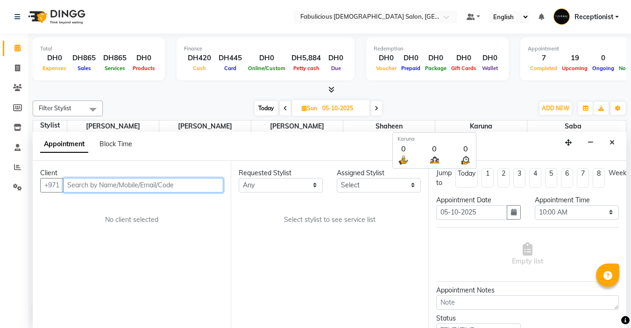
scroll to position [0, 0]
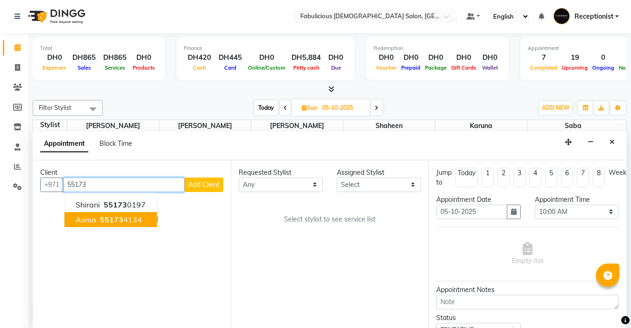
click at [81, 221] on span "Asma" at bounding box center [86, 219] width 21 height 9
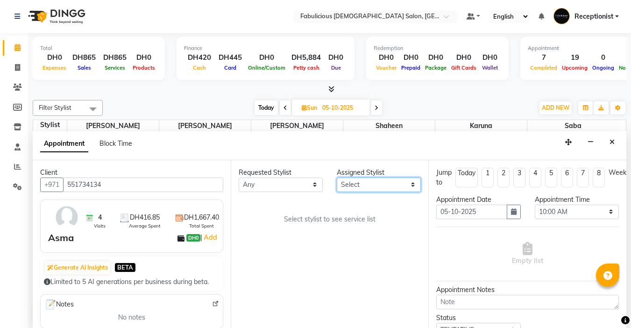
click at [371, 182] on select "Select [PERSON_NAME] [PERSON_NAME] [PERSON_NAME] [PERSON_NAME]" at bounding box center [379, 184] width 84 height 14
click at [337, 177] on select "Select [PERSON_NAME] [PERSON_NAME] [PERSON_NAME] [PERSON_NAME]" at bounding box center [379, 184] width 84 height 14
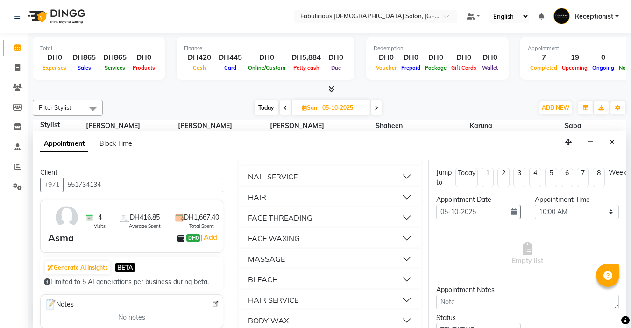
scroll to position [654, 0]
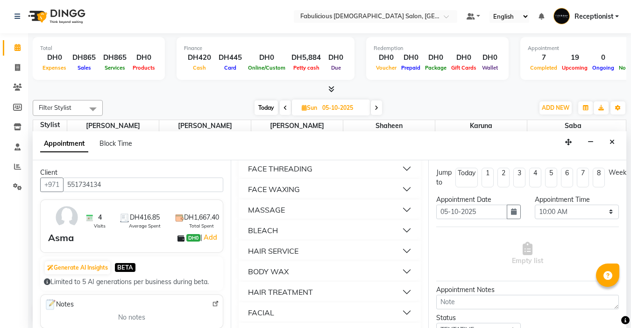
click at [251, 236] on div "BLEACH" at bounding box center [263, 230] width 30 height 11
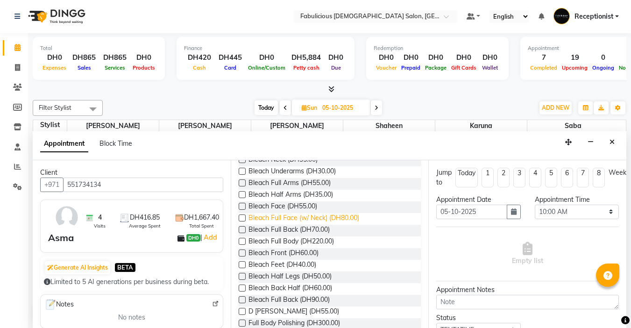
scroll to position [794, 0]
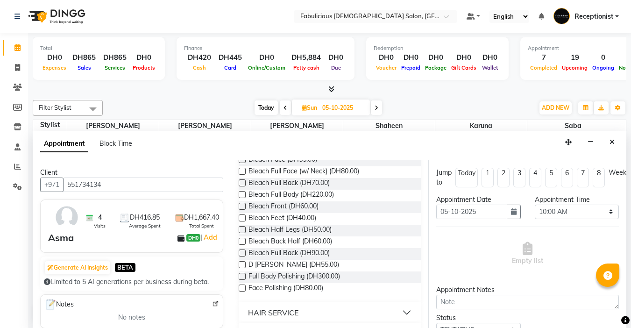
click at [241, 163] on label at bounding box center [242, 159] width 7 height 7
click at [241, 163] on input "checkbox" at bounding box center [242, 160] width 6 height 6
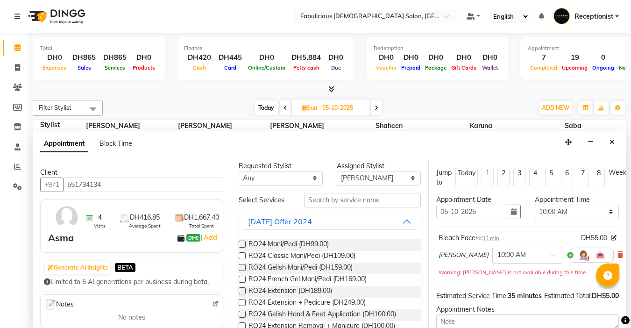
scroll to position [0, 0]
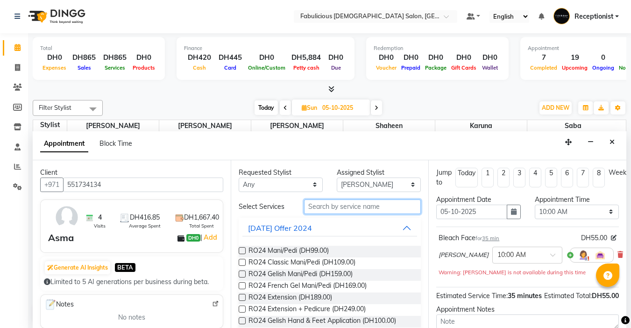
click at [329, 208] on input "text" at bounding box center [362, 206] width 117 height 14
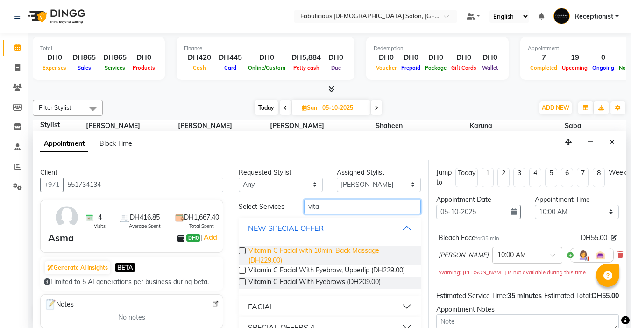
scroll to position [25, 0]
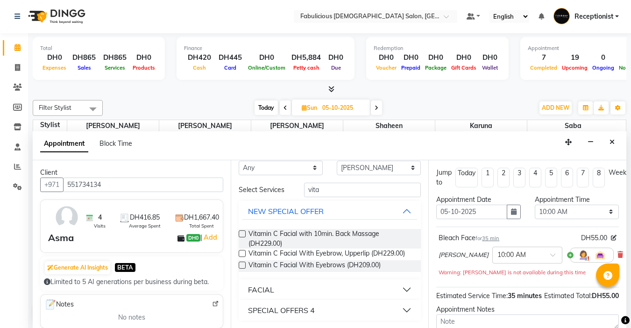
click at [273, 305] on div "SPECIAL OFFERS 4" at bounding box center [281, 310] width 67 height 11
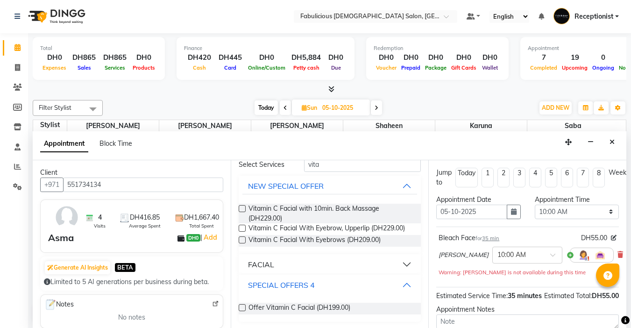
scroll to position [51, 0]
click at [241, 306] on label at bounding box center [242, 306] width 7 height 7
click at [241, 306] on input "checkbox" at bounding box center [242, 307] width 6 height 6
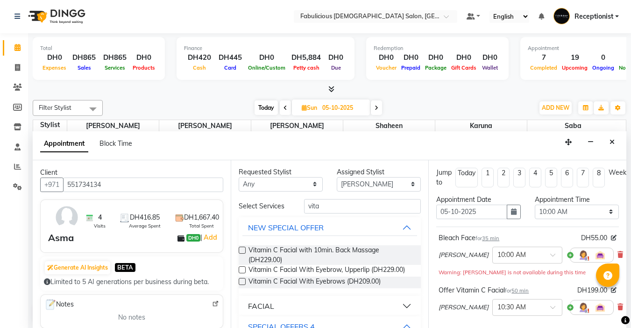
scroll to position [0, 0]
click at [344, 206] on input "vita" at bounding box center [362, 206] width 117 height 14
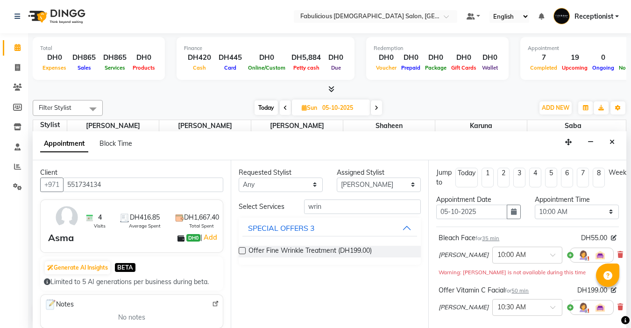
click at [241, 249] on label at bounding box center [242, 250] width 7 height 7
click at [241, 249] on input "checkbox" at bounding box center [242, 251] width 6 height 6
click at [374, 184] on select "Select [PERSON_NAME] [PERSON_NAME] [PERSON_NAME] [PERSON_NAME]" at bounding box center [379, 184] width 84 height 14
click at [337, 177] on select "Select [PERSON_NAME] [PERSON_NAME] [PERSON_NAME] [PERSON_NAME]" at bounding box center [379, 184] width 84 height 14
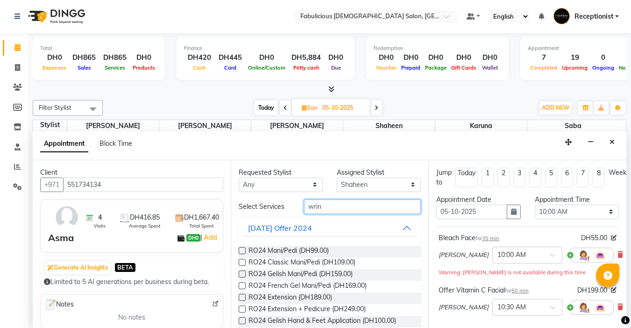
click at [339, 208] on input "wrin" at bounding box center [362, 206] width 117 height 14
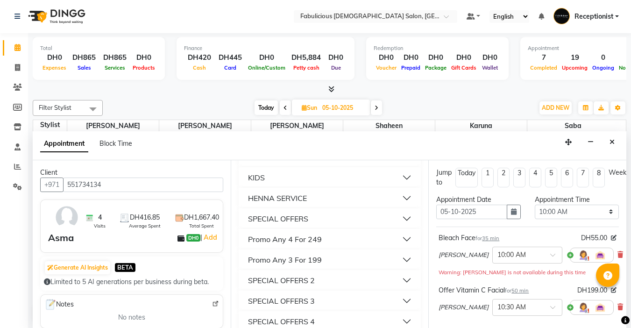
scroll to position [841, 0]
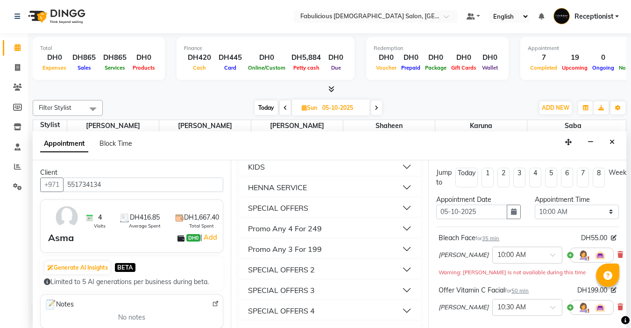
click at [290, 213] on div "SPECIAL OFFERS" at bounding box center [278, 207] width 60 height 11
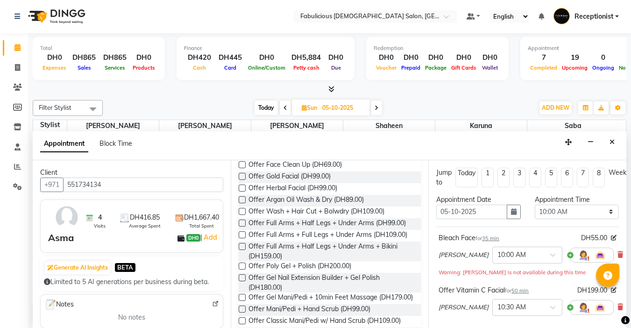
scroll to position [981, 0]
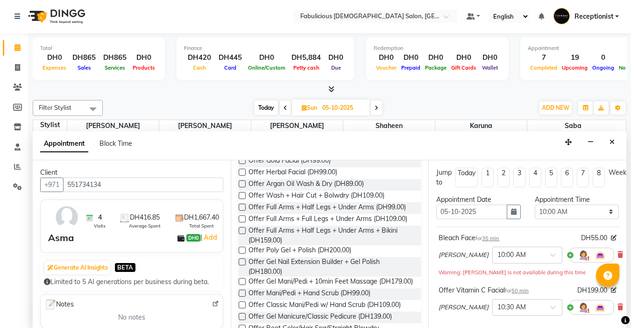
click at [241, 199] on label at bounding box center [242, 195] width 7 height 7
click at [241, 199] on input "checkbox" at bounding box center [242, 196] width 6 height 6
click at [604, 213] on select "Select 10:00 AM 10:15 AM 10:30 AM 10:45 AM 11:00 AM 11:15 AM 11:30 AM 11:45 AM …" at bounding box center [577, 212] width 84 height 14
click at [535, 205] on select "Select 10:00 AM 10:15 AM 10:30 AM 10:45 AM 11:00 AM 11:15 AM 11:30 AM 11:45 AM …" at bounding box center [577, 212] width 84 height 14
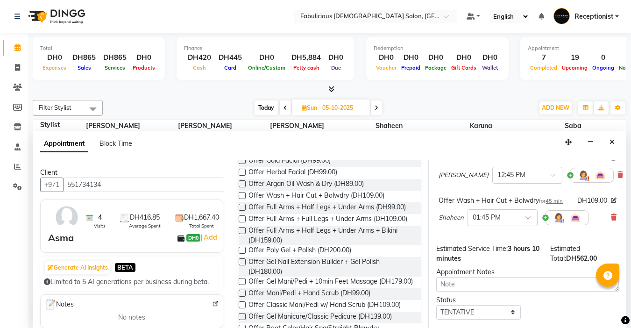
scroll to position [222, 0]
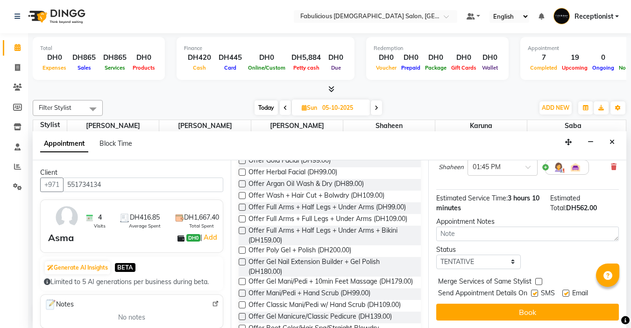
click at [536, 278] on label at bounding box center [538, 281] width 7 height 7
click at [536, 279] on input "checkbox" at bounding box center [538, 282] width 6 height 6
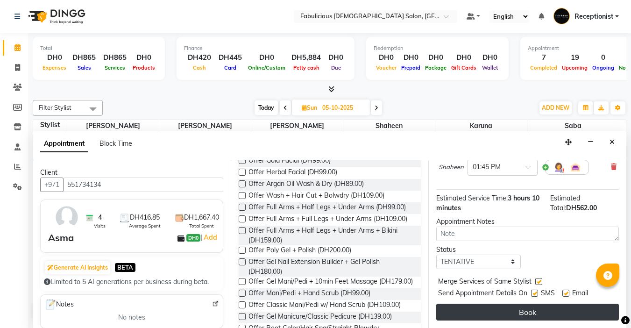
click at [520, 307] on button "Book" at bounding box center [527, 312] width 183 height 17
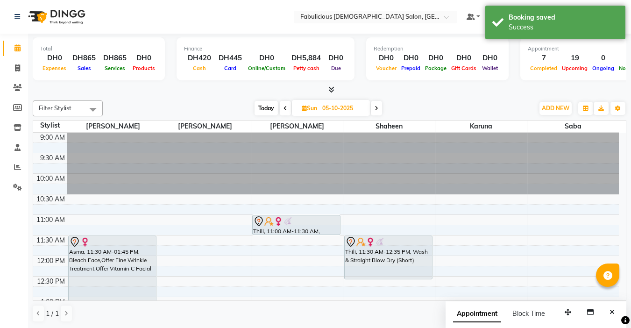
scroll to position [47, 0]
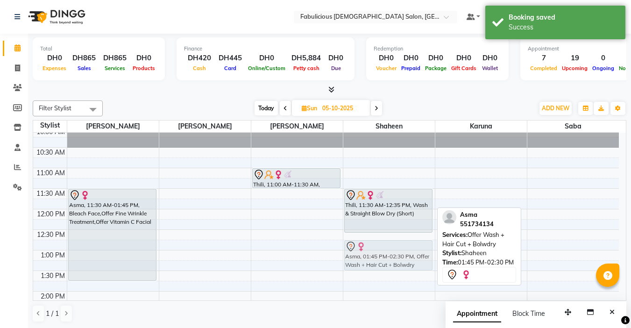
drag, startPoint x: 386, startPoint y: 291, endPoint x: 387, endPoint y: 252, distance: 39.3
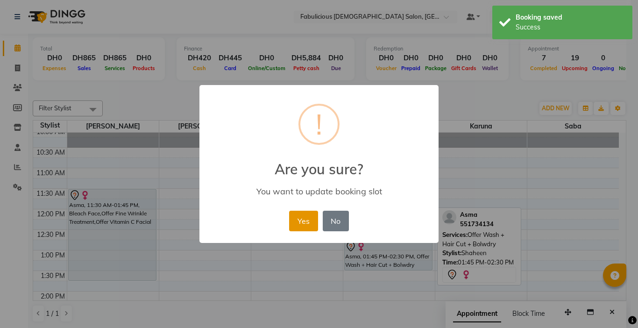
click at [297, 222] on button "Yes" at bounding box center [303, 221] width 28 height 21
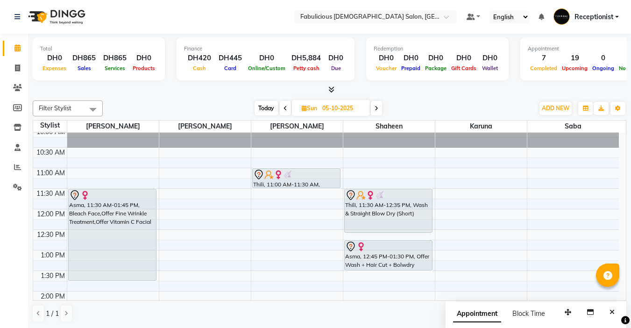
click at [283, 104] on span at bounding box center [285, 108] width 11 height 14
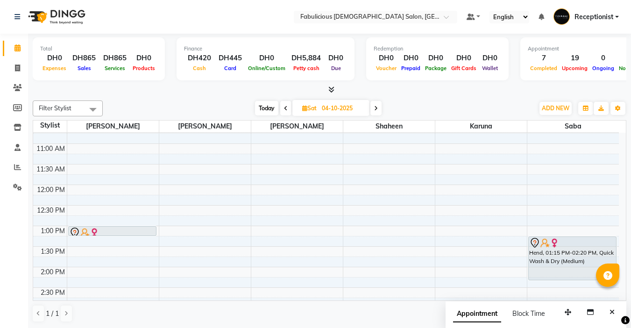
scroll to position [66, 0]
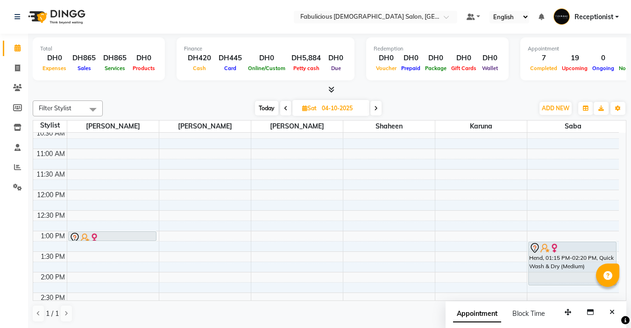
click at [284, 106] on icon at bounding box center [286, 109] width 4 height 6
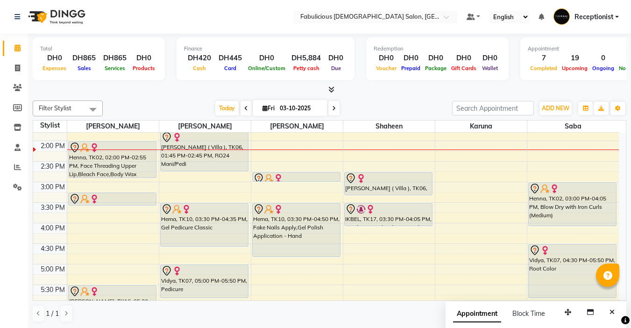
scroll to position [234, 0]
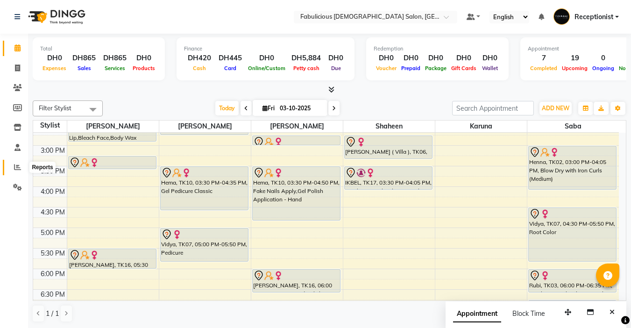
click at [15, 169] on icon at bounding box center [17, 166] width 7 height 7
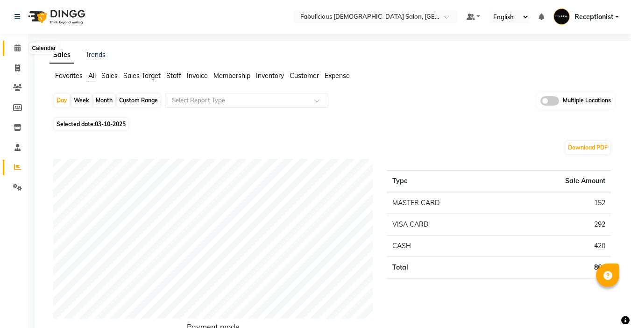
click at [17, 49] on icon at bounding box center [17, 47] width 6 height 7
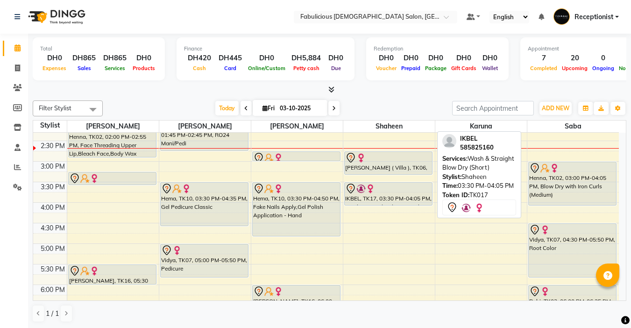
scroll to position [234, 0]
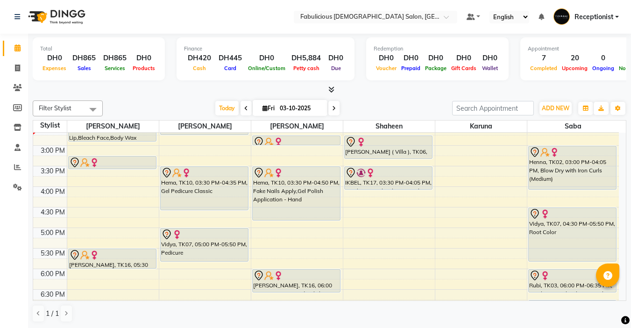
click at [333, 113] on span at bounding box center [333, 108] width 11 height 14
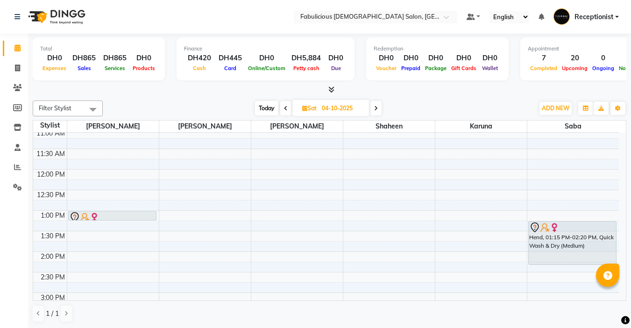
scroll to position [93, 0]
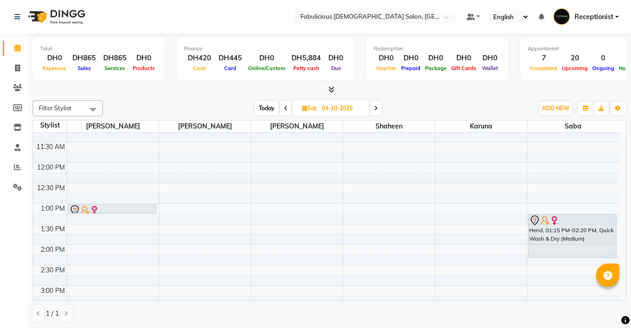
click at [285, 106] on icon at bounding box center [286, 109] width 4 height 6
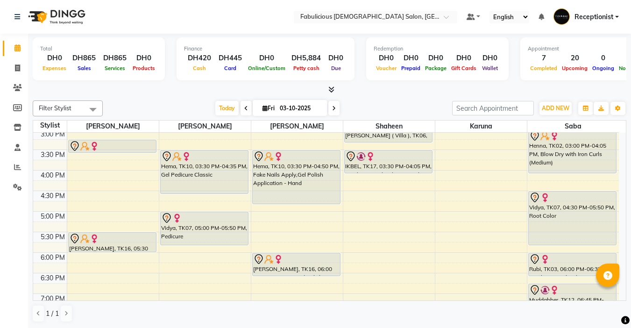
scroll to position [234, 0]
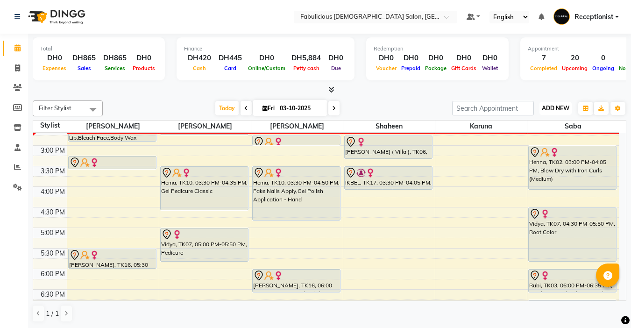
click at [544, 110] on span "ADD NEW" at bounding box center [556, 108] width 28 height 7
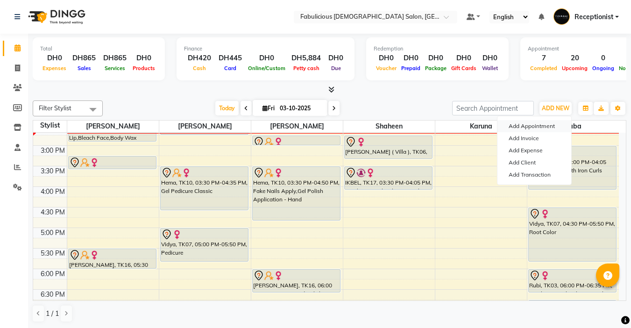
click at [513, 128] on button "Add Appointment" at bounding box center [534, 126] width 74 height 12
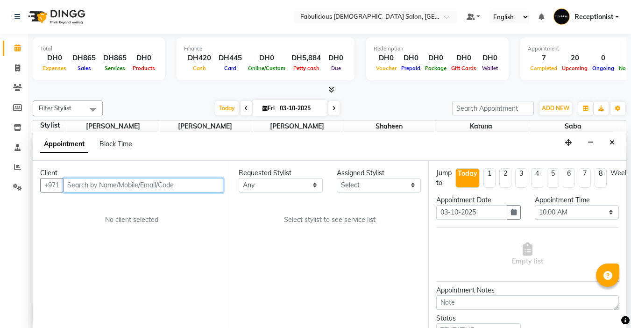
scroll to position [0, 0]
click at [111, 186] on input "text" at bounding box center [143, 184] width 160 height 14
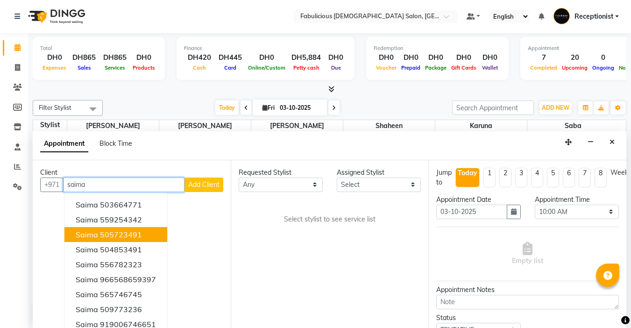
click at [93, 237] on span "Saima" at bounding box center [87, 234] width 22 height 9
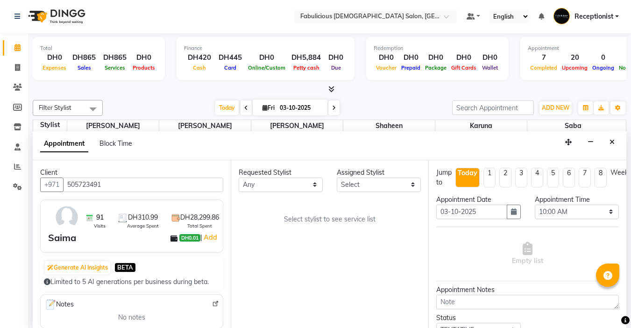
click at [365, 192] on div "Requested Stylist Any [PERSON_NAME] [PERSON_NAME] [PERSON_NAME] [PERSON_NAME] A…" at bounding box center [330, 244] width 198 height 168
click at [363, 186] on select "Select [PERSON_NAME] [PERSON_NAME] [PERSON_NAME] [PERSON_NAME]" at bounding box center [379, 184] width 84 height 14
click at [337, 177] on select "Select [PERSON_NAME] [PERSON_NAME] [PERSON_NAME] [PERSON_NAME]" at bounding box center [379, 184] width 84 height 14
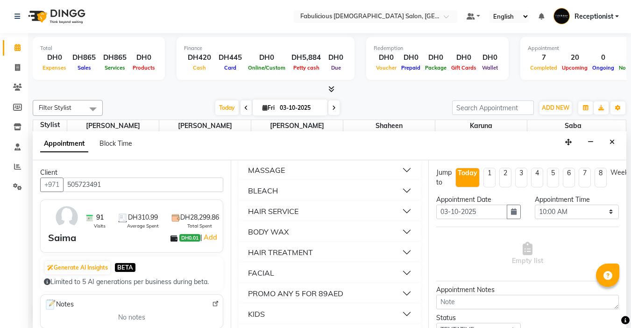
scroll to position [701, 0]
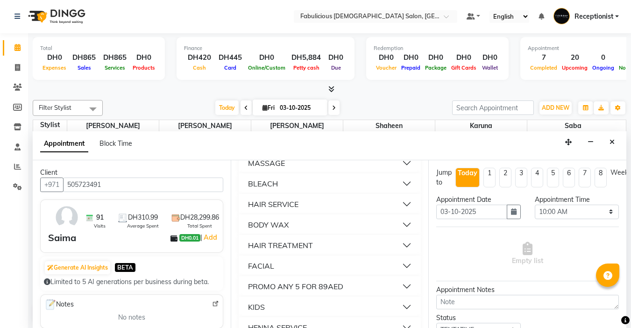
click at [280, 230] on div "BODY WAX" at bounding box center [268, 224] width 41 height 11
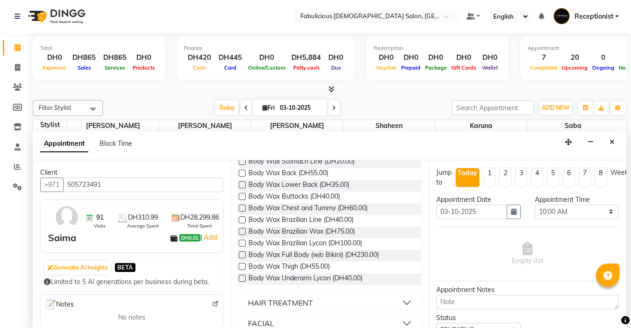
scroll to position [887, 0]
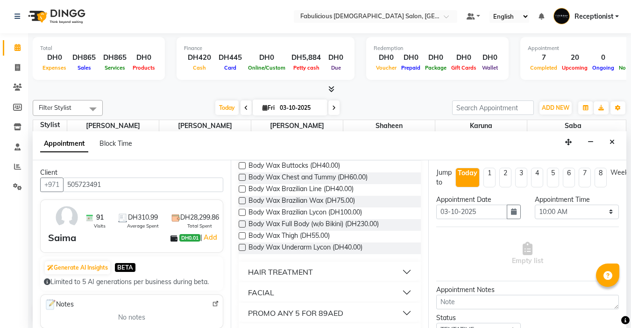
click at [243, 204] on label at bounding box center [242, 200] width 7 height 7
click at [243, 205] on input "checkbox" at bounding box center [242, 201] width 6 height 6
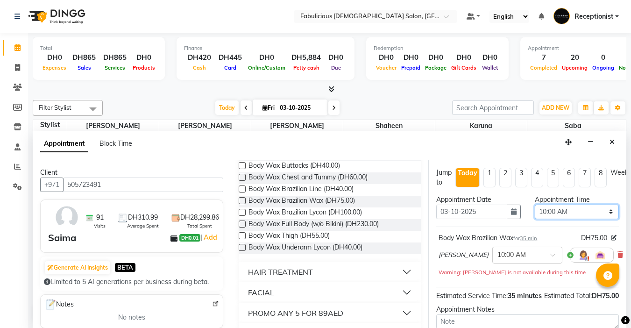
click at [602, 211] on select "Select 10:00 AM 10:15 AM 10:30 AM 10:45 AM 11:00 AM 11:15 AM 11:30 AM 11:45 AM …" at bounding box center [577, 212] width 84 height 14
click at [535, 205] on select "Select 10:00 AM 10:15 AM 10:30 AM 10:45 AM 11:00 AM 11:15 AM 11:30 AM 11:45 AM …" at bounding box center [577, 212] width 84 height 14
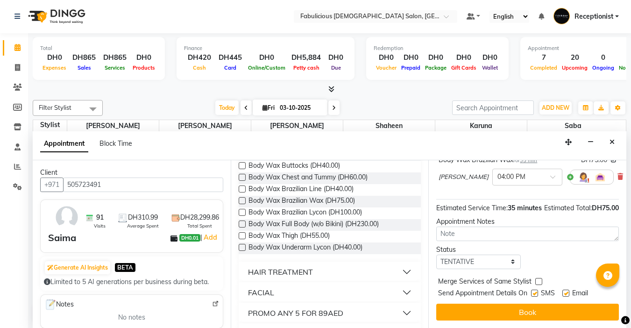
scroll to position [95, 0]
click at [538, 278] on label at bounding box center [538, 281] width 7 height 7
click at [538, 279] on input "checkbox" at bounding box center [538, 282] width 6 height 6
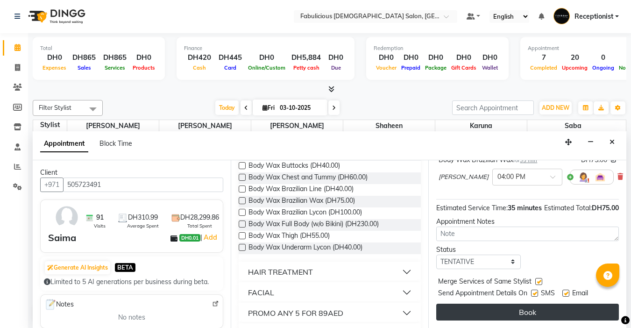
click at [521, 304] on button "Book" at bounding box center [527, 312] width 183 height 17
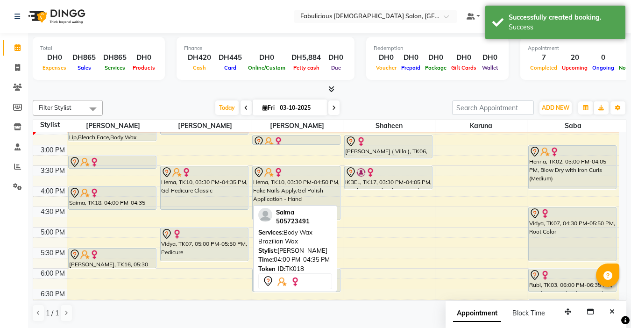
scroll to position [0, 0]
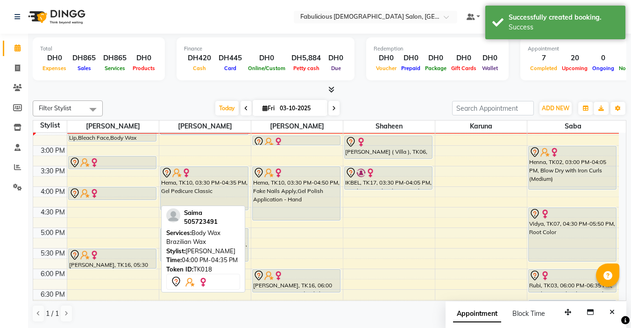
drag, startPoint x: 112, startPoint y: 208, endPoint x: 114, endPoint y: 202, distance: 6.9
click at [114, 202] on div "9:00 AM 9:30 AM 10:00 AM 10:30 AM 11:00 AM 11:30 AM 12:00 PM 12:30 PM 1:00 PM 1…" at bounding box center [326, 207] width 586 height 616
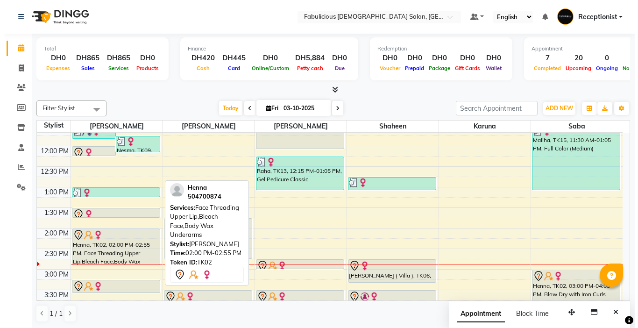
scroll to position [93, 0]
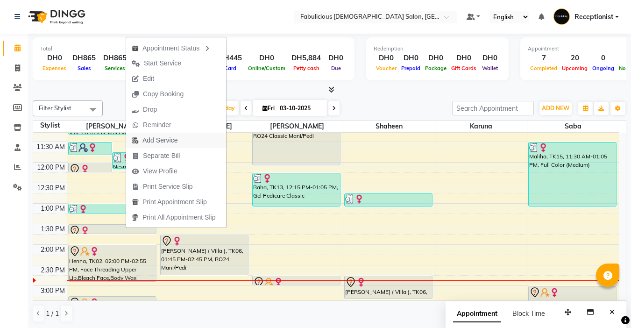
click at [154, 142] on span "Add Service" at bounding box center [159, 140] width 35 height 10
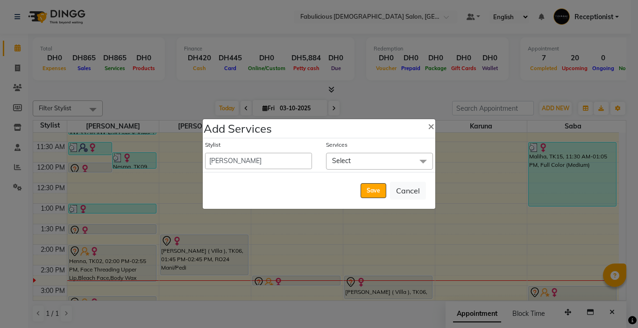
click at [362, 160] on span "Select" at bounding box center [379, 161] width 107 height 16
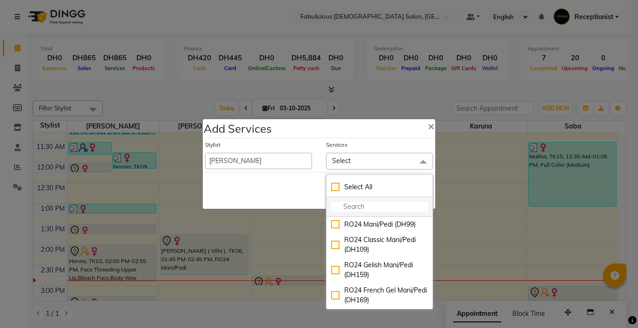
click at [362, 206] on input "multiselect-search" at bounding box center [379, 207] width 97 height 10
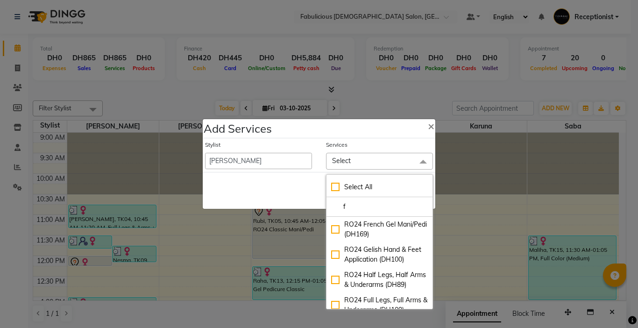
select select "11627"
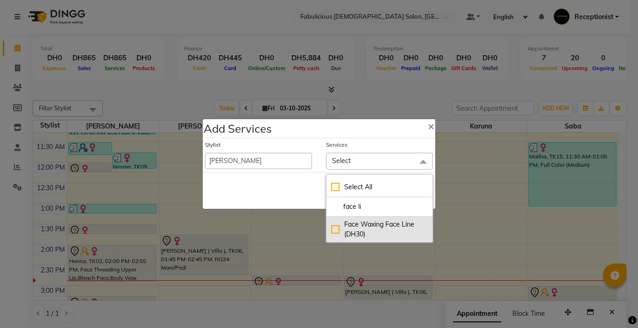
type input "face li"
click at [333, 227] on div "Face Waxing Face Line (DH30)" at bounding box center [379, 230] width 97 height 20
checkbox input "true"
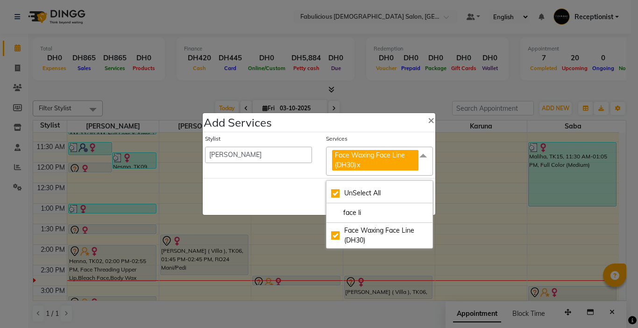
click at [301, 192] on div "Save Cancel" at bounding box center [319, 196] width 233 height 37
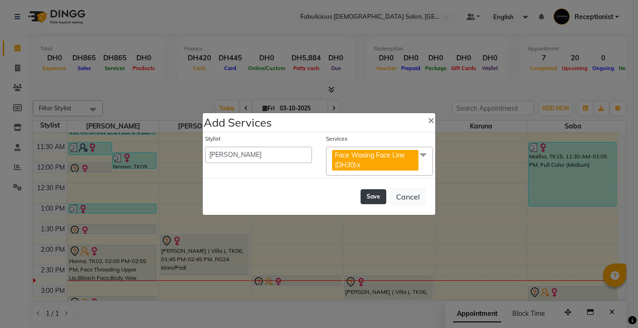
click at [366, 196] on button "Save" at bounding box center [374, 196] width 26 height 15
select select "11630"
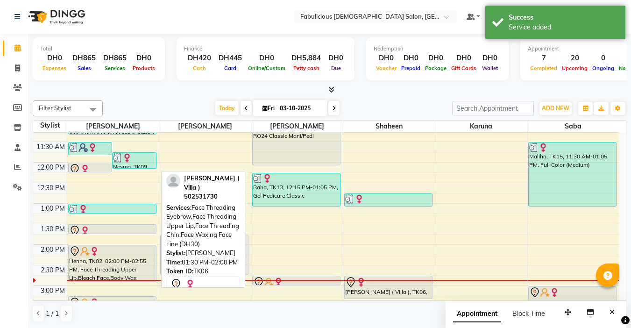
drag, startPoint x: 114, startPoint y: 243, endPoint x: 111, endPoint y: 233, distance: 10.8
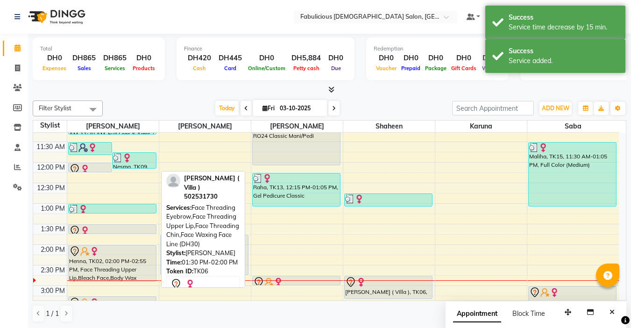
click at [630, 224] on div "Total DH0 Expenses DH865 Sales DH865 Services DH0 Products Finance DH420 Cash D…" at bounding box center [329, 181] width 603 height 295
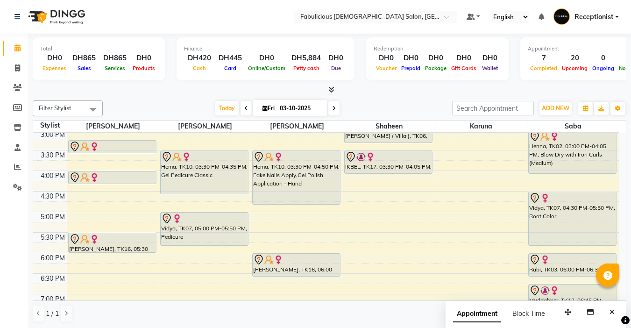
scroll to position [234, 0]
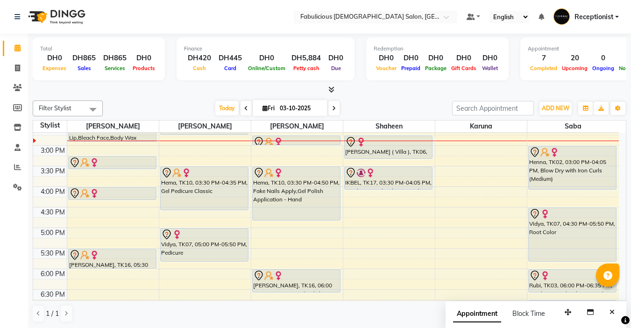
click at [334, 111] on icon at bounding box center [334, 109] width 4 height 6
type input "04-10-2025"
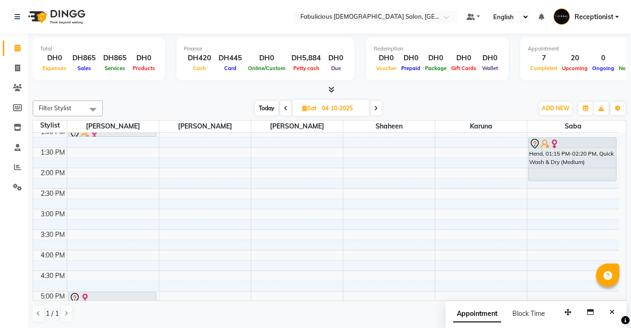
scroll to position [19, 0]
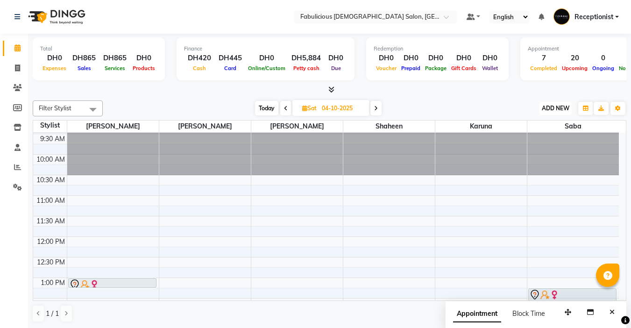
click at [542, 107] on span "ADD NEW" at bounding box center [556, 108] width 28 height 7
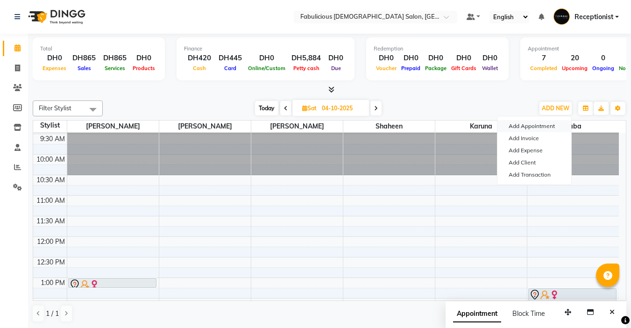
click at [514, 126] on button "Add Appointment" at bounding box center [534, 126] width 74 height 12
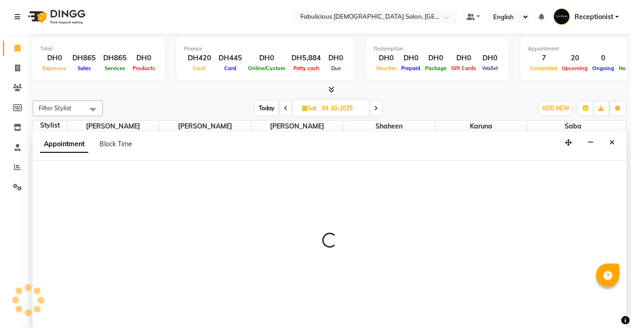
select select "tentative"
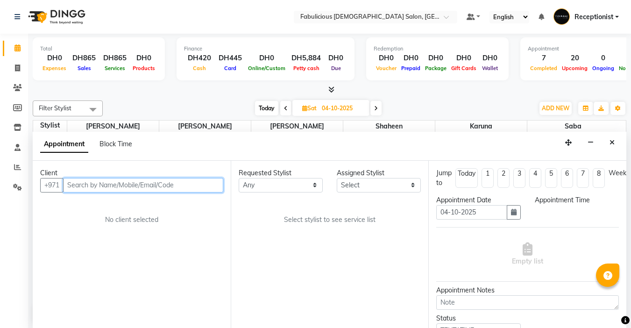
select select "600"
click at [192, 183] on input "text" at bounding box center [143, 184] width 160 height 14
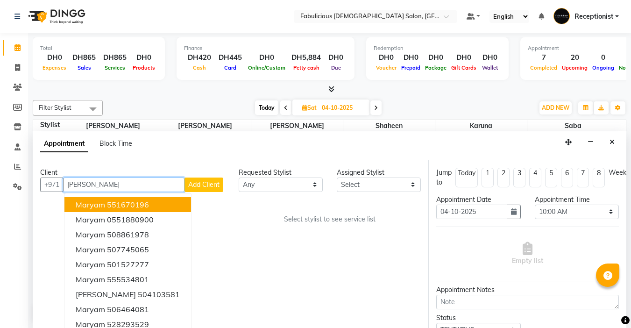
click at [84, 205] on span "Maryam" at bounding box center [90, 204] width 29 height 9
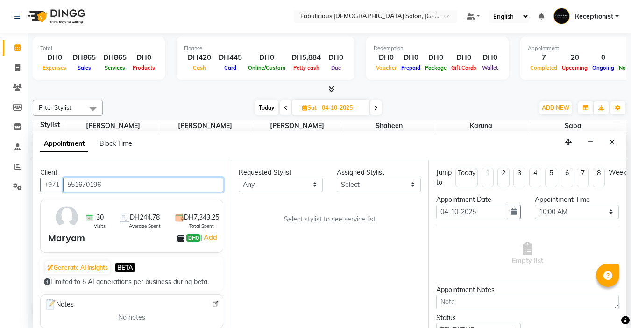
type input "551670196"
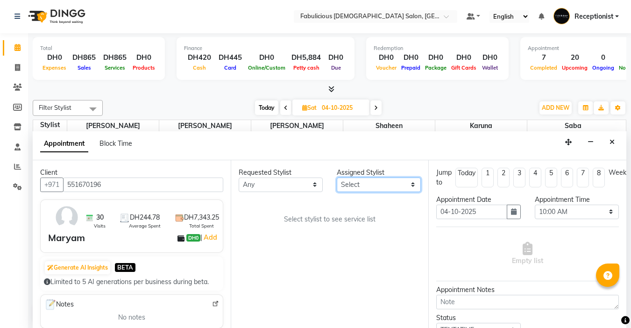
click at [386, 188] on select "Select [PERSON_NAME] [PERSON_NAME] [PERSON_NAME] [PERSON_NAME]" at bounding box center [379, 184] width 84 height 14
select select "11631"
click at [337, 177] on select "Select [PERSON_NAME] [PERSON_NAME] [PERSON_NAME] [PERSON_NAME]" at bounding box center [379, 184] width 84 height 14
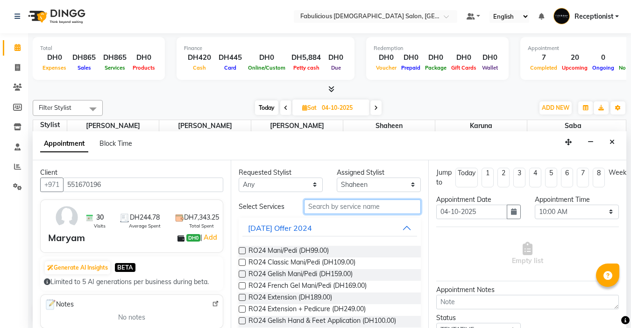
click at [368, 206] on input "text" at bounding box center [362, 206] width 117 height 14
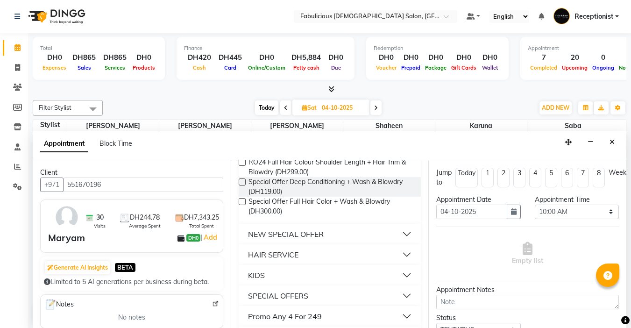
scroll to position [140, 0]
type input "blo"
click at [290, 248] on div "HAIR SERVICE" at bounding box center [273, 253] width 50 height 11
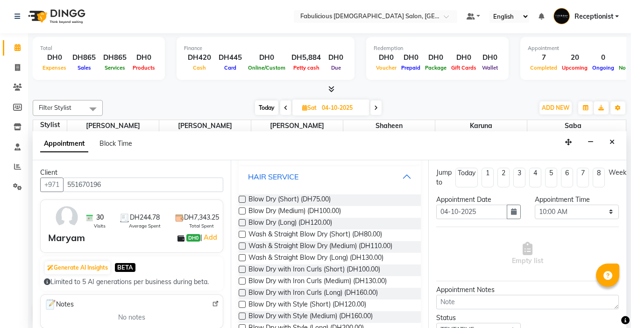
scroll to position [234, 0]
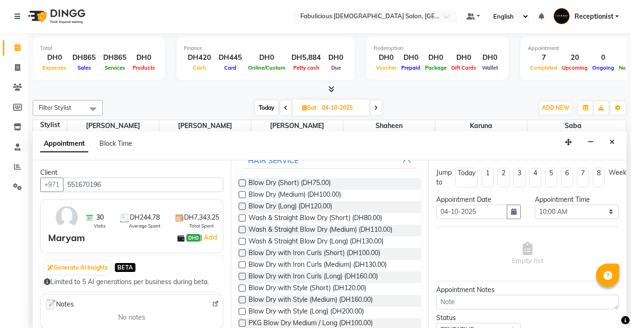
click at [241, 217] on label at bounding box center [242, 217] width 7 height 7
click at [241, 217] on input "checkbox" at bounding box center [242, 219] width 6 height 6
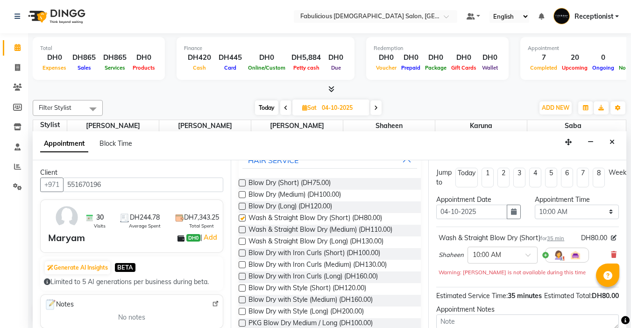
checkbox input "false"
click at [604, 208] on select "Select 10:00 AM 10:15 AM 10:30 AM 10:45 AM 11:00 AM 11:15 AM 11:30 AM 11:45 AM …" at bounding box center [577, 212] width 84 height 14
select select "720"
click at [535, 205] on select "Select 10:00 AM 10:15 AM 10:30 AM 10:45 AM 11:00 AM 11:15 AM 11:30 AM 11:45 AM …" at bounding box center [577, 212] width 84 height 14
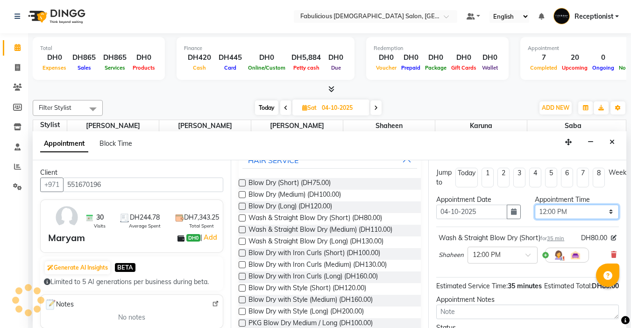
scroll to position [95, 0]
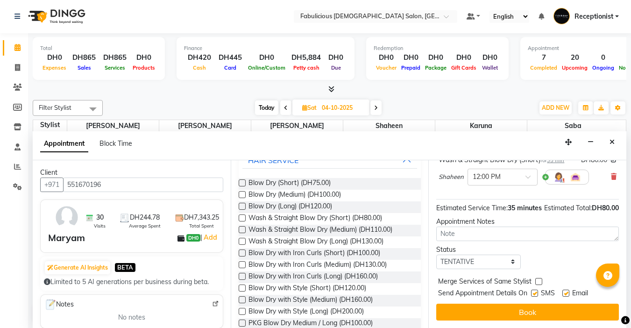
click at [538, 278] on label at bounding box center [538, 281] width 7 height 7
click at [538, 279] on input "checkbox" at bounding box center [538, 282] width 6 height 6
checkbox input "true"
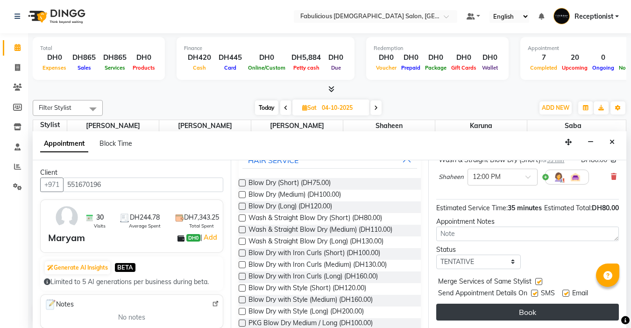
click at [518, 311] on button "Book" at bounding box center [527, 312] width 183 height 17
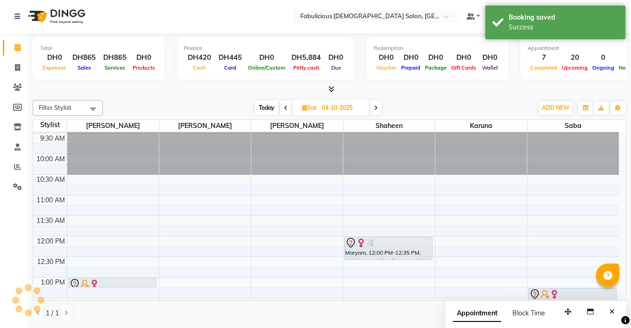
scroll to position [0, 0]
drag, startPoint x: 379, startPoint y: 259, endPoint x: 379, endPoint y: 272, distance: 13.5
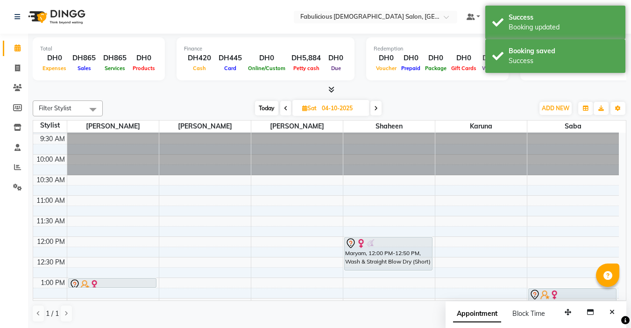
click at [282, 107] on span at bounding box center [285, 108] width 11 height 14
type input "03-10-2025"
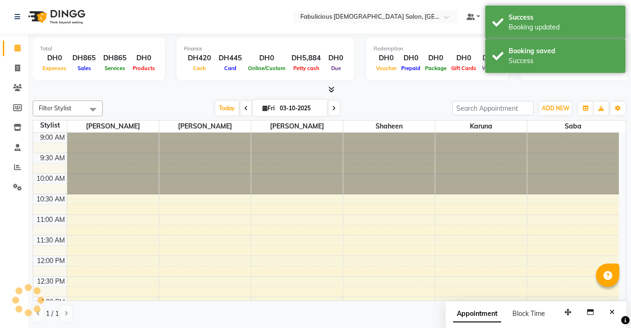
scroll to position [206, 0]
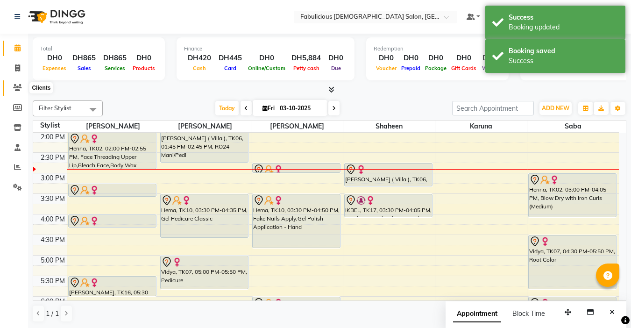
click at [15, 88] on icon at bounding box center [17, 87] width 9 height 7
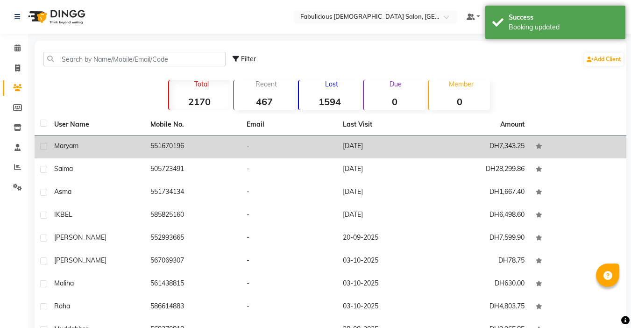
click at [539, 146] on icon at bounding box center [539, 146] width 7 height 6
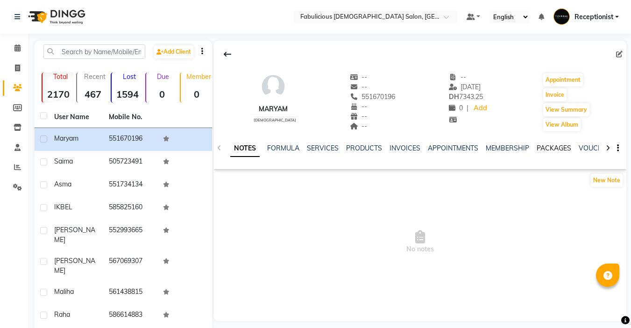
click at [550, 149] on link "PACKAGES" at bounding box center [554, 148] width 35 height 8
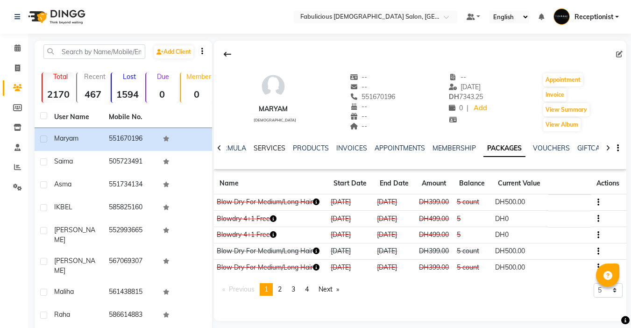
click at [266, 148] on link "SERVICES" at bounding box center [270, 148] width 32 height 8
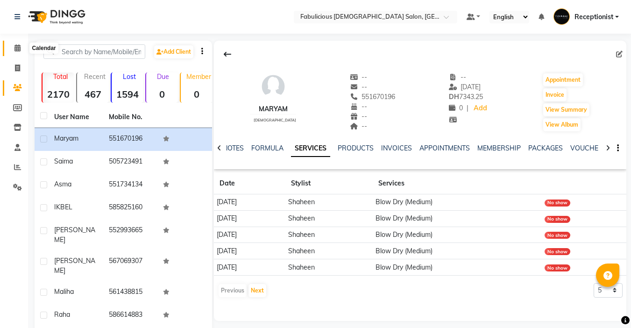
click at [16, 47] on icon at bounding box center [17, 47] width 6 height 7
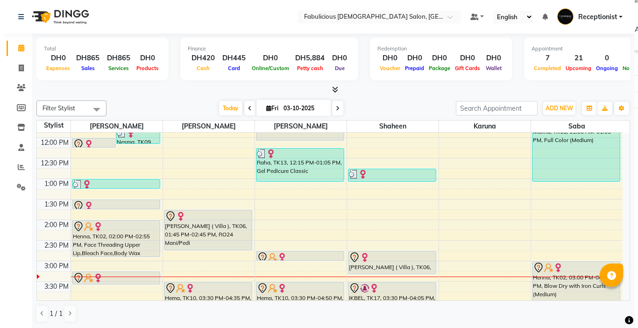
scroll to position [140, 0]
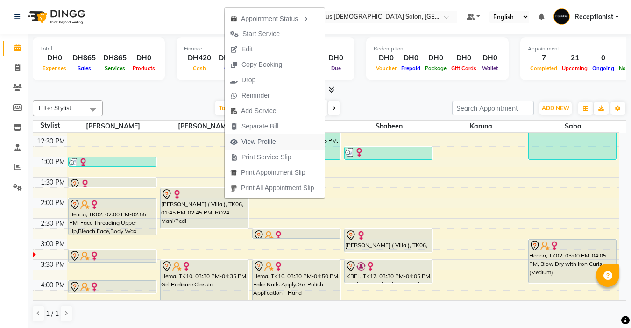
click at [270, 140] on span "View Profile" at bounding box center [258, 142] width 35 height 10
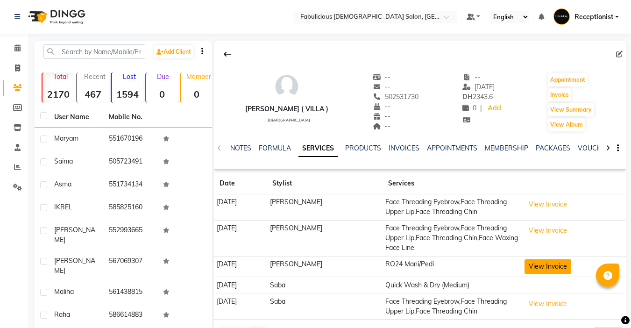
click at [542, 267] on button "View Invoice" at bounding box center [547, 266] width 47 height 14
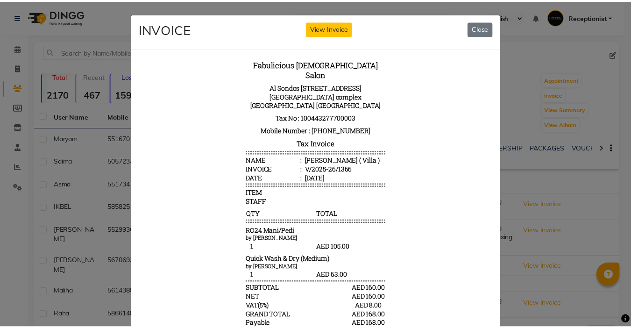
scroll to position [7, 0]
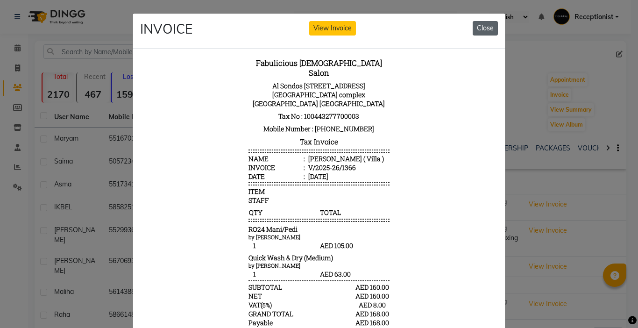
click at [480, 27] on button "Close" at bounding box center [485, 28] width 25 height 14
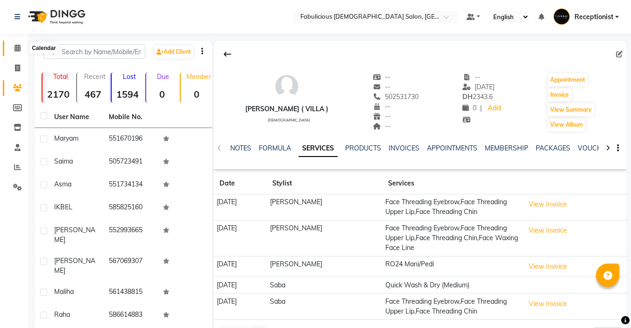
click at [19, 48] on icon at bounding box center [17, 47] width 6 height 7
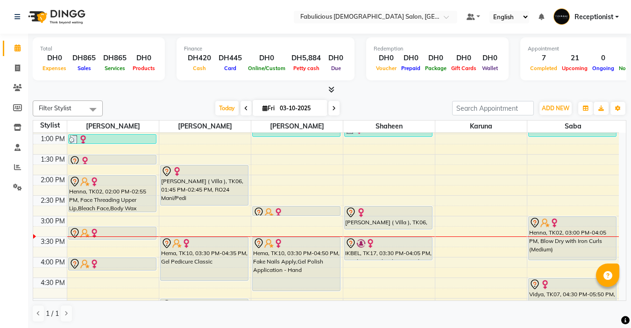
scroll to position [154, 0]
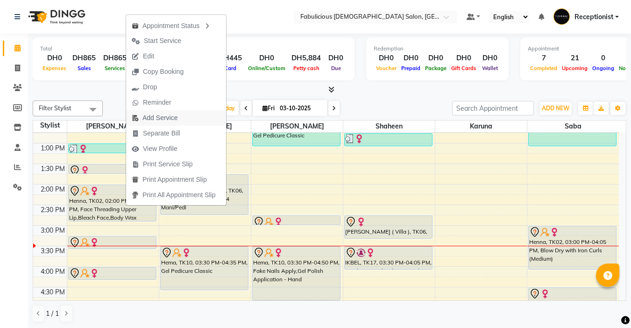
click at [153, 117] on span "Add Service" at bounding box center [159, 118] width 35 height 10
select select "11627"
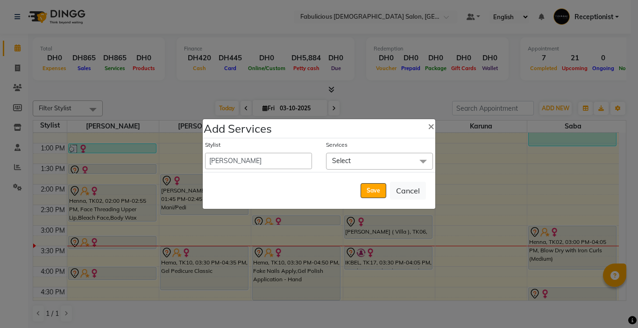
click at [358, 165] on span "Select" at bounding box center [379, 161] width 107 height 16
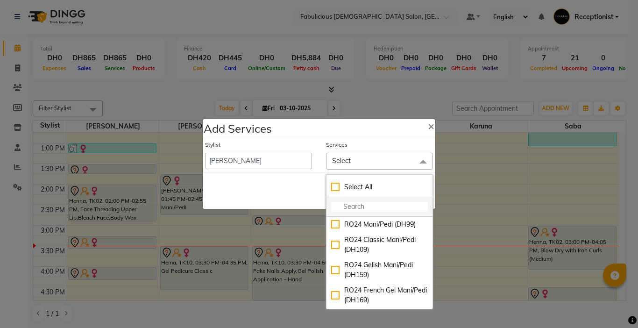
click at [353, 211] on input "multiselect-search" at bounding box center [379, 207] width 97 height 10
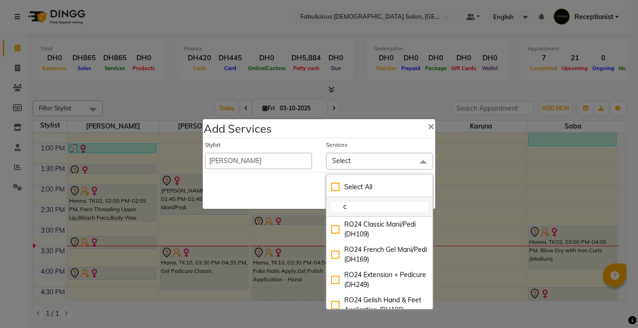
type input "ch"
checkbox input "true"
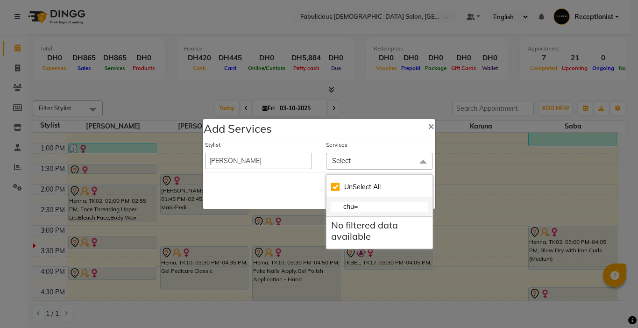
type input "chu"
checkbox input "false"
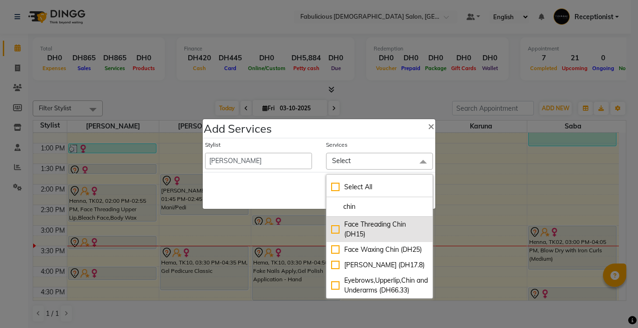
type input "chin"
click at [337, 230] on div "Face Threading Chin (DH15)" at bounding box center [379, 230] width 97 height 20
checkbox input "true"
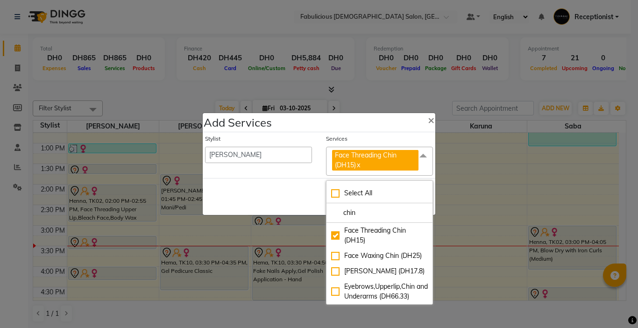
click at [289, 187] on div "Save Cancel" at bounding box center [319, 196] width 233 height 37
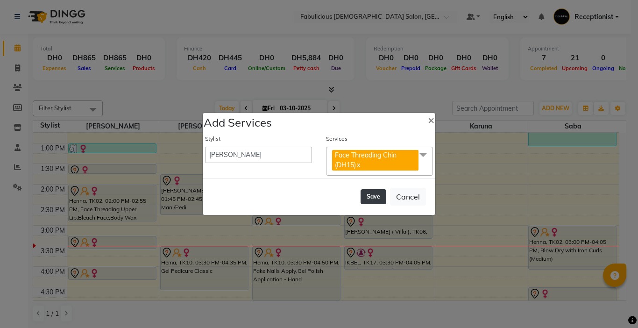
click at [369, 201] on button "Save" at bounding box center [374, 196] width 26 height 15
select select "11630"
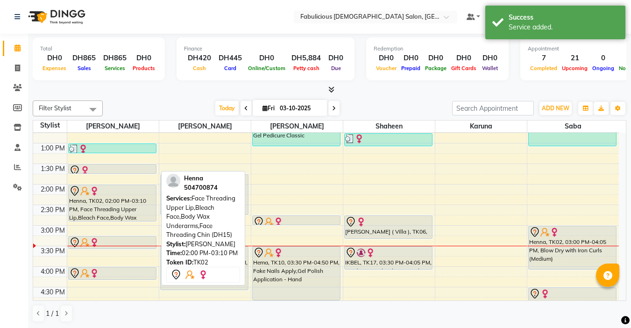
drag, startPoint x: 110, startPoint y: 232, endPoint x: 111, endPoint y: 224, distance: 8.0
click at [111, 224] on div "9:00 AM 9:30 AM 10:00 AM 10:30 AM 11:00 AM 11:30 AM 12:00 PM 12:30 PM 1:00 PM 1…" at bounding box center [326, 287] width 586 height 616
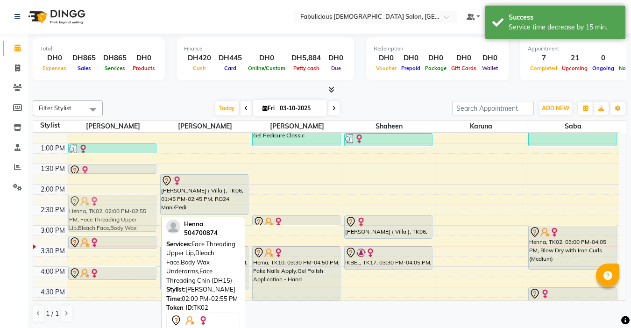
drag, startPoint x: 106, startPoint y: 187, endPoint x: 106, endPoint y: 196, distance: 8.4
click at [106, 196] on div "Sarah ( Google ), TK08, 11:30 AM-11:50 AM, Face Threading Eyebrow,Body Wax Legs…" at bounding box center [113, 287] width 92 height 616
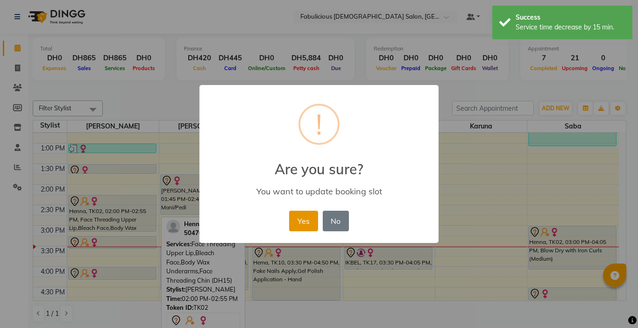
click at [300, 223] on button "Yes" at bounding box center [303, 221] width 28 height 21
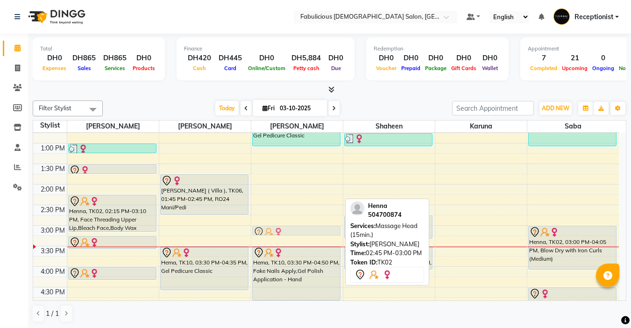
drag, startPoint x: 299, startPoint y: 220, endPoint x: 299, endPoint y: 227, distance: 7.0
click at [299, 227] on div "Rubi, TK05, 10:45 AM-12:05 PM, RO24 Classic Mani/Pedi Raha, TK13, 12:15 PM-01:0…" at bounding box center [297, 287] width 92 height 616
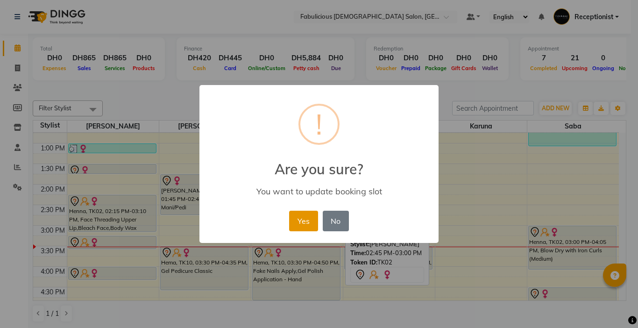
click at [306, 220] on button "Yes" at bounding box center [303, 221] width 28 height 21
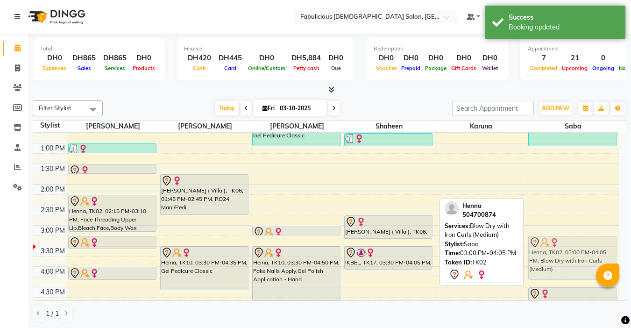
click at [567, 238] on div "Maliha, TK15, 11:30 AM-01:05 PM, Full Color (Medium) Henna, TK02, 03:00 PM-04:0…" at bounding box center [573, 287] width 92 height 616
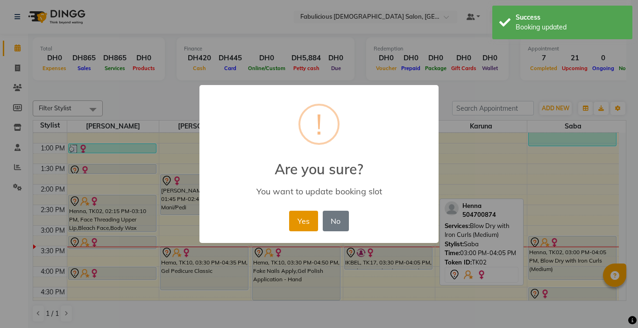
click at [298, 216] on button "Yes" at bounding box center [303, 221] width 28 height 21
